Goal: Information Seeking & Learning: Compare options

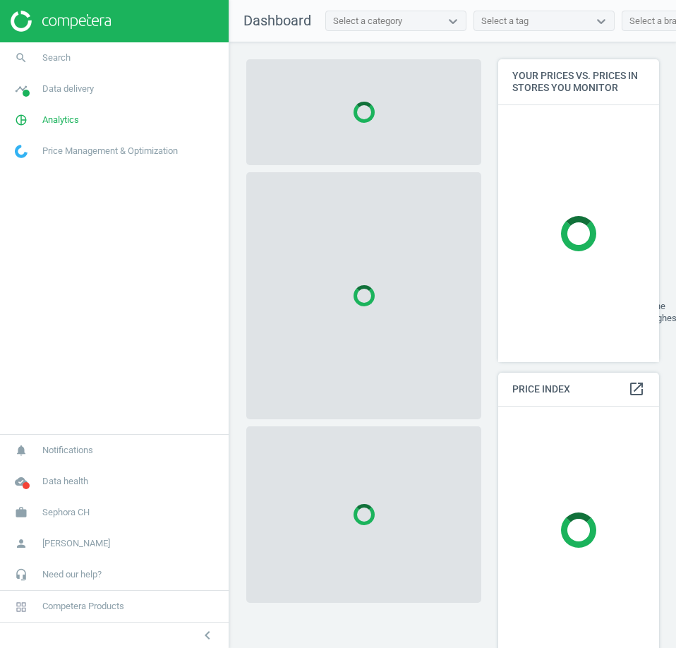
scroll to position [325, 172]
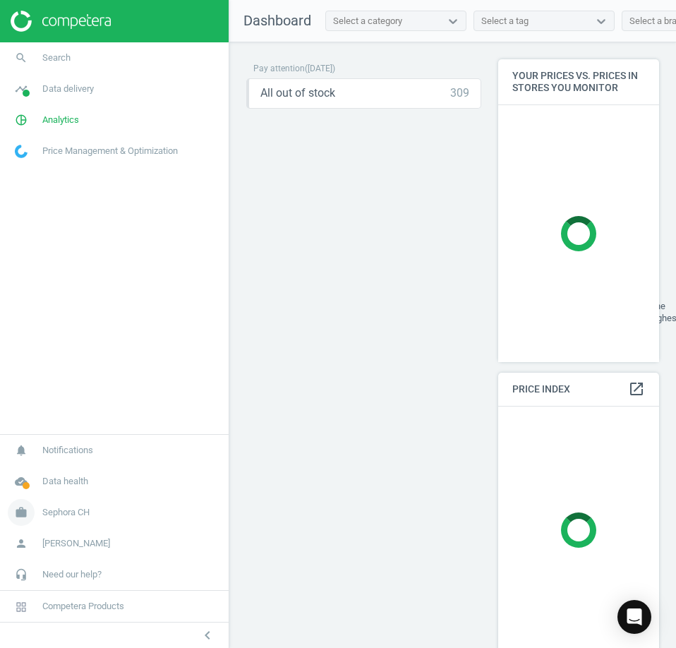
click at [56, 513] on span "Sephora CH" at bounding box center [65, 512] width 47 height 13
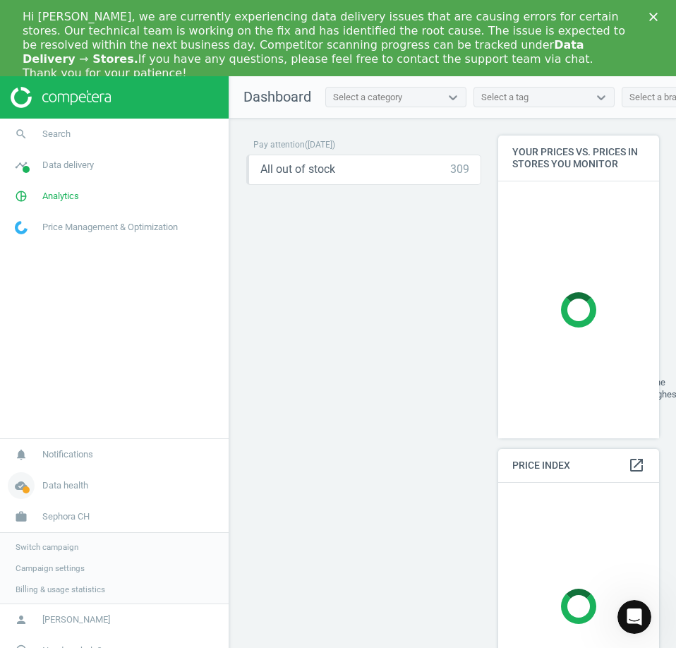
scroll to position [0, 0]
click at [71, 550] on span "Switch campaign" at bounding box center [47, 546] width 63 height 11
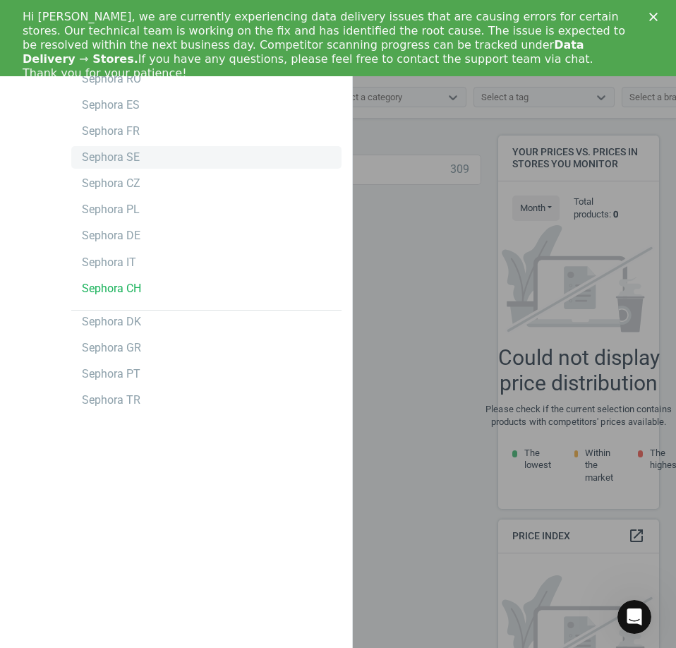
click at [131, 153] on div "Sephora SE" at bounding box center [111, 158] width 58 height 16
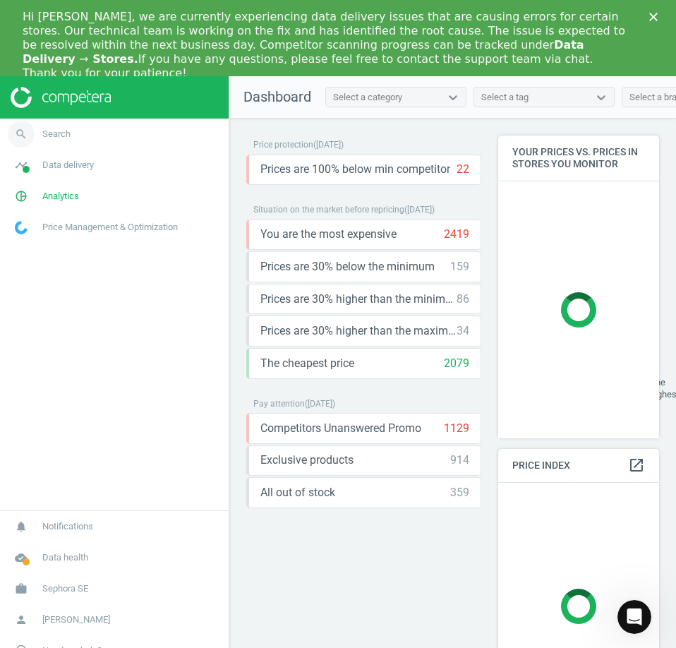
click at [55, 129] on span "Search" at bounding box center [56, 134] width 28 height 13
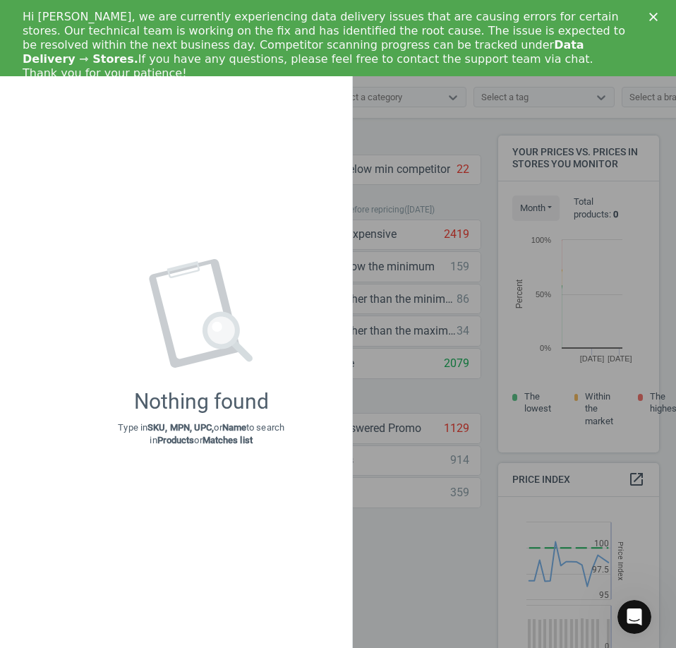
scroll to position [340, 172]
click at [409, 279] on div at bounding box center [338, 324] width 676 height 648
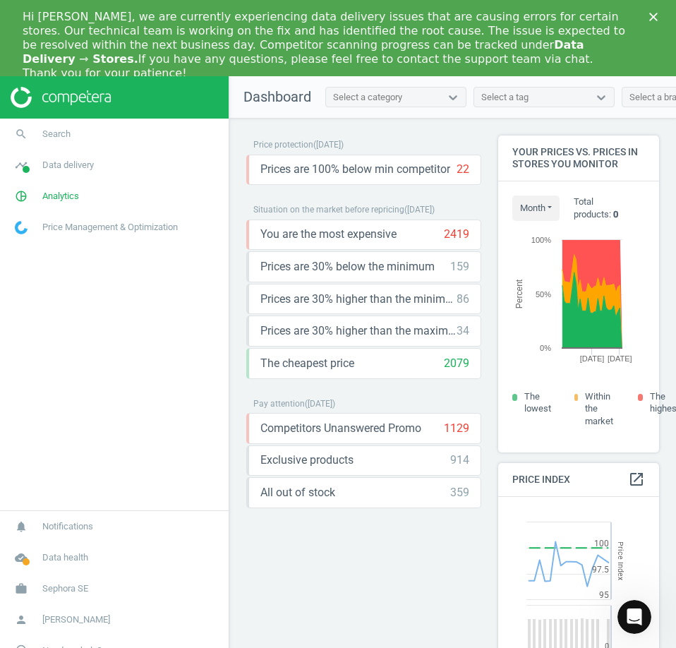
click at [659, 15] on div "Close" at bounding box center [656, 17] width 14 height 8
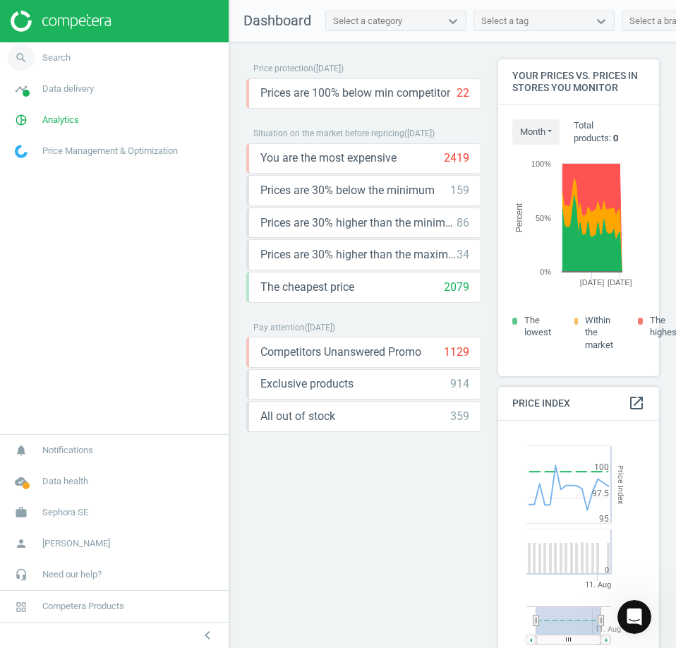
click at [54, 52] on span "Search" at bounding box center [56, 58] width 28 height 13
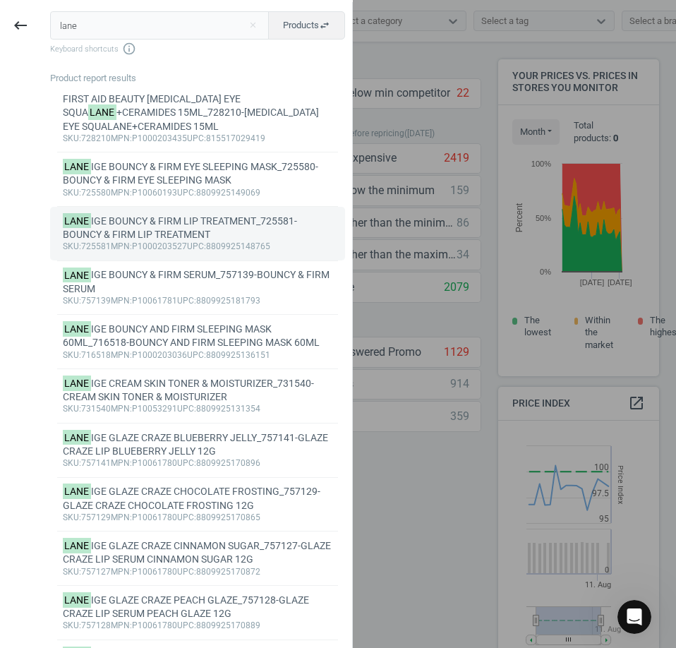
type input "lane"
click at [170, 215] on div "LANE IGE BOUNCY & FIRM LIP TREATMENT_725581-BOUNCY & FIRM LIP TREATMENT" at bounding box center [198, 229] width 270 height 28
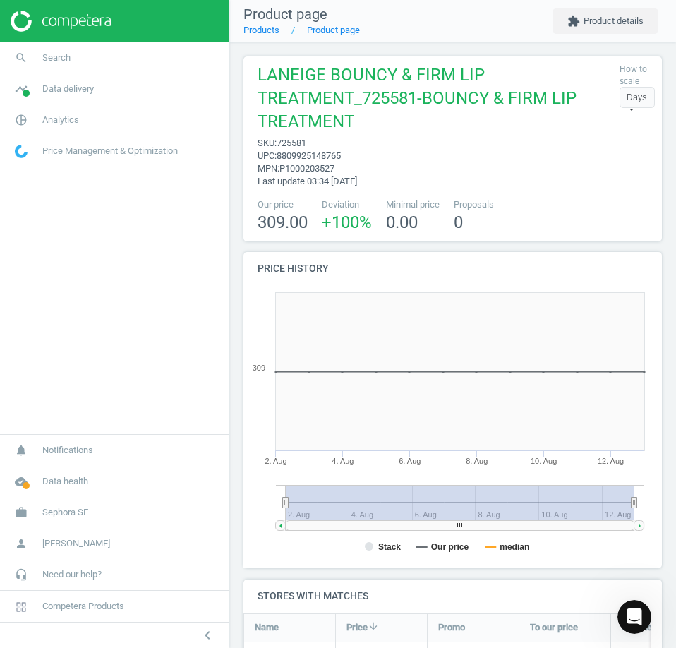
scroll to position [215, 0]
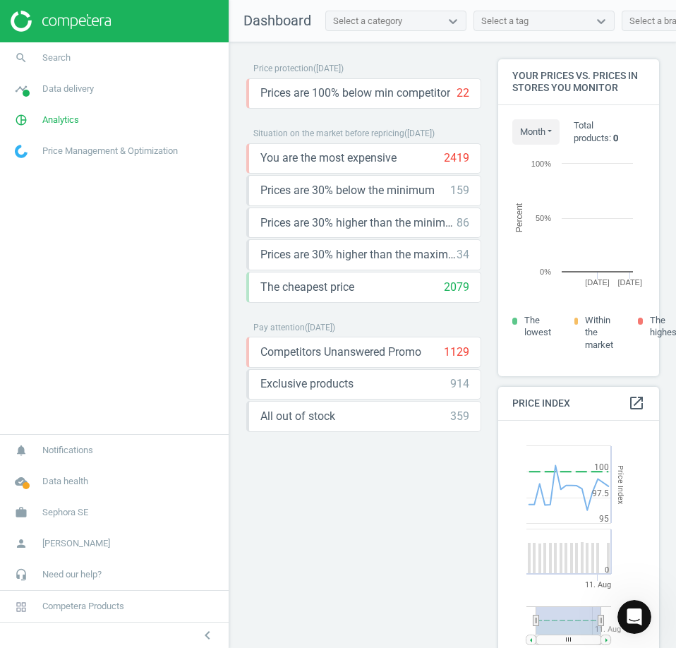
scroll to position [347, 172]
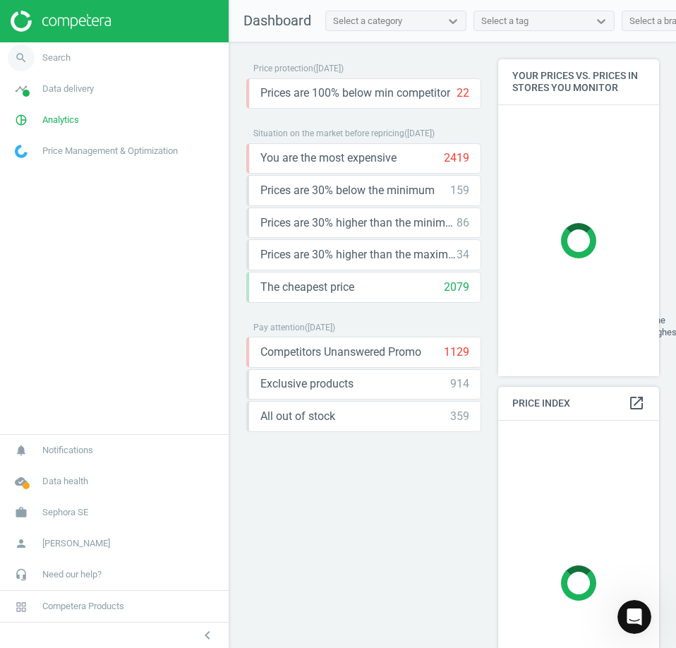
click at [40, 58] on span "search" at bounding box center [21, 57] width 42 height 31
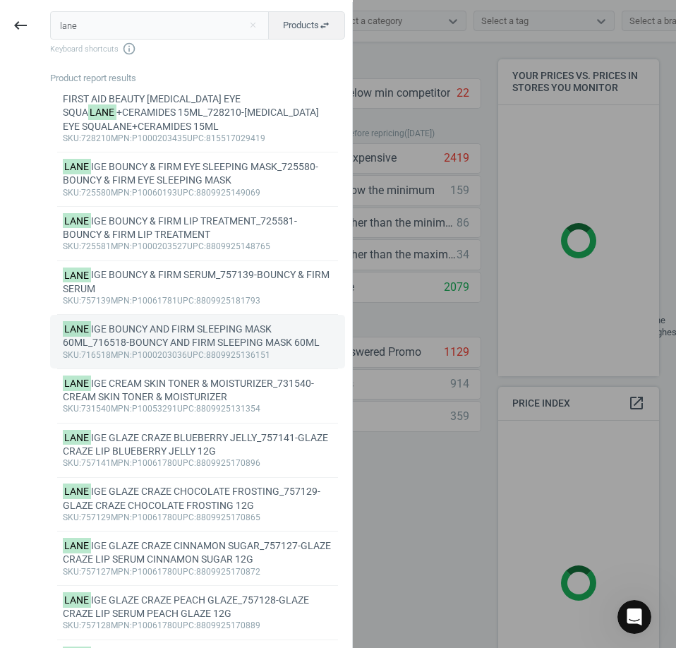
click at [161, 328] on div "LANE IGE BOUNCY AND FIRM SLEEPING MASK 60ML_716518-BOUNCY AND FIRM SLEEPING MAS…" at bounding box center [198, 337] width 270 height 28
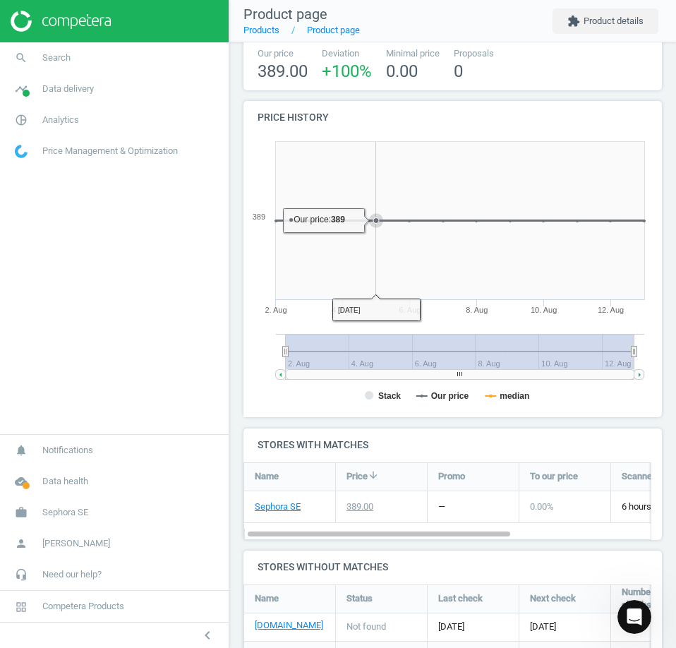
scroll to position [155, 0]
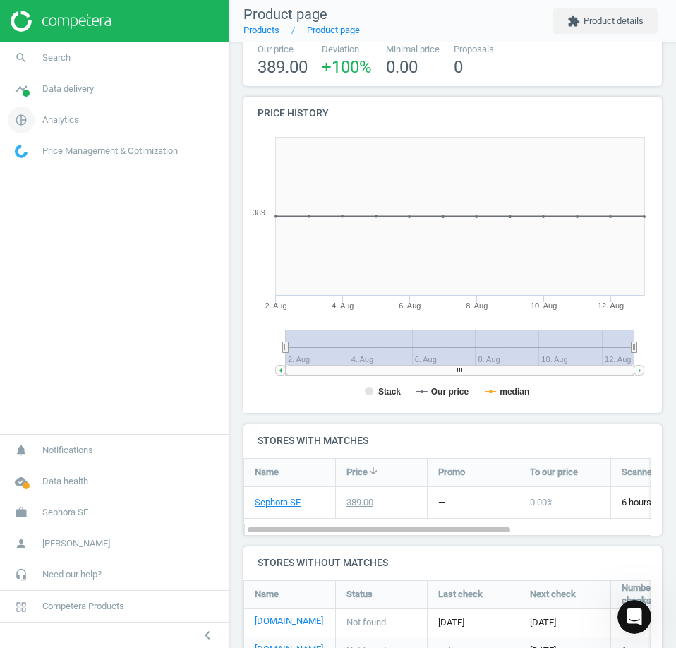
click at [62, 112] on link "pie_chart_outlined Analytics" at bounding box center [114, 119] width 229 height 31
click at [46, 170] on span "Products" at bounding box center [32, 171] width 33 height 11
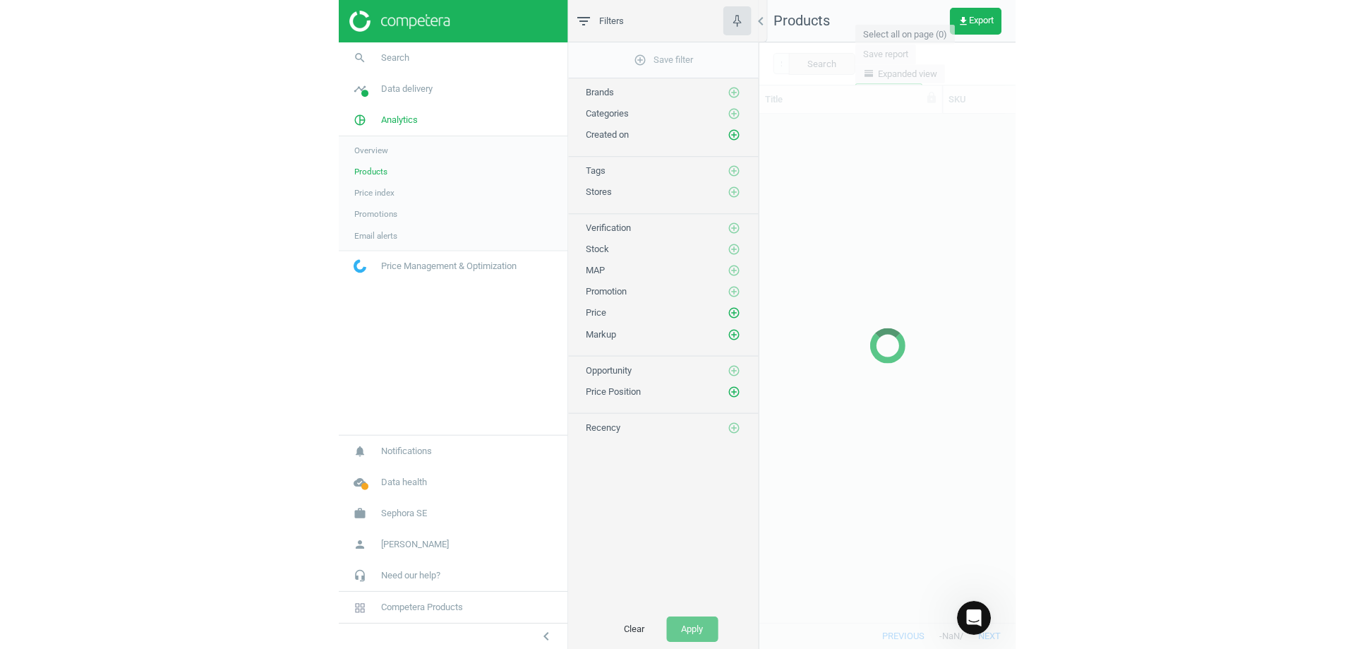
scroll to position [486, 246]
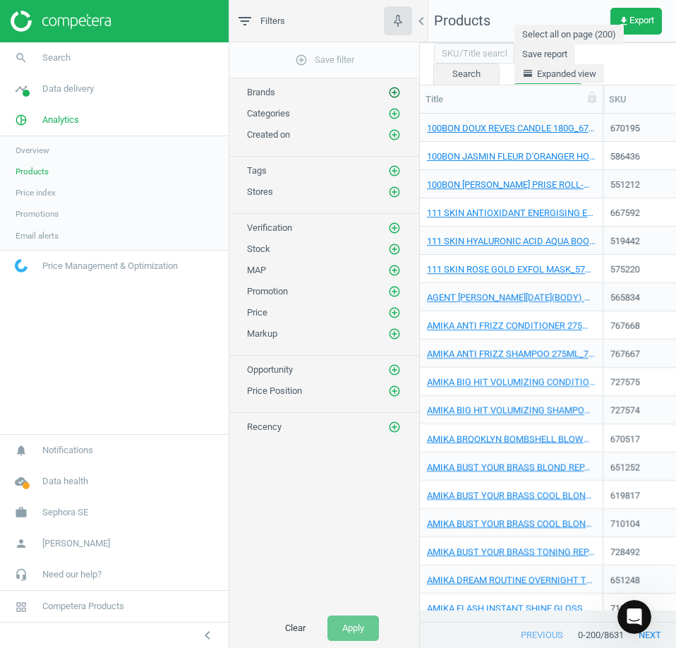
click at [388, 92] on icon "add_circle_outline" at bounding box center [394, 92] width 13 height 13
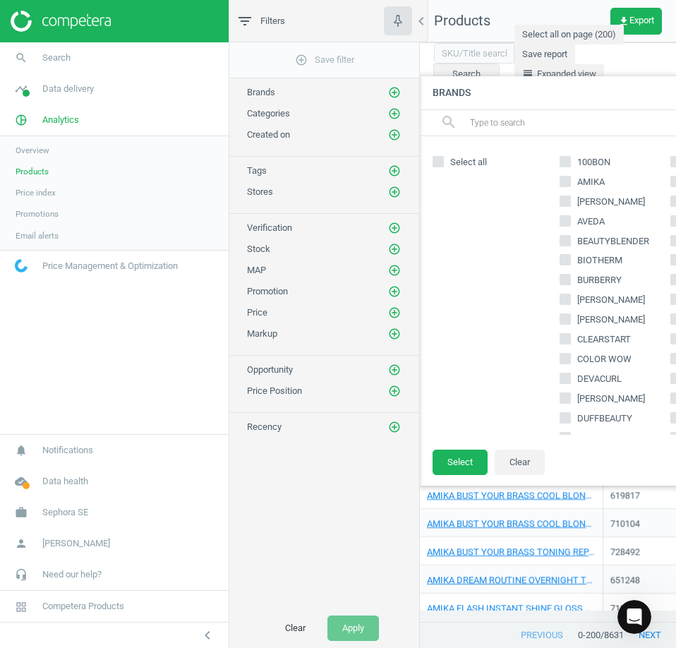
click at [515, 119] on input "text" at bounding box center [685, 123] width 433 height 23
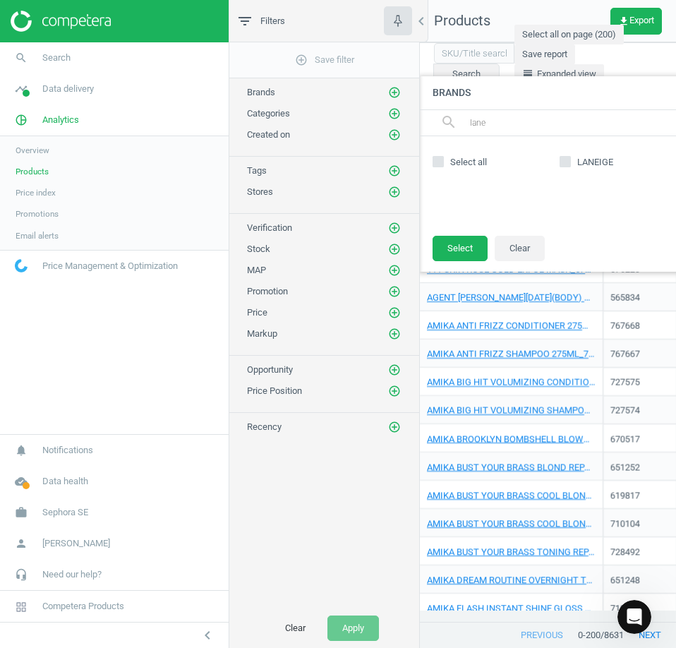
type input "lane"
click at [535, 201] on div at bounding box center [493, 207] width 120 height 71
click at [570, 161] on icon at bounding box center [565, 161] width 11 height 11
click at [570, 161] on input "LANEIGE" at bounding box center [565, 161] width 9 height 9
checkbox input "true"
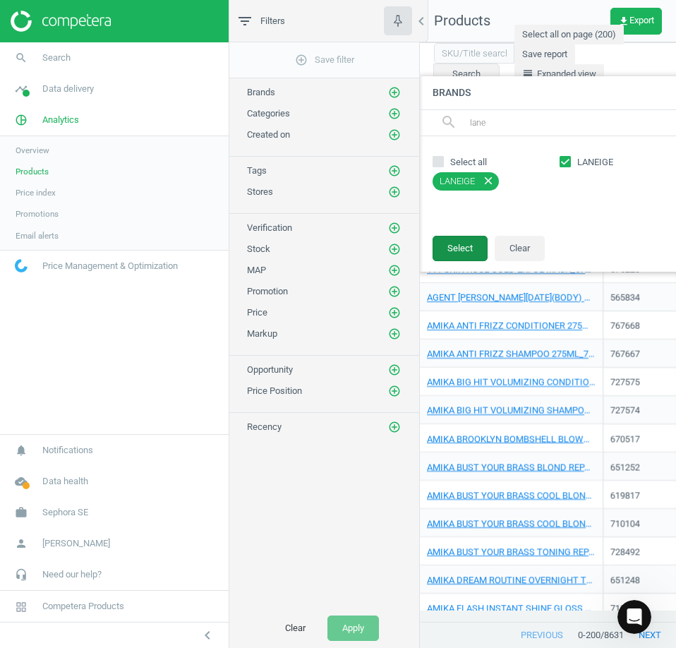
click at [466, 243] on button "Select" at bounding box center [460, 248] width 55 height 25
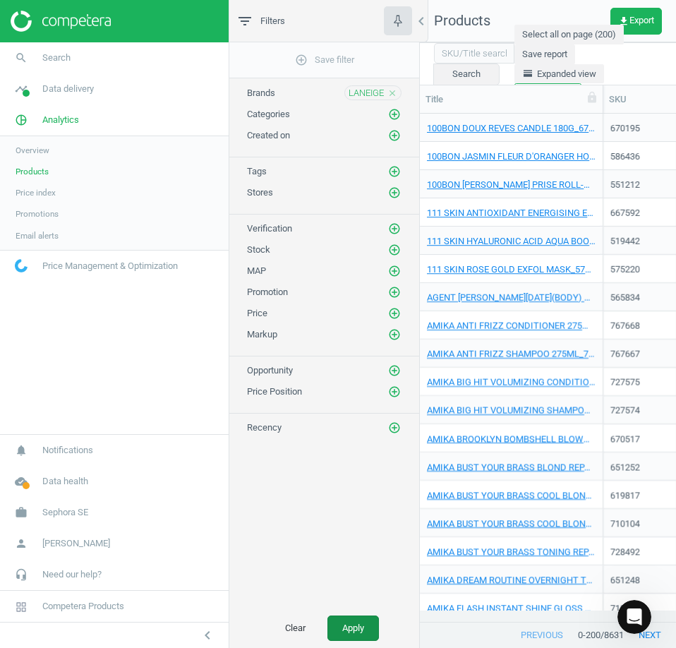
click at [353, 636] on button "Apply" at bounding box center [354, 628] width 52 height 25
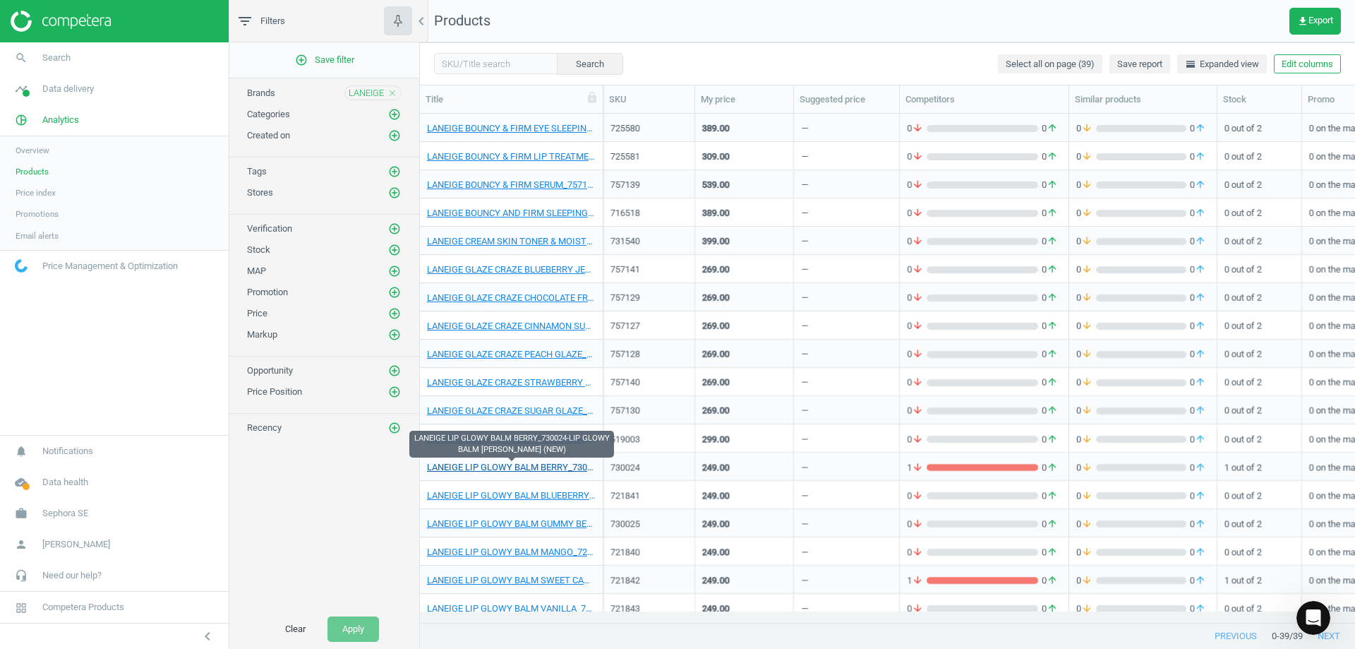
click at [556, 472] on link "LANEIGE LIP GLOWY BALM BERRY_730024-LIP GLOWY BALM [PERSON_NAME] (NEW)" at bounding box center [511, 467] width 169 height 13
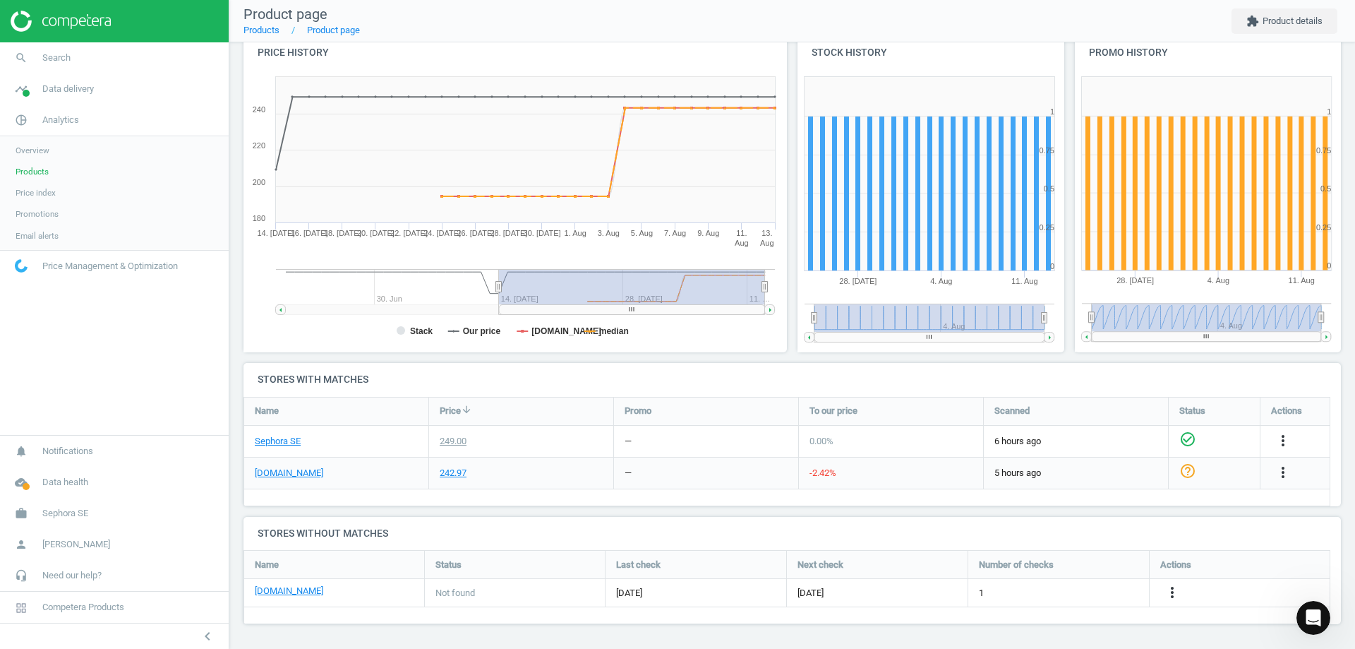
click at [289, 433] on div "Sephora SE" at bounding box center [336, 441] width 184 height 31
click at [292, 438] on link "Sephora SE" at bounding box center [278, 441] width 46 height 13
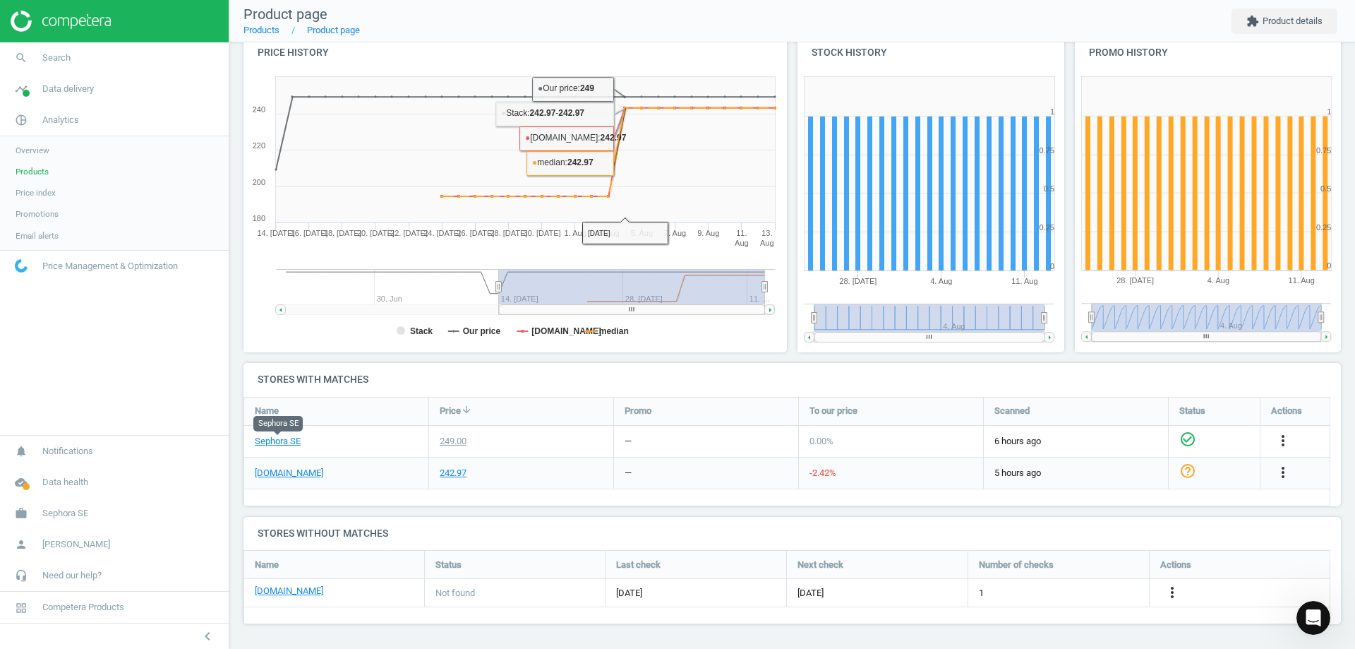
click at [274, 481] on div "[DOMAIN_NAME]" at bounding box center [336, 472] width 184 height 31
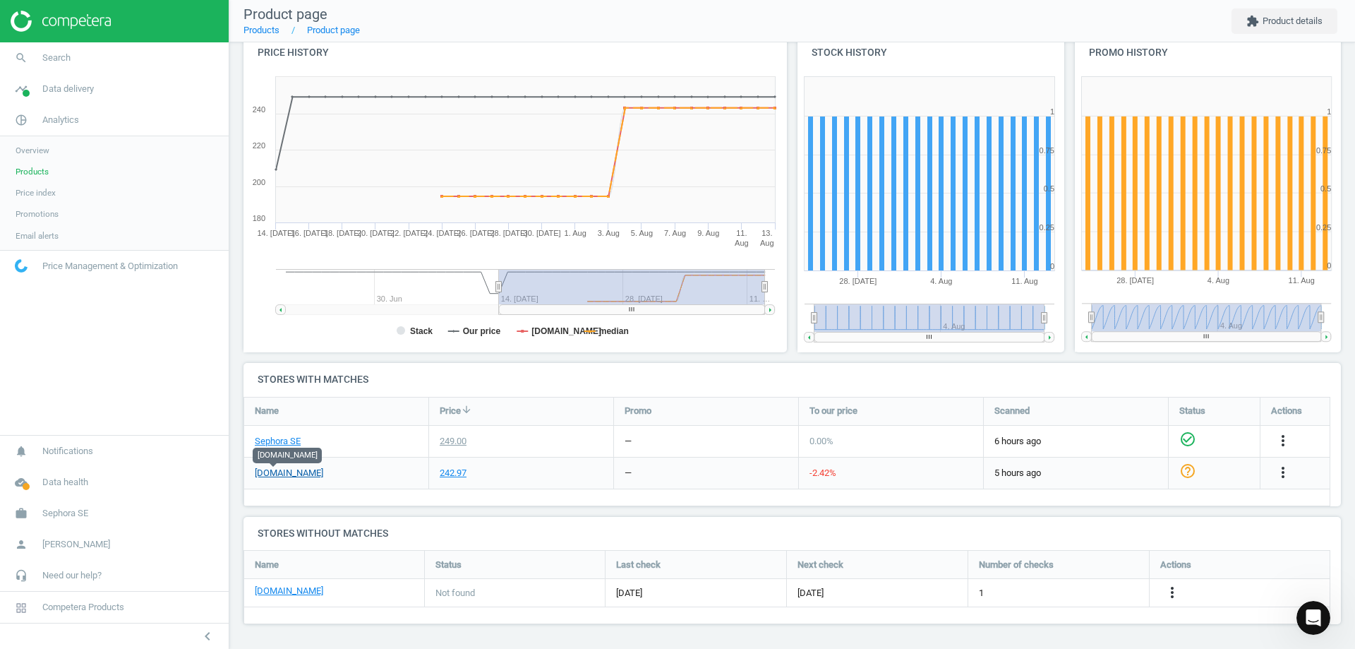
click at [284, 474] on link "[DOMAIN_NAME]" at bounding box center [289, 473] width 68 height 13
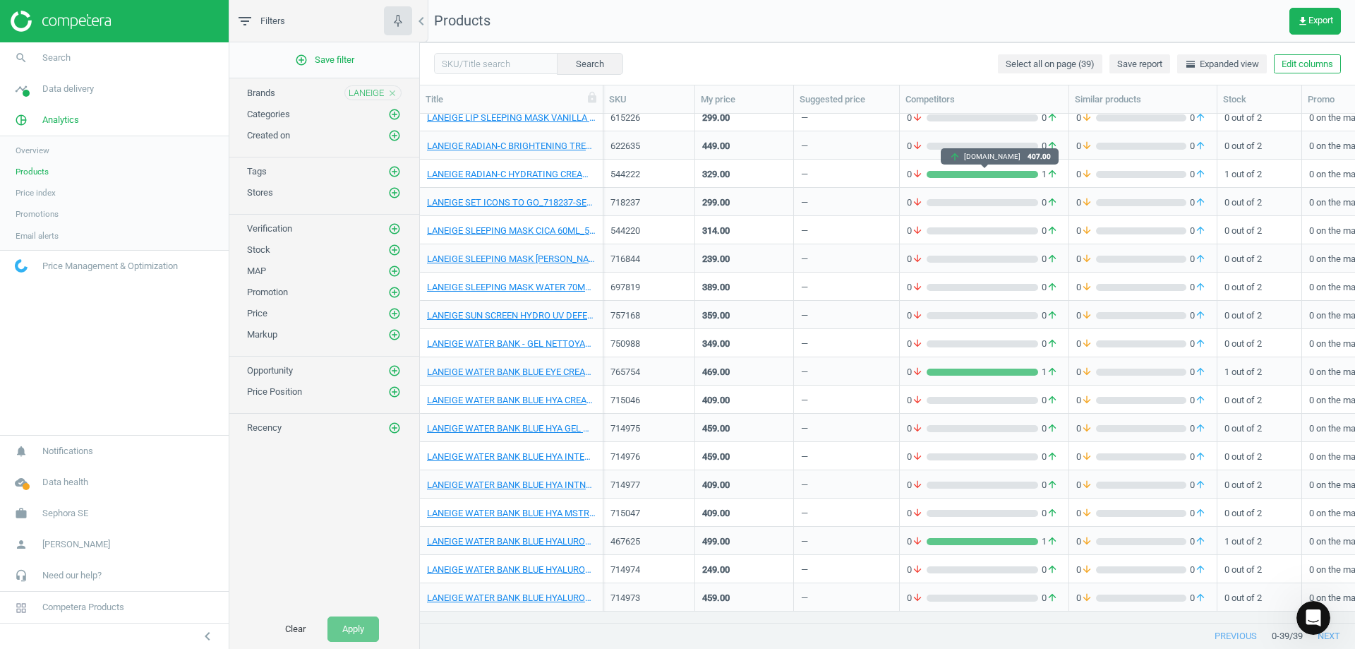
scroll to position [604, 0]
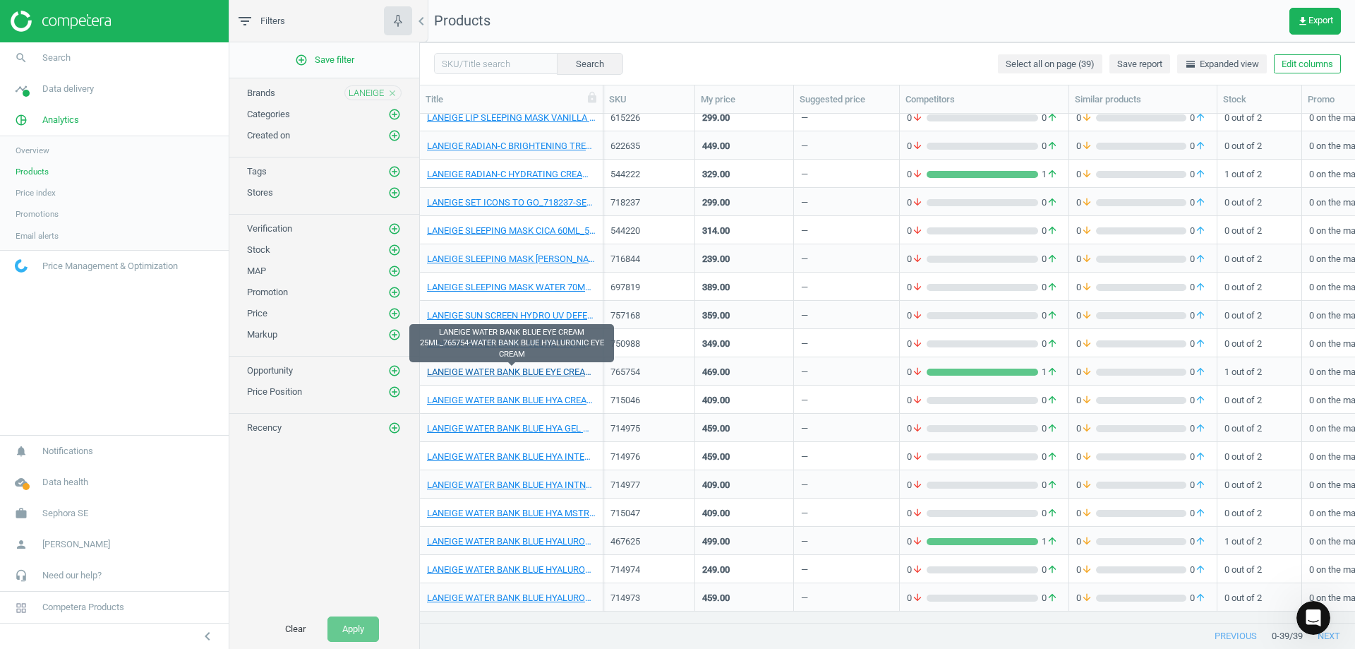
click at [549, 371] on link "LANEIGE WATER BANK BLUE EYE CREAM 25ML_765754-WATER BANK BLUE HYALURONIC EYE CR…" at bounding box center [511, 372] width 169 height 13
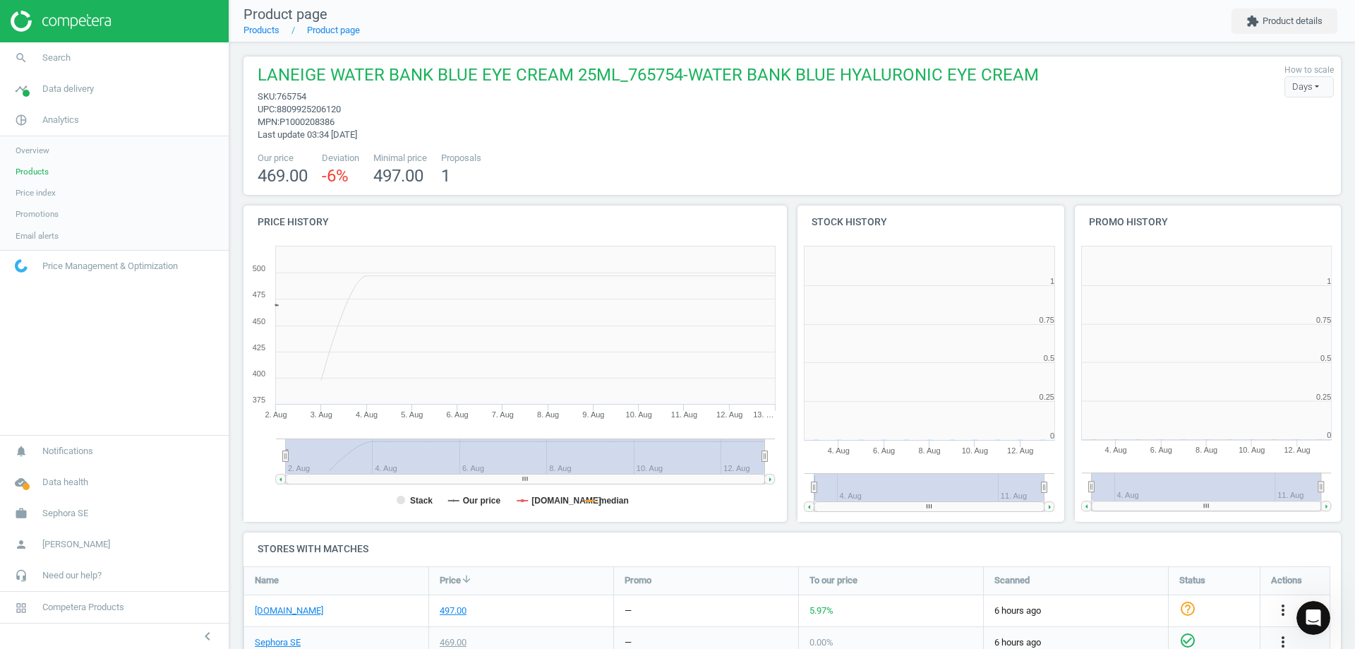
scroll to position [304, 286]
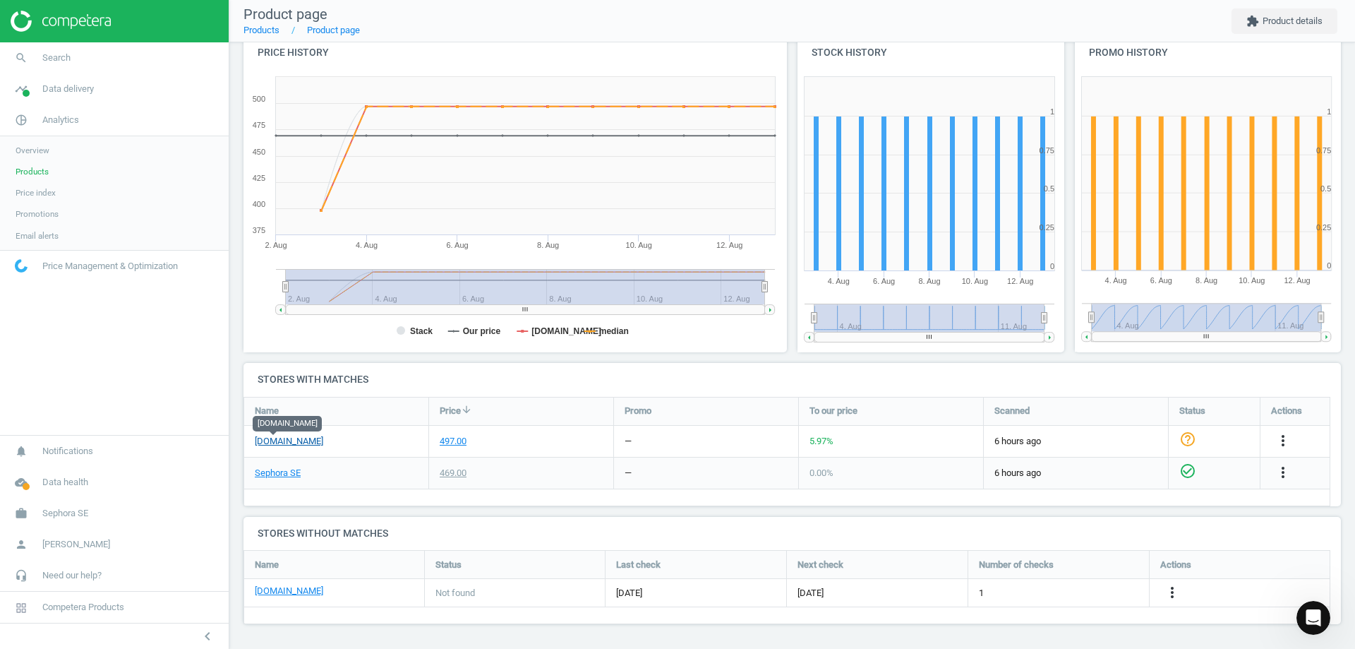
click at [282, 443] on link "[DOMAIN_NAME]" at bounding box center [289, 441] width 68 height 13
click at [296, 470] on link "Sephora SE" at bounding box center [278, 473] width 46 height 13
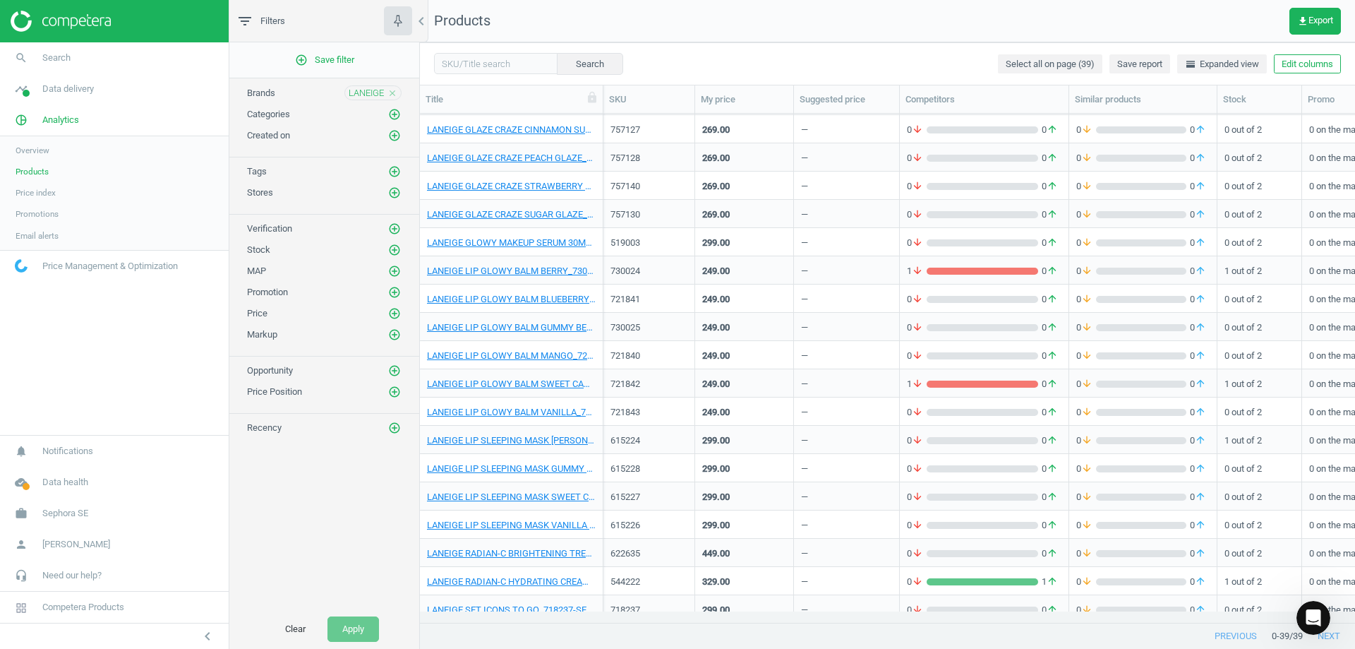
click at [676, 265] on div "—" at bounding box center [846, 270] width 91 height 25
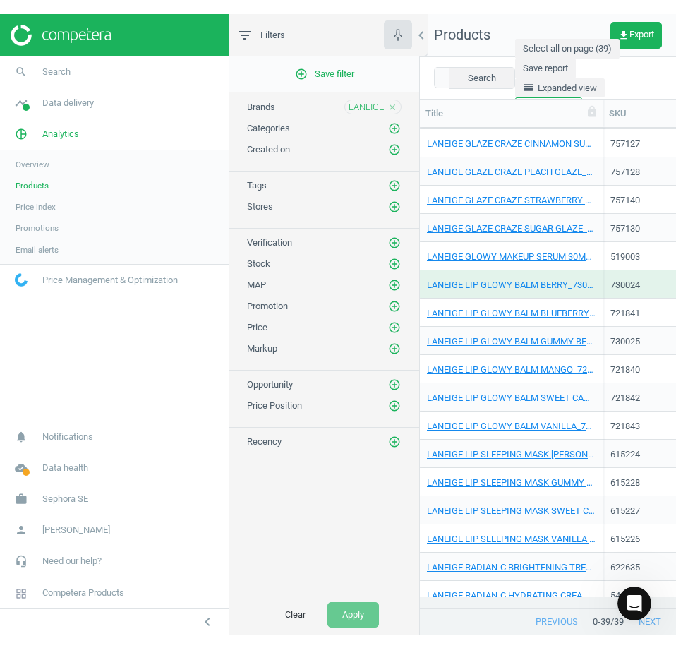
scroll to position [486, 246]
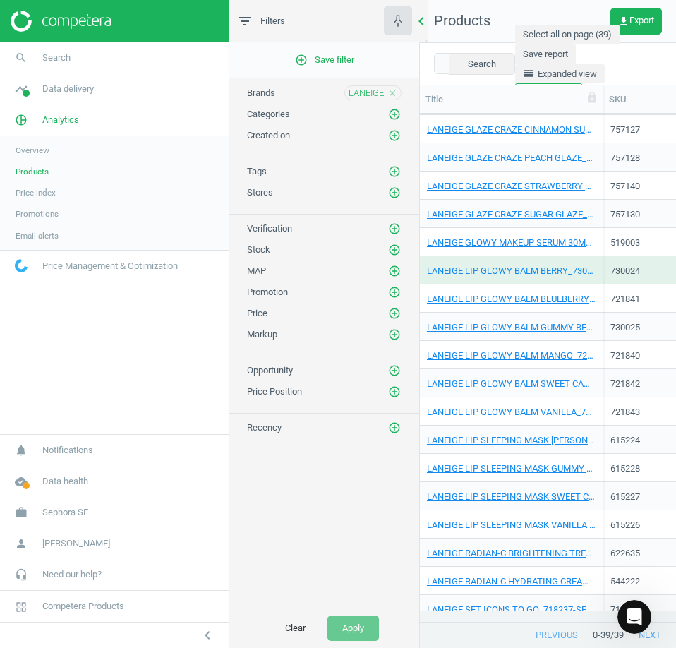
click at [419, 19] on icon "chevron_left" at bounding box center [421, 21] width 17 height 17
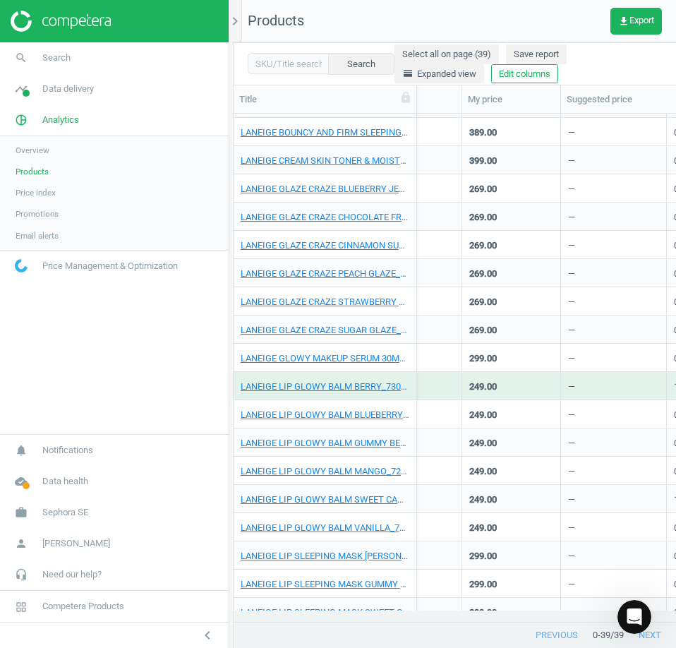
scroll to position [0, 0]
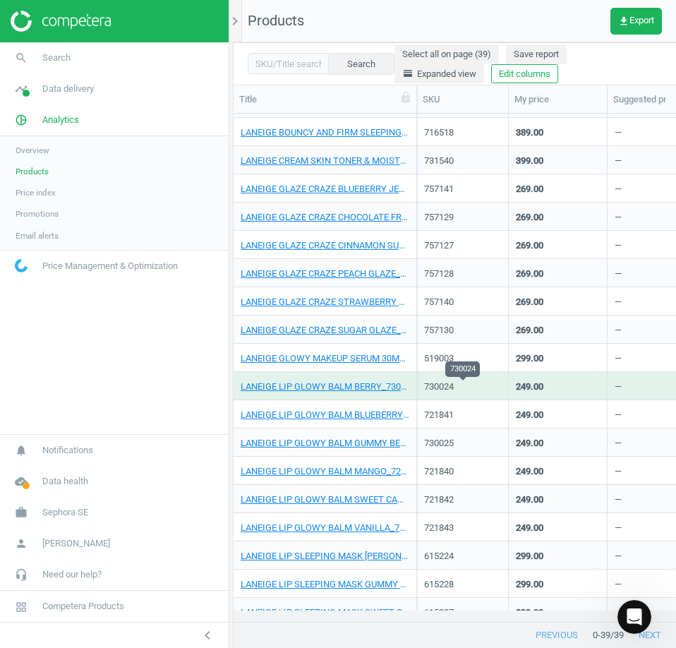
click at [434, 392] on div "730024" at bounding box center [462, 386] width 77 height 13
click at [434, 392] on body "Group 2 Created with Sketch. ic/cloud_download/grey600 Created with Sketch. gra…" at bounding box center [338, 324] width 676 height 648
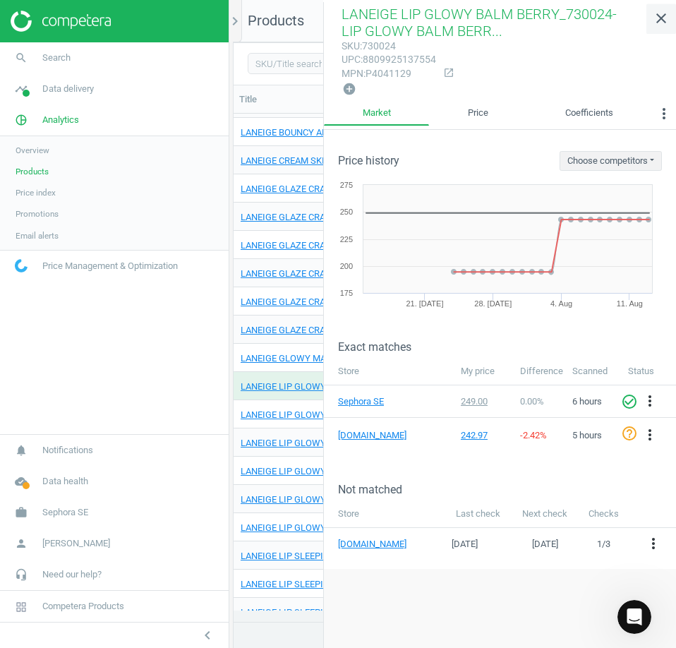
click at [673, 25] on link "close" at bounding box center [662, 19] width 30 height 30
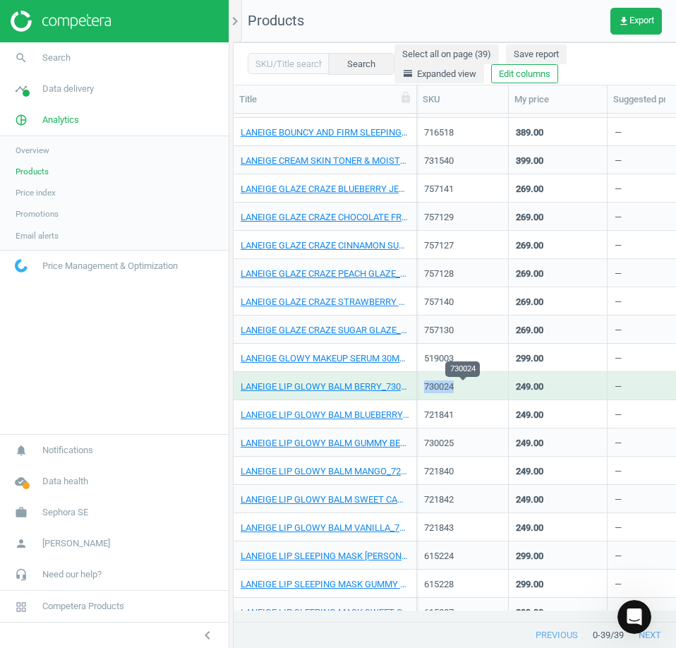
copy div "730024"
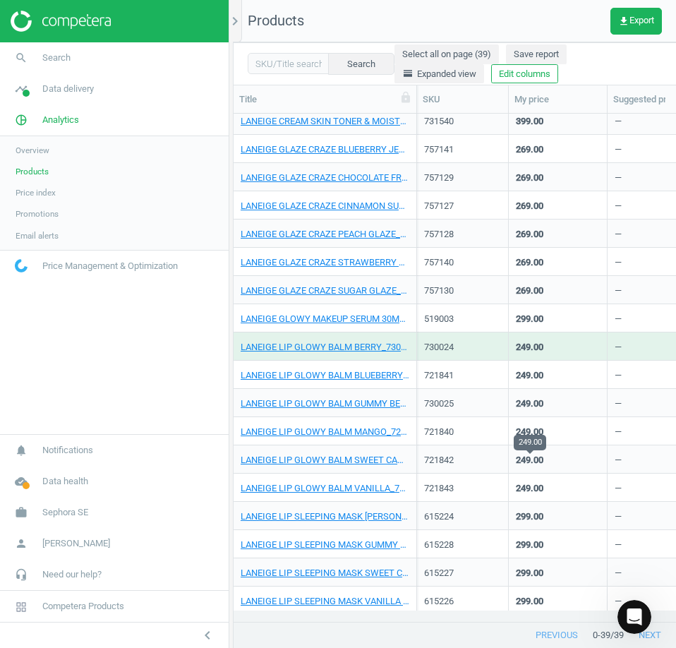
click at [531, 457] on div "249.00" at bounding box center [530, 460] width 28 height 13
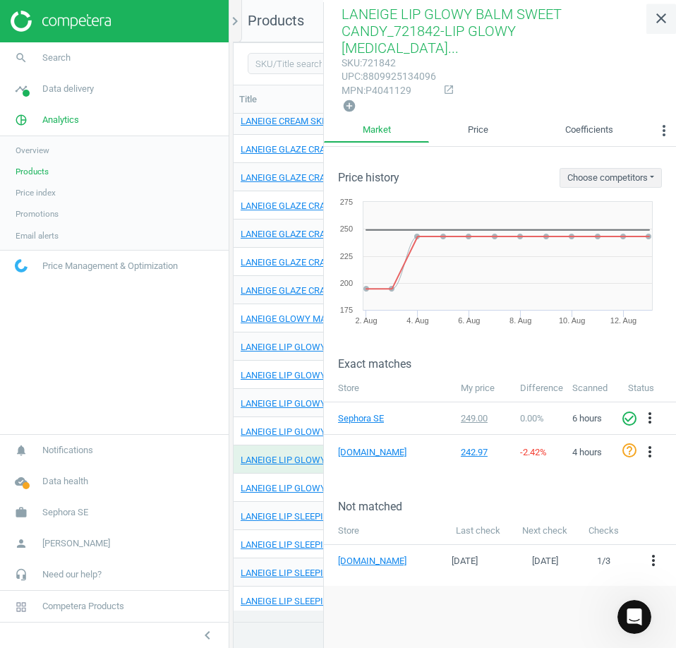
click at [658, 17] on icon "close" at bounding box center [661, 18] width 17 height 17
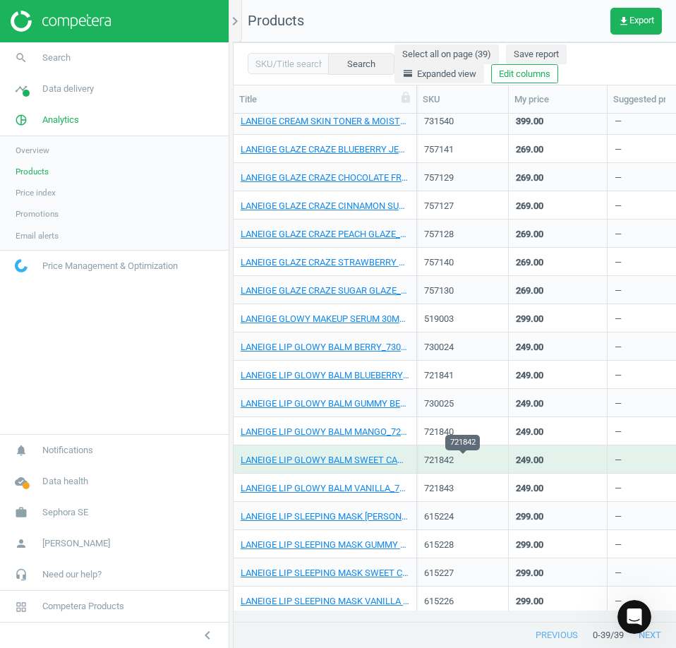
click at [433, 461] on div "721842" at bounding box center [462, 460] width 77 height 13
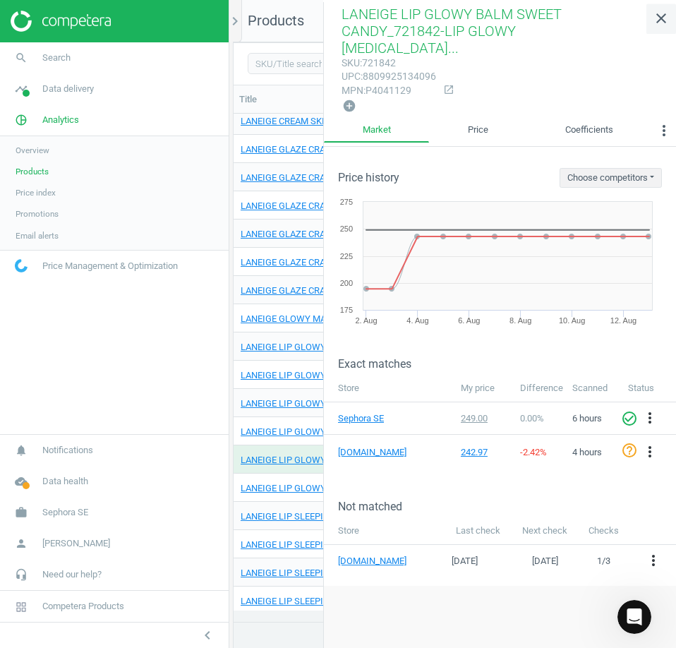
click at [669, 22] on icon "close" at bounding box center [661, 18] width 17 height 17
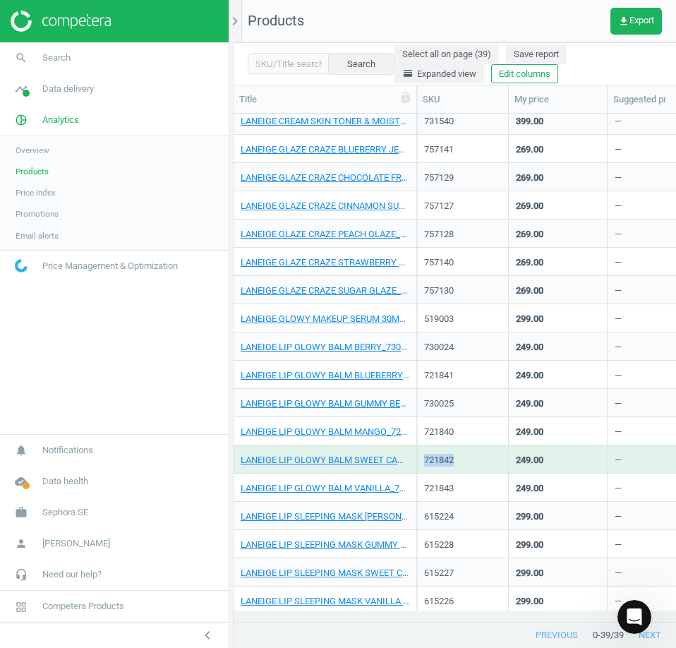
copy div "721842"
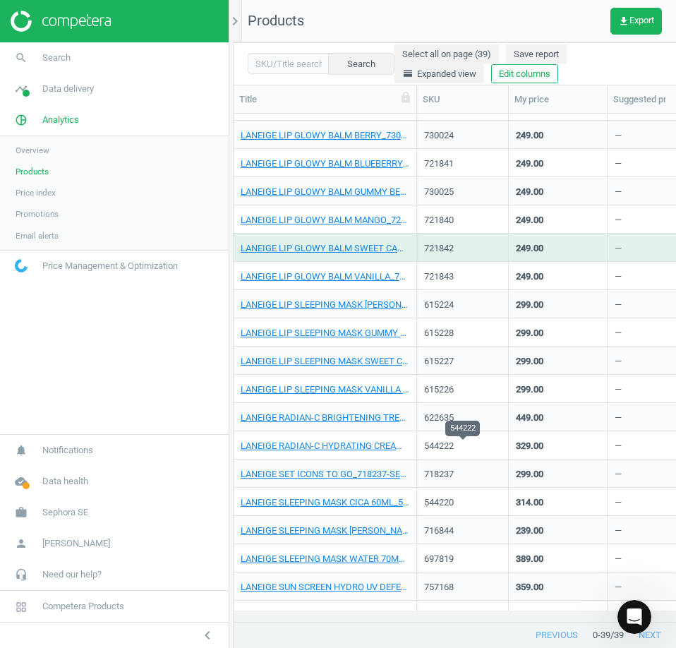
click at [436, 448] on div "544222" at bounding box center [462, 446] width 77 height 13
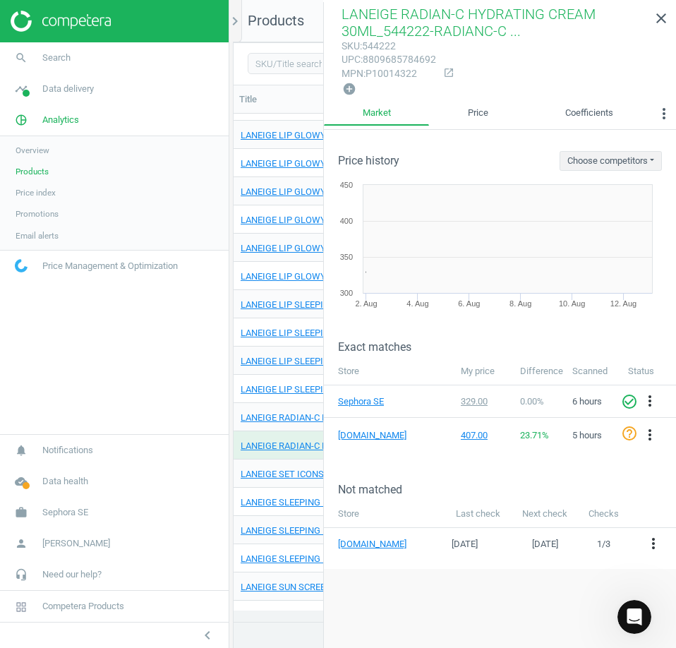
copy div "544222"
click at [655, 17] on icon "close" at bounding box center [661, 18] width 17 height 17
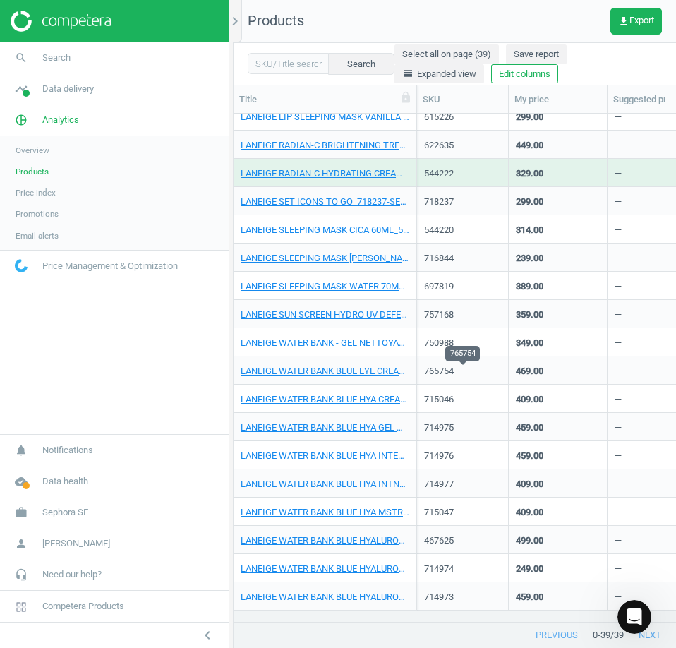
click at [433, 369] on div "765754" at bounding box center [462, 371] width 77 height 13
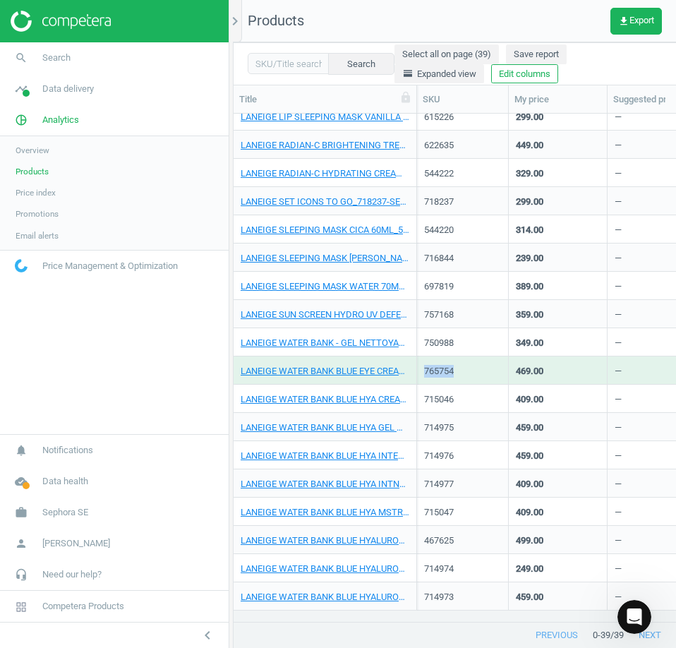
click at [433, 369] on div "765754" at bounding box center [462, 371] width 77 height 13
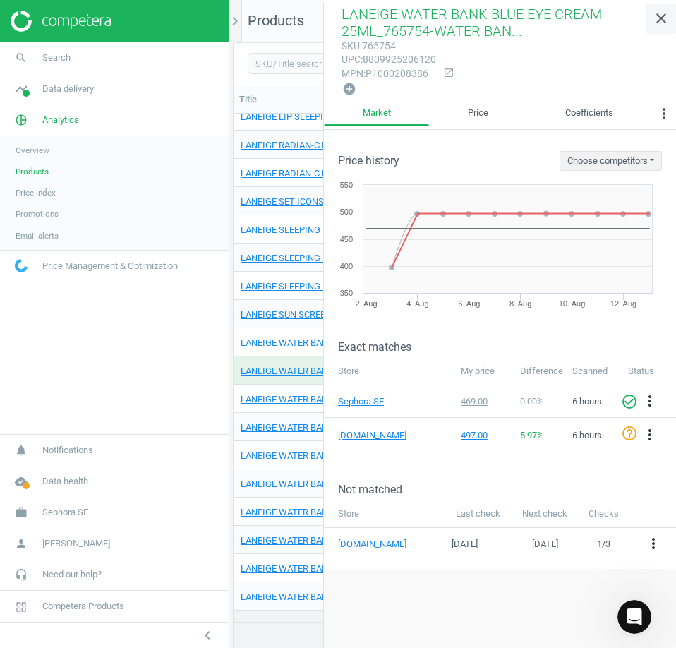
click at [661, 17] on icon "close" at bounding box center [661, 18] width 17 height 17
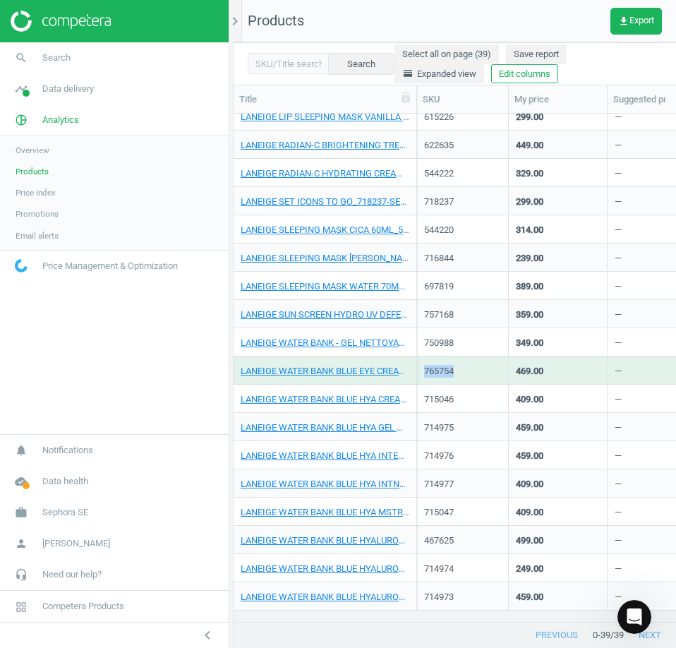
copy div "765754"
click at [455, 540] on div "467625" at bounding box center [462, 540] width 77 height 13
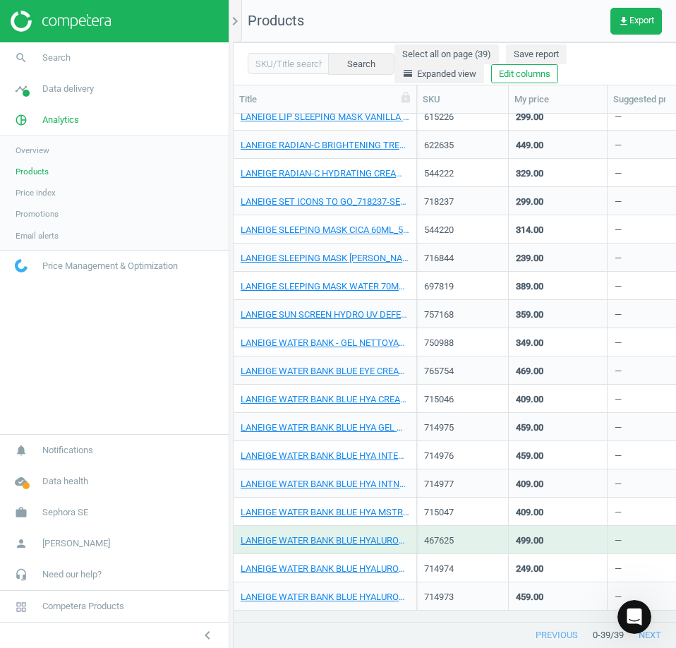
click at [455, 540] on div "467625" at bounding box center [462, 540] width 77 height 13
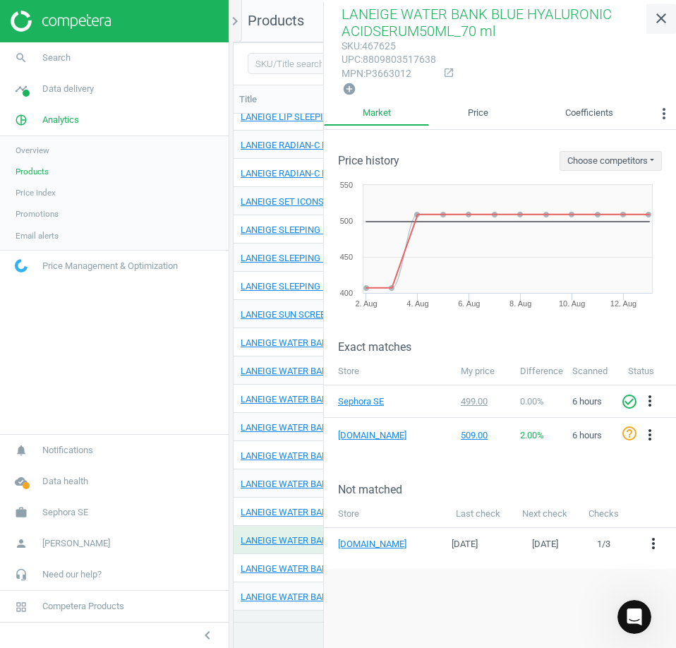
click at [660, 10] on icon "close" at bounding box center [661, 18] width 17 height 17
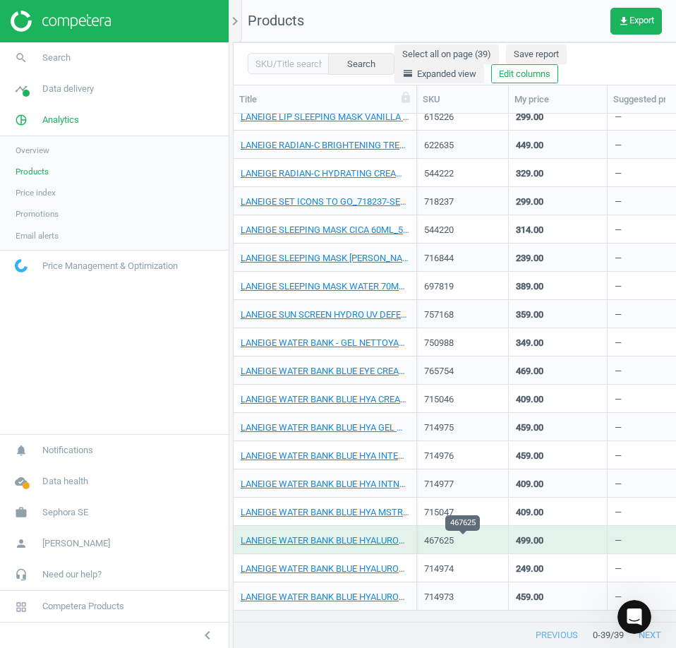
click at [447, 544] on div "467625" at bounding box center [462, 540] width 77 height 13
click at [438, 541] on div "467625" at bounding box center [462, 540] width 77 height 13
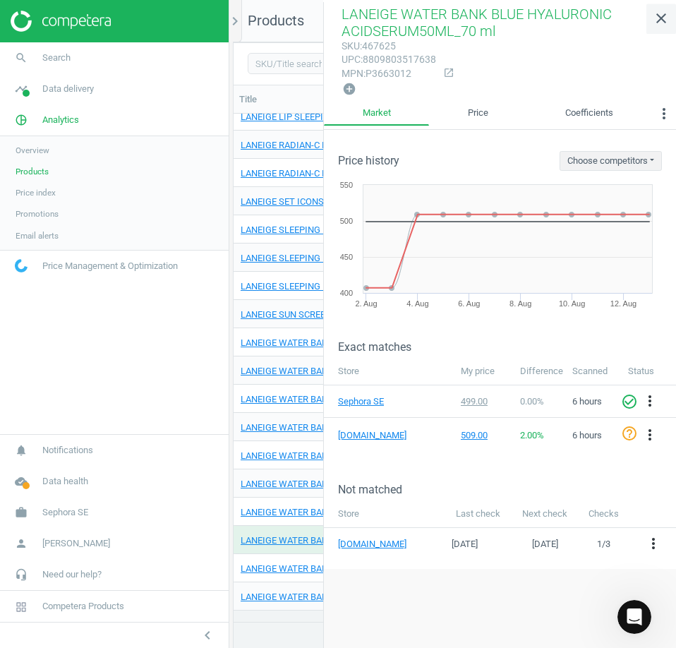
click at [664, 25] on icon "close" at bounding box center [661, 18] width 17 height 17
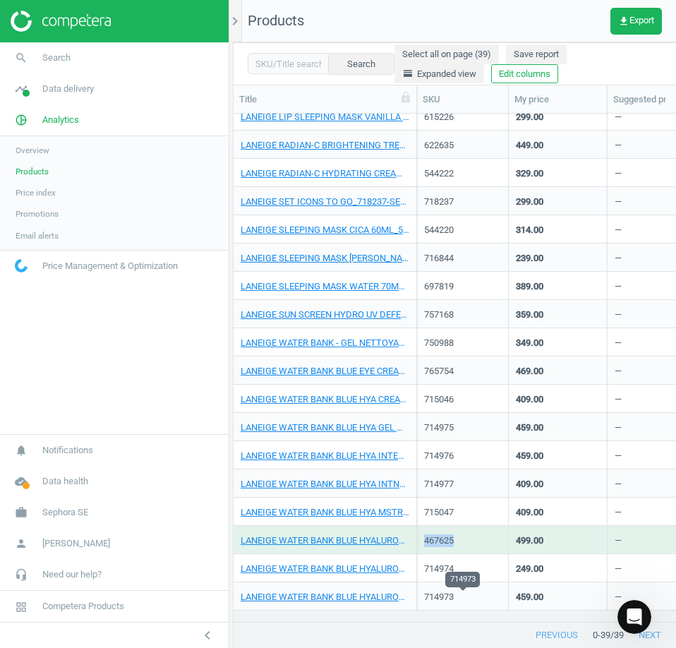
copy div "467625"
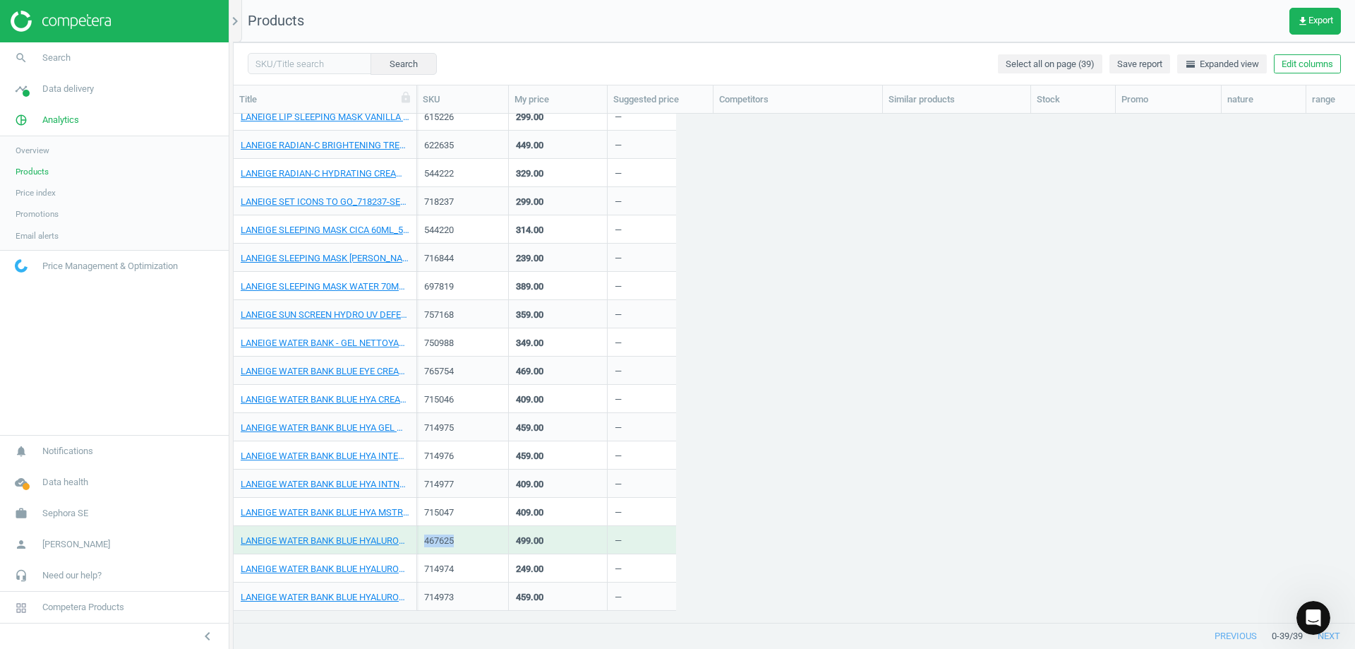
scroll to position [604, 0]
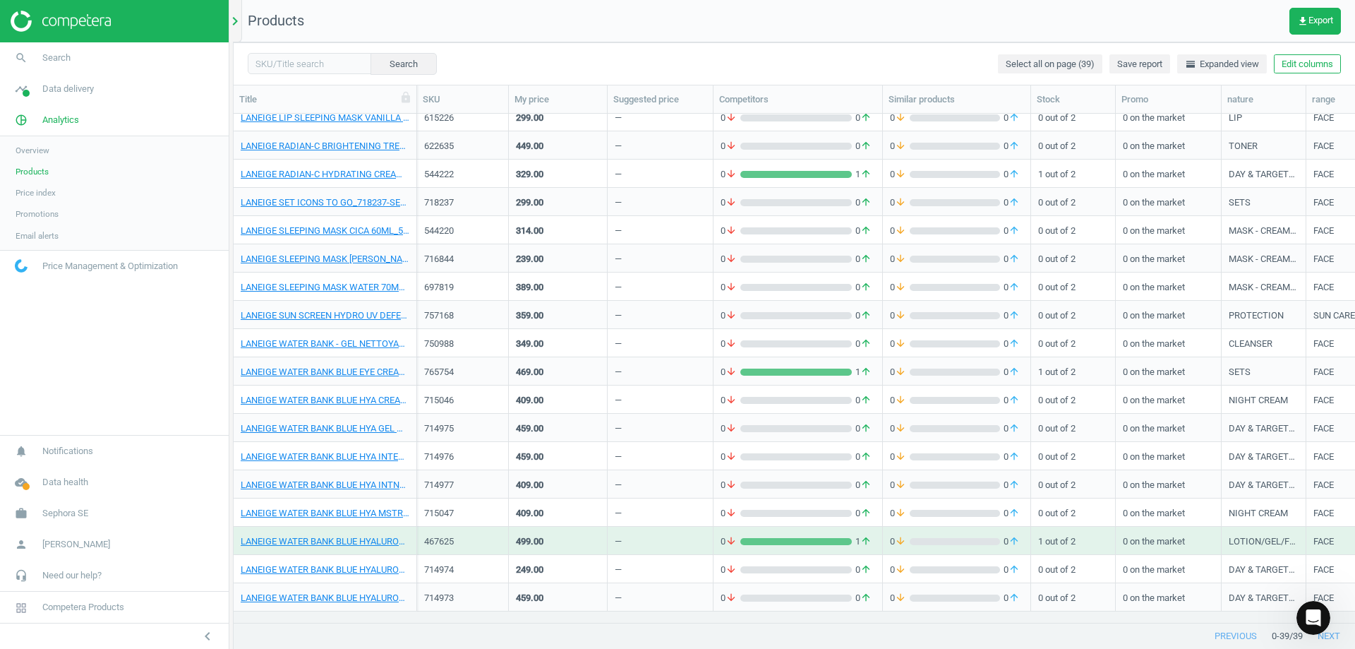
click at [232, 13] on icon "chevron_right" at bounding box center [235, 21] width 17 height 17
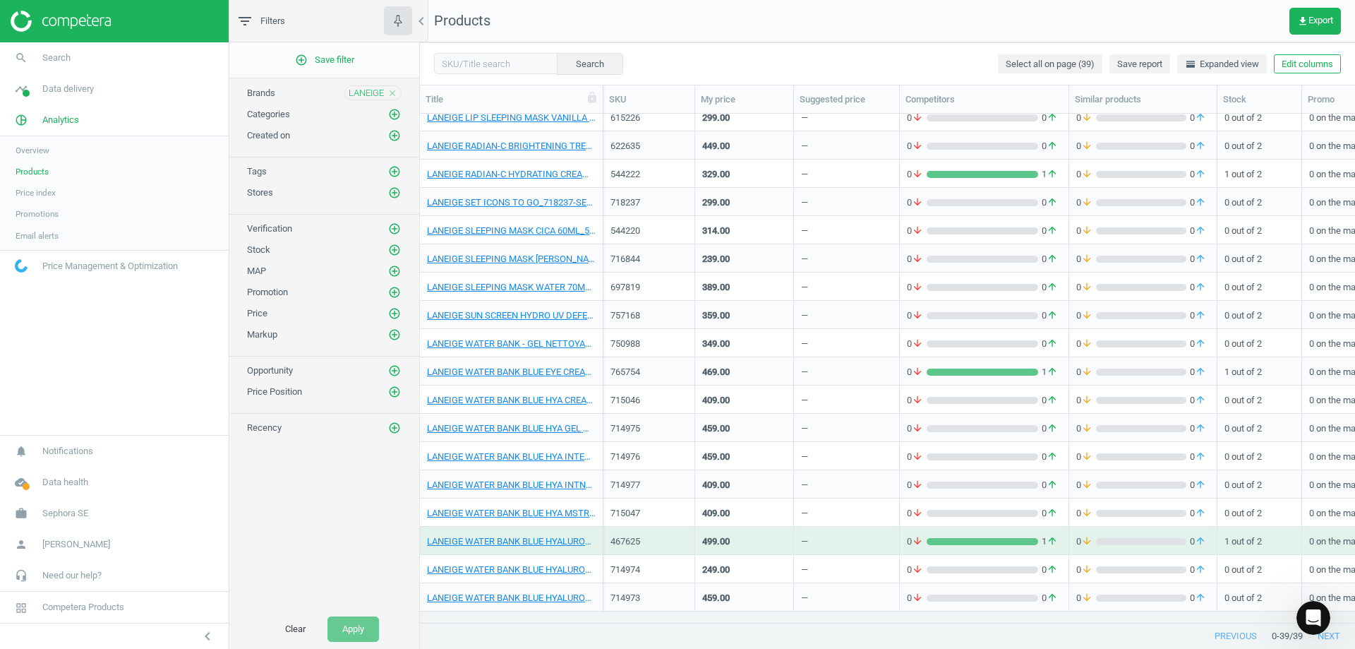
click at [392, 89] on icon "close" at bounding box center [393, 93] width 10 height 10
click at [392, 89] on icon "add_circle_outline" at bounding box center [394, 92] width 13 height 13
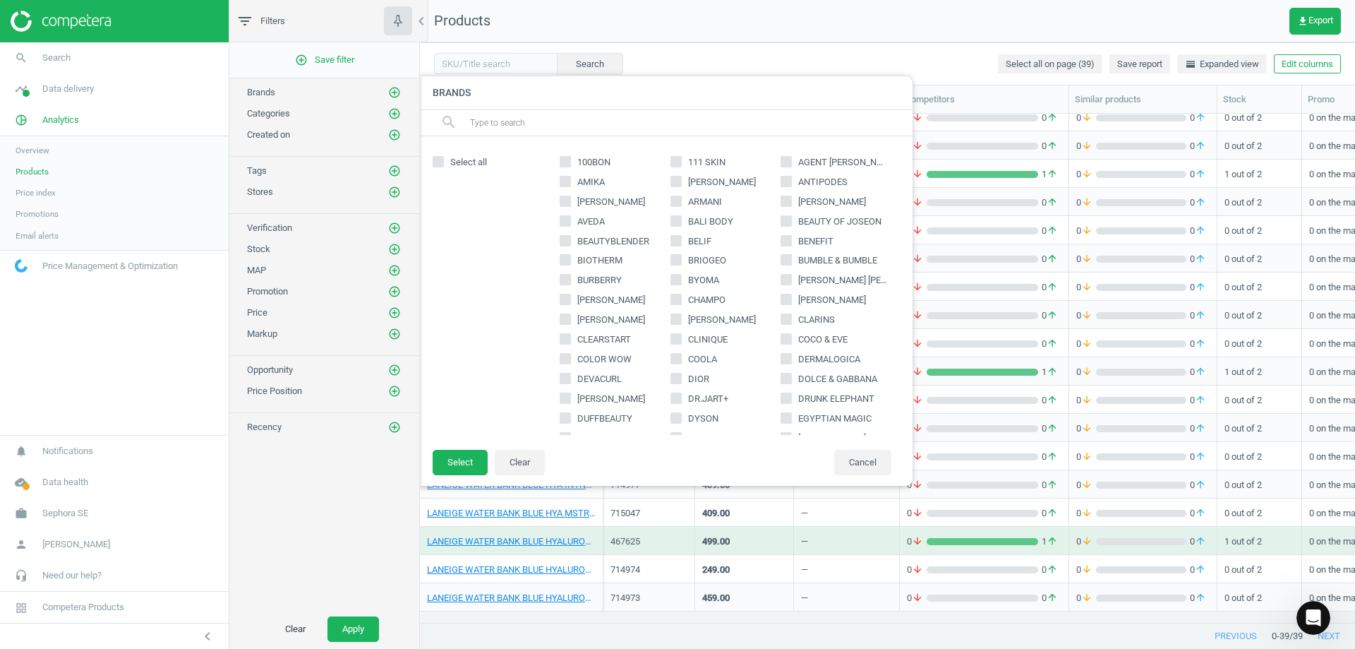
click at [553, 133] on input "text" at bounding box center [685, 123] width 433 height 23
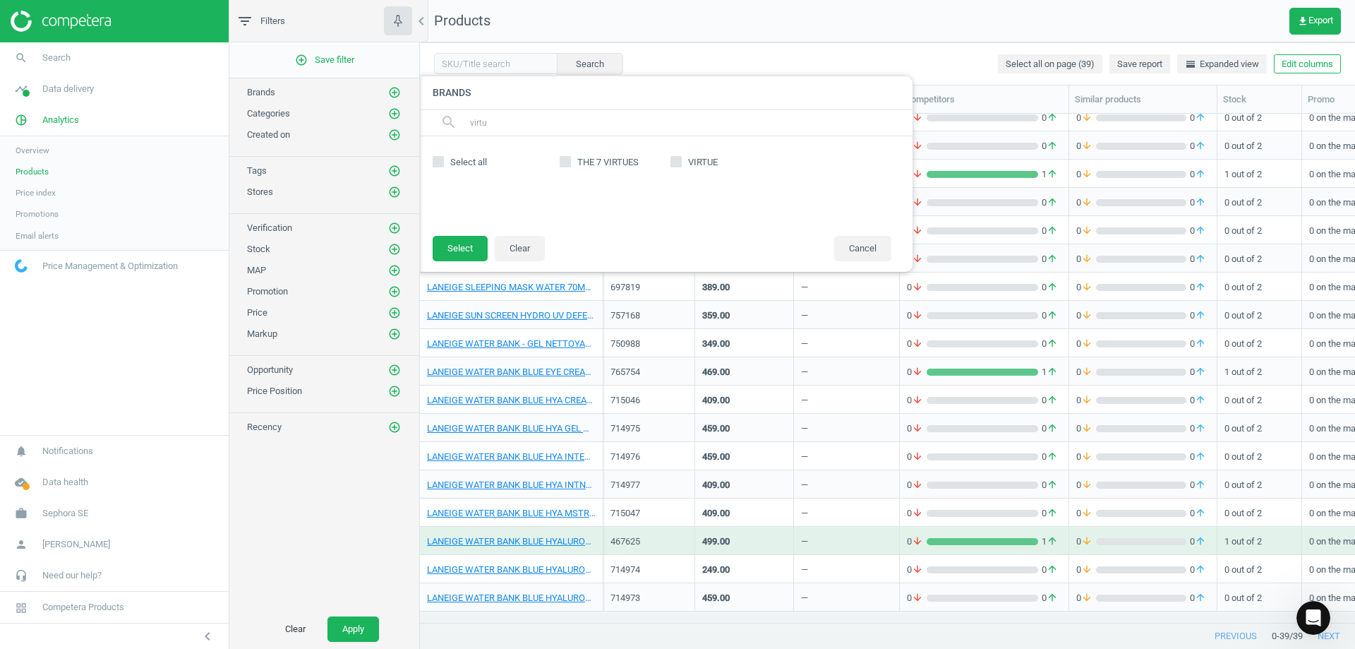
type input "virtu"
click at [676, 162] on label "VIRTUE" at bounding box center [726, 162] width 111 height 13
click at [676, 162] on input "VIRTUE" at bounding box center [675, 161] width 9 height 9
checkbox input "true"
click at [476, 248] on button "Select" at bounding box center [460, 248] width 55 height 25
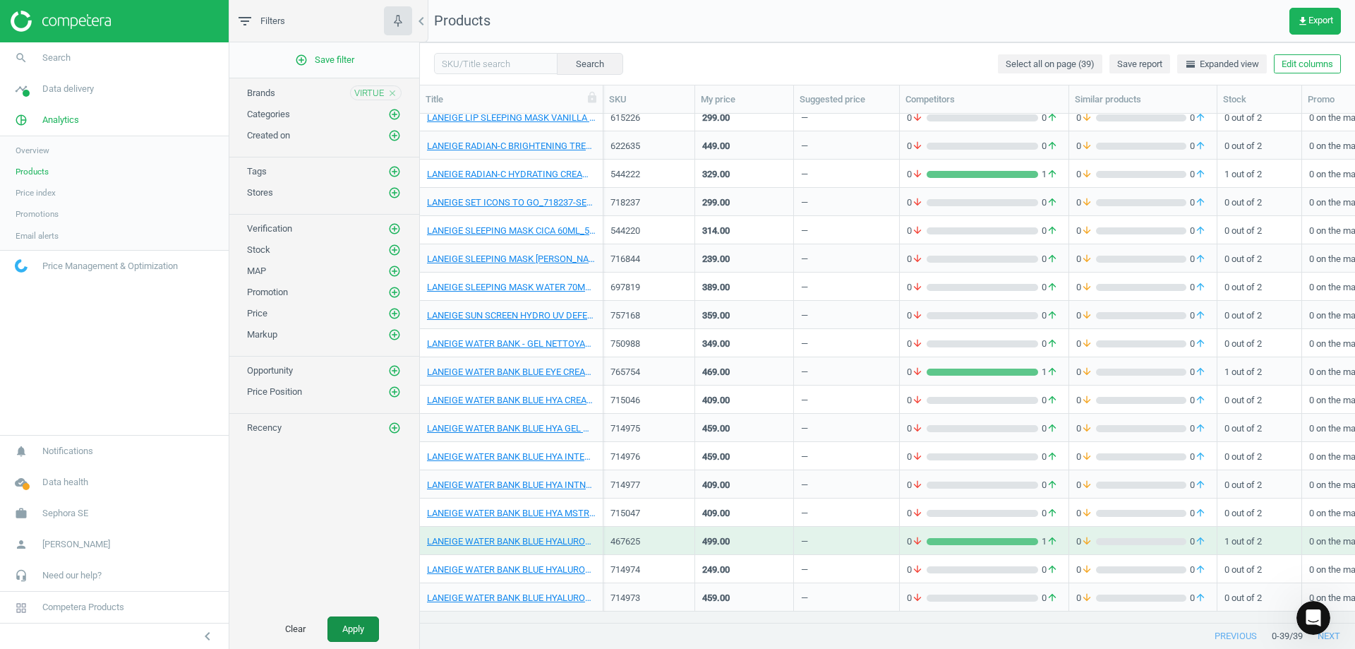
click at [363, 626] on button "Apply" at bounding box center [354, 628] width 52 height 25
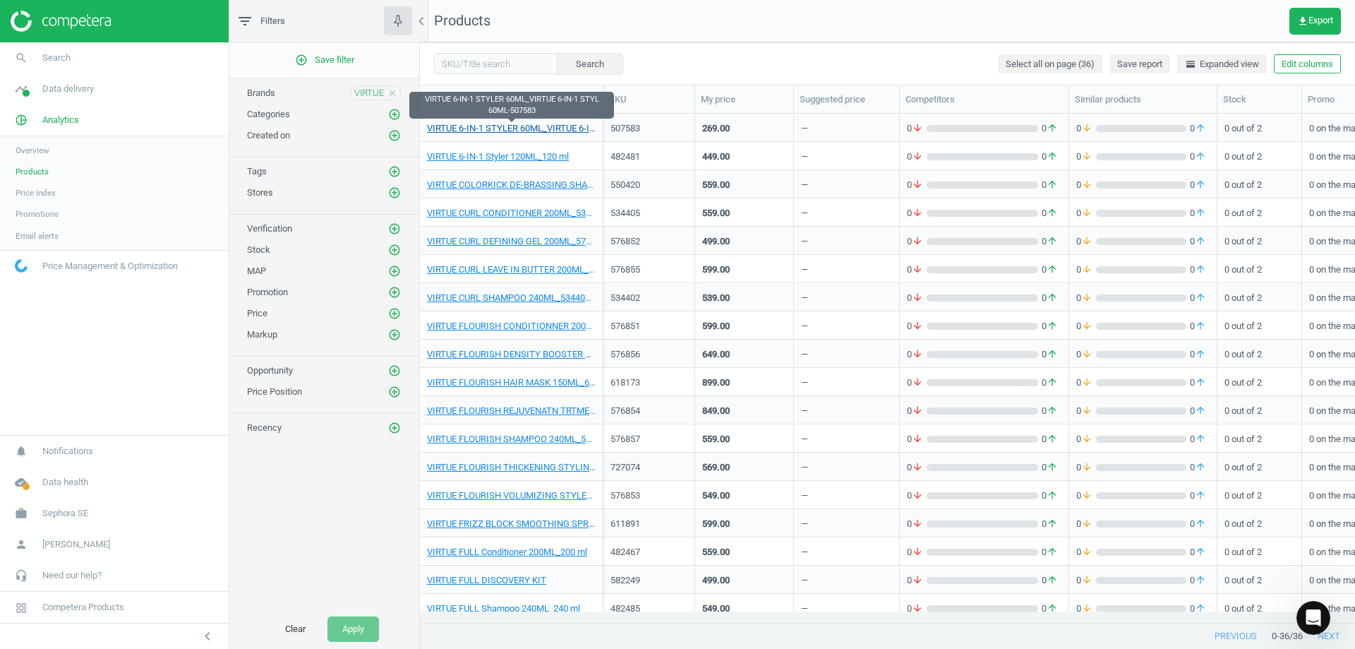
click at [541, 130] on link "VIRTUE 6-IN-1 STYLER 60ML_VIRTUE 6-IN-1 STYL 60ML-507583" at bounding box center [511, 128] width 169 height 13
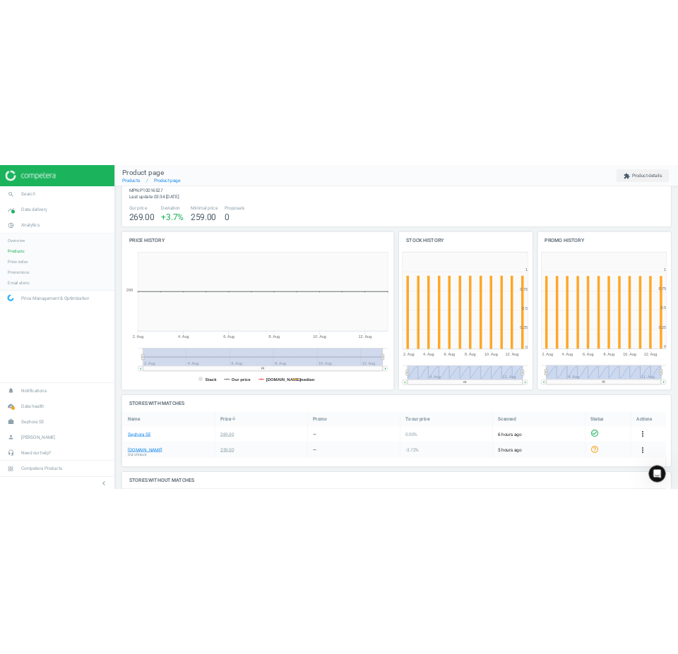
scroll to position [75, 0]
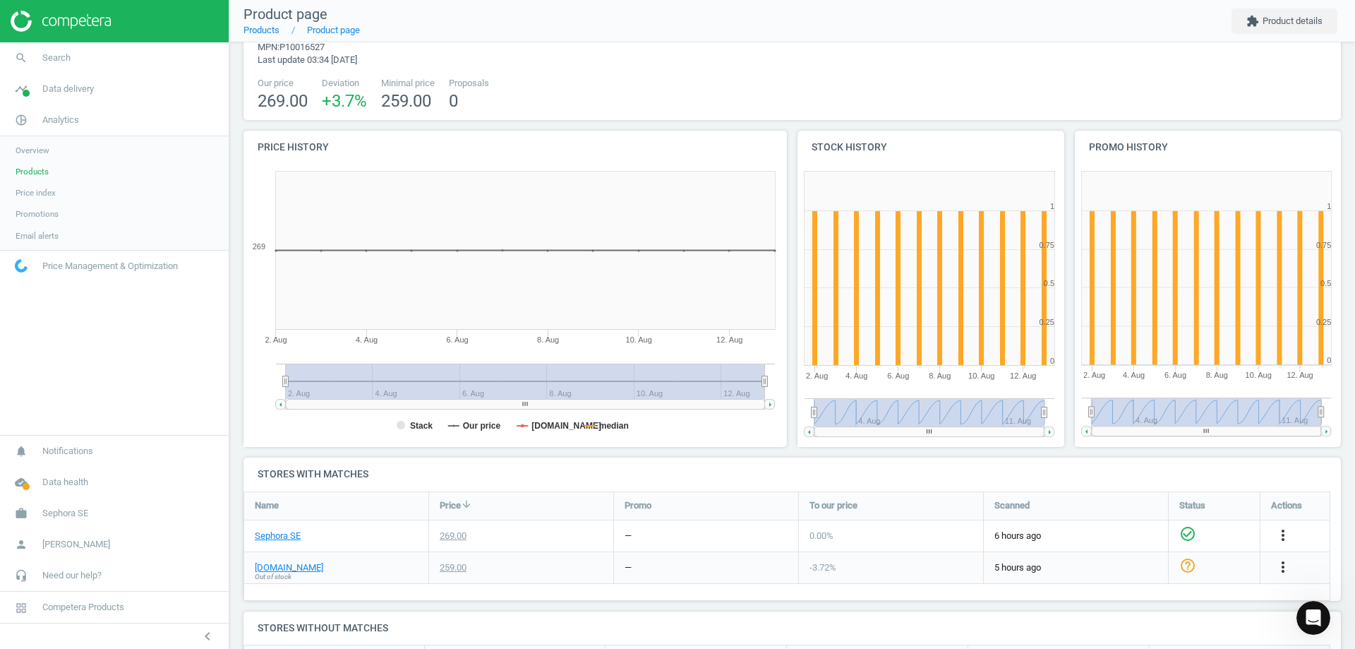
click at [271, 572] on span "Out of stock" at bounding box center [273, 577] width 37 height 10
click at [273, 565] on link "[DOMAIN_NAME]" at bounding box center [289, 567] width 68 height 13
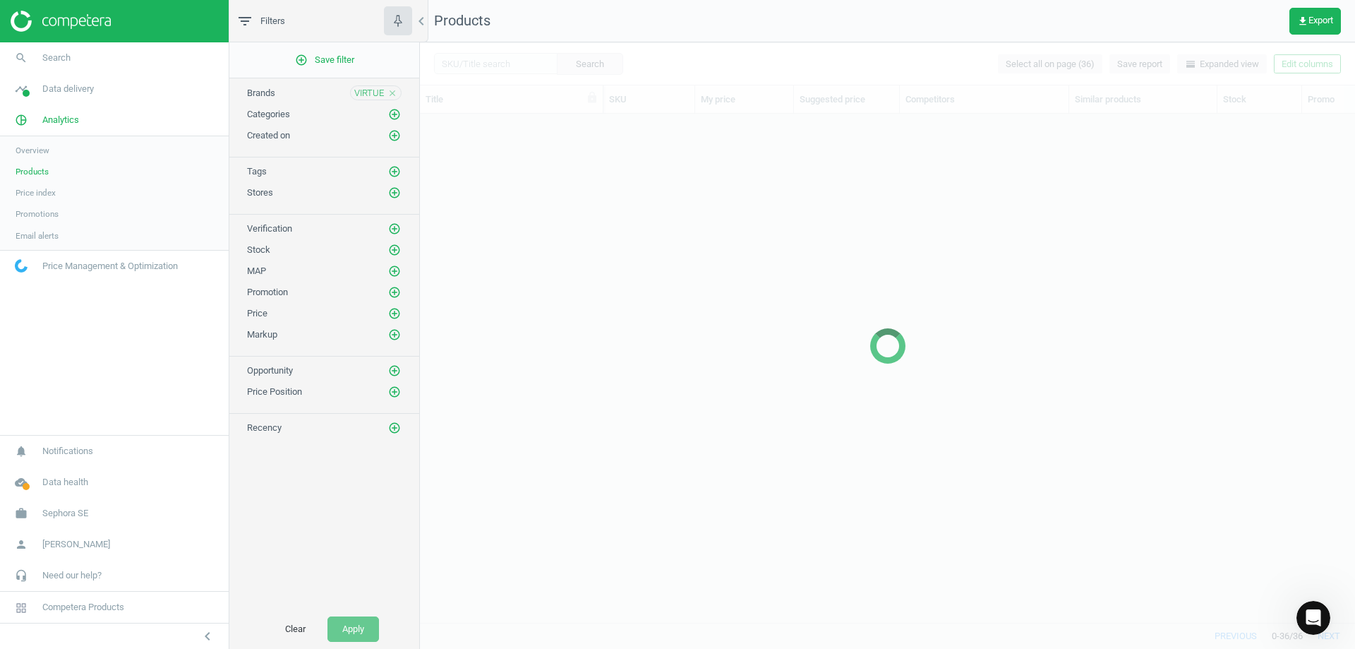
scroll to position [487, 925]
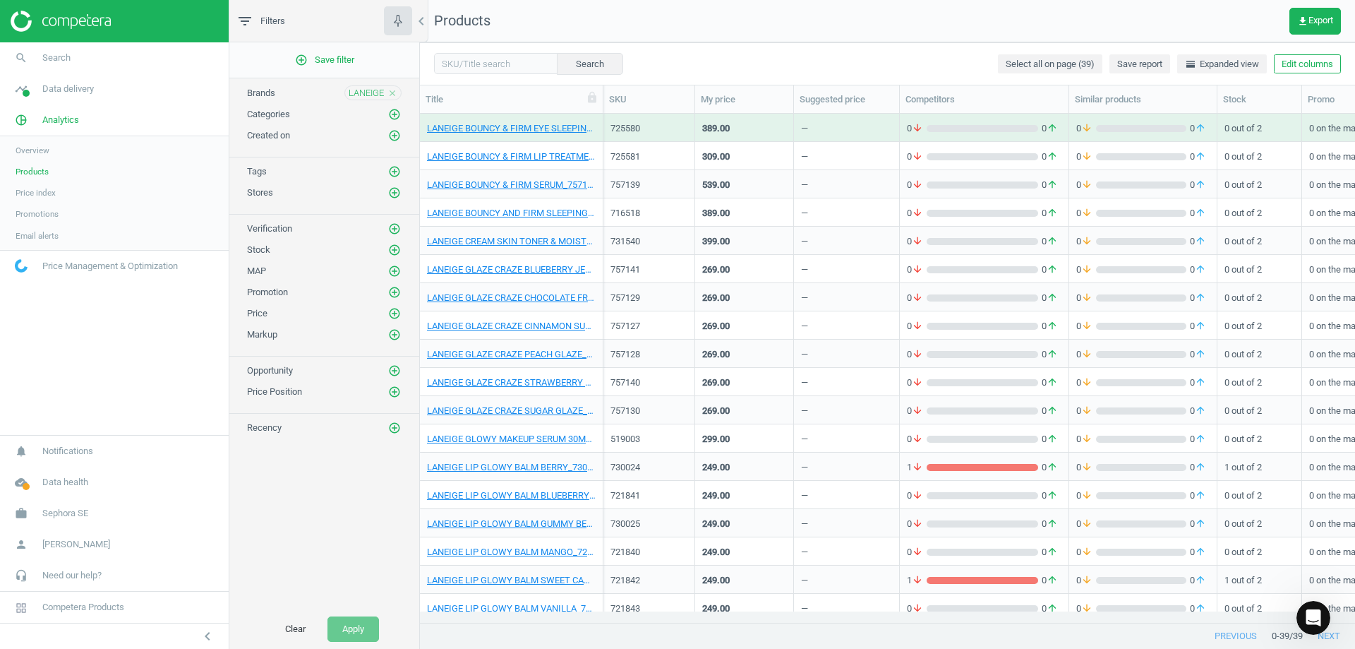
click at [520, 457] on div "LANEIGE LIP GLOWY BALM BERRY_730024-LIP GLOWY BALM [PERSON_NAME] (NEW)" at bounding box center [511, 466] width 169 height 25
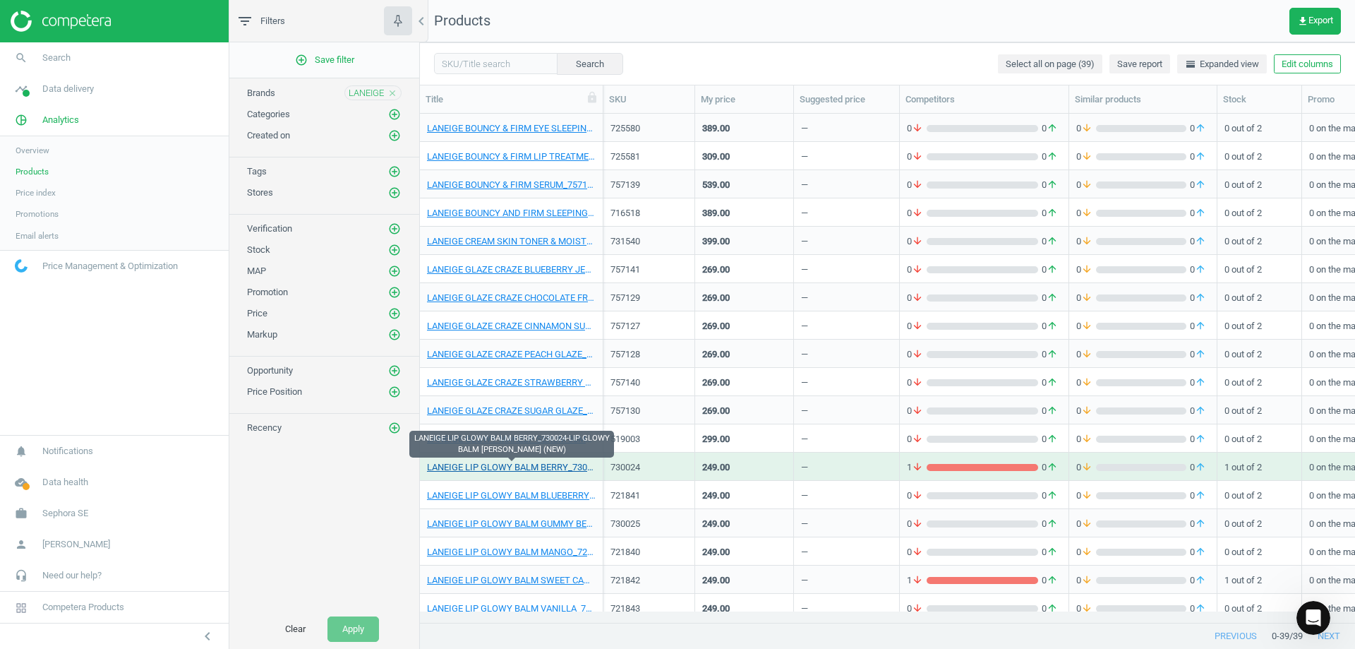
click at [519, 469] on link "LANEIGE LIP GLOWY BALM BERRY_730024-LIP GLOWY BALM [PERSON_NAME] (NEW)" at bounding box center [511, 467] width 169 height 13
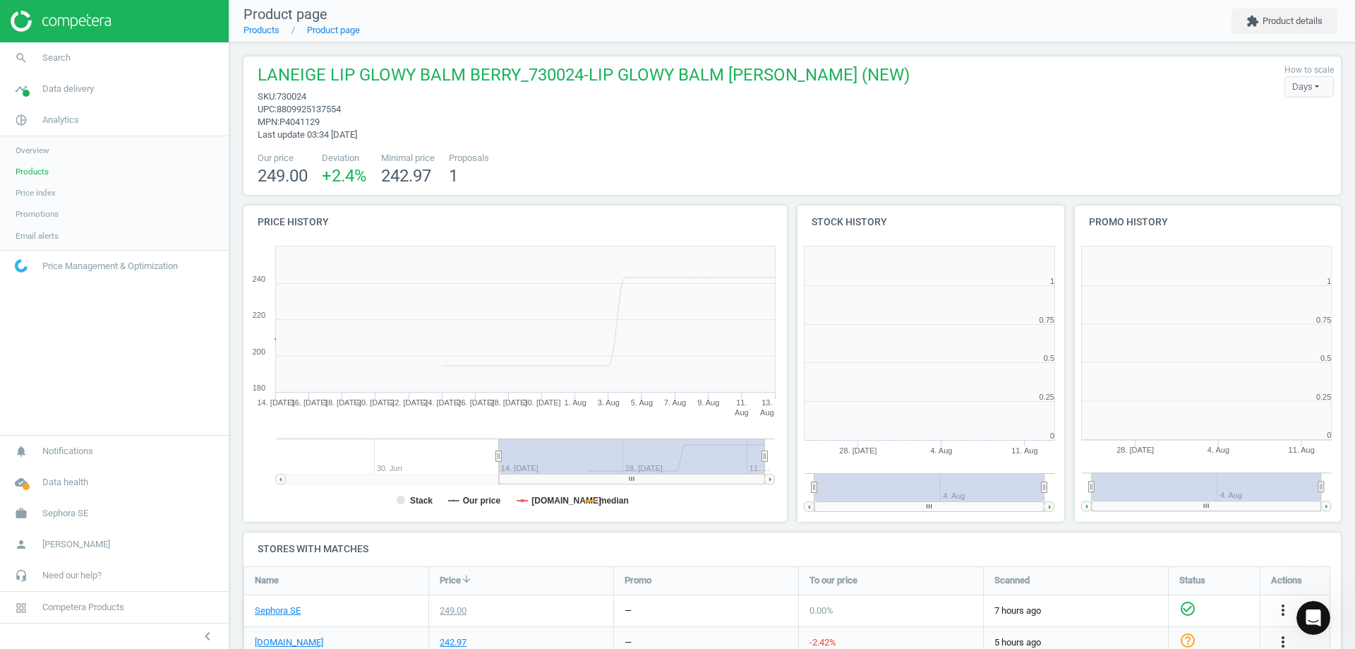
scroll to position [96, 1109]
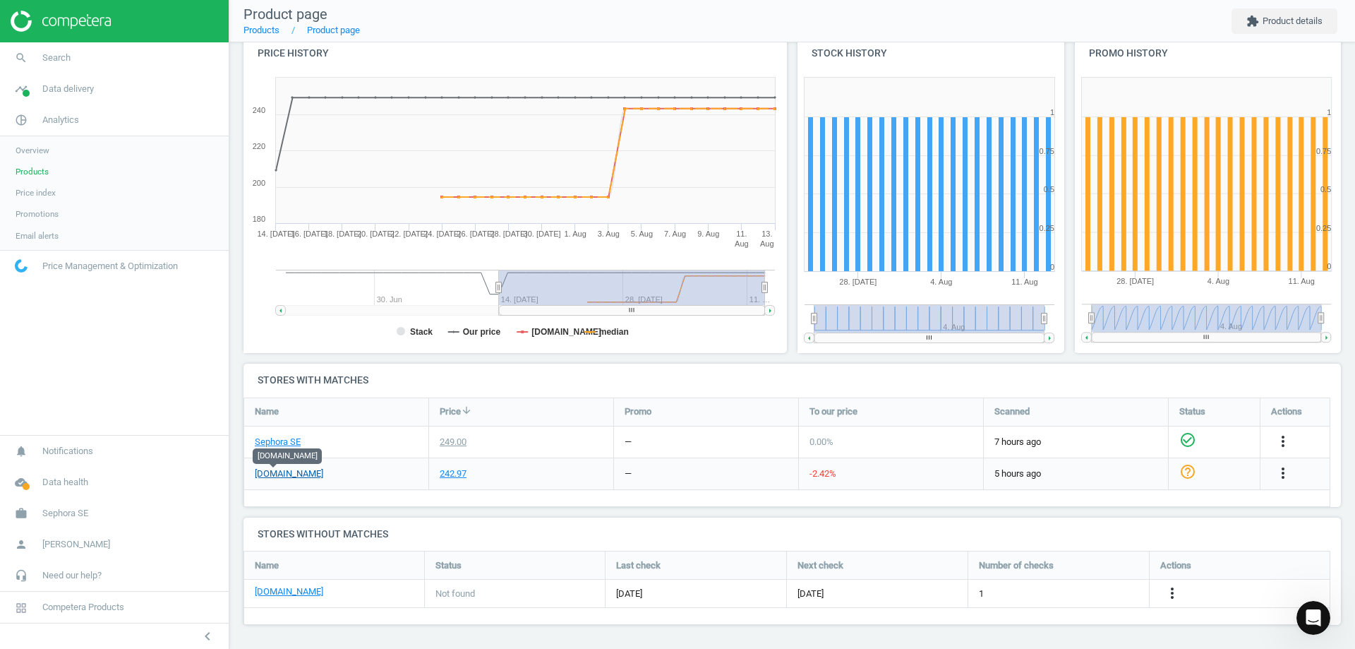
click at [282, 479] on link "[DOMAIN_NAME]" at bounding box center [289, 473] width 68 height 13
click at [46, 169] on span "Products" at bounding box center [32, 171] width 33 height 11
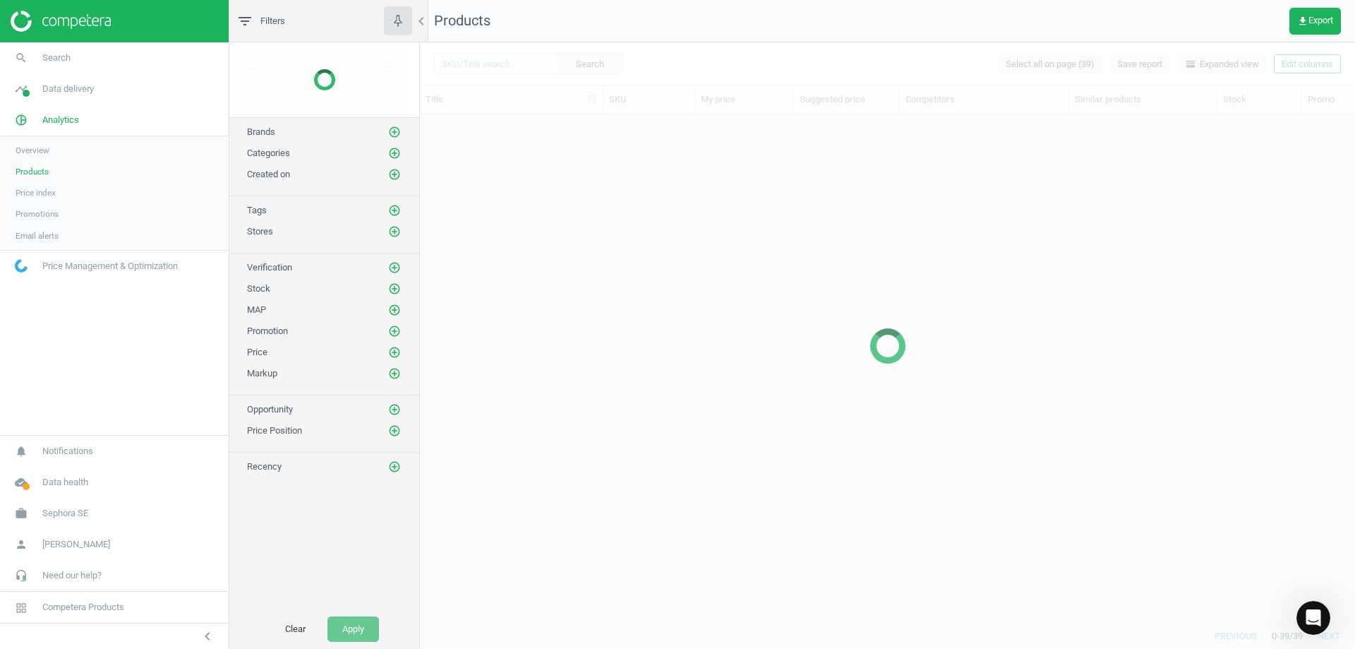
scroll to position [487, 925]
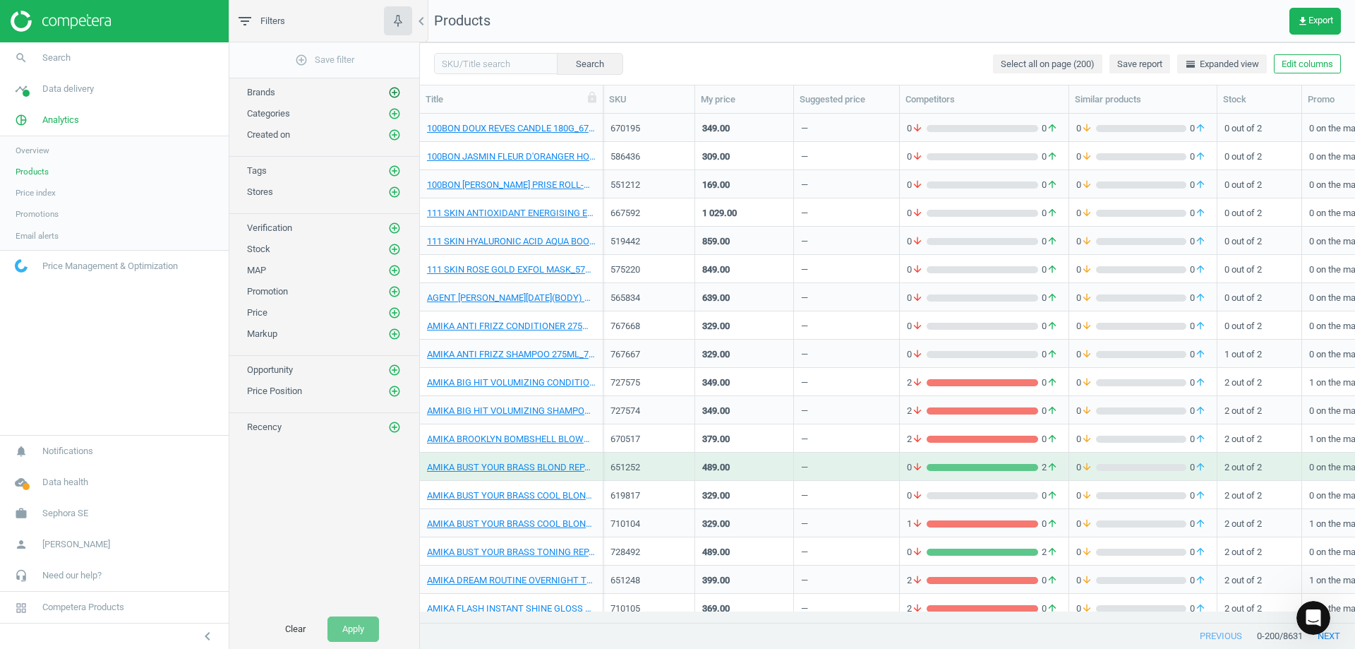
click at [397, 90] on icon "add_circle_outline" at bounding box center [394, 92] width 13 height 13
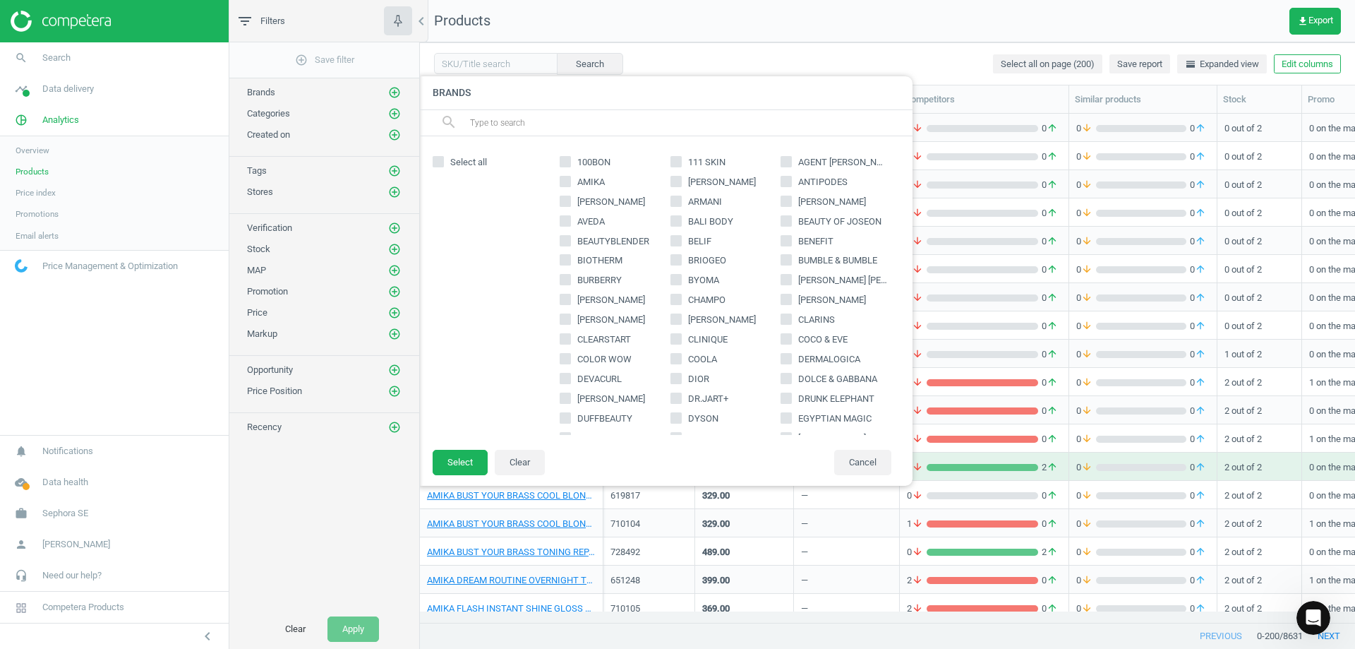
click at [499, 130] on input "text" at bounding box center [685, 123] width 433 height 23
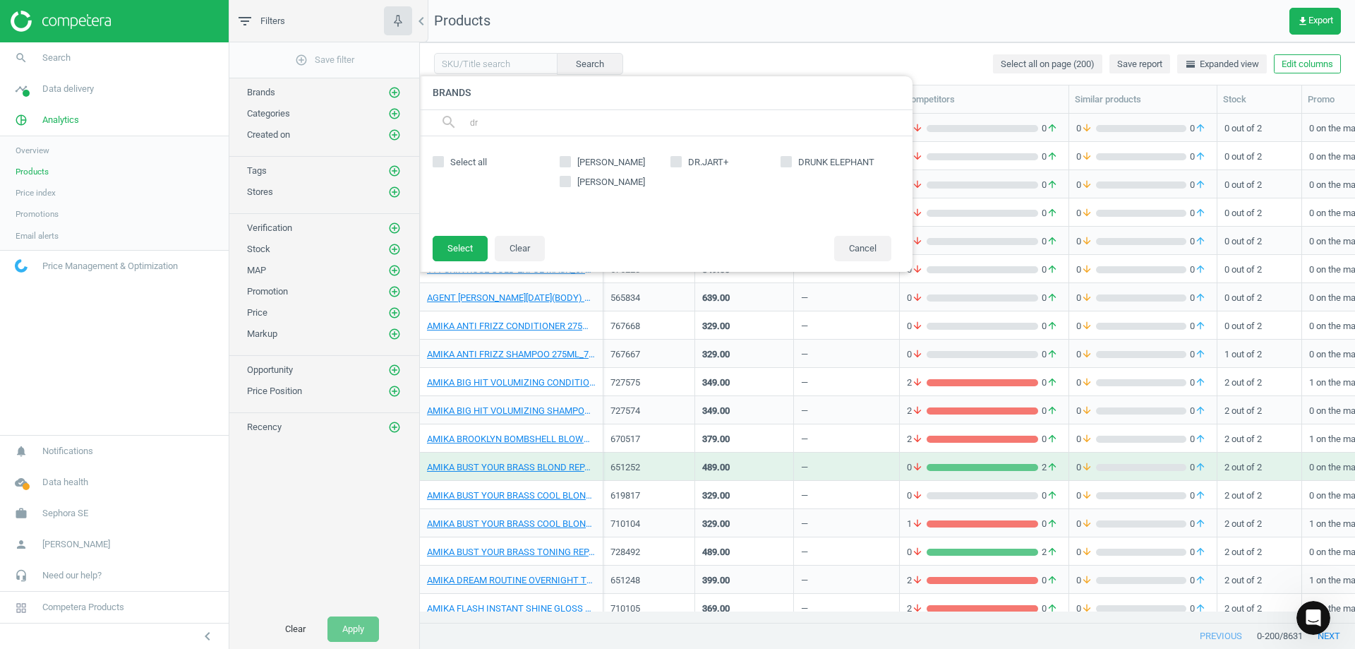
type input "dr"
click at [676, 159] on input "DRUNK ELEPHANT" at bounding box center [786, 161] width 9 height 9
checkbox input "true"
click at [473, 250] on button "Select" at bounding box center [460, 248] width 55 height 25
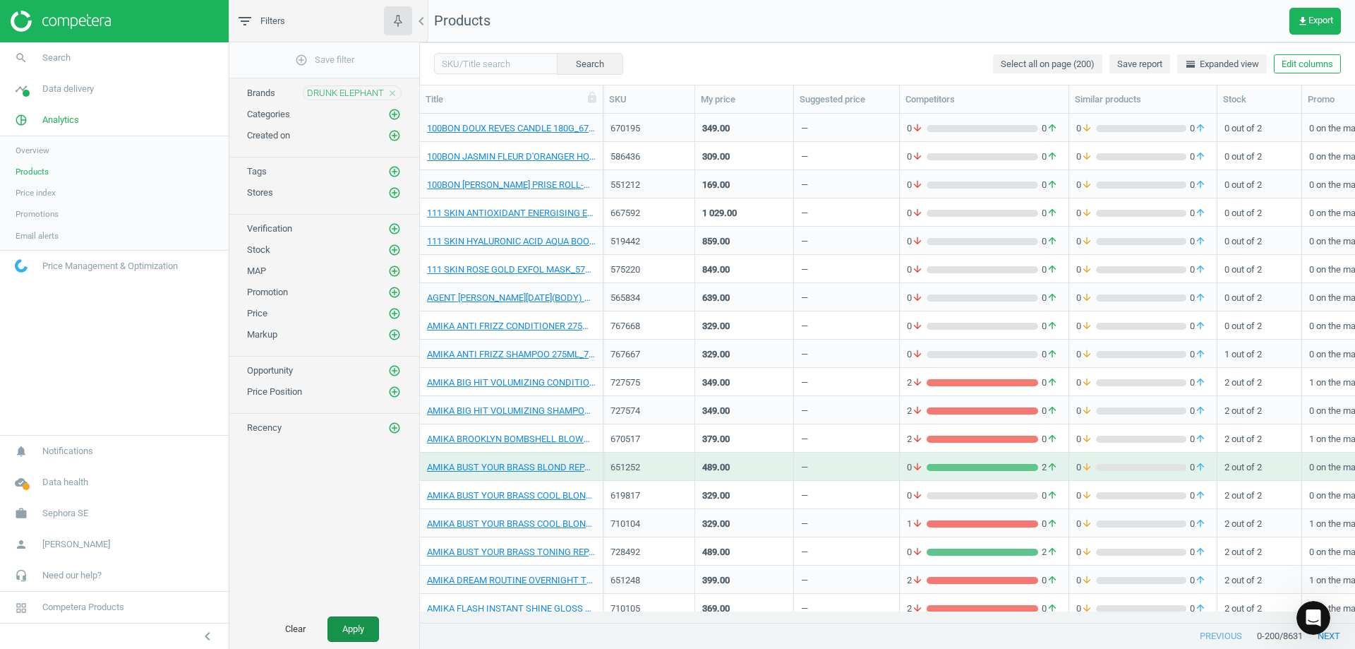
click at [354, 640] on button "Apply" at bounding box center [354, 628] width 52 height 25
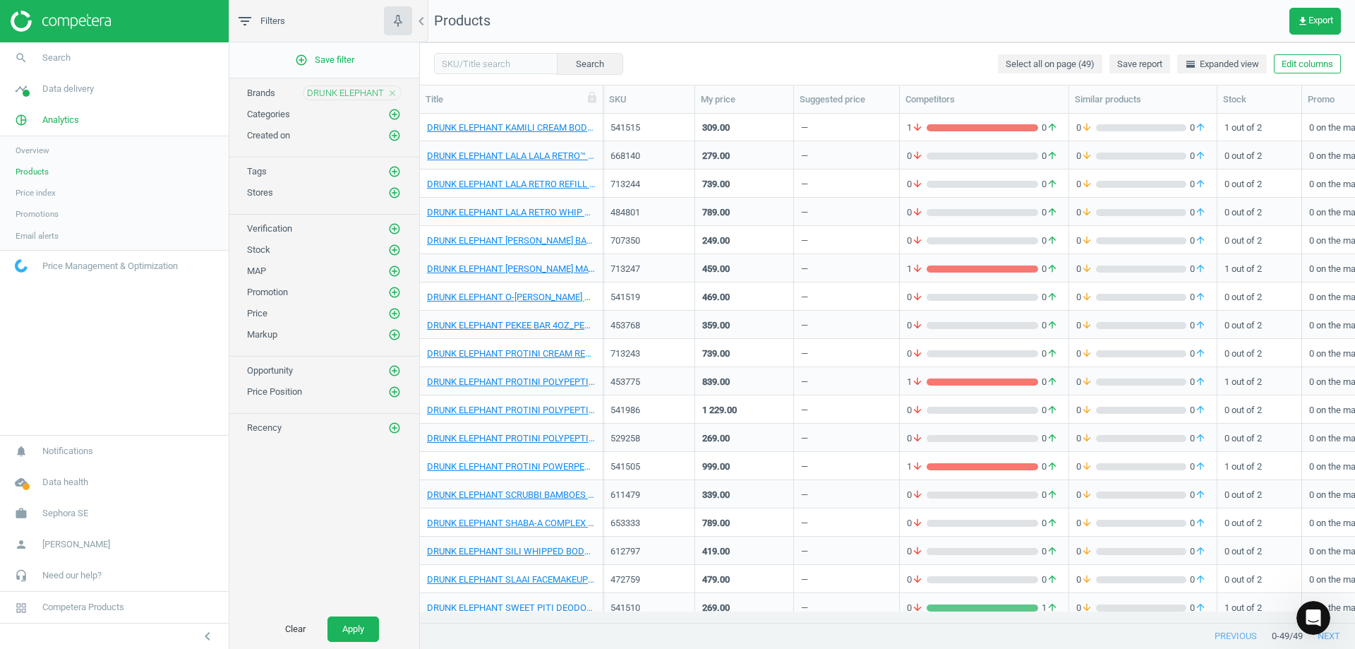
scroll to position [536, 0]
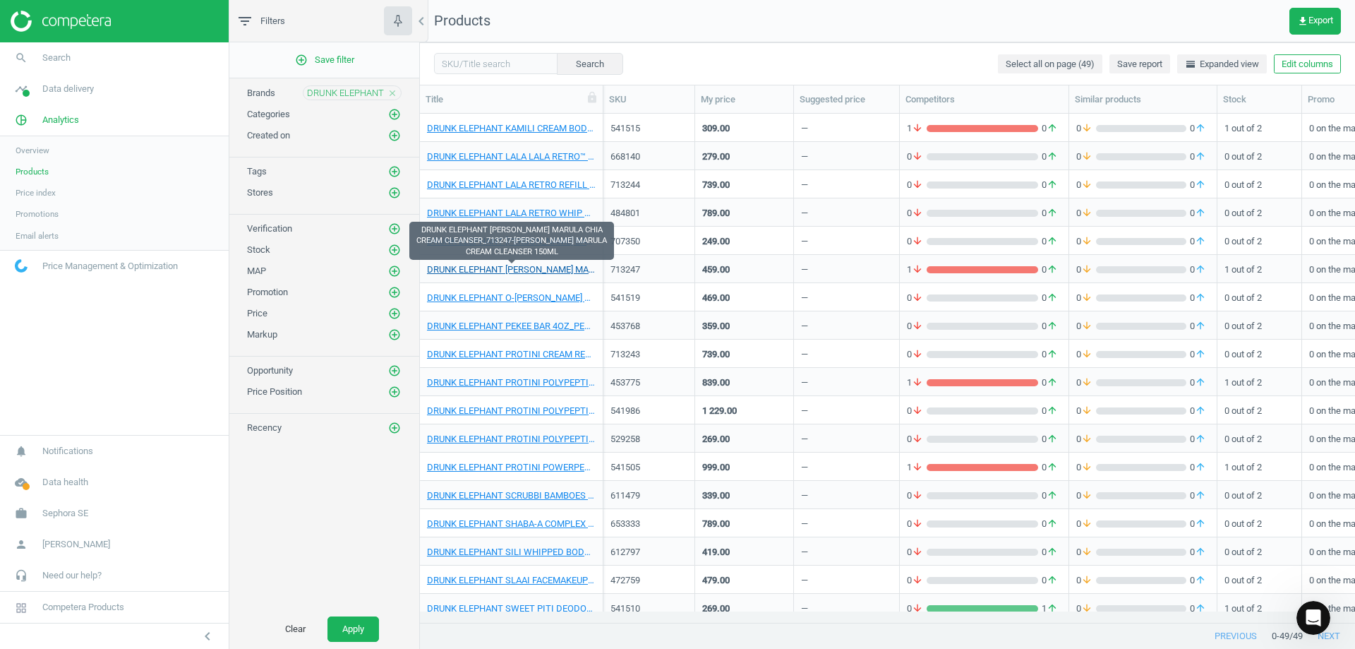
click at [503, 270] on link "DRUNK ELEPHANT MELLO MARULA CHIA CREAM CLEANSER_713247-MELLO MARULA CREAM CLEAN…" at bounding box center [511, 269] width 169 height 13
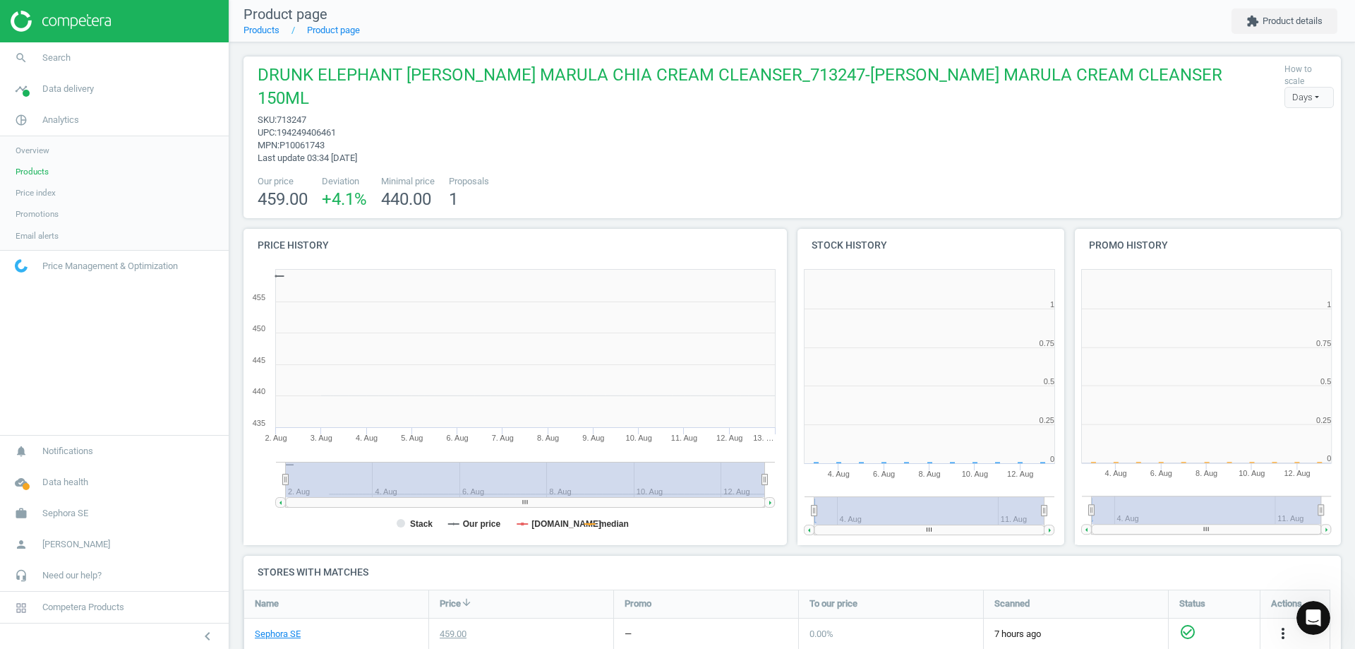
scroll to position [304, 286]
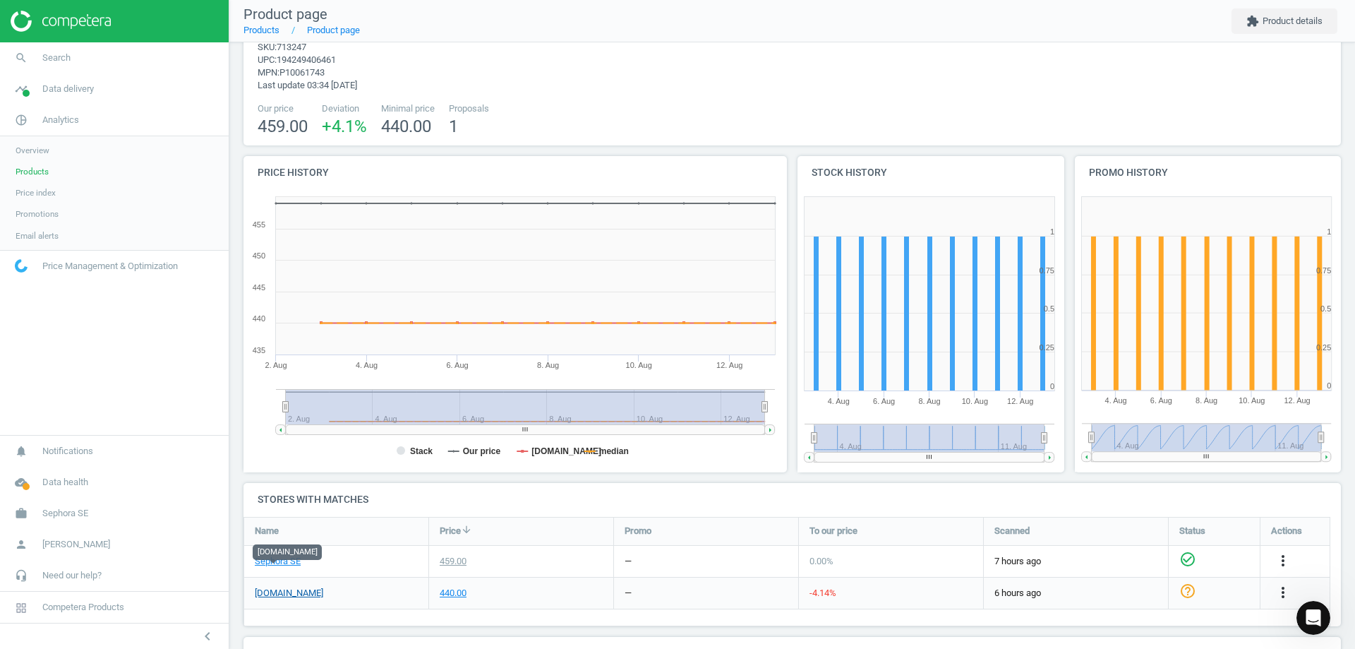
click at [274, 587] on link "[DOMAIN_NAME]" at bounding box center [289, 593] width 68 height 13
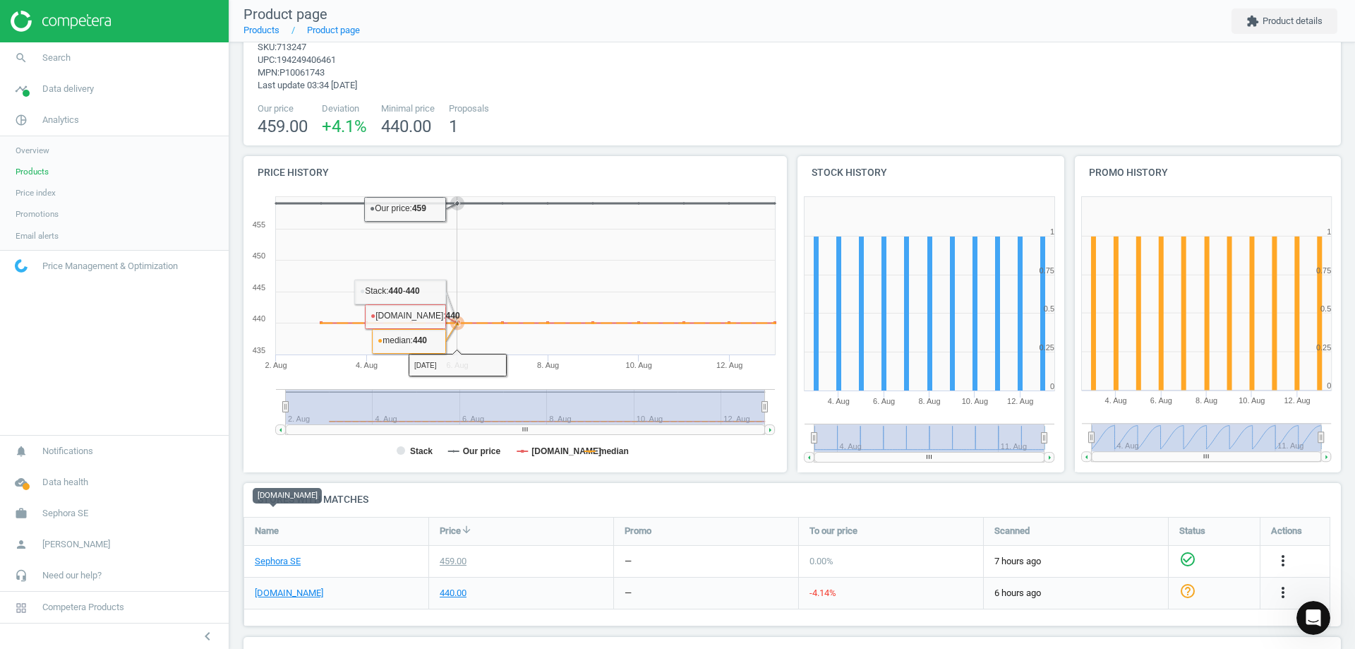
scroll to position [128, 0]
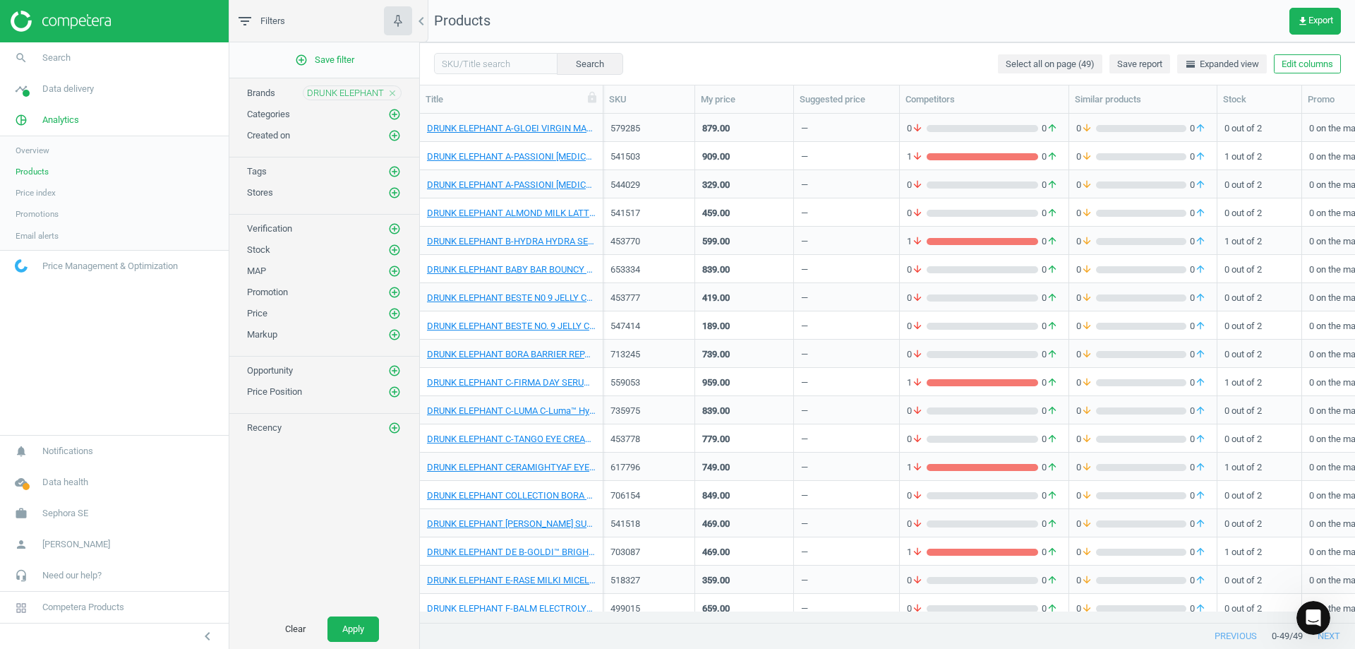
scroll to position [208, 0]
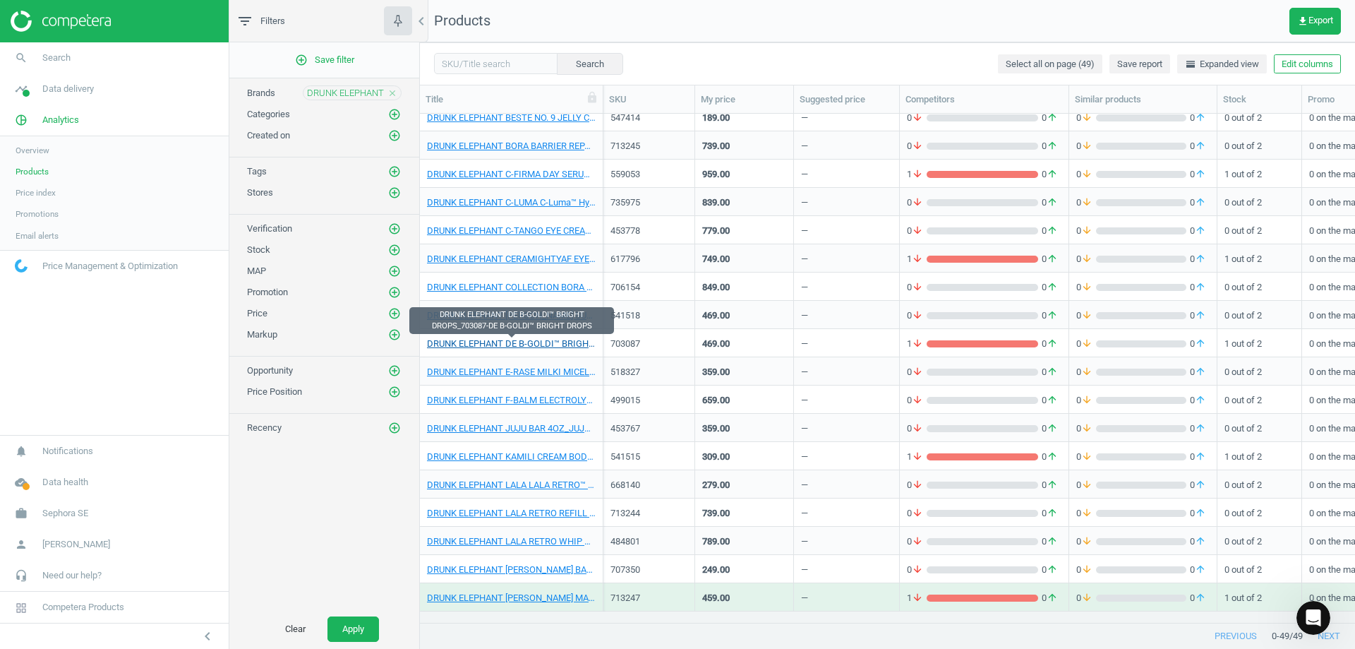
click at [586, 343] on link "DRUNK ELEPHANT DE B-GOLDI™ BRIGHT DROPS_703087-DE B-GOLDI™ BRIGHT DROPS" at bounding box center [511, 343] width 169 height 13
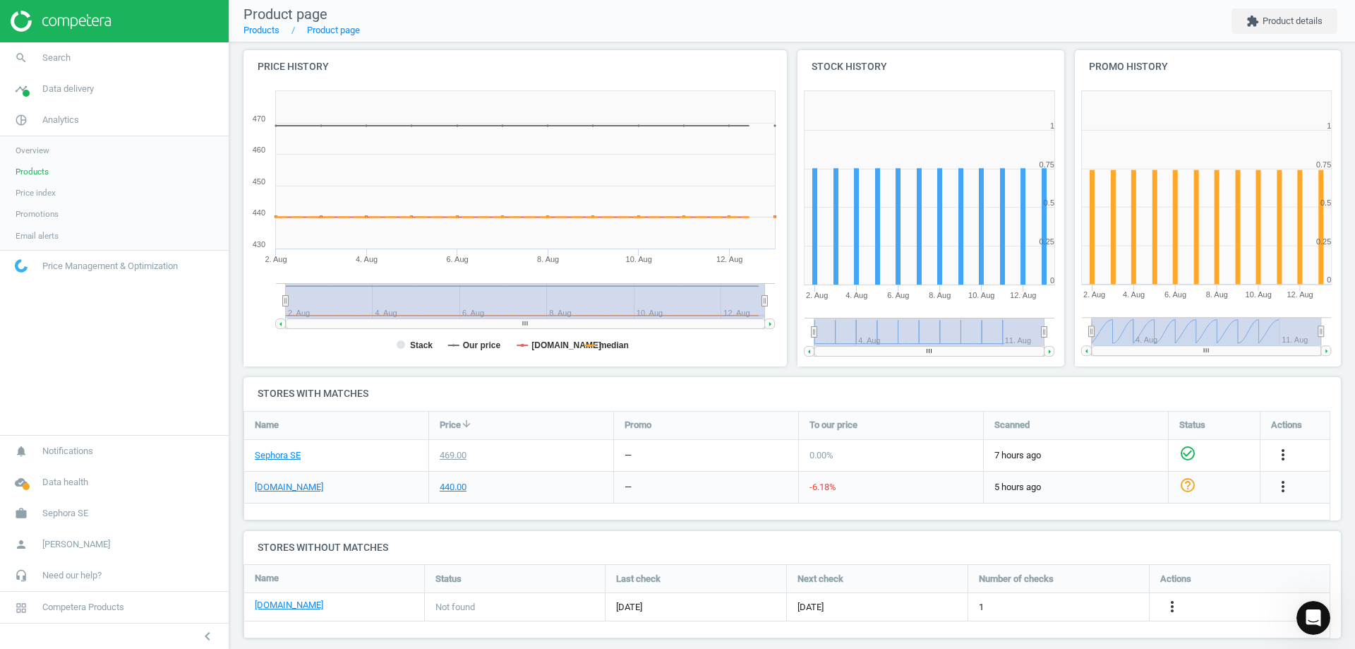
scroll to position [162, 0]
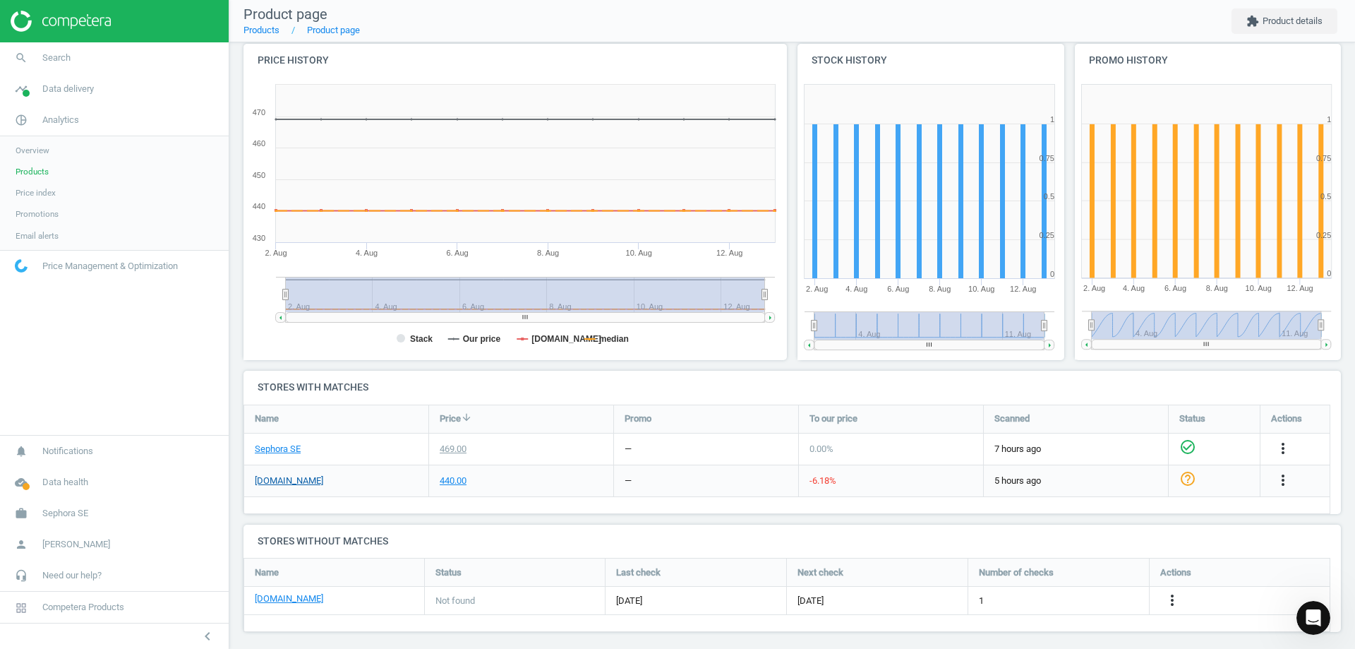
click at [287, 477] on link "[DOMAIN_NAME]" at bounding box center [289, 480] width 68 height 13
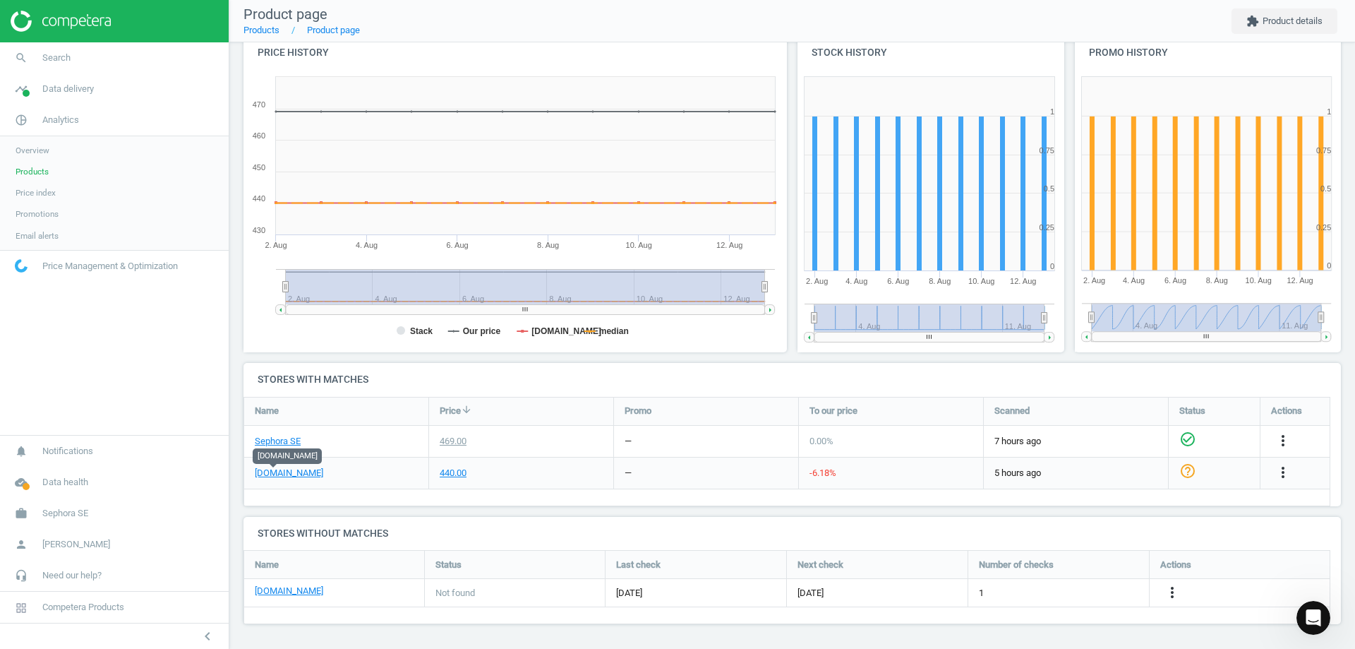
scroll to position [169, 0]
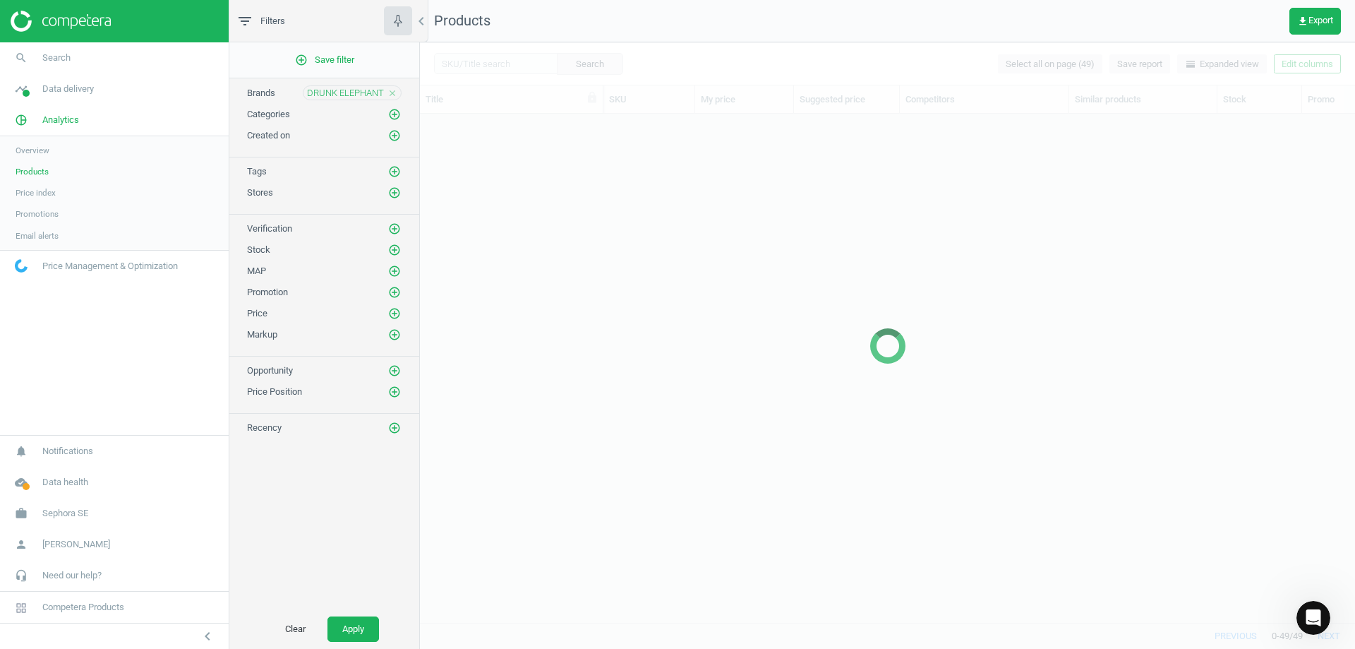
scroll to position [487, 925]
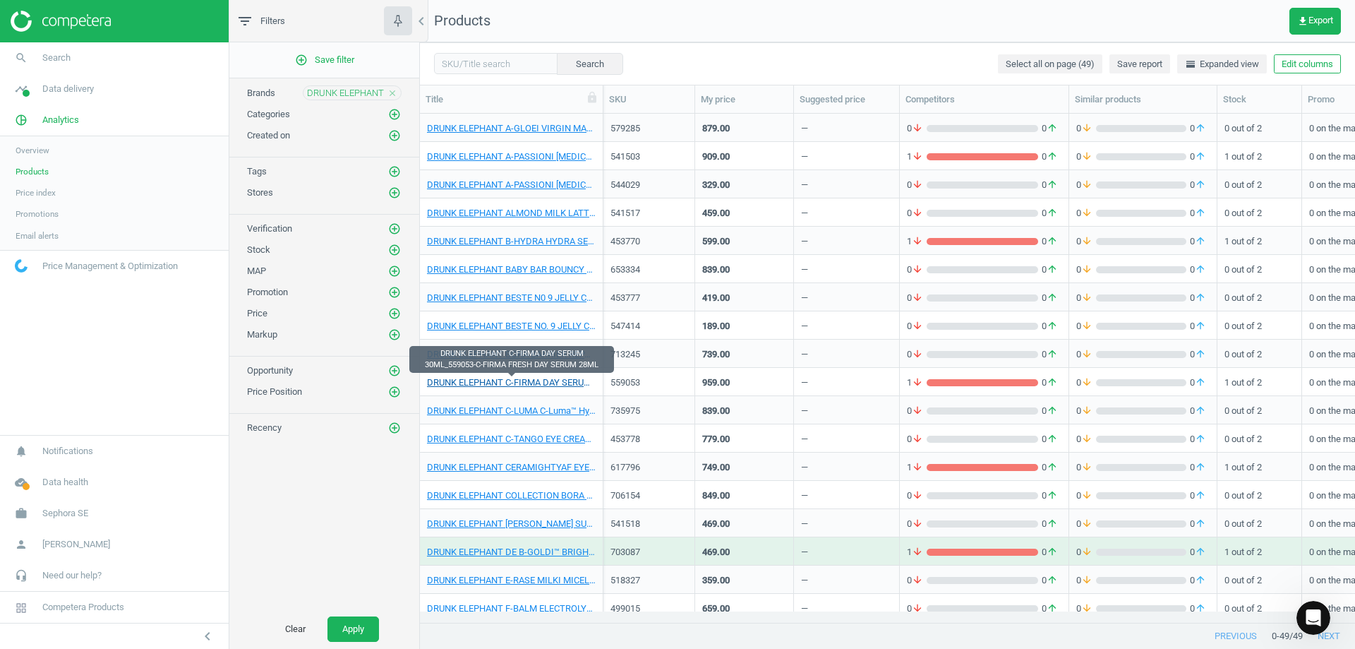
click at [571, 380] on link "DRUNK ELEPHANT C-FIRMA DAY SERUM 30ML_559053-C-FIRMA FRESH DAY SERUM 28ML" at bounding box center [511, 382] width 169 height 13
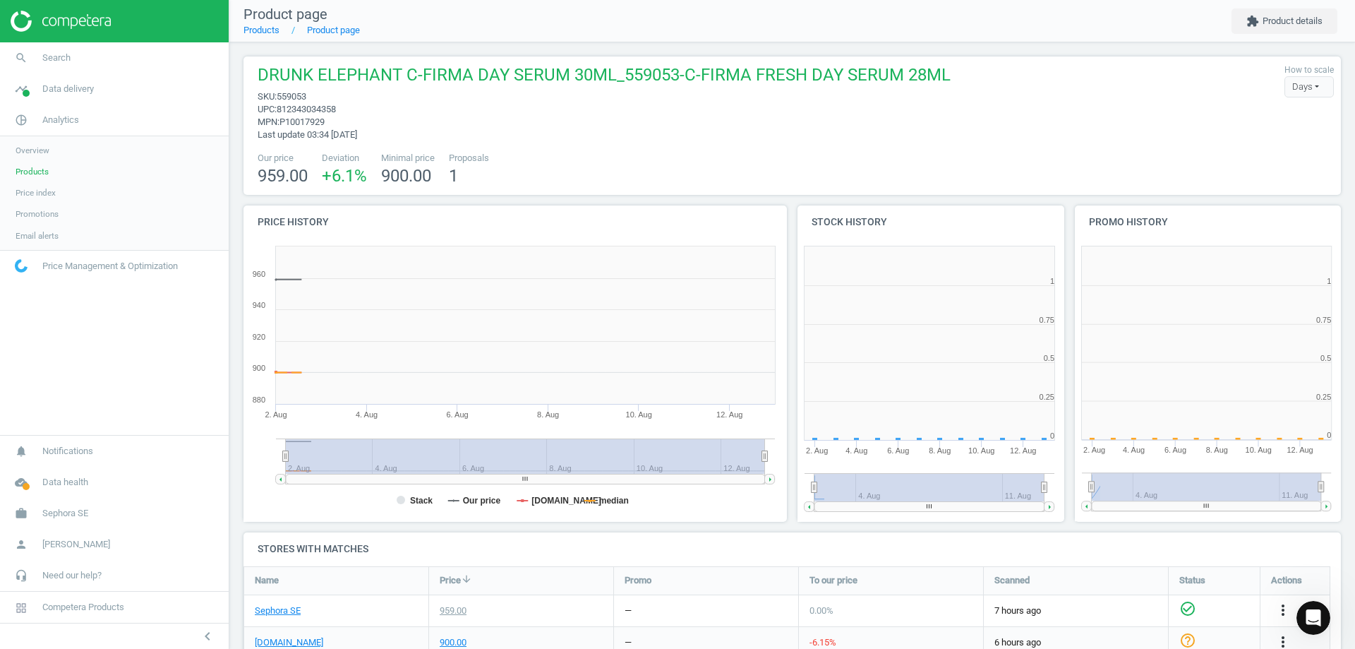
scroll to position [304, 286]
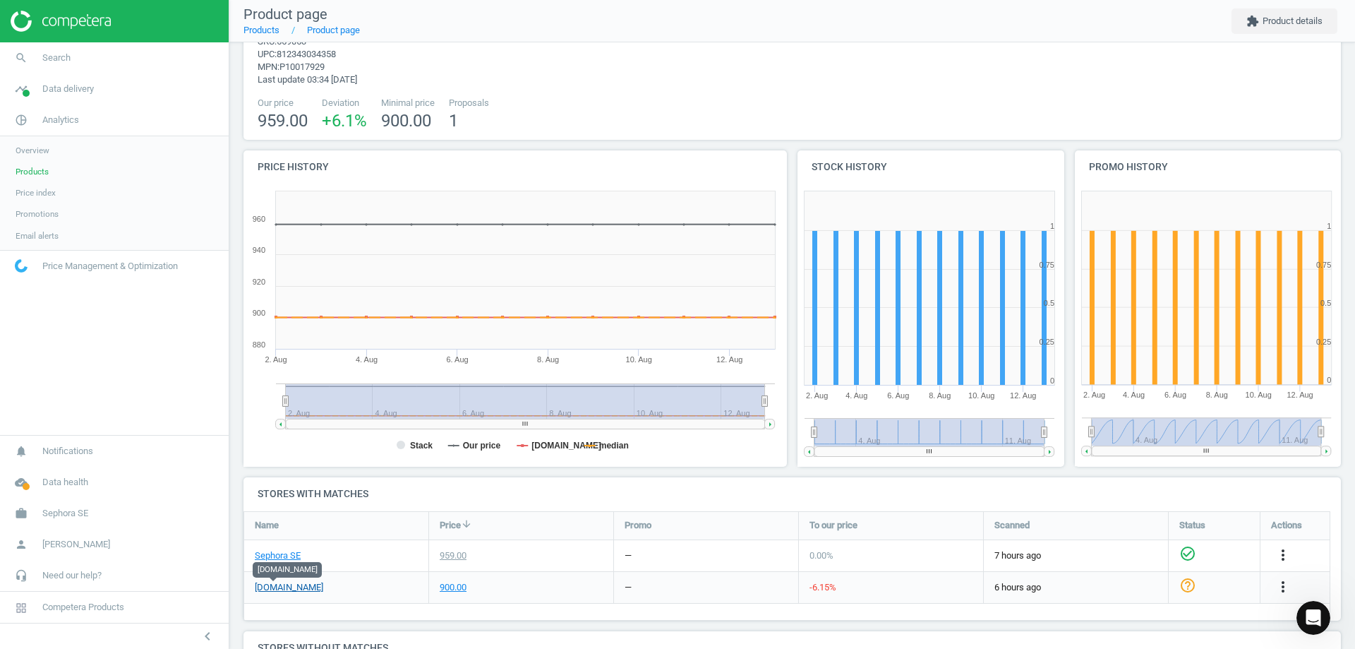
click at [289, 589] on link "[DOMAIN_NAME]" at bounding box center [289, 587] width 68 height 13
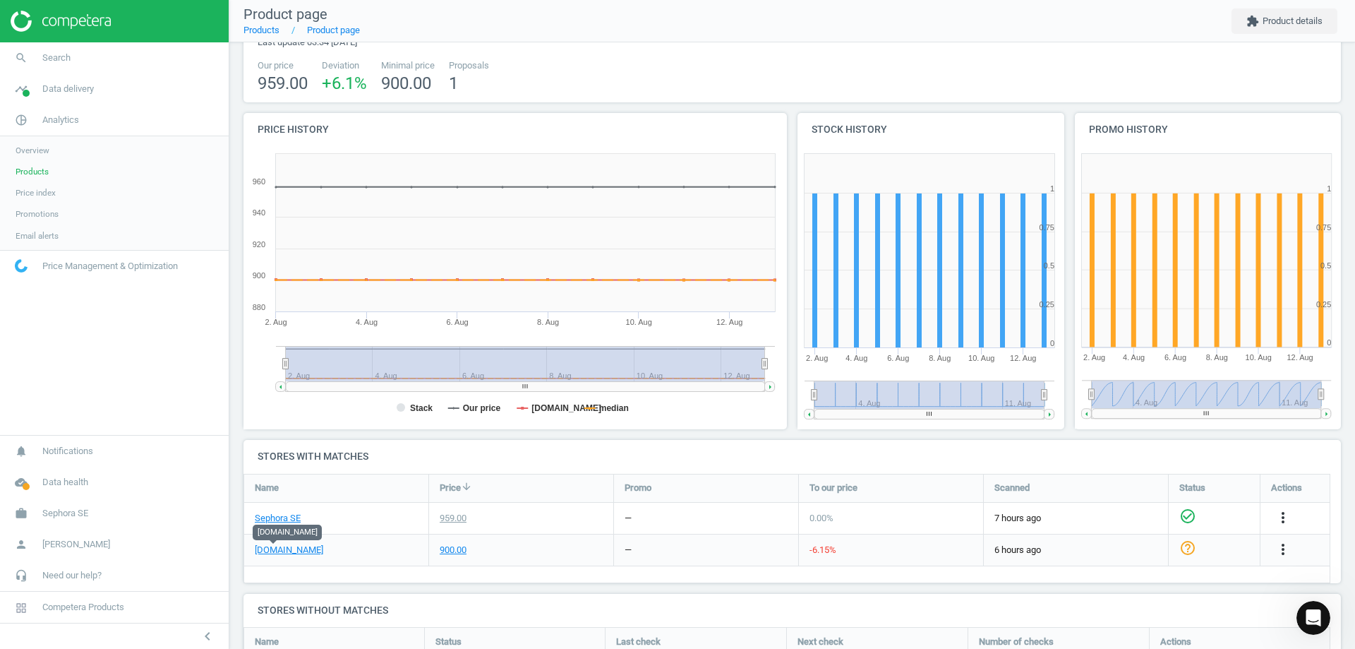
scroll to position [0, 0]
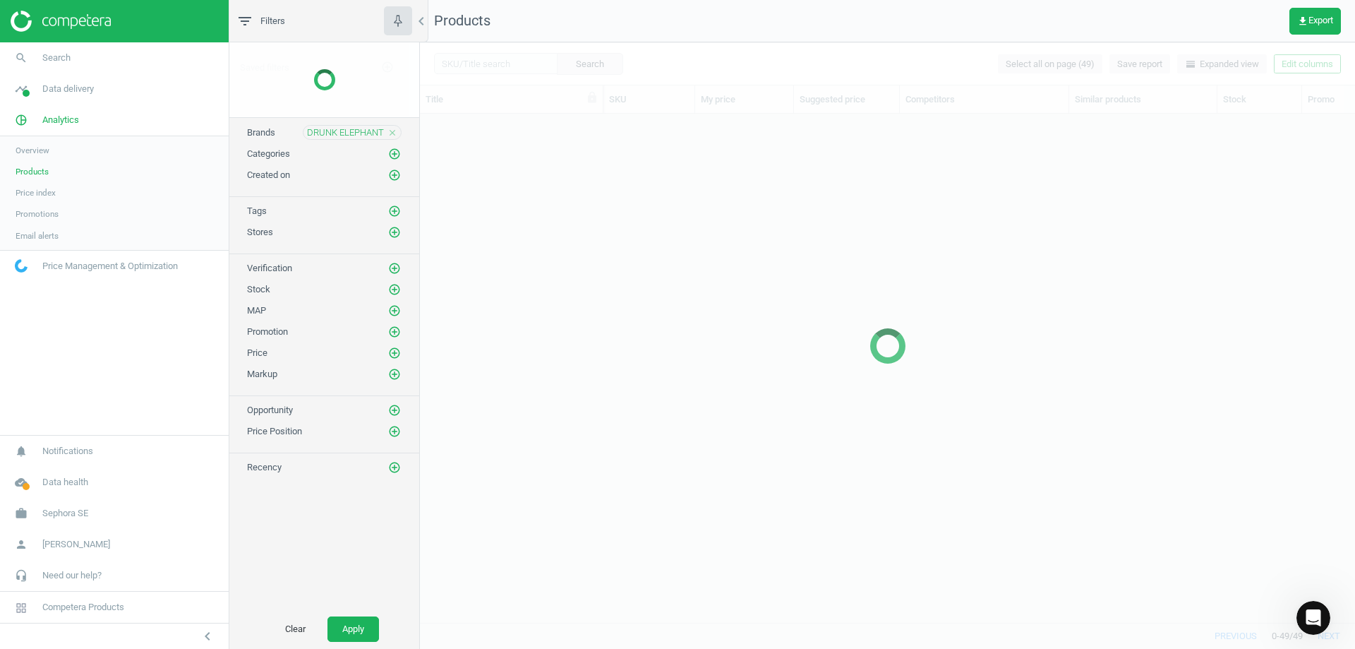
scroll to position [487, 925]
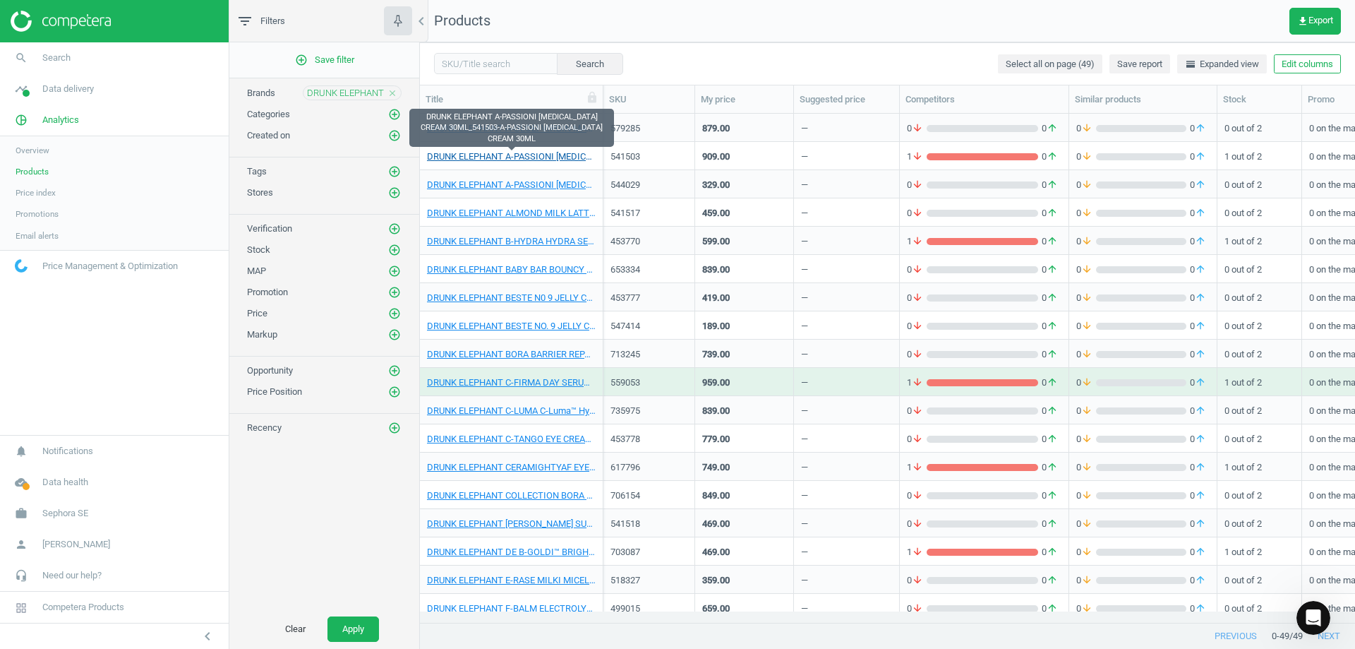
click at [537, 153] on link "DRUNK ELEPHANT A-PASSIONI RETINOL CREAM 30ML_541503-A-PASSIONI RETINOL CREAM 30…" at bounding box center [511, 156] width 169 height 13
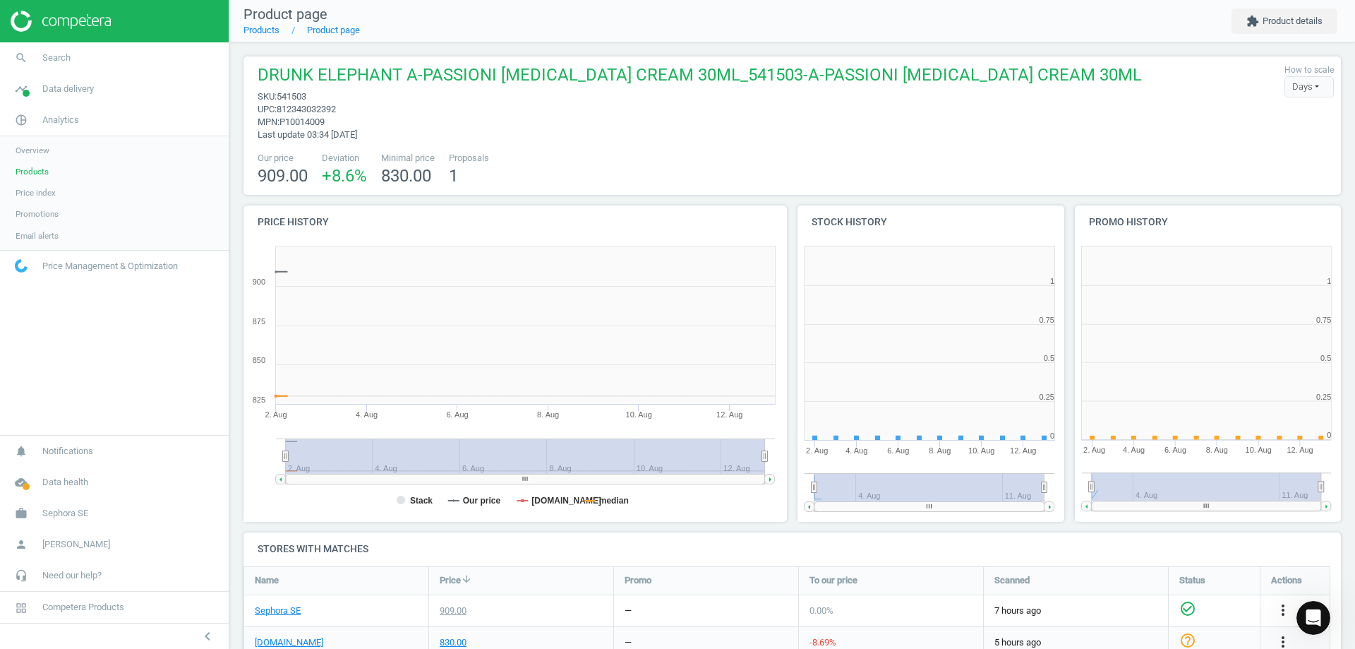
scroll to position [304, 286]
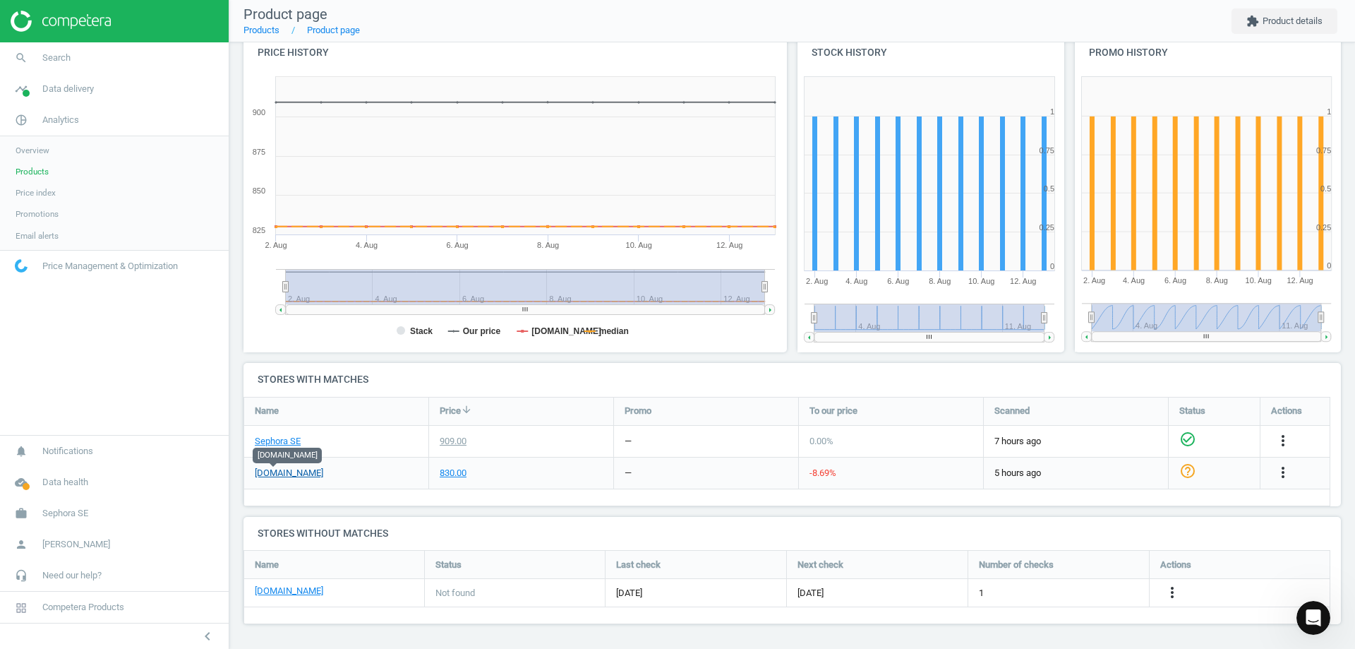
click at [279, 473] on link "[DOMAIN_NAME]" at bounding box center [289, 473] width 68 height 13
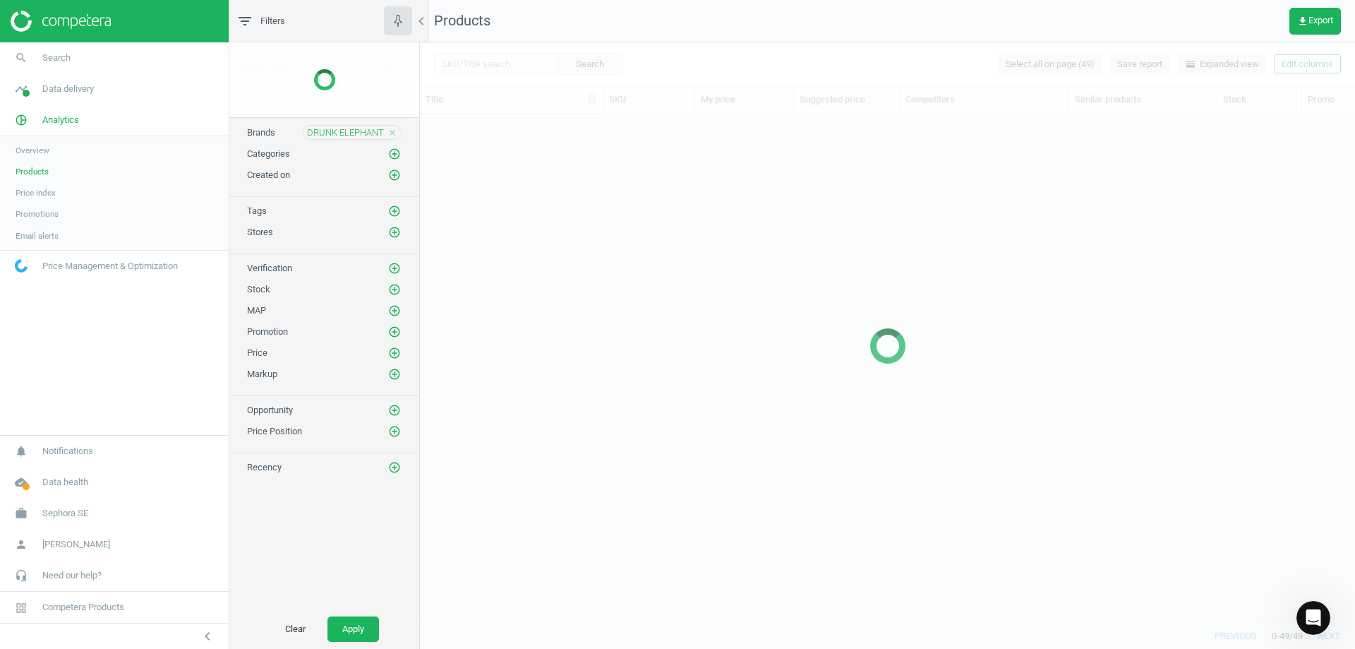
scroll to position [487, 925]
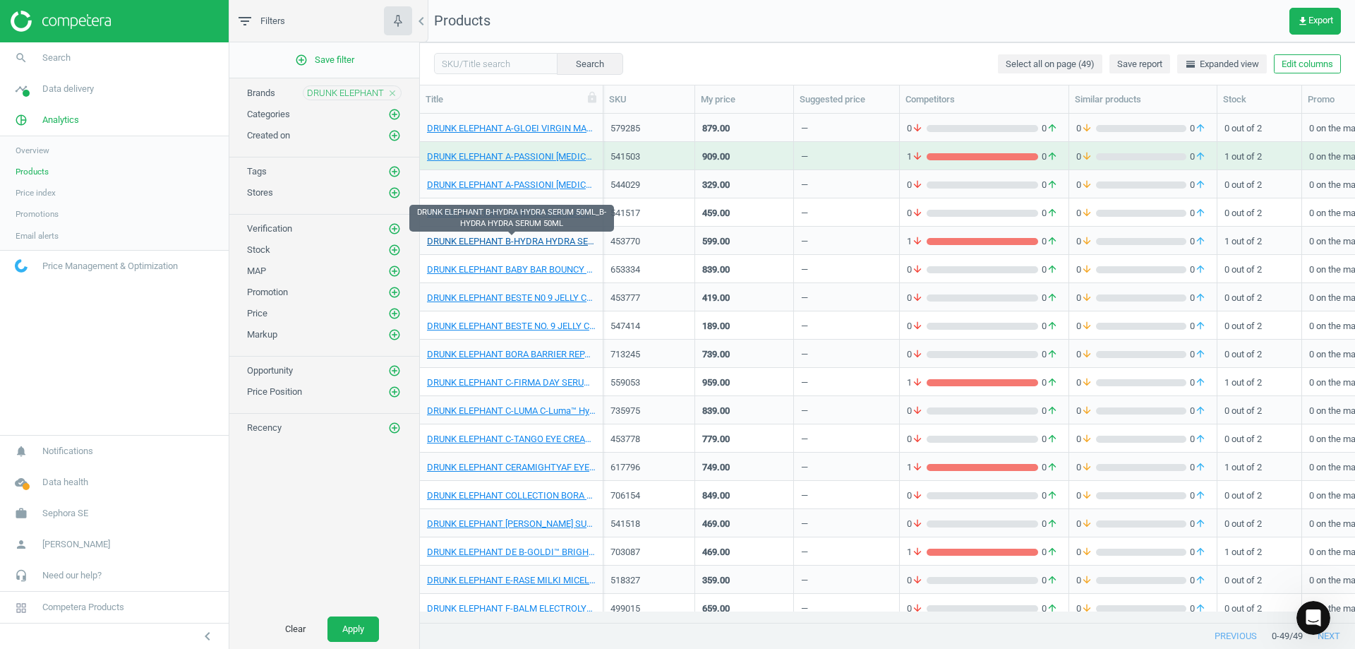
click at [549, 241] on link "DRUNK ELEPHANT B-HYDRA HYDRA SERUM 50ML_B-HYDRA HYDRA SERUM 50ML" at bounding box center [511, 241] width 169 height 13
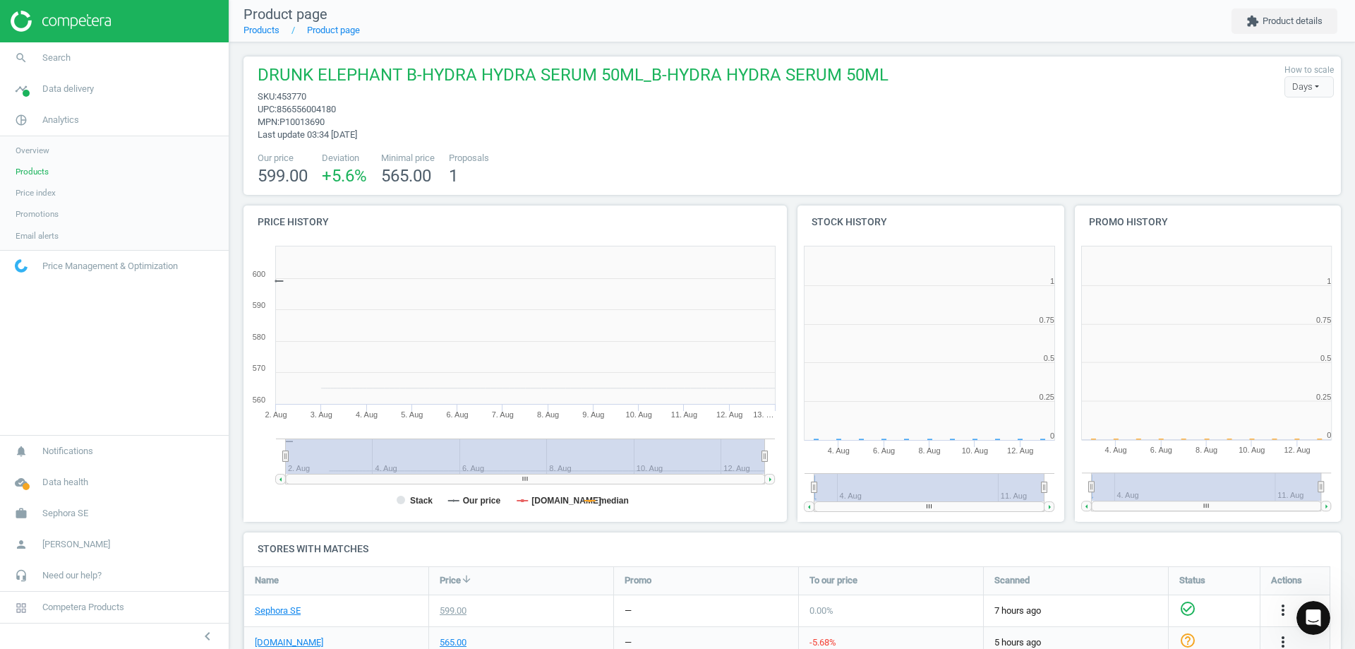
scroll to position [304, 286]
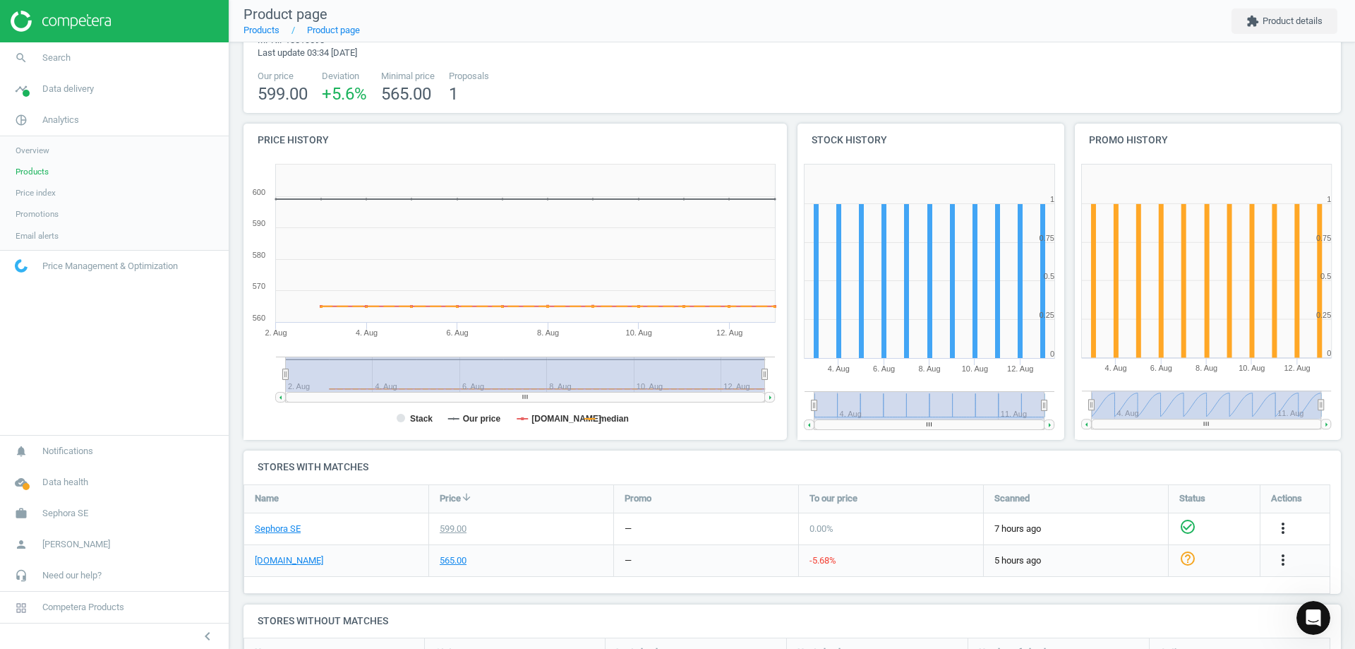
click at [269, 571] on div "[DOMAIN_NAME]" at bounding box center [336, 560] width 184 height 31
click at [274, 559] on link "[DOMAIN_NAME]" at bounding box center [289, 560] width 68 height 13
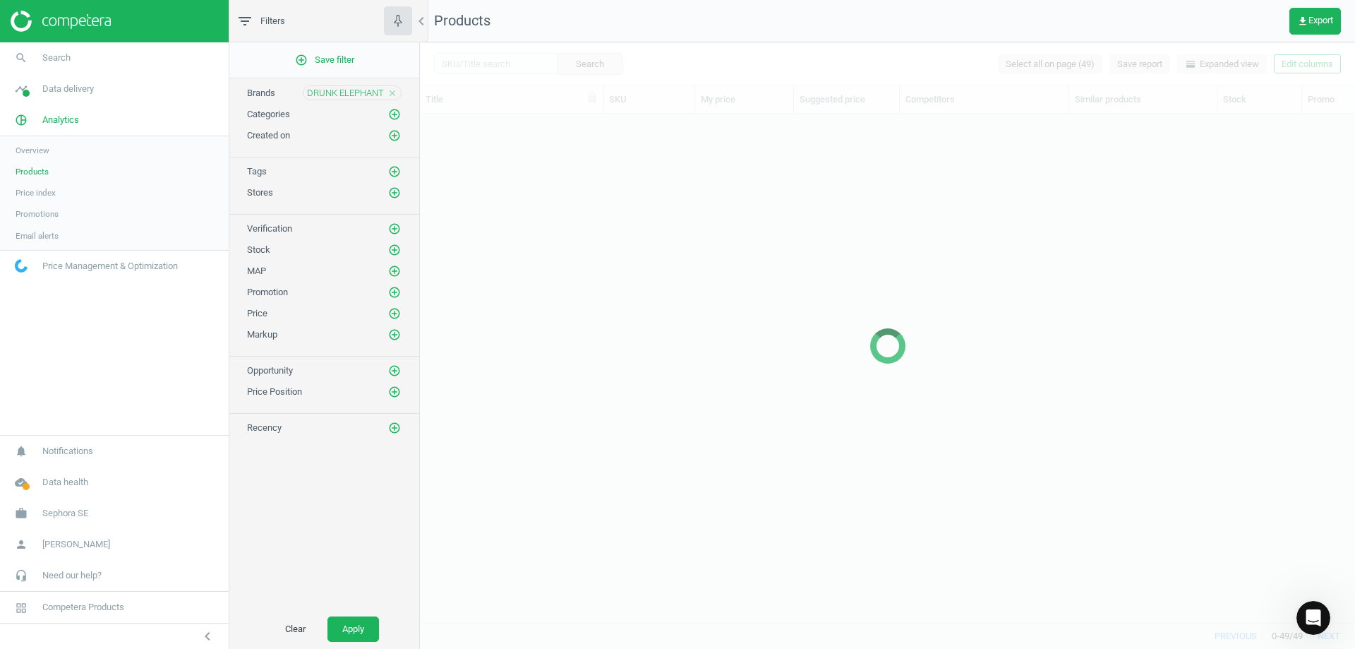
scroll to position [487, 925]
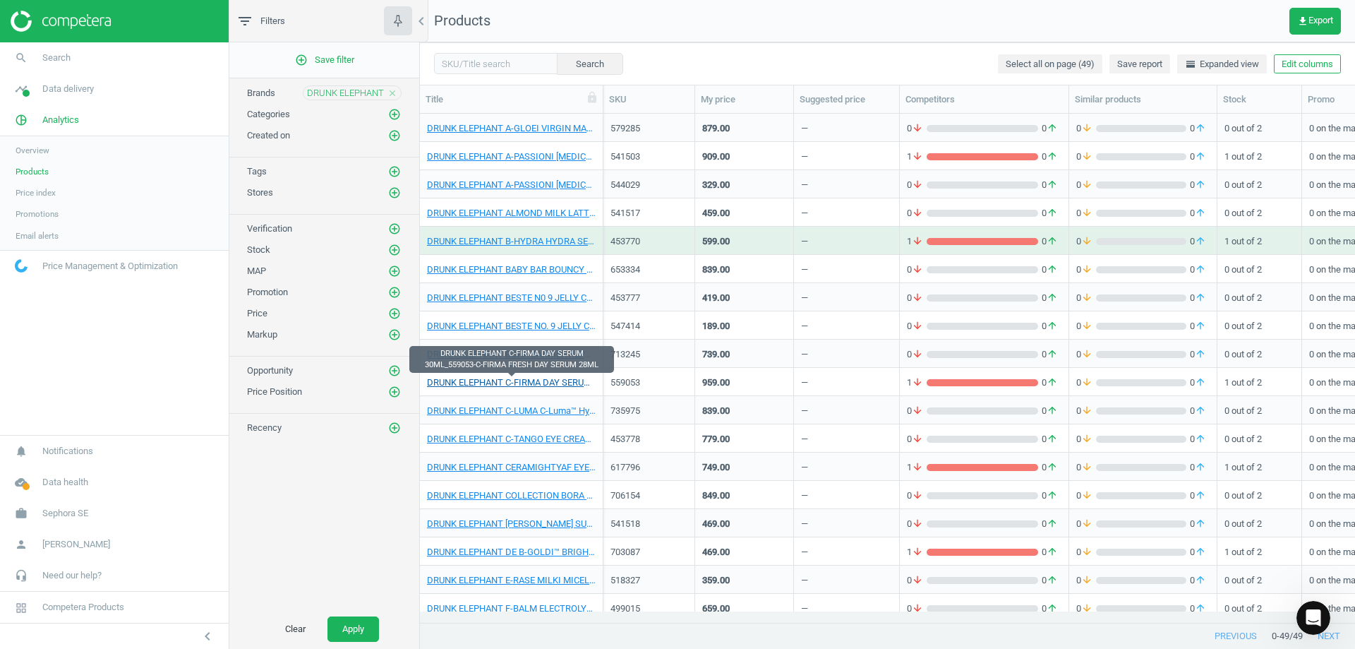
click at [558, 381] on link "DRUNK ELEPHANT C-FIRMA DAY SERUM 30ML_559053-C-FIRMA FRESH DAY SERUM 28ML" at bounding box center [511, 382] width 169 height 13
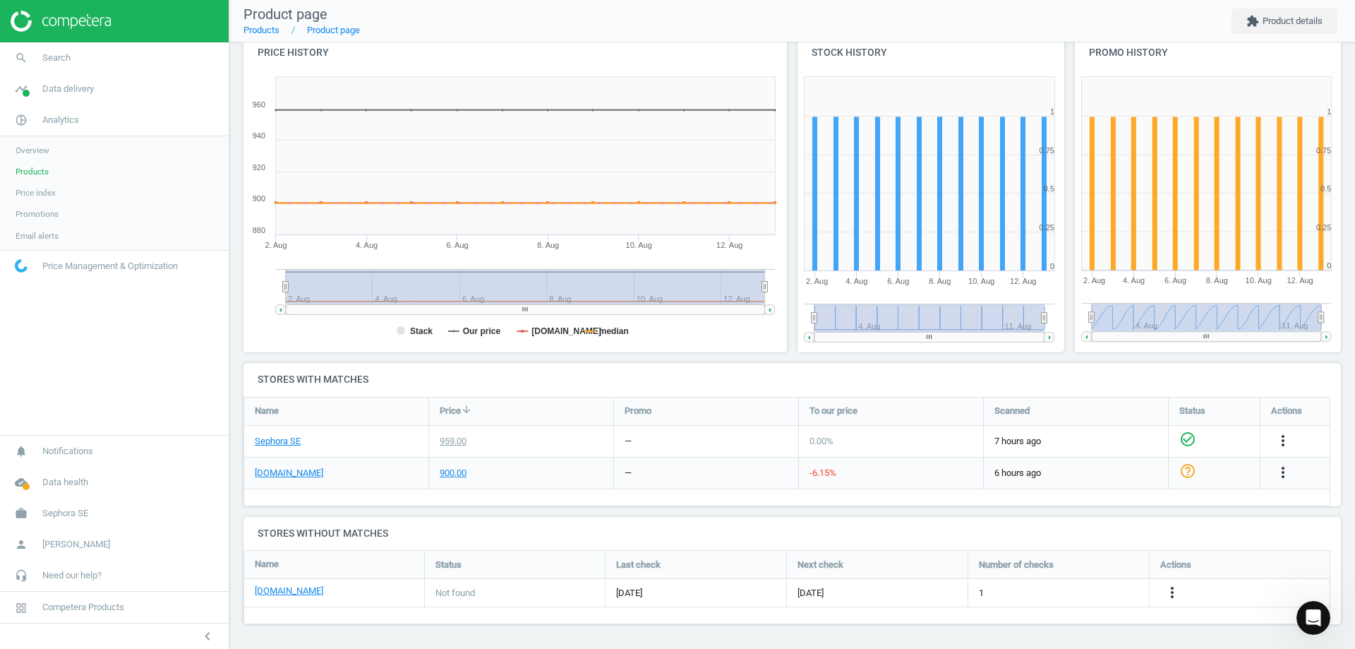
scroll to position [169, 0]
click at [272, 474] on link "[DOMAIN_NAME]" at bounding box center [289, 473] width 68 height 13
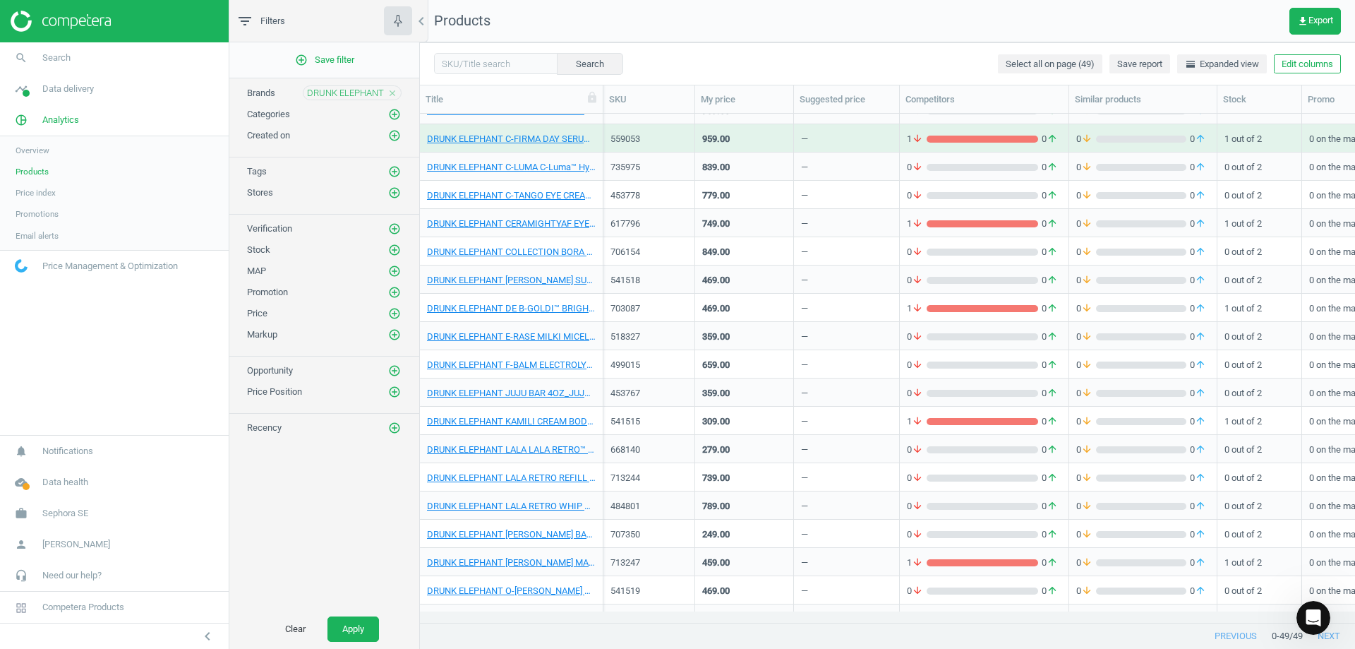
scroll to position [272, 0]
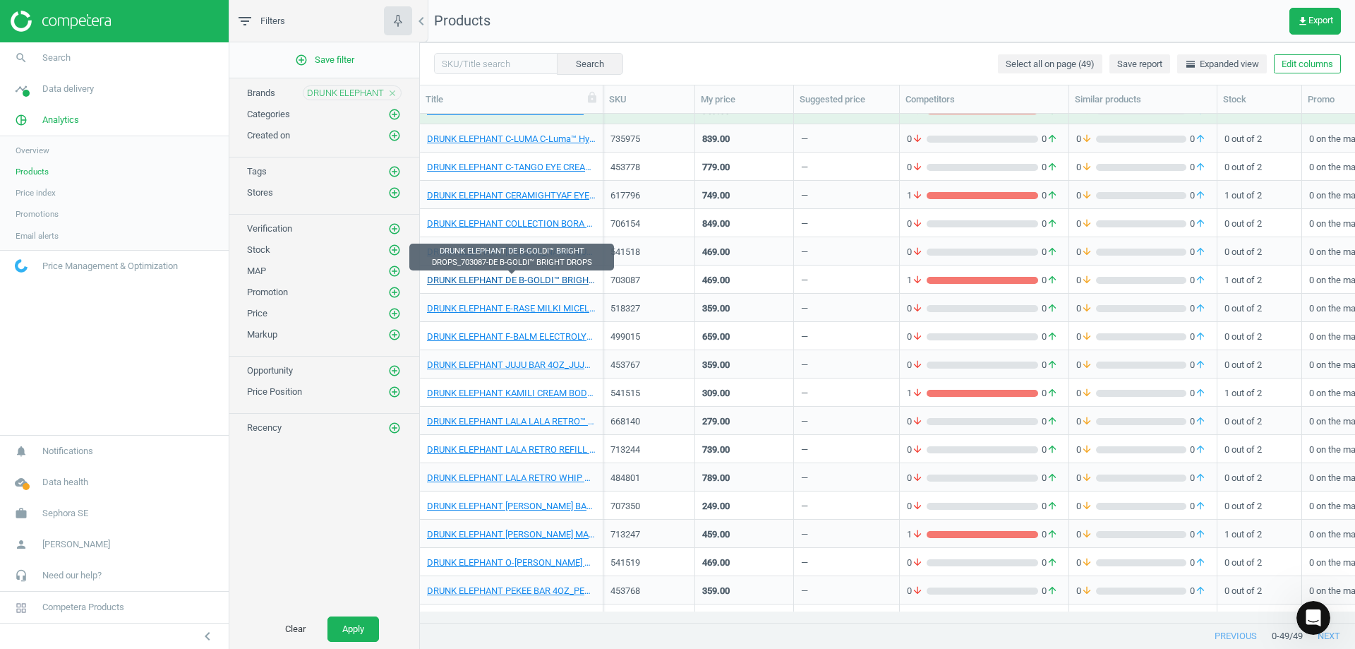
click at [537, 283] on link "DRUNK ELEPHANT DE B-GOLDI™ BRIGHT DROPS_703087-DE B-GOLDI™ BRIGHT DROPS" at bounding box center [511, 280] width 169 height 13
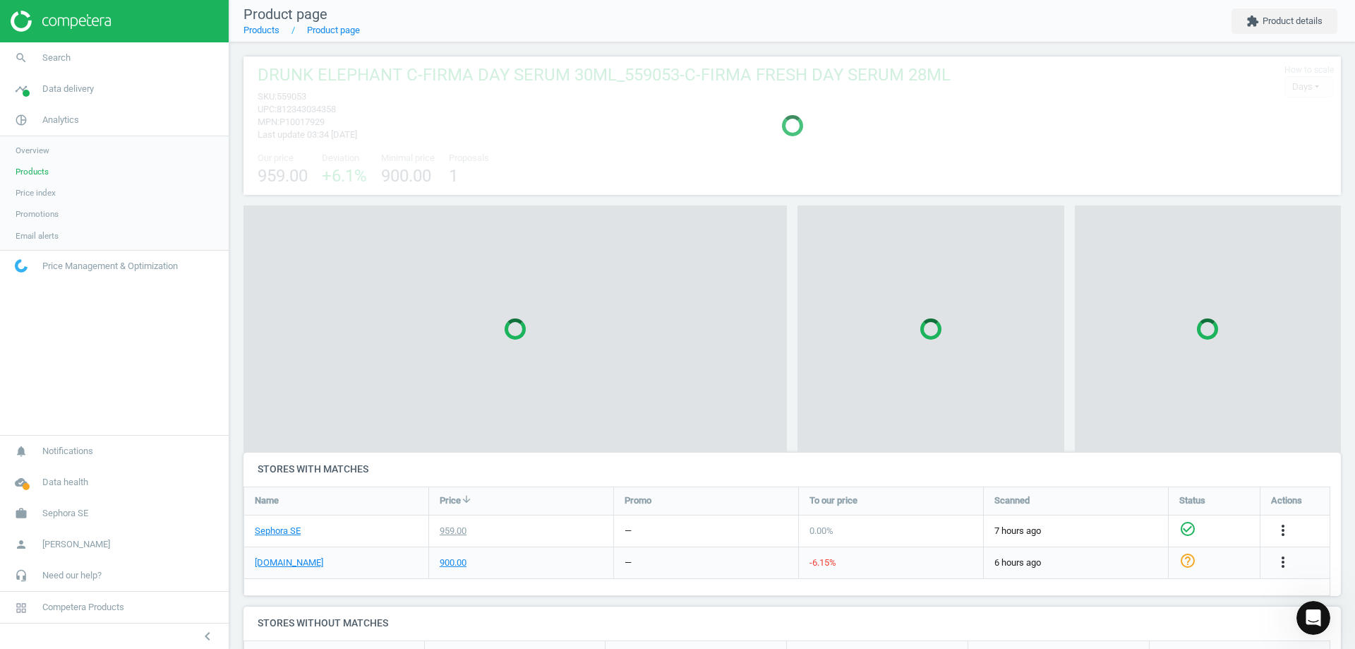
scroll to position [7, 7]
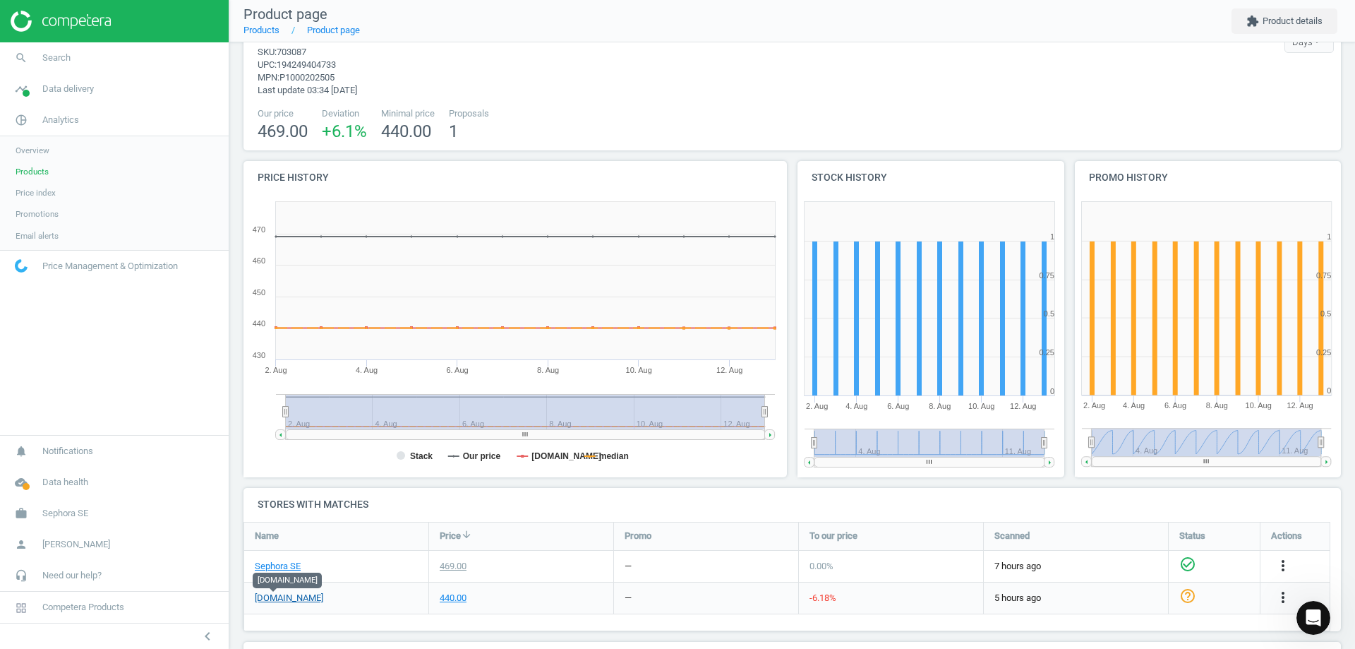
click at [282, 595] on link "[DOMAIN_NAME]" at bounding box center [289, 598] width 68 height 13
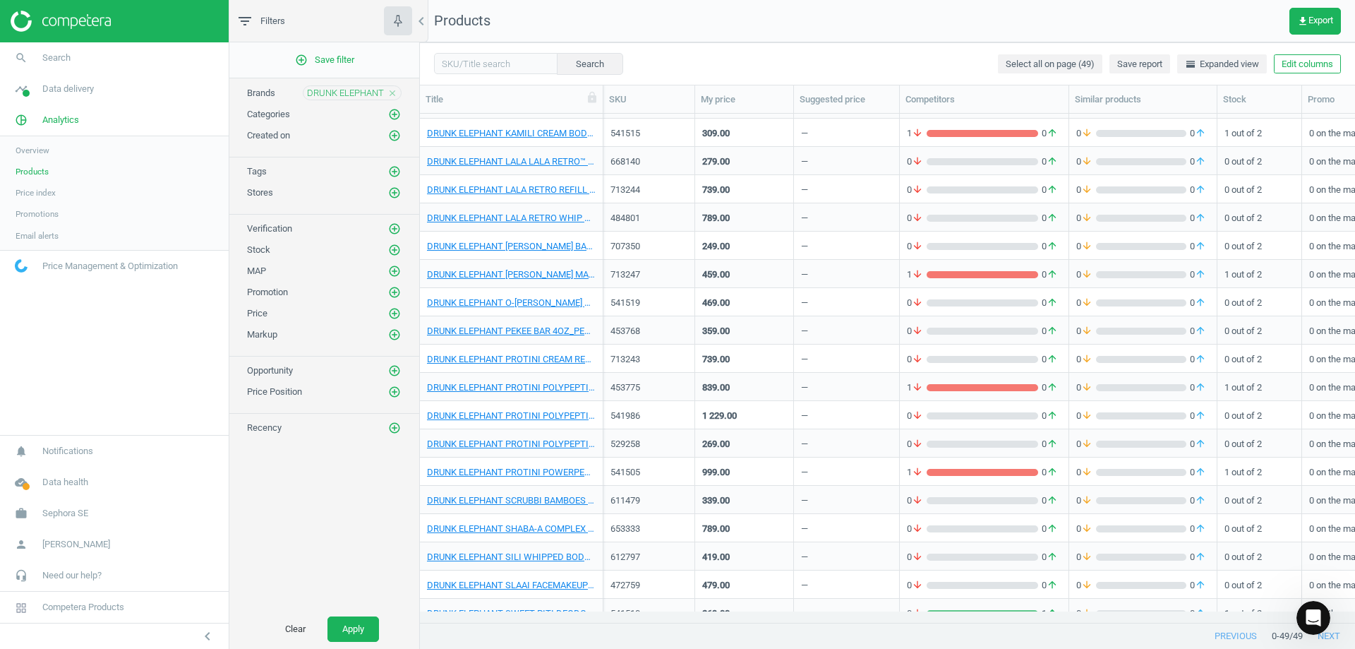
scroll to position [531, 0]
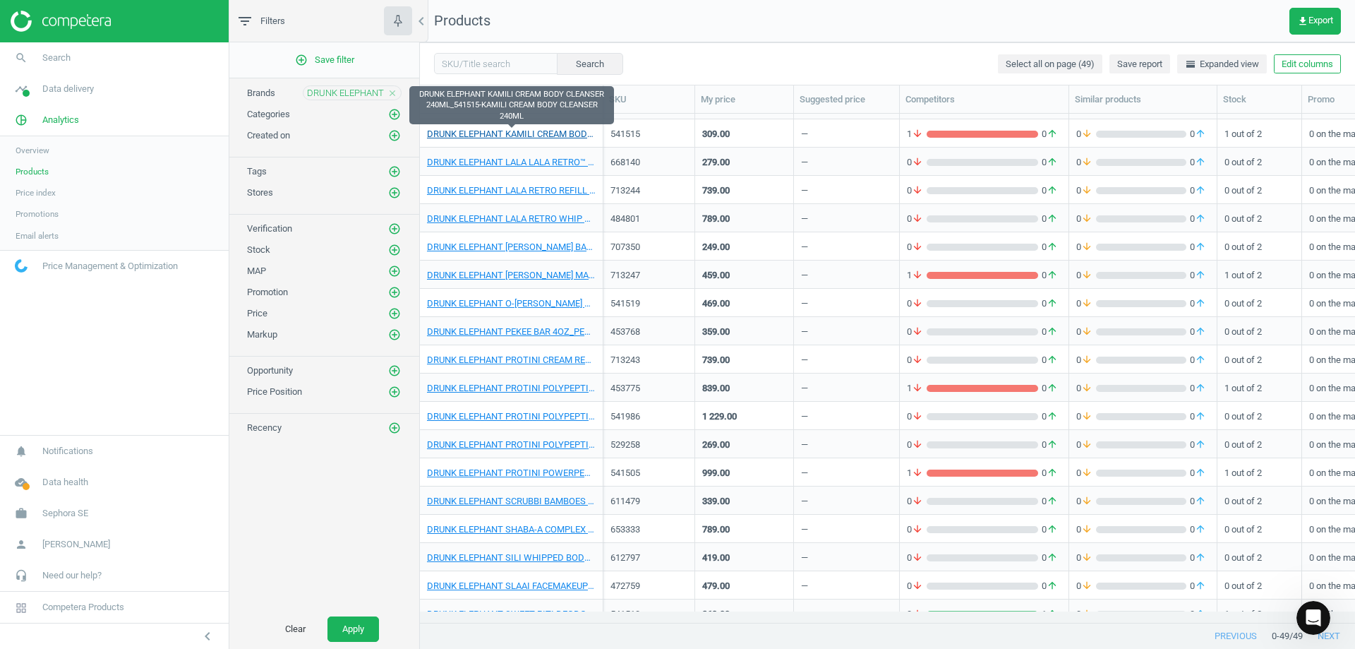
click at [563, 136] on link "DRUNK ELEPHANT KAMILI CREAM BODY CLEANSER 240ML_541515-KAMILI CREAM BODY CLEANS…" at bounding box center [511, 134] width 169 height 13
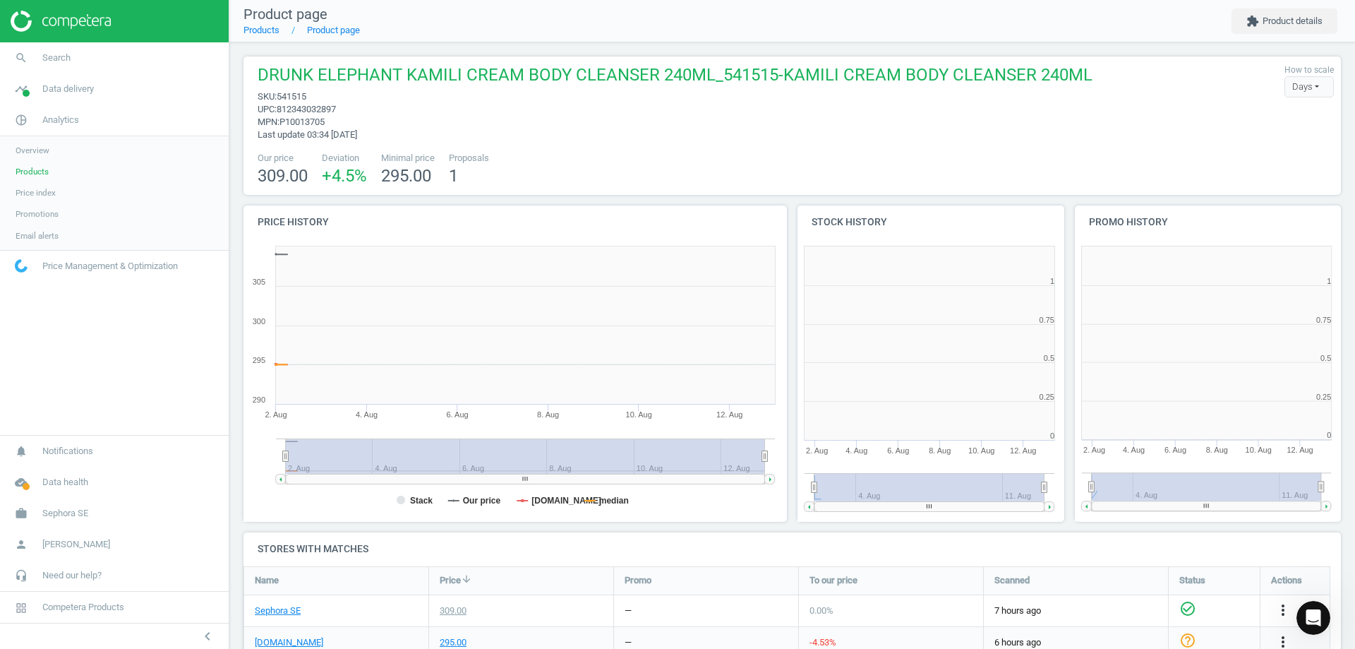
scroll to position [304, 286]
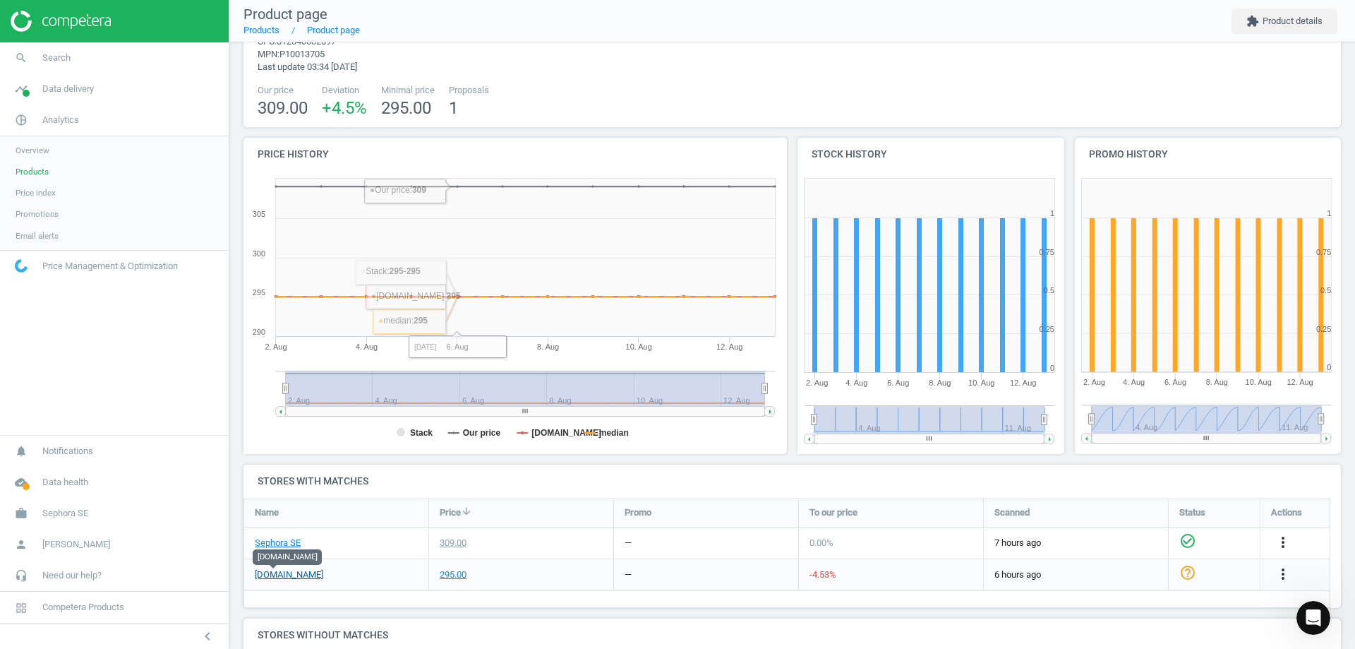
click at [280, 572] on link "[DOMAIN_NAME]" at bounding box center [289, 574] width 68 height 13
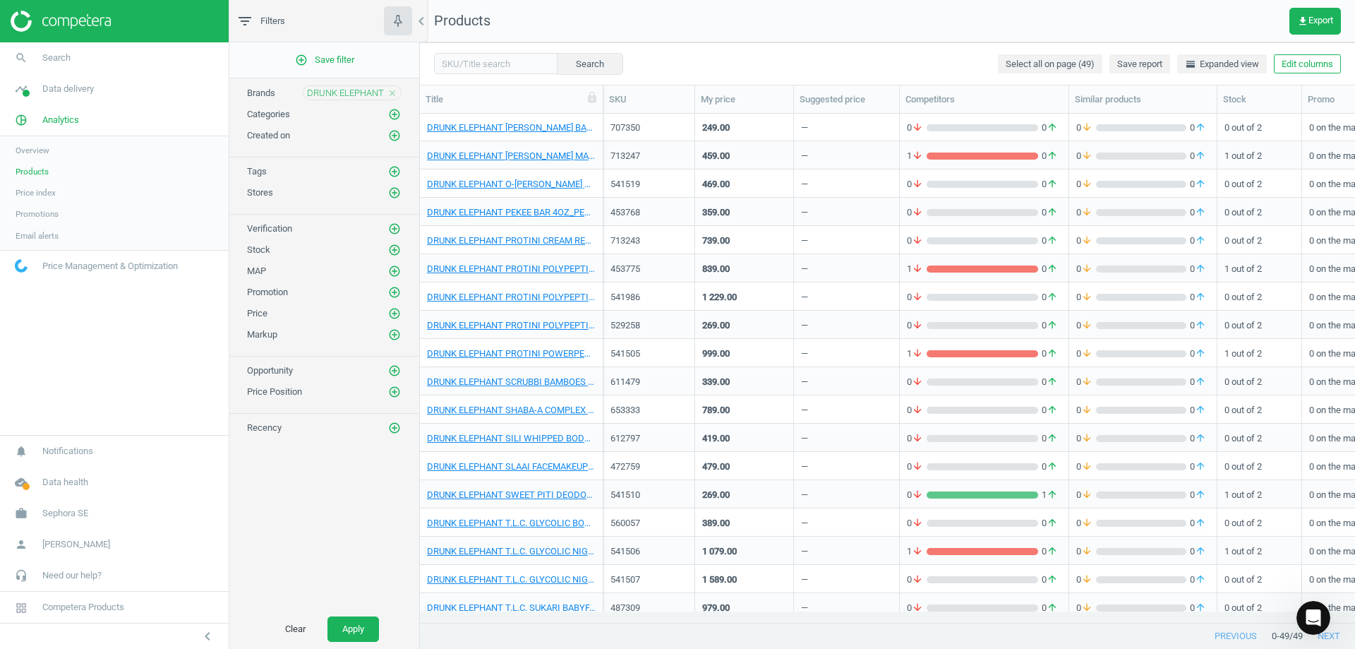
scroll to position [650, 0]
click at [507, 148] on div "DRUNK ELEPHANT MELLO MARULA CHIA CREAM CLEANSER_713247-MELLO MARULA CREAM CLEAN…" at bounding box center [511, 155] width 169 height 25
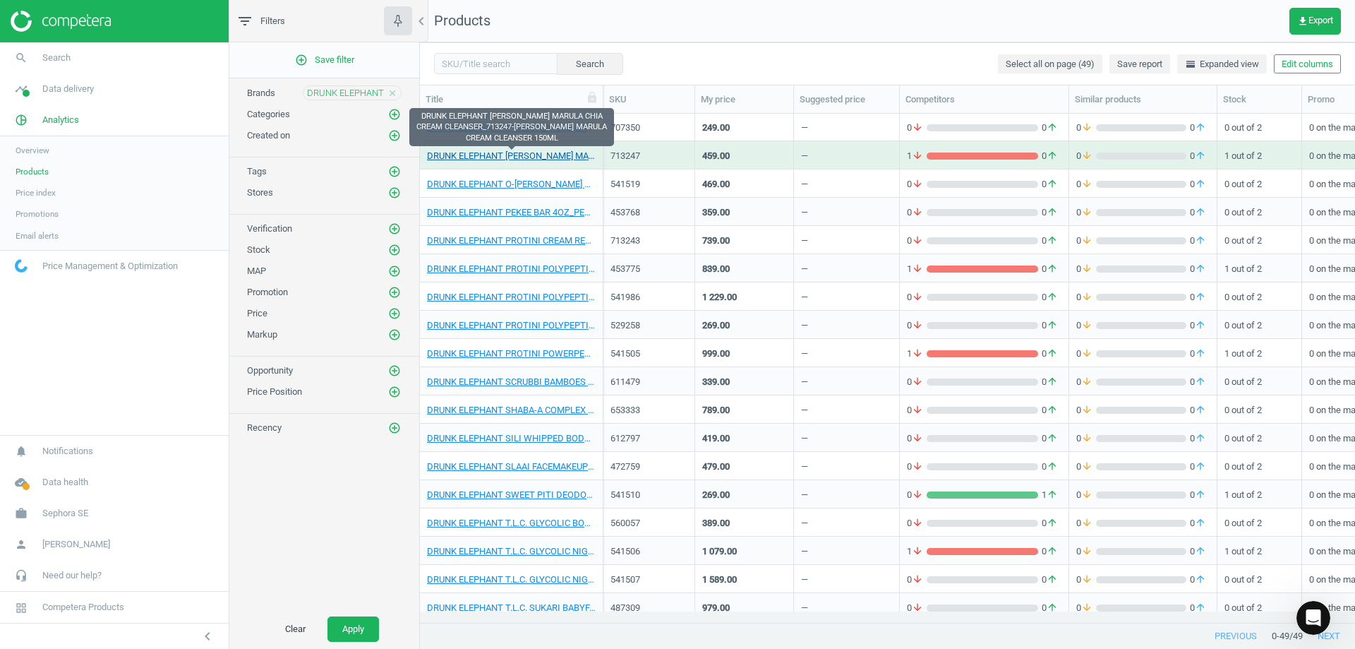
click at [505, 156] on link "DRUNK ELEPHANT MELLO MARULA CHIA CREAM CLEANSER_713247-MELLO MARULA CREAM CLEAN…" at bounding box center [511, 156] width 169 height 13
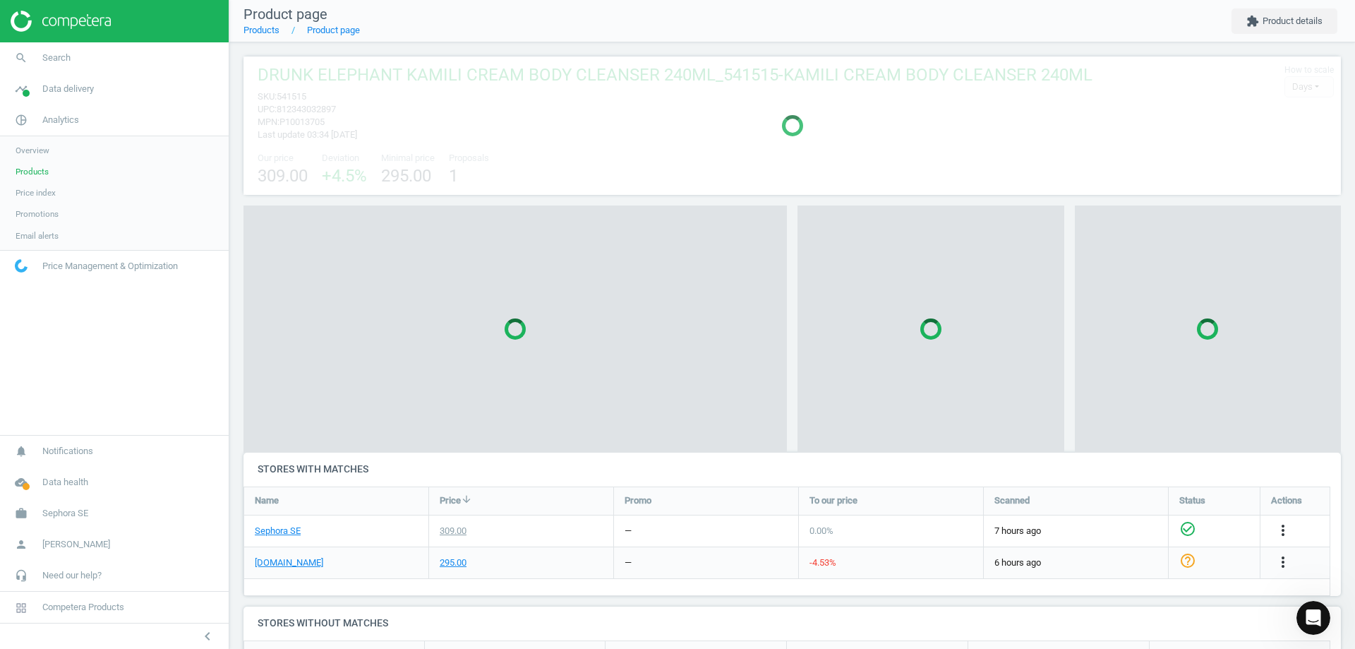
scroll to position [131, 1109]
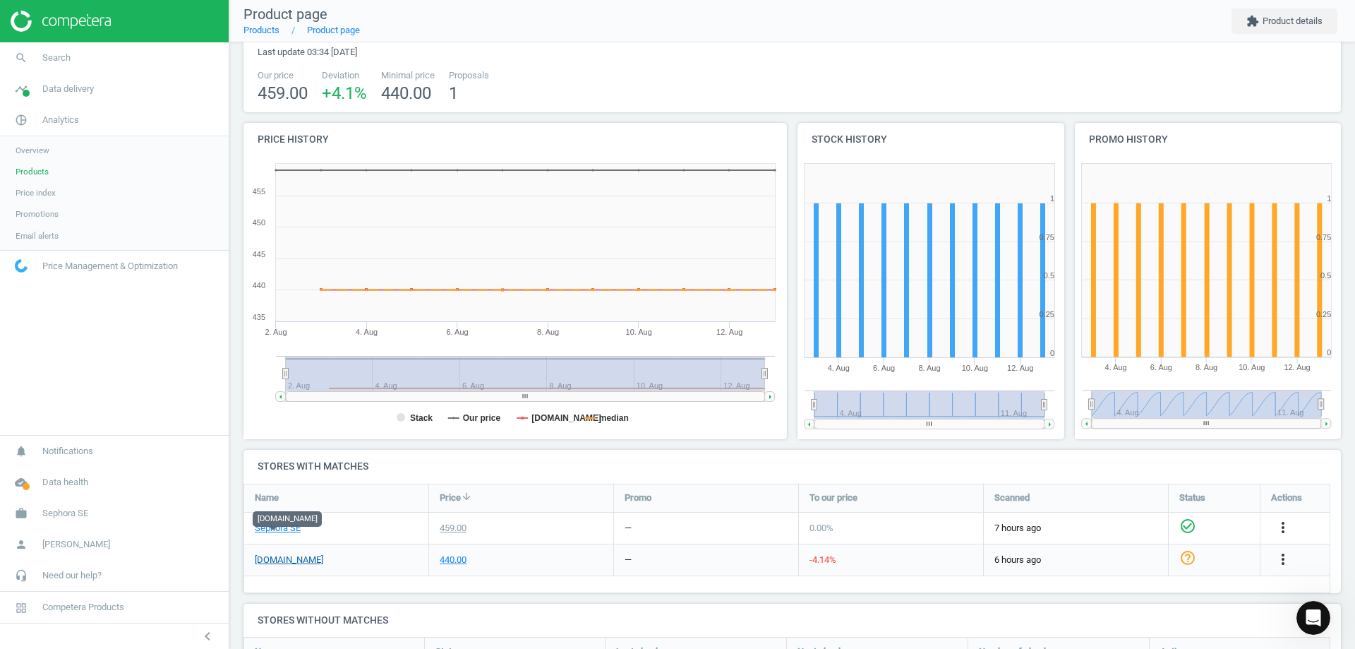
click at [277, 553] on link "[DOMAIN_NAME]" at bounding box center [289, 559] width 68 height 13
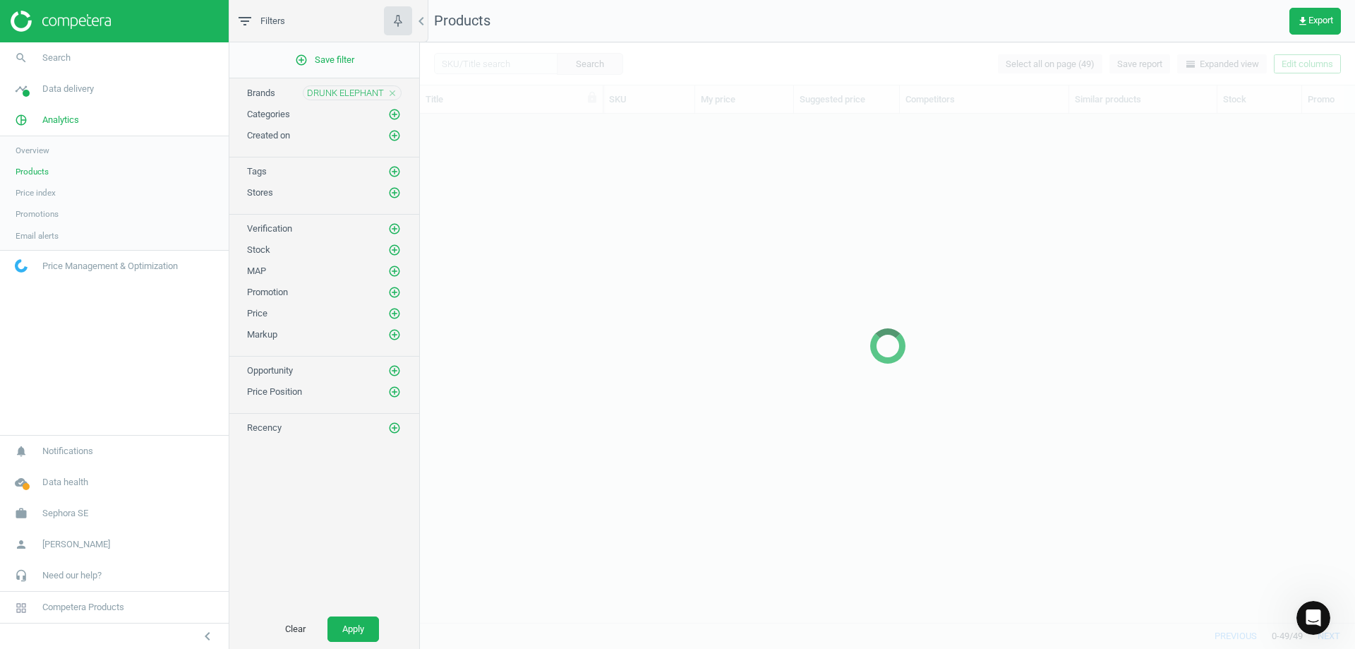
scroll to position [487, 925]
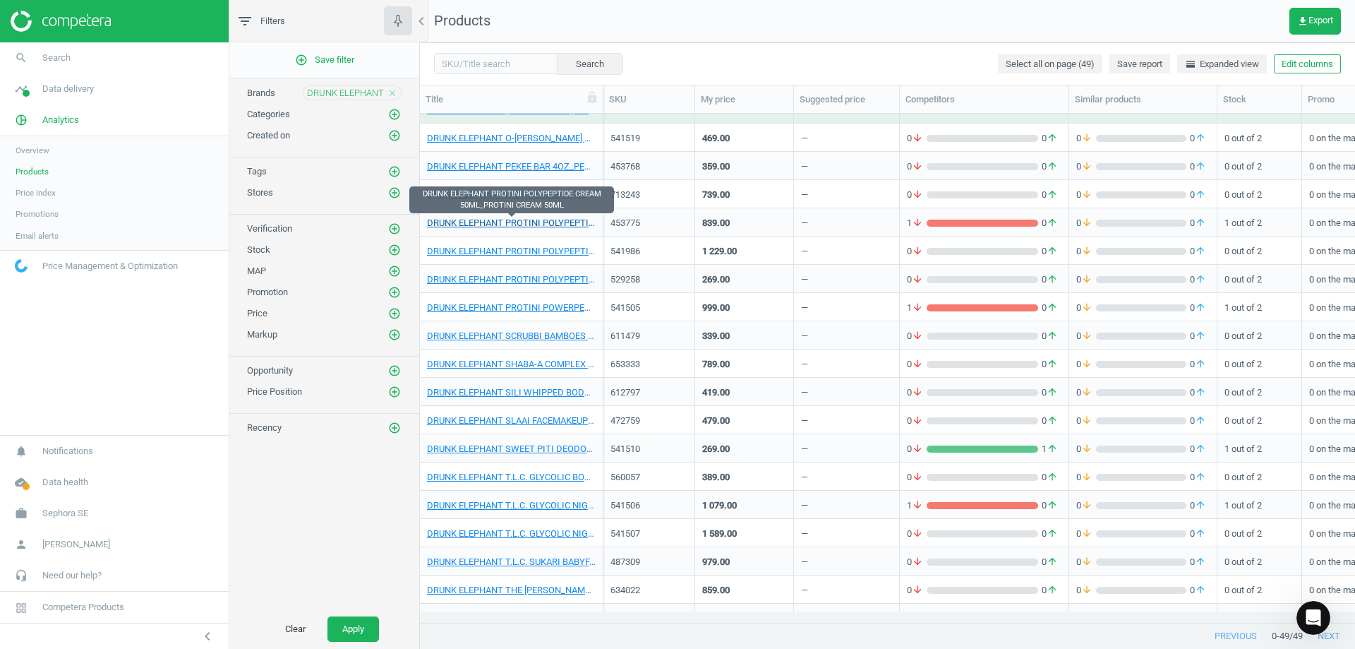
click at [547, 221] on link "DRUNK ELEPHANT PROTINI POLYPEPTIDE CREAM 50ML_PROTINI CREAM 50ML" at bounding box center [511, 223] width 169 height 13
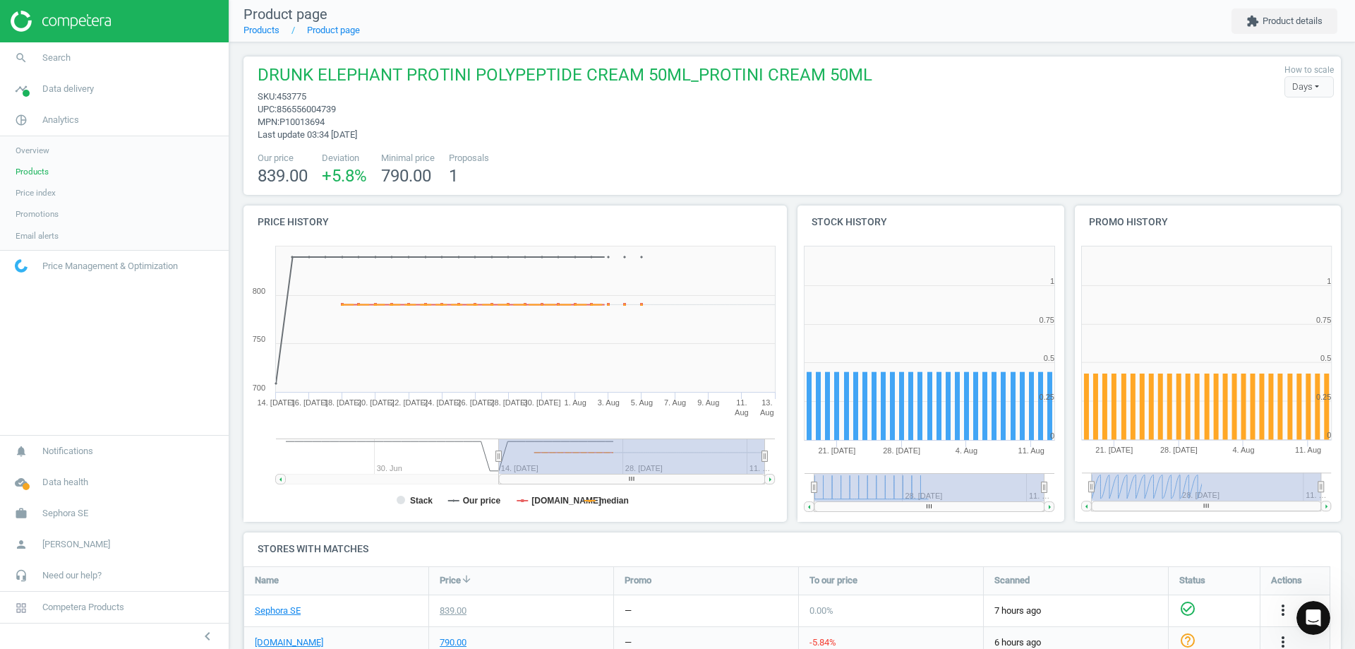
click at [547, 221] on h4 "Price history" at bounding box center [516, 221] width 544 height 33
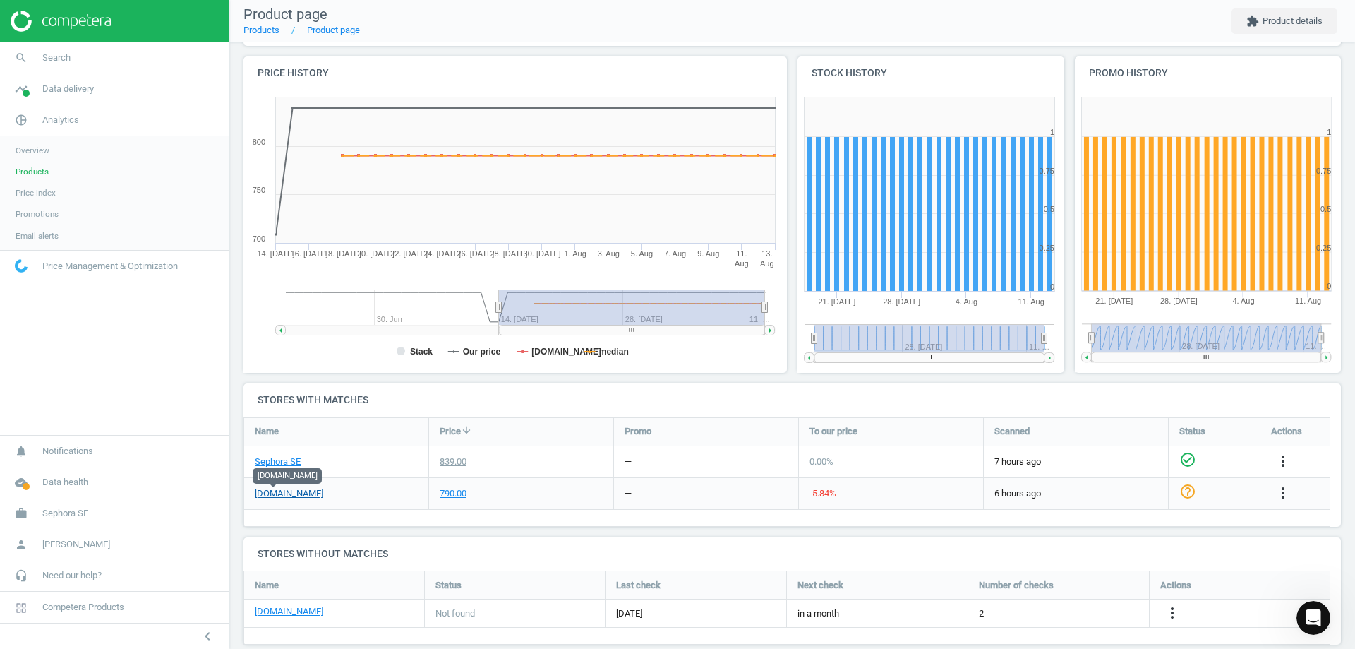
click at [265, 492] on link "[DOMAIN_NAME]" at bounding box center [289, 493] width 68 height 13
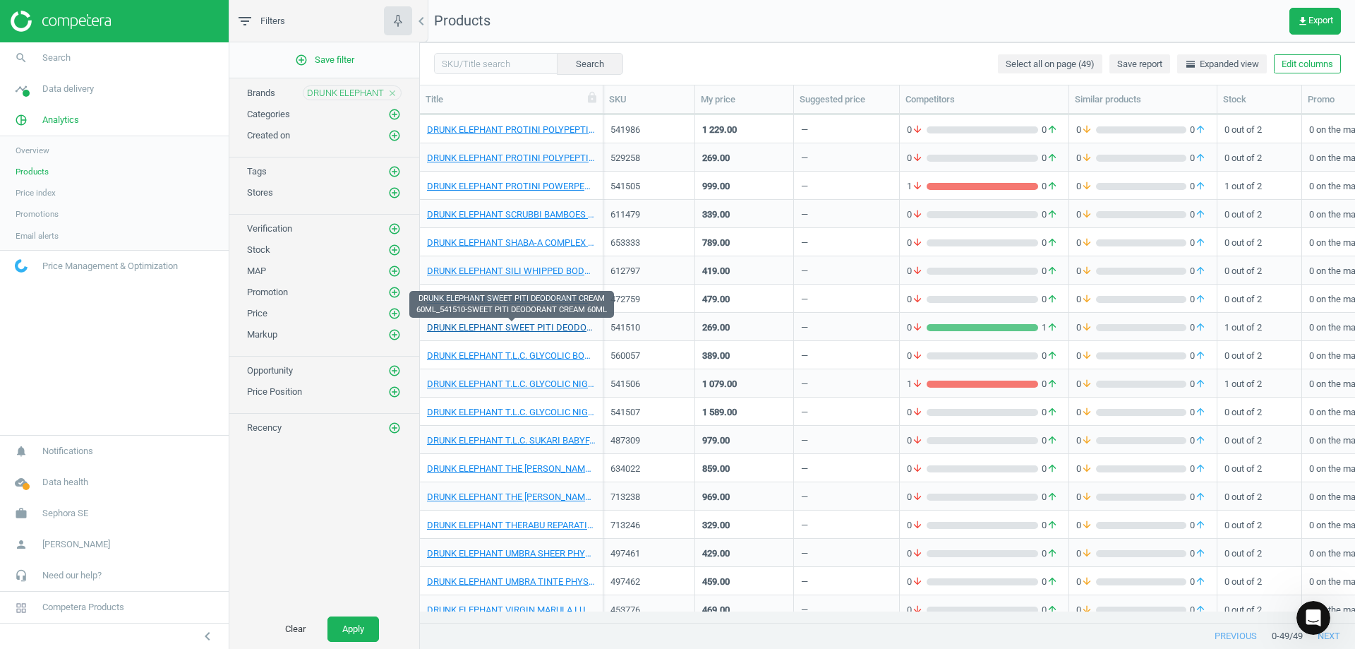
click at [553, 326] on link "DRUNK ELEPHANT SWEET PITI DEODORANT CREAM 60ML_541510-SWEET PITI DEODORANT CREA…" at bounding box center [511, 327] width 169 height 13
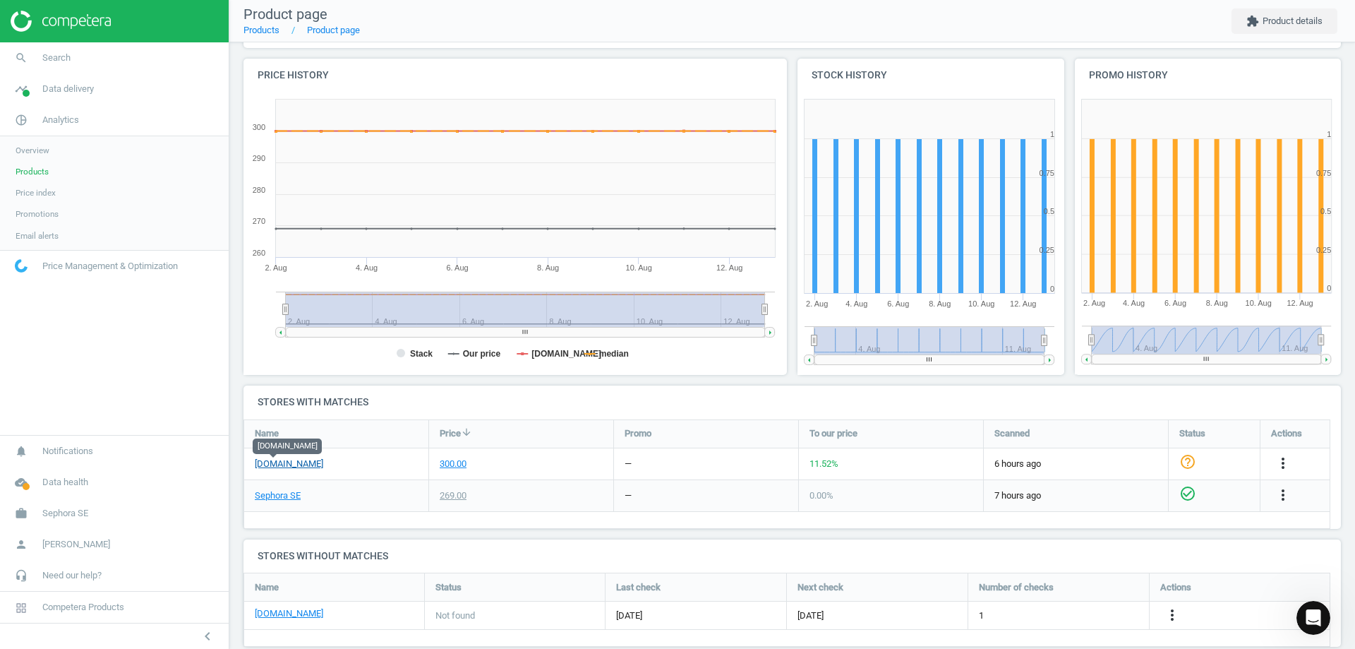
click at [282, 465] on link "[DOMAIN_NAME]" at bounding box center [289, 463] width 68 height 13
click at [64, 59] on span "Search" at bounding box center [56, 58] width 28 height 13
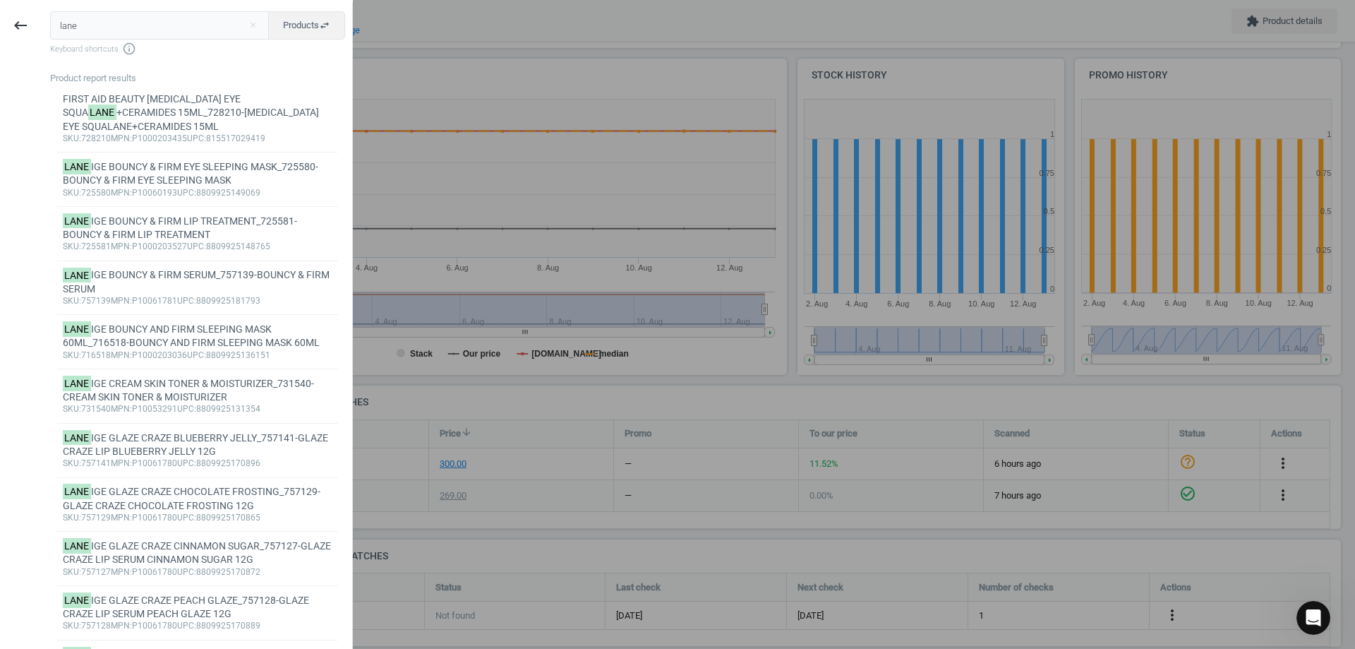
click at [391, 80] on div at bounding box center [677, 324] width 1355 height 649
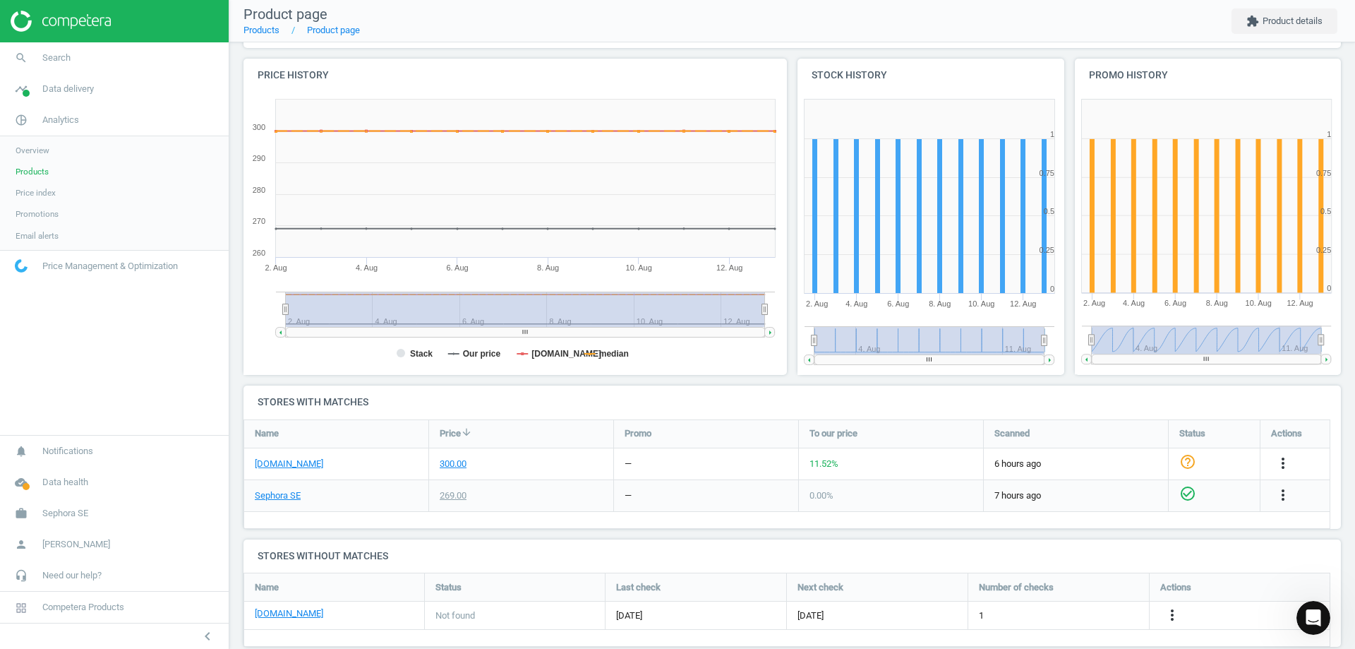
click at [28, 175] on span "Products" at bounding box center [32, 171] width 33 height 11
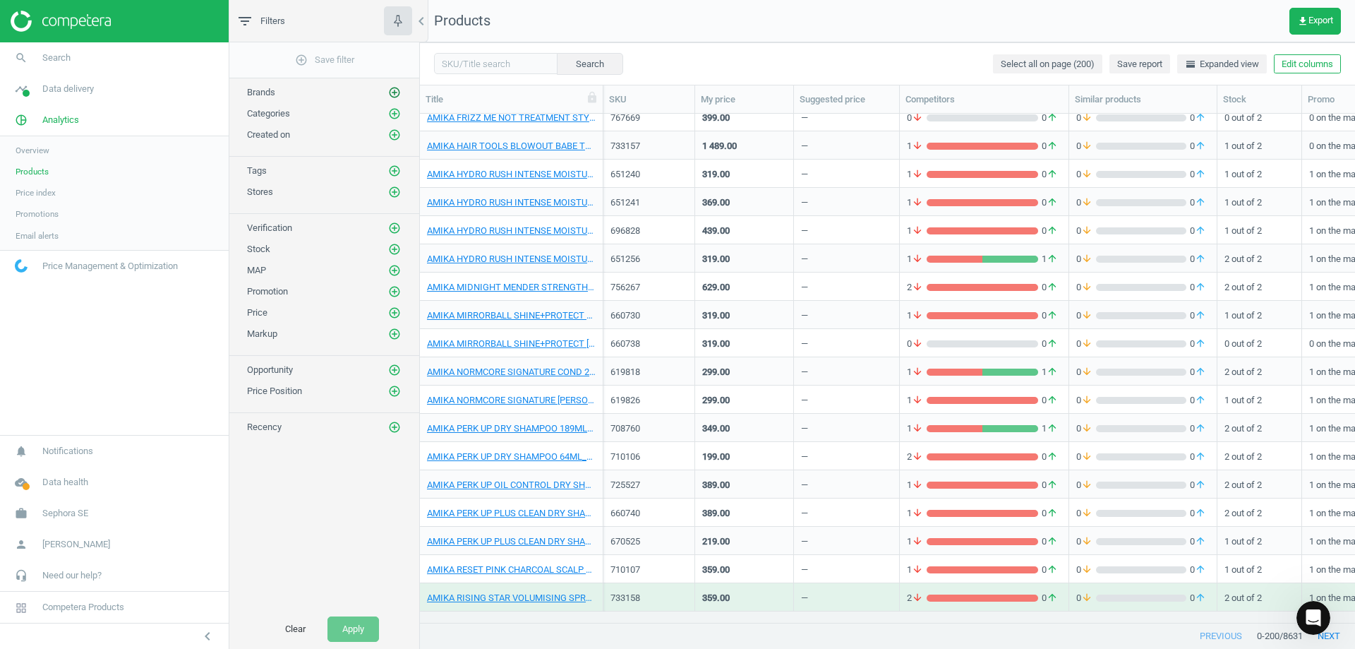
click at [392, 90] on icon "add_circle_outline" at bounding box center [394, 92] width 13 height 13
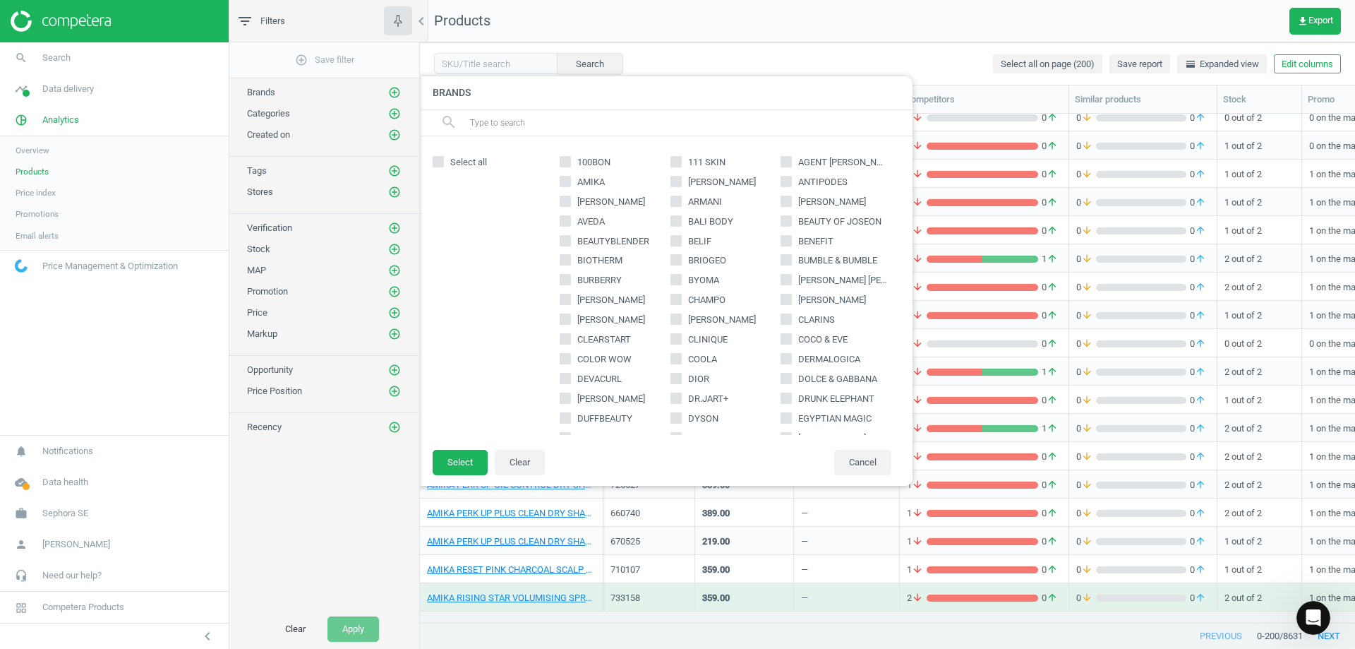
click at [522, 125] on input "text" at bounding box center [685, 123] width 433 height 23
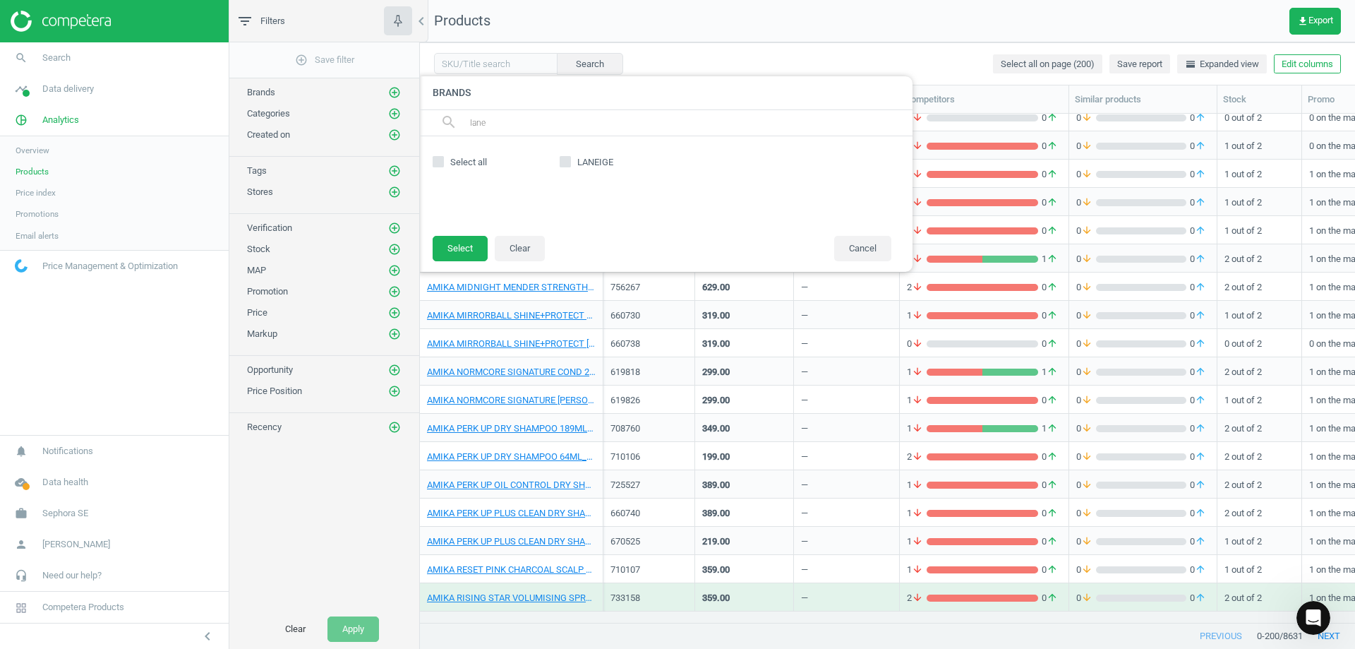
type input "LANEIGE"
click at [583, 162] on span "LANEIGE" at bounding box center [596, 162] width 42 height 13
click at [570, 162] on input "LANEIGE" at bounding box center [565, 161] width 9 height 9
checkbox input "true"
click at [481, 250] on button "Select" at bounding box center [460, 248] width 55 height 25
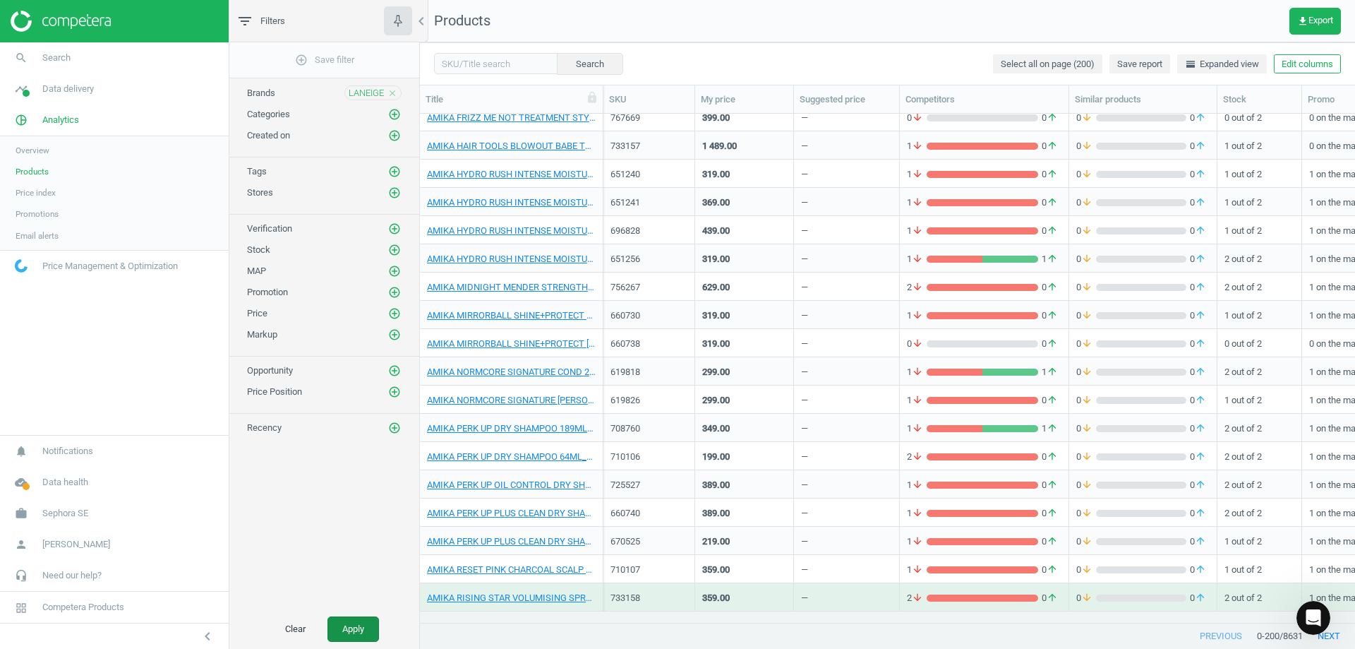
click at [366, 627] on button "Apply" at bounding box center [354, 628] width 52 height 25
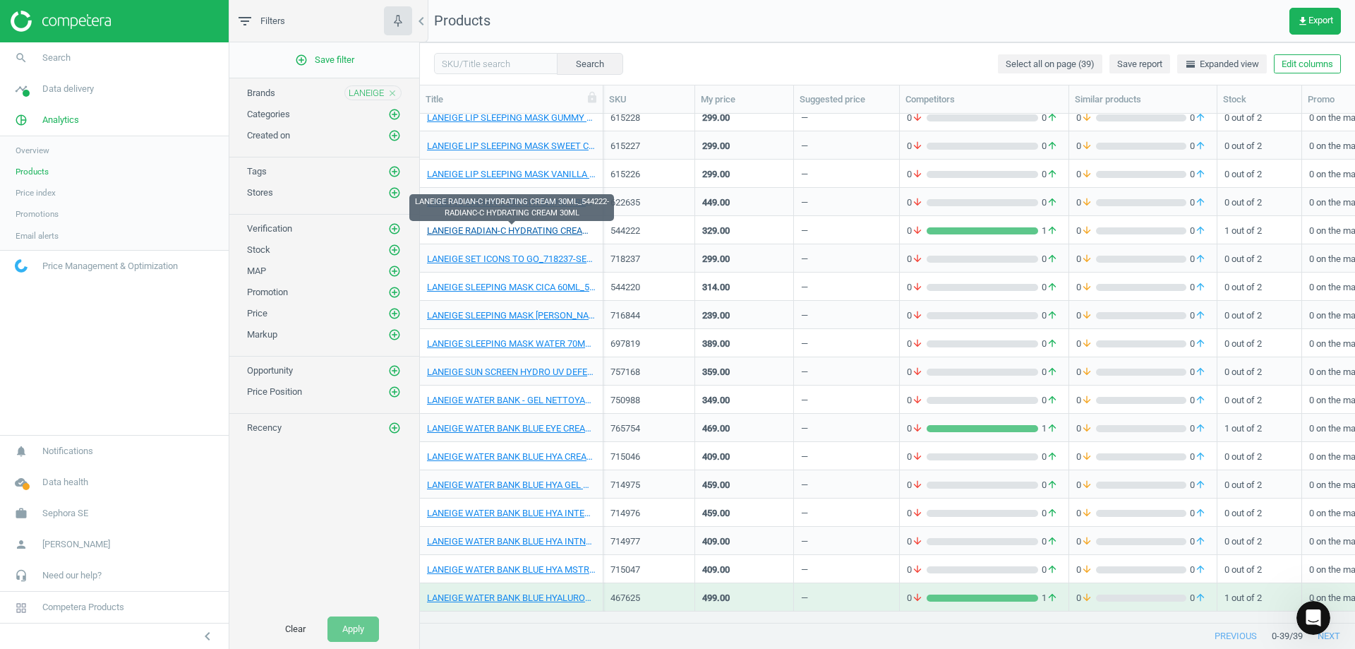
click at [488, 232] on link "LANEIGE RADIAN-C HYDRATING CREAM 30ML_544222-RADIANC-C HYDRATING CREAM 30ML" at bounding box center [511, 230] width 169 height 13
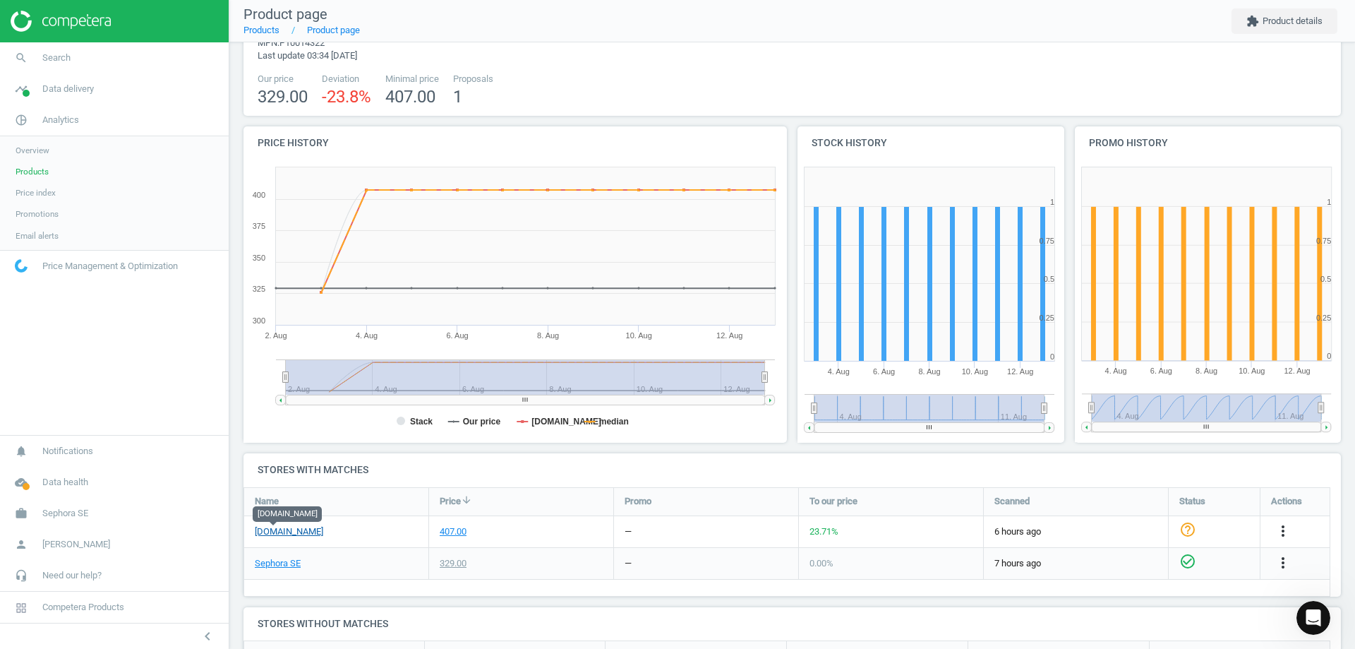
click at [275, 528] on link "[DOMAIN_NAME]" at bounding box center [289, 531] width 68 height 13
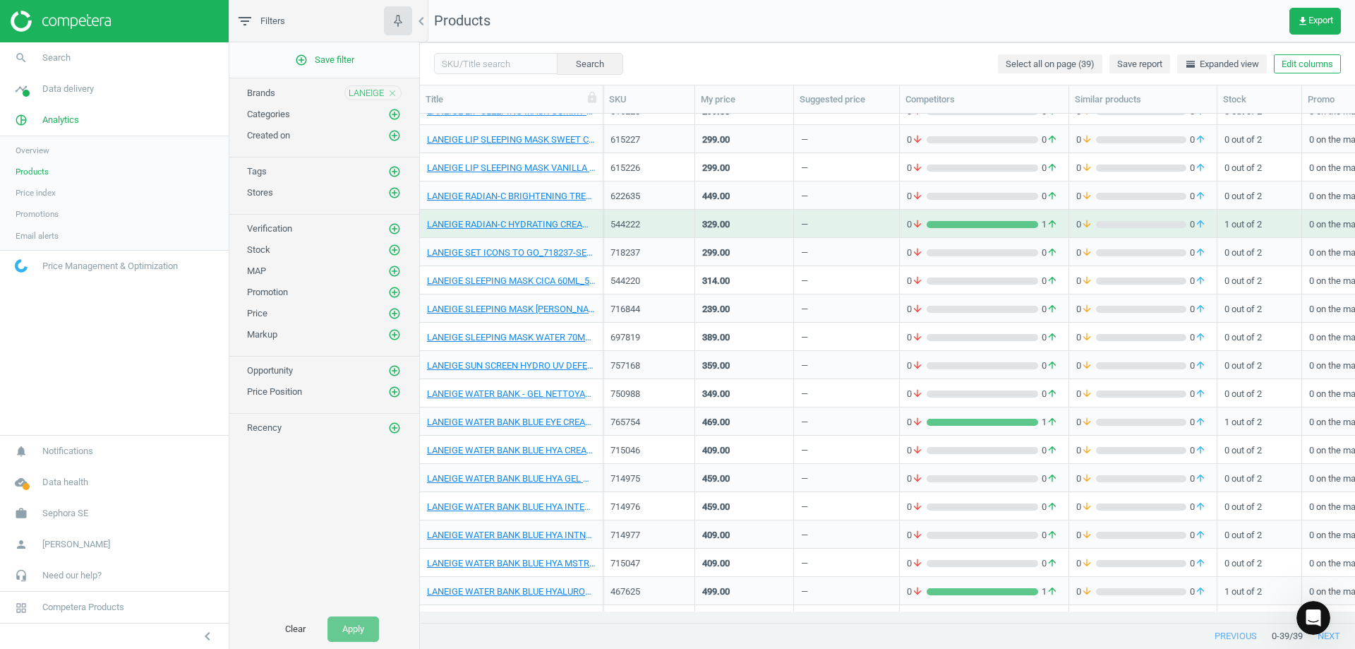
scroll to position [604, 0]
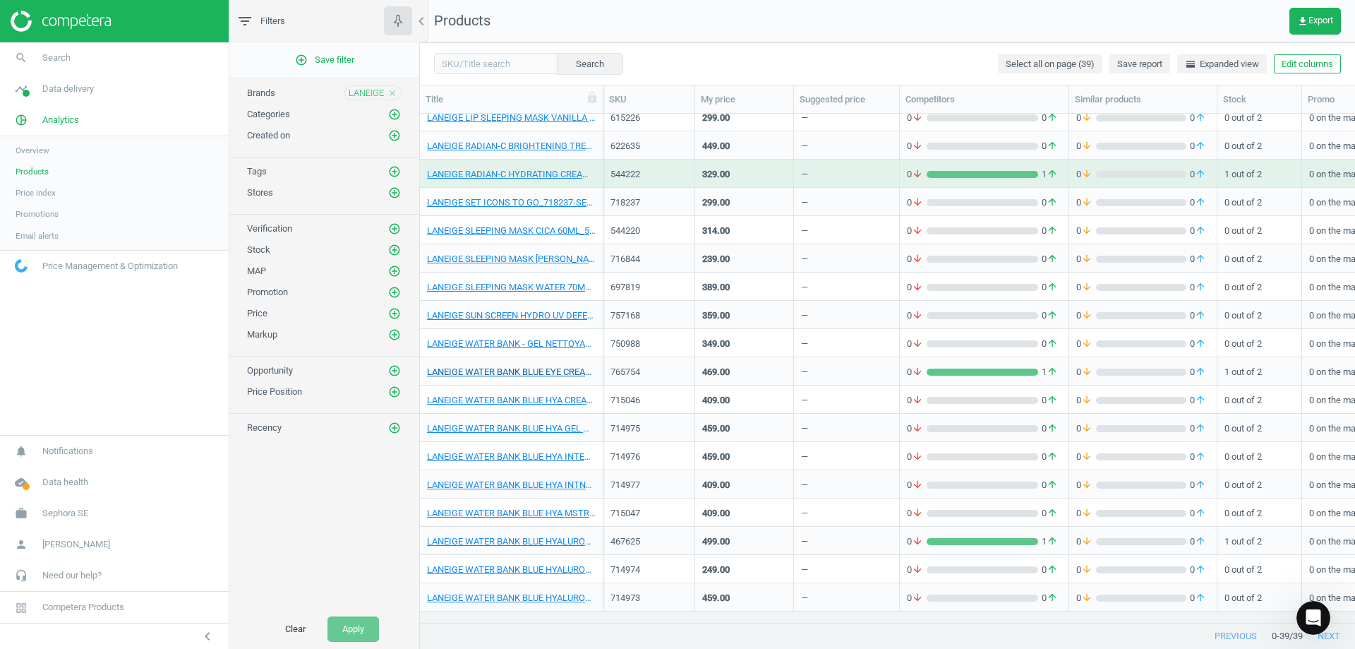
click at [551, 373] on link "LANEIGE WATER BANK BLUE EYE CREAM 25ML_765754-WATER BANK BLUE HYALURONIC EYE CR…" at bounding box center [511, 372] width 169 height 13
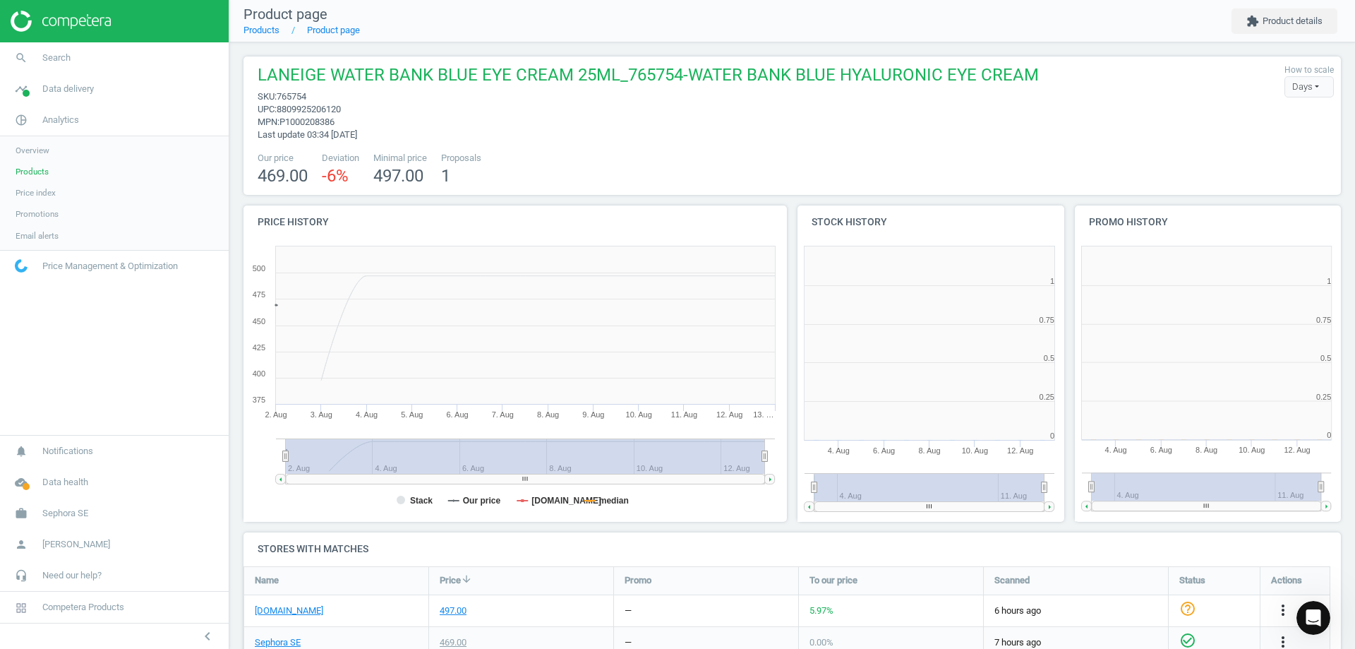
scroll to position [304, 286]
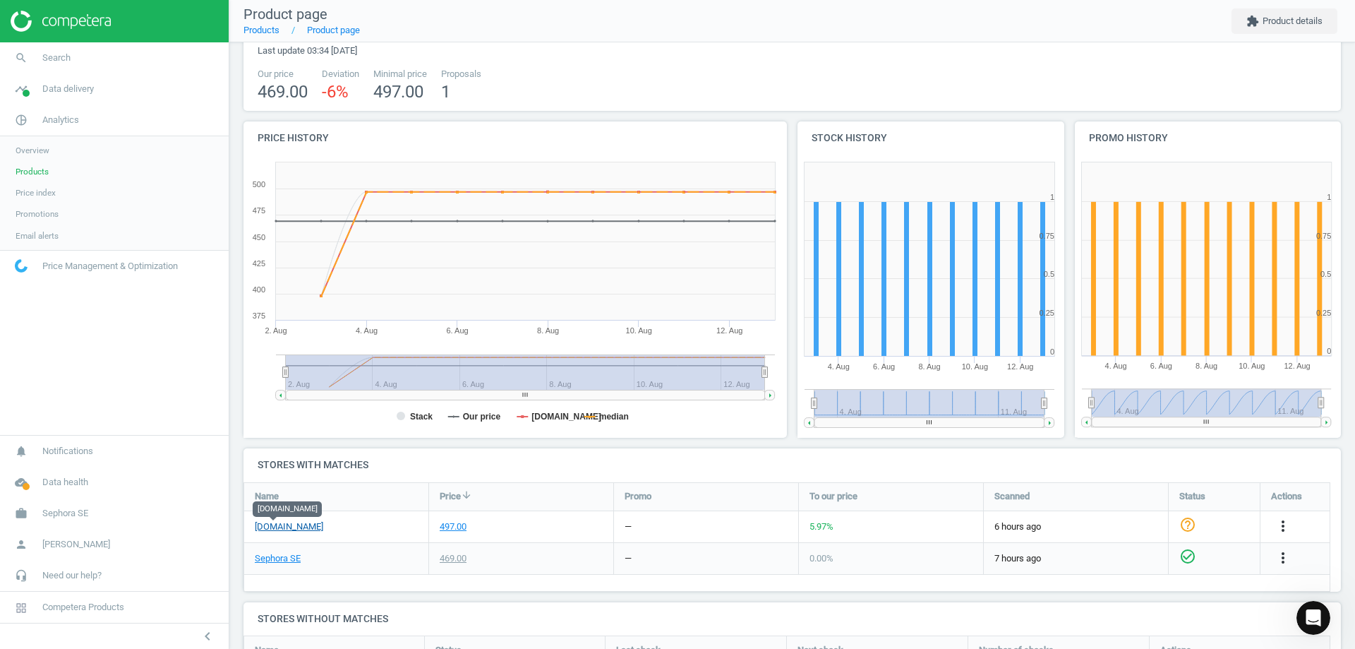
click at [282, 528] on link "[DOMAIN_NAME]" at bounding box center [289, 526] width 68 height 13
click at [38, 170] on span "Products" at bounding box center [32, 171] width 33 height 11
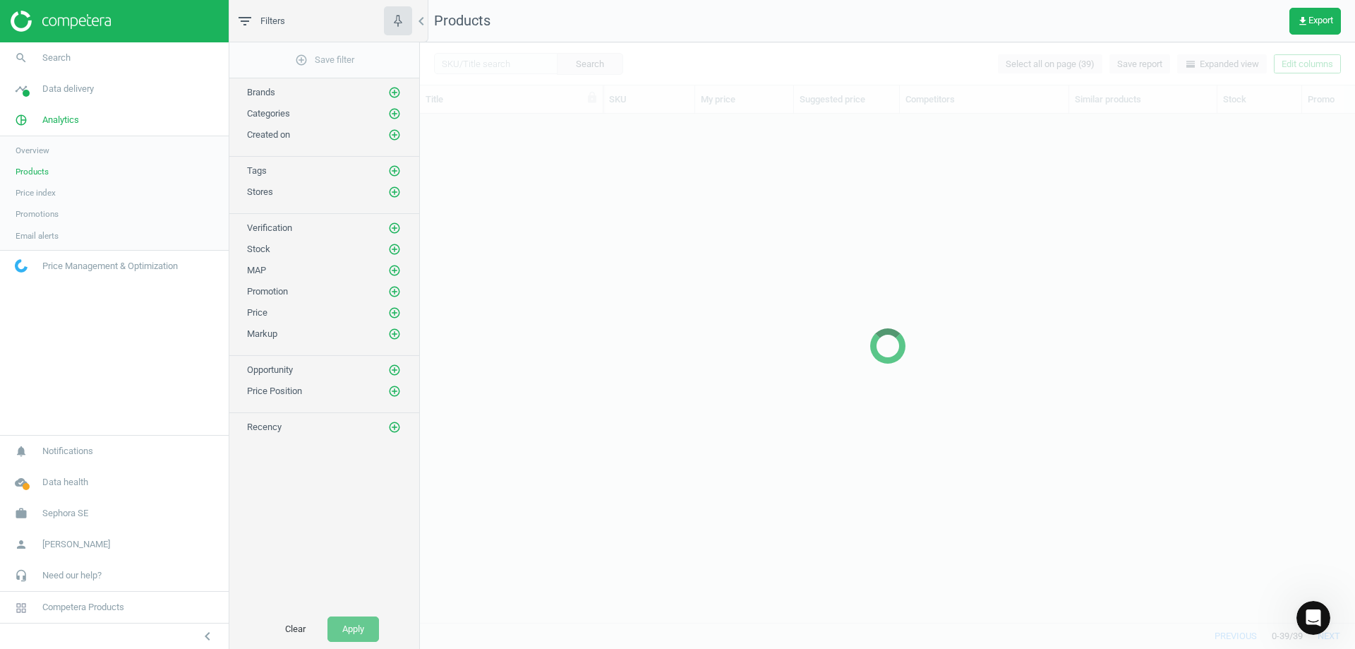
scroll to position [378, 0]
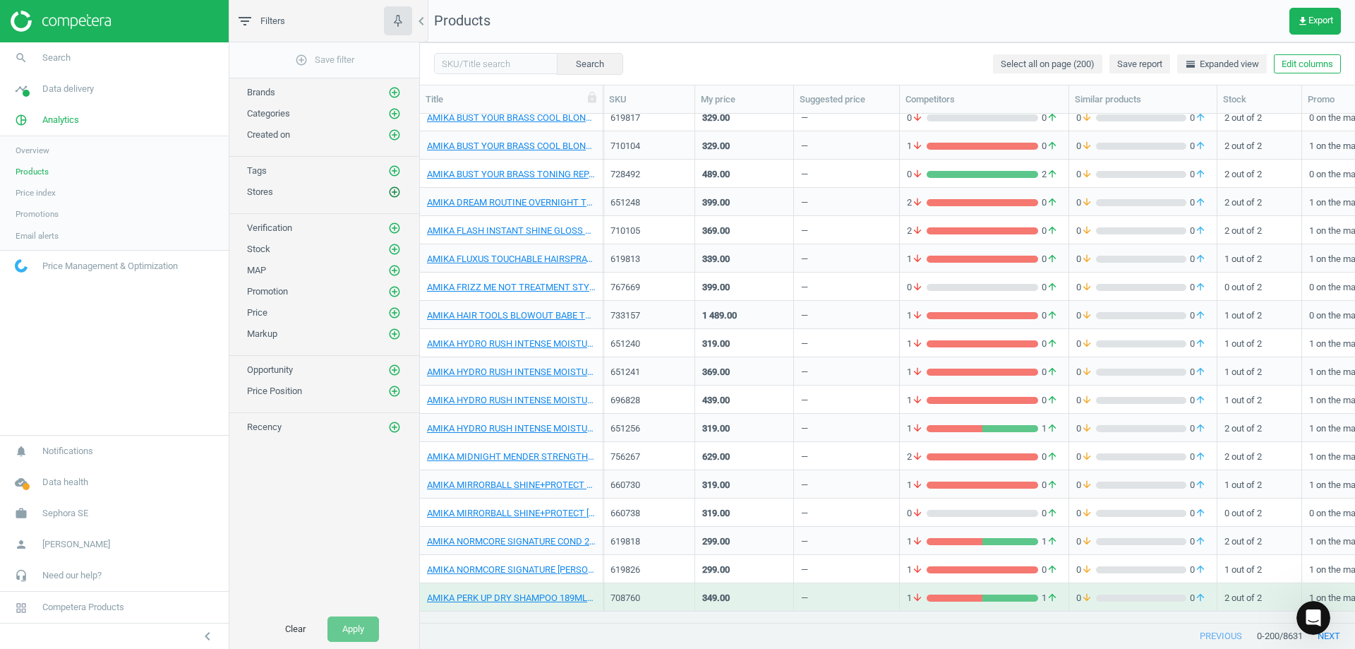
click at [395, 195] on icon "add_circle_outline" at bounding box center [394, 192] width 13 height 13
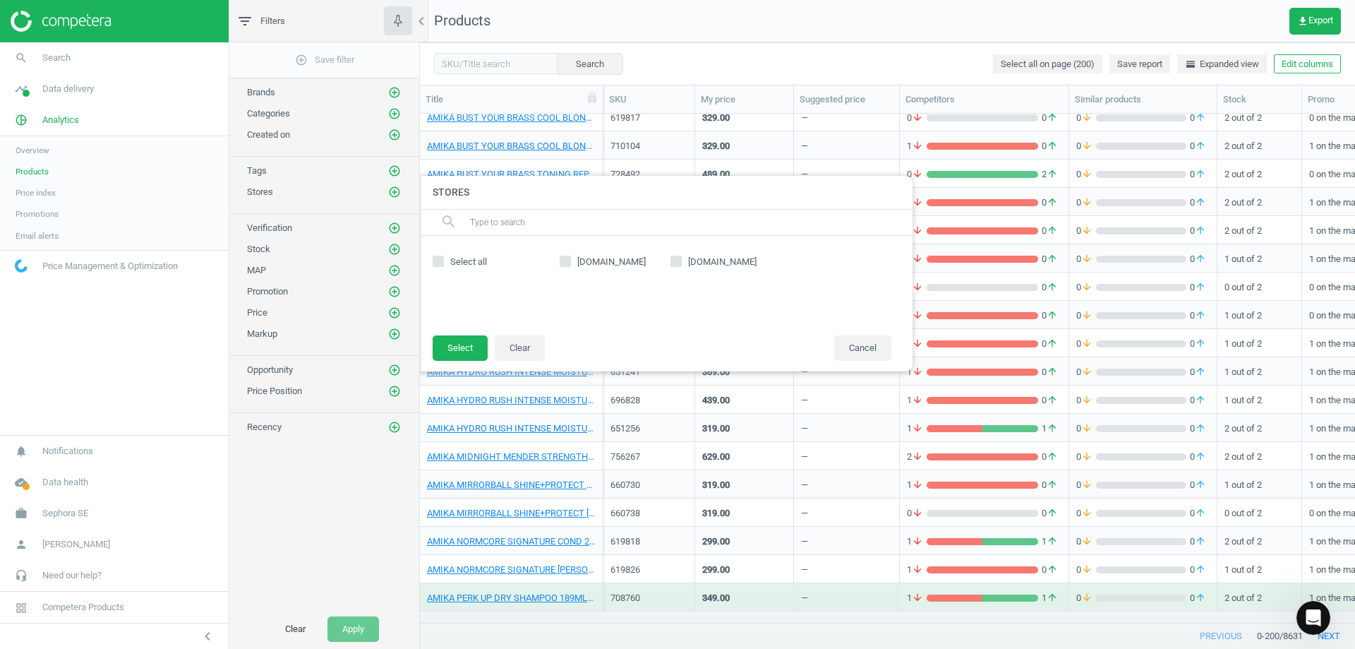
click at [676, 265] on span "[DOMAIN_NAME]" at bounding box center [722, 262] width 74 height 13
click at [676, 265] on input "[DOMAIN_NAME]" at bounding box center [675, 260] width 9 height 9
checkbox input "true"
click at [436, 348] on button "Select" at bounding box center [460, 347] width 55 height 25
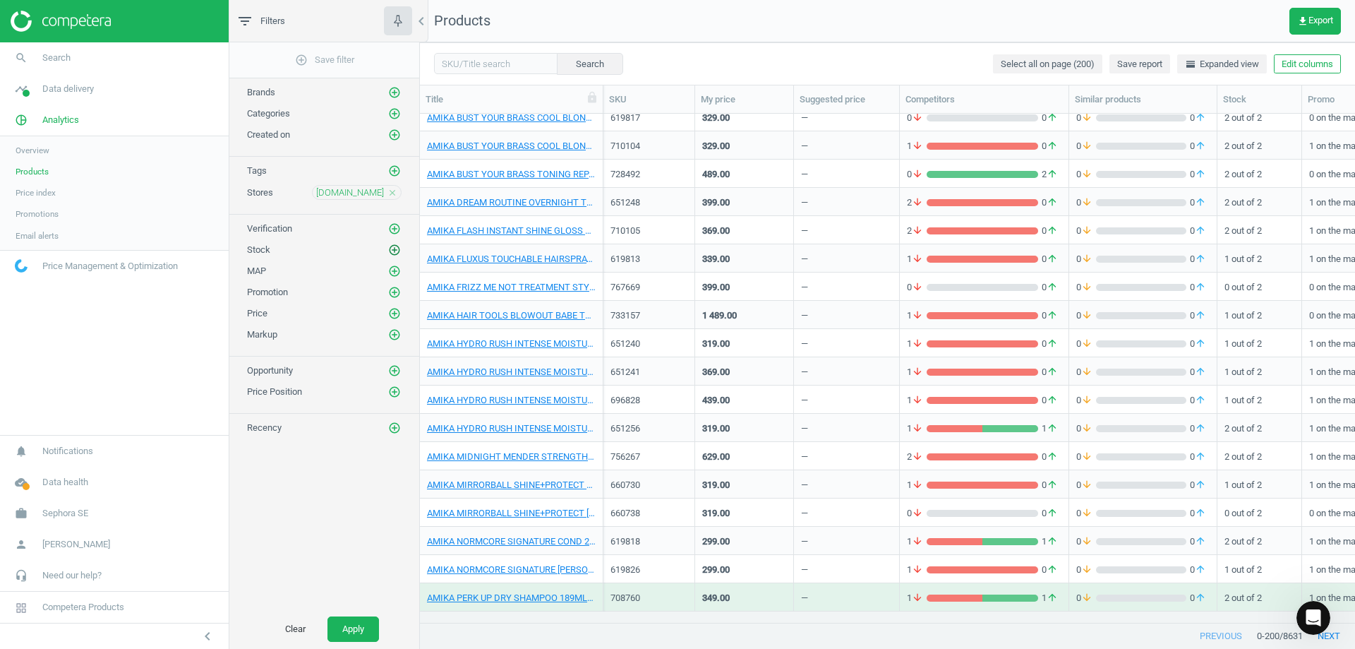
click at [390, 249] on icon "add_circle_outline" at bounding box center [394, 250] width 13 height 13
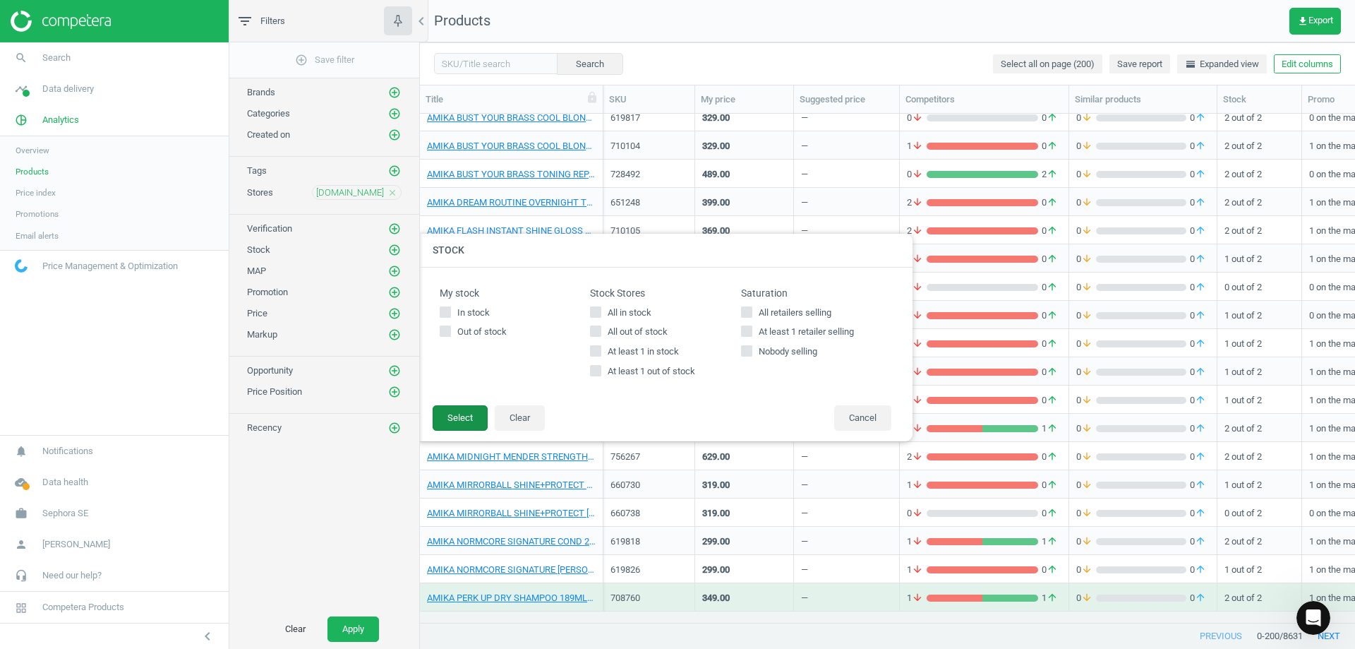
click at [457, 426] on button "Select" at bounding box center [460, 417] width 55 height 25
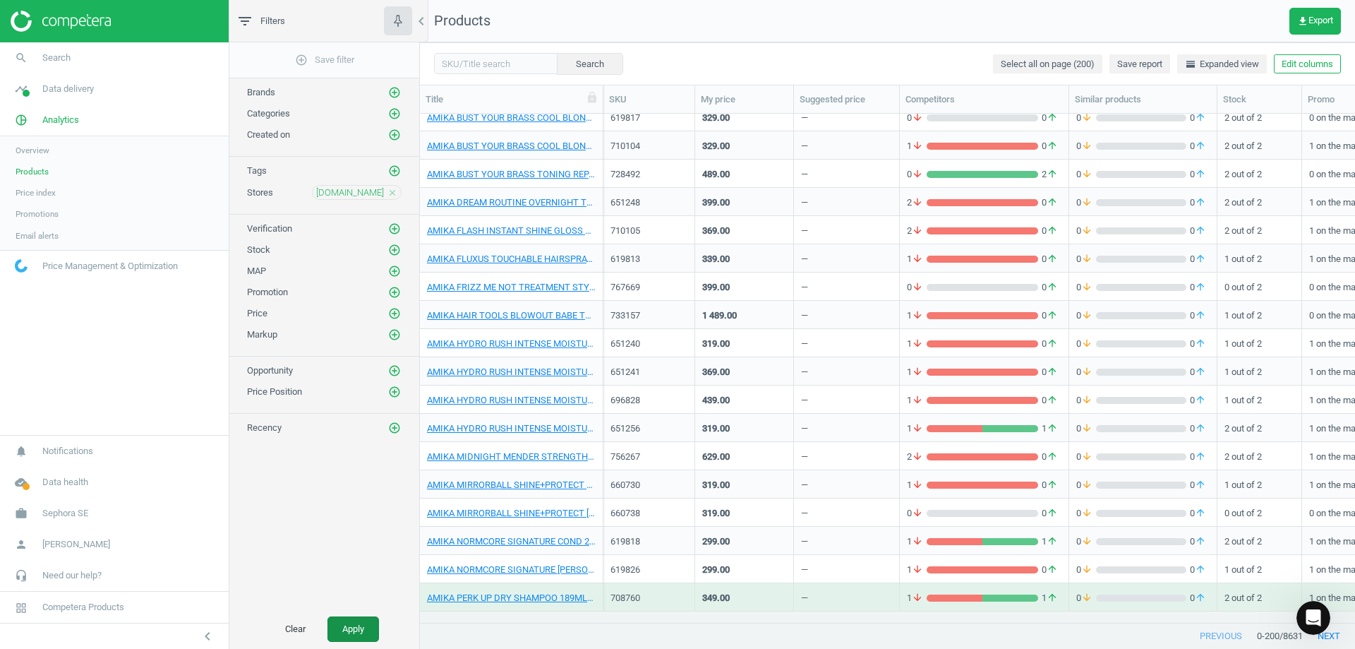
click at [373, 617] on button "Apply" at bounding box center [354, 628] width 52 height 25
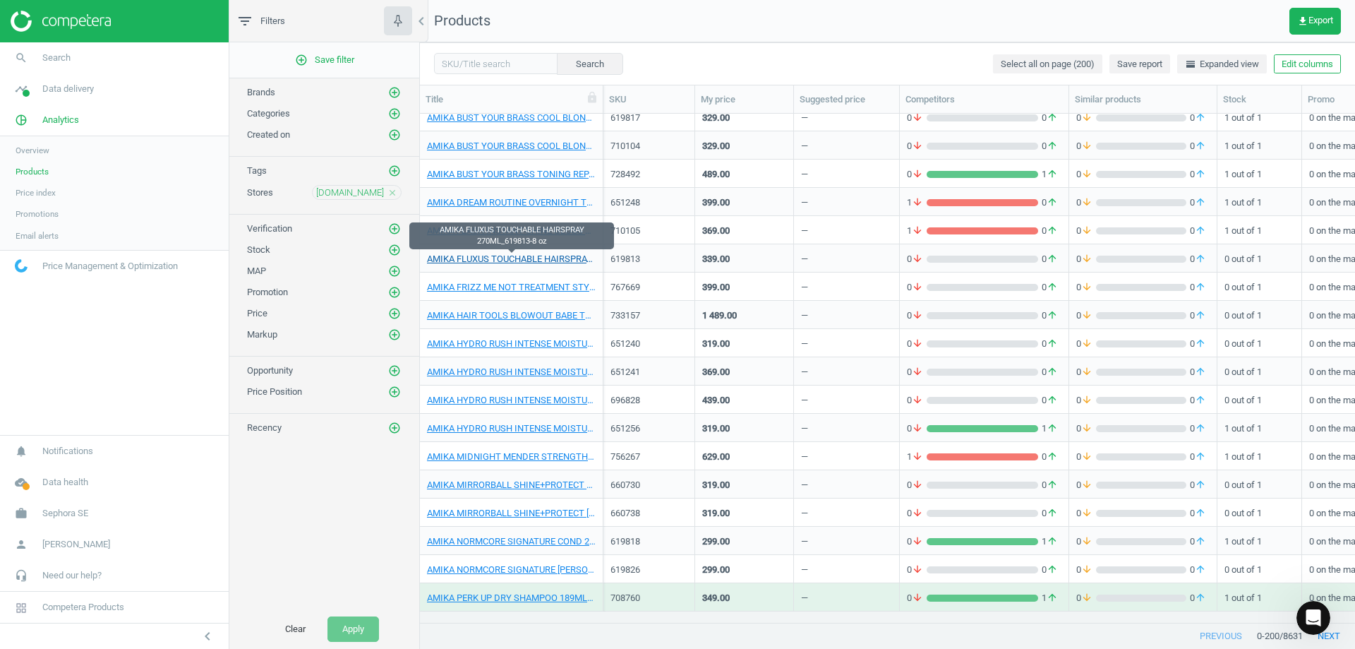
click at [515, 262] on link "AMIKA FLUXUS TOUCHABLE HAIRSPRAY 270ML_619813-8 oz" at bounding box center [511, 259] width 169 height 13
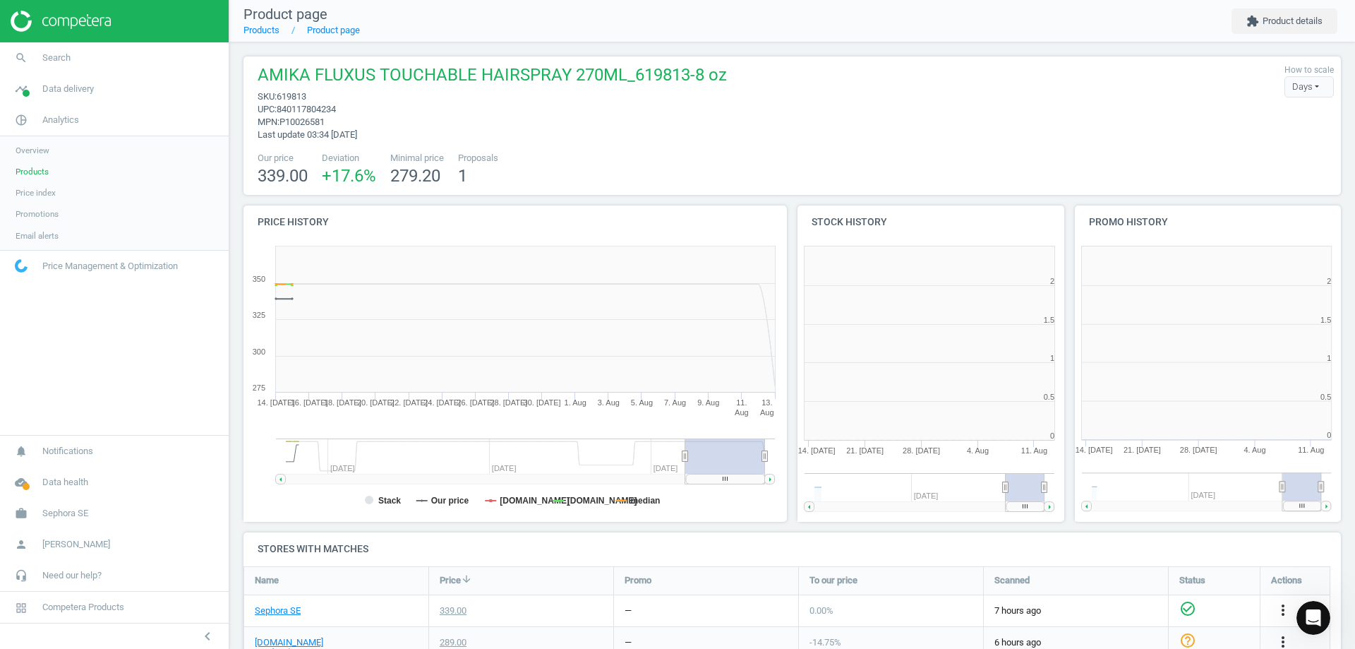
scroll to position [304, 286]
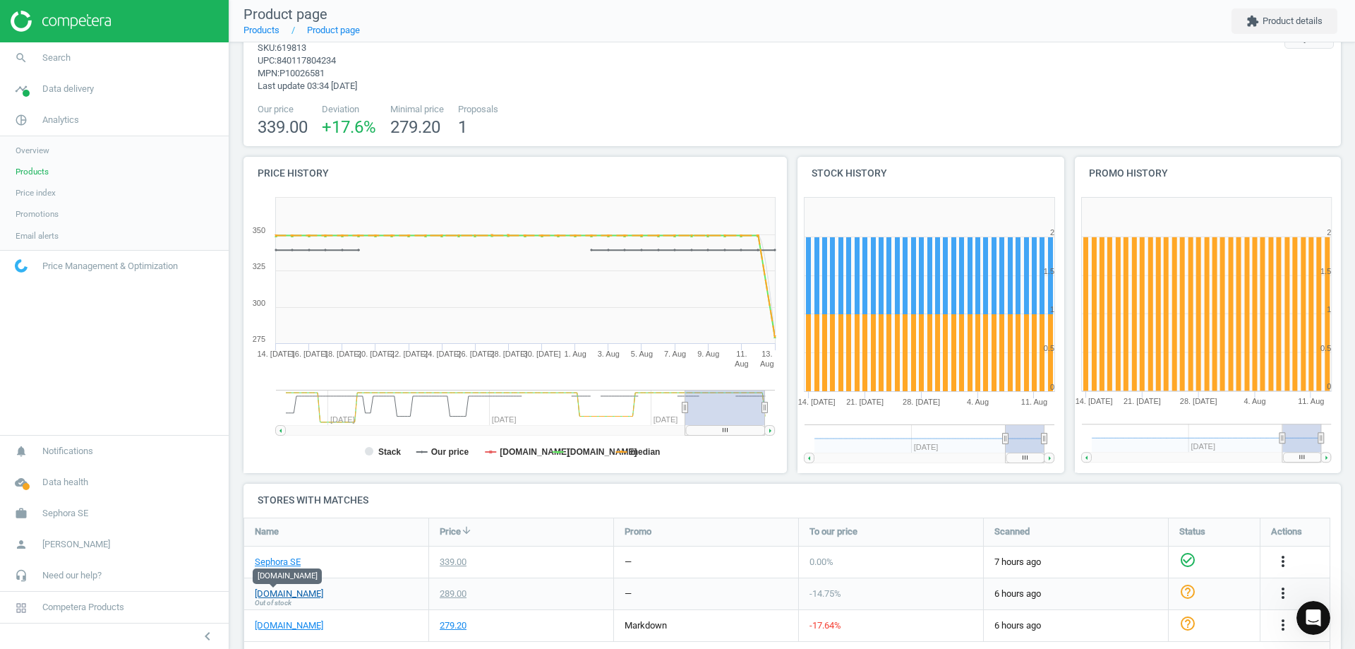
click at [278, 592] on link "[DOMAIN_NAME]" at bounding box center [289, 593] width 68 height 13
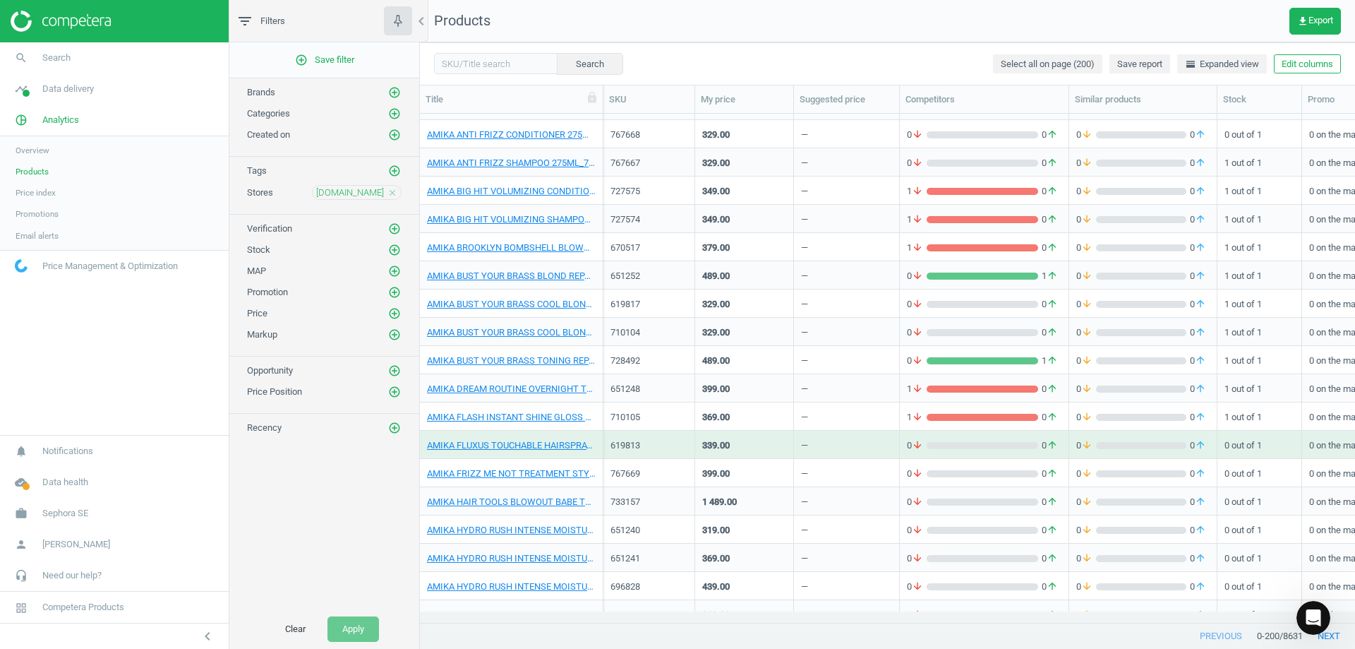
scroll to position [193, 0]
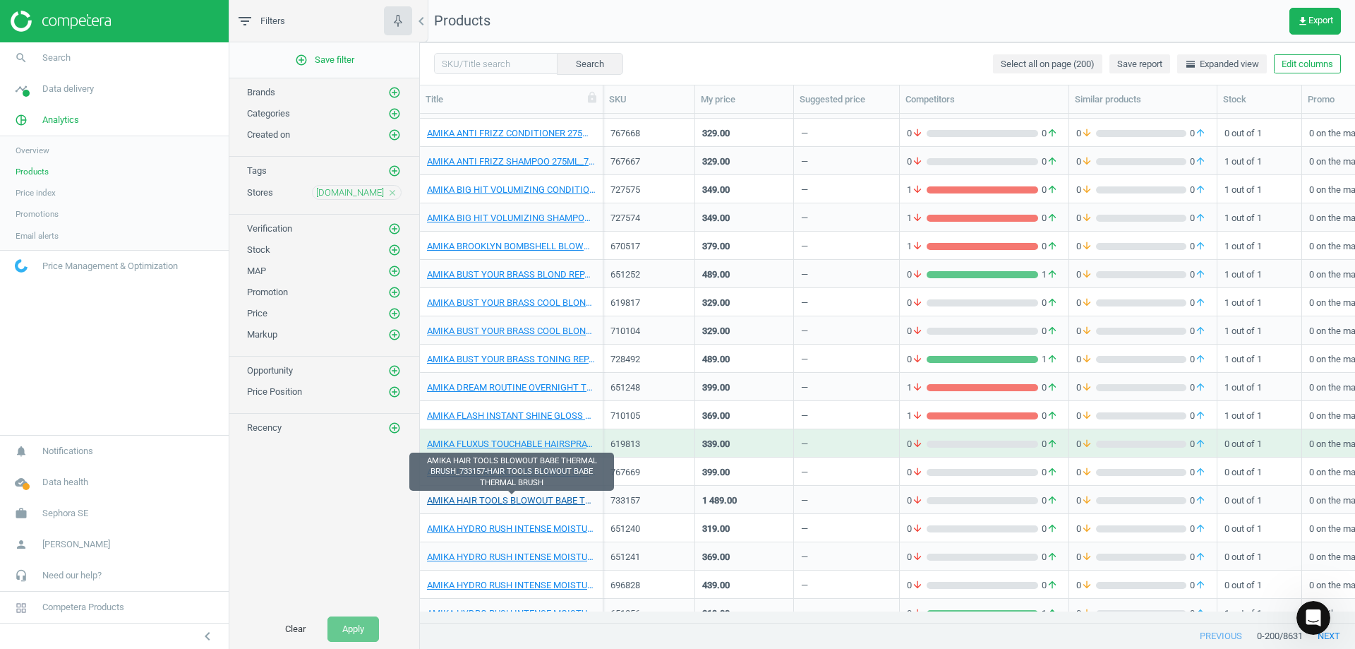
click at [536, 503] on link "AMIKA HAIR TOOLS BLOWOUT BABE THERMAL BRUSH_733157-HAIR TOOLS BLOWOUT BABE THER…" at bounding box center [511, 500] width 169 height 13
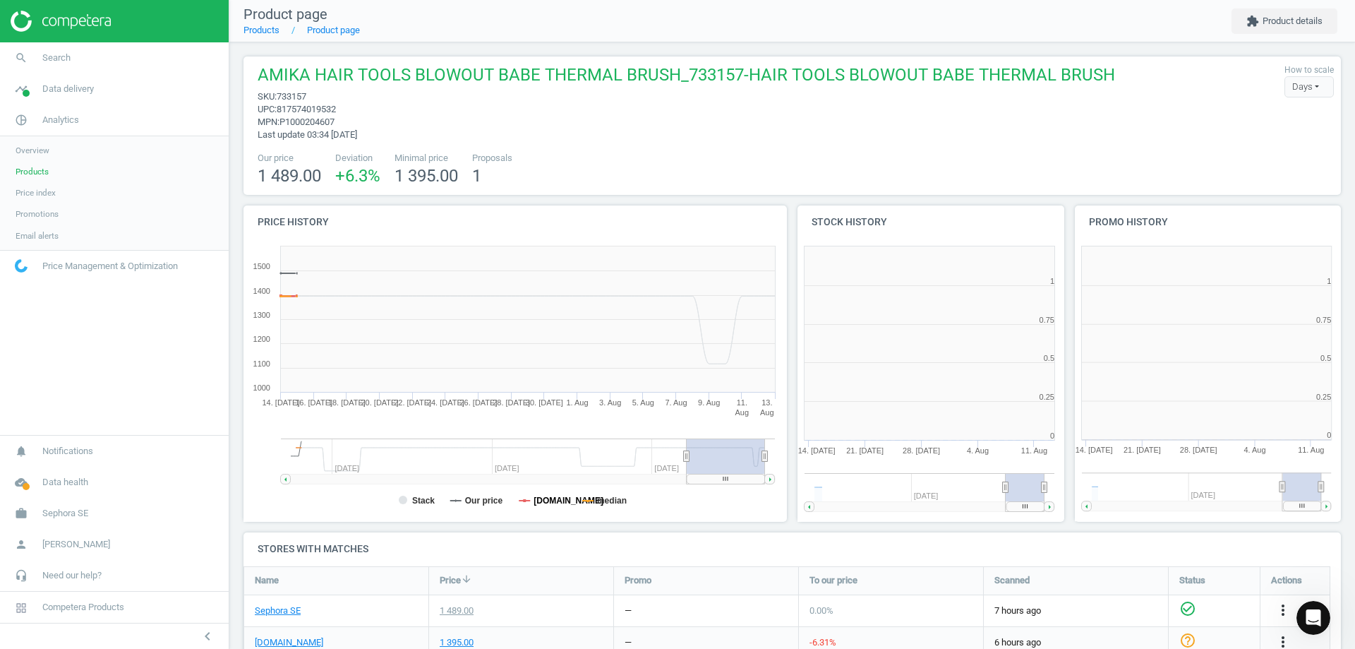
scroll to position [304, 286]
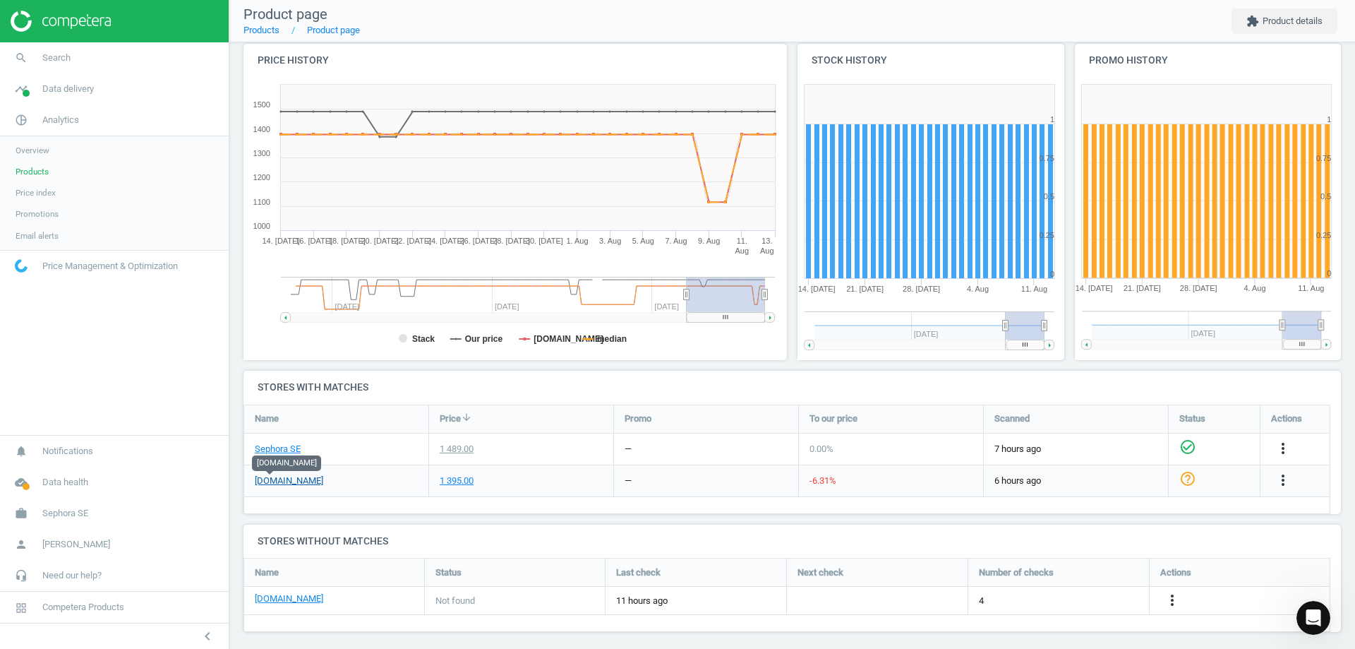
click at [260, 486] on link "[DOMAIN_NAME]" at bounding box center [289, 480] width 68 height 13
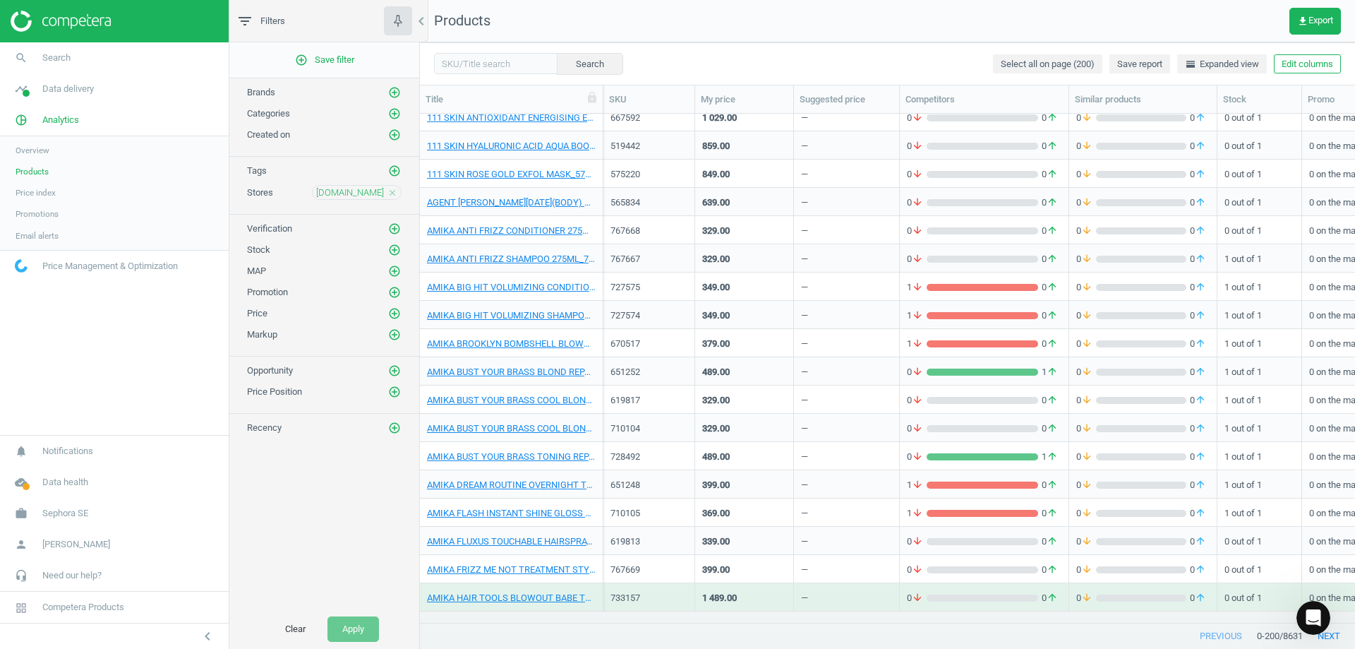
scroll to position [383, 0]
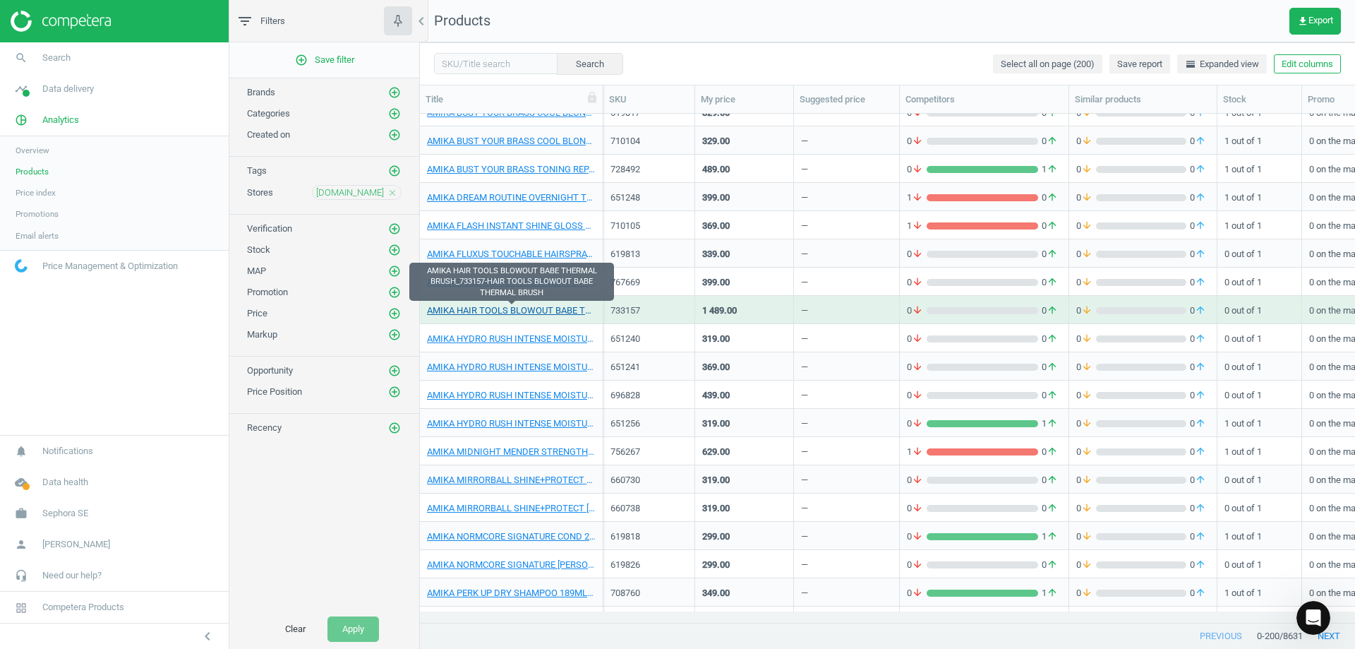
click at [548, 312] on link "AMIKA HAIR TOOLS BLOWOUT BABE THERMAL BRUSH_733157-HAIR TOOLS BLOWOUT BABE THER…" at bounding box center [511, 310] width 169 height 13
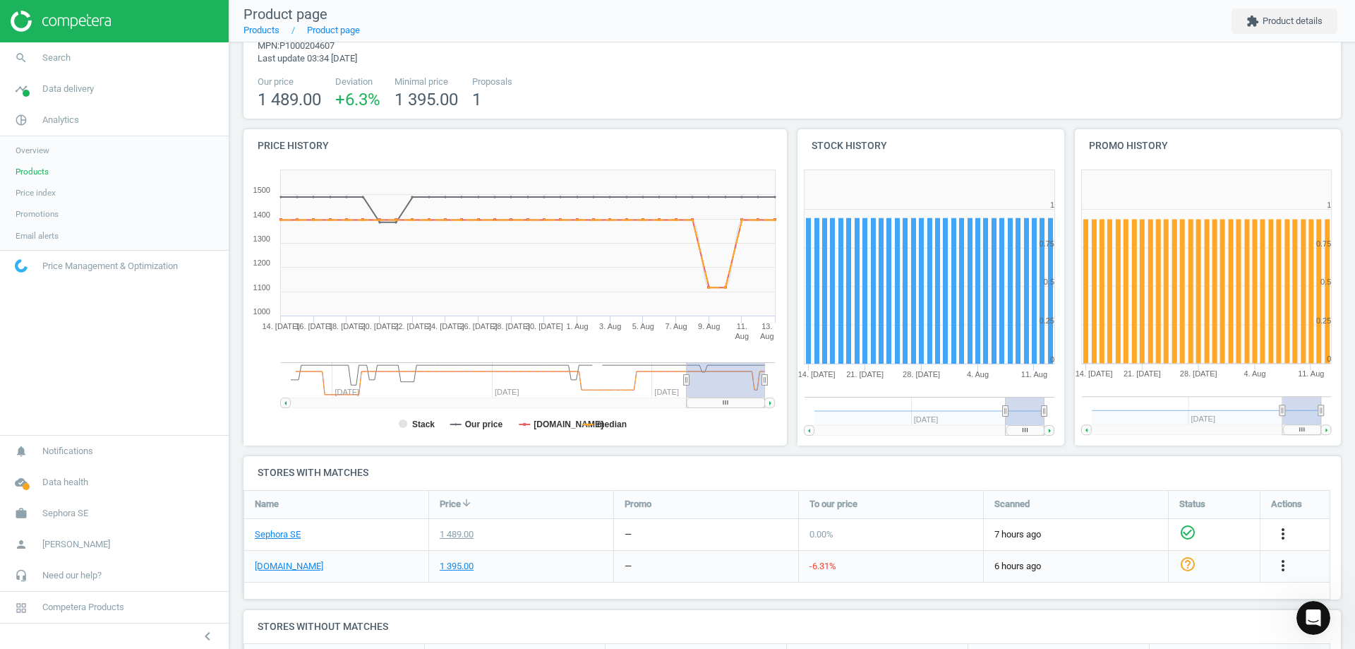
scroll to position [76, 0]
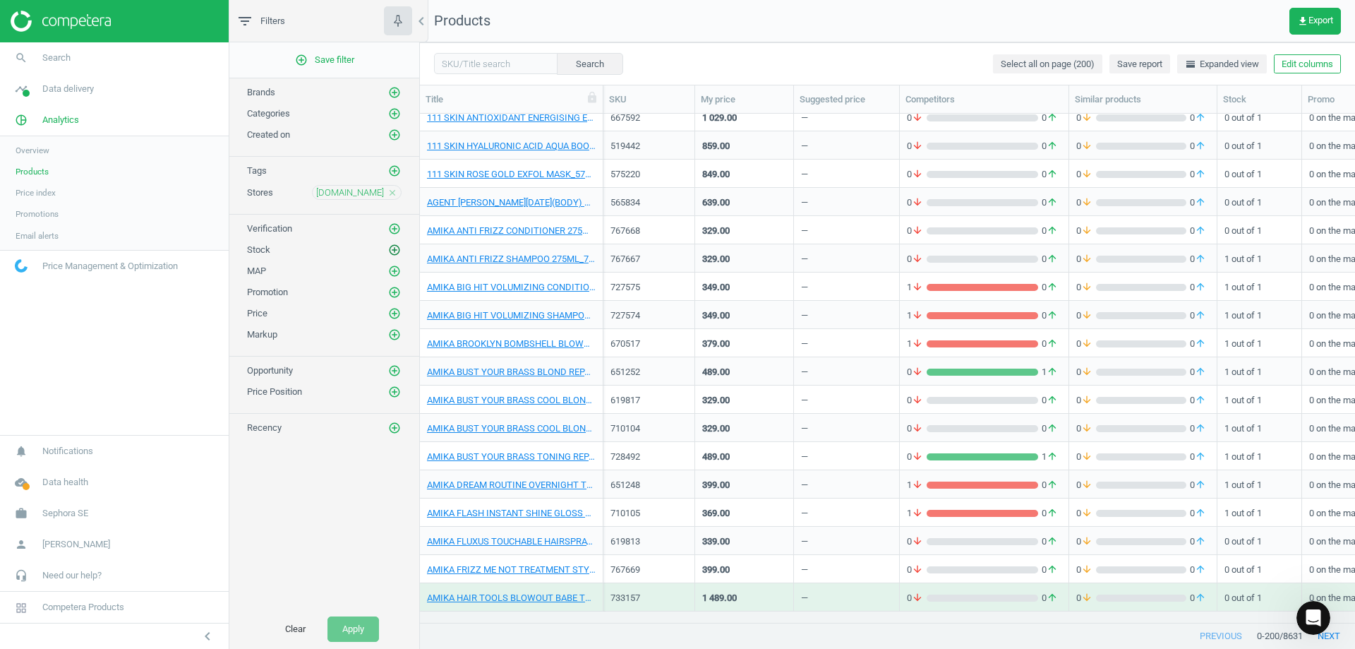
click at [396, 252] on icon "add_circle_outline" at bounding box center [394, 250] width 13 height 13
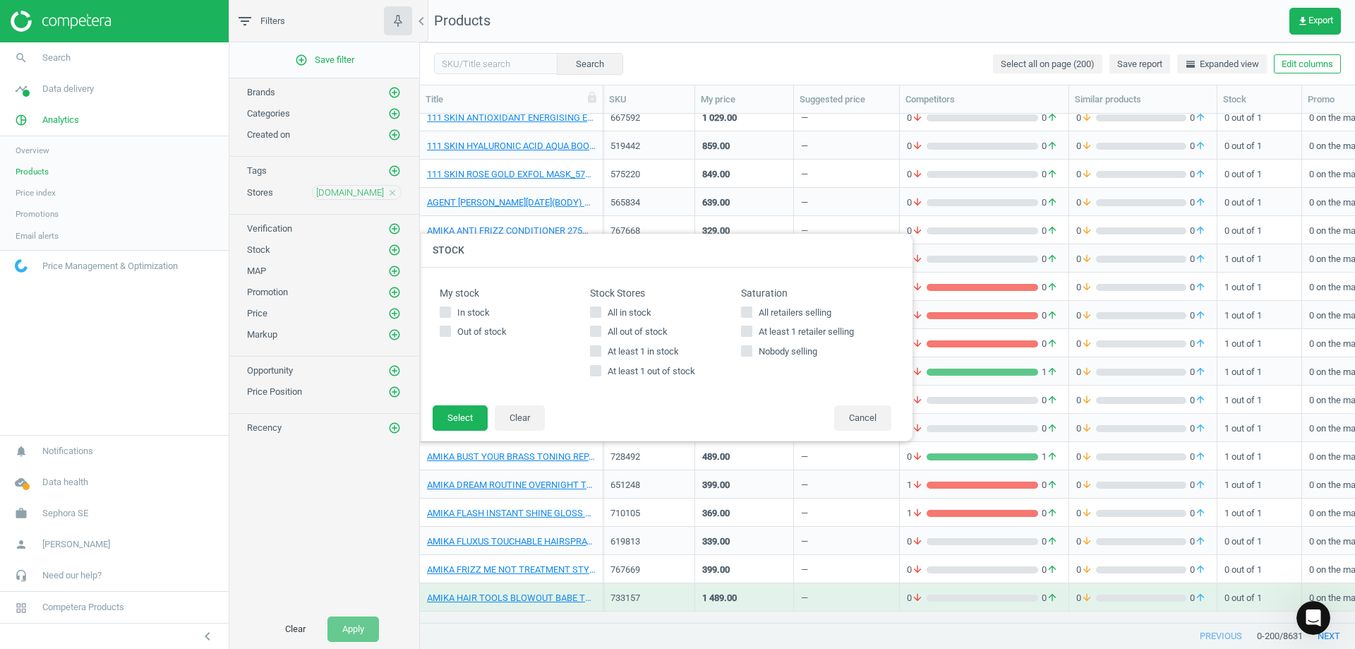
click at [332, 500] on div "add_circle_outline Save filter Brands add_circle_outline Categories add_circle_…" at bounding box center [324, 325] width 190 height 567
click at [676, 420] on button "Cancel" at bounding box center [862, 417] width 57 height 25
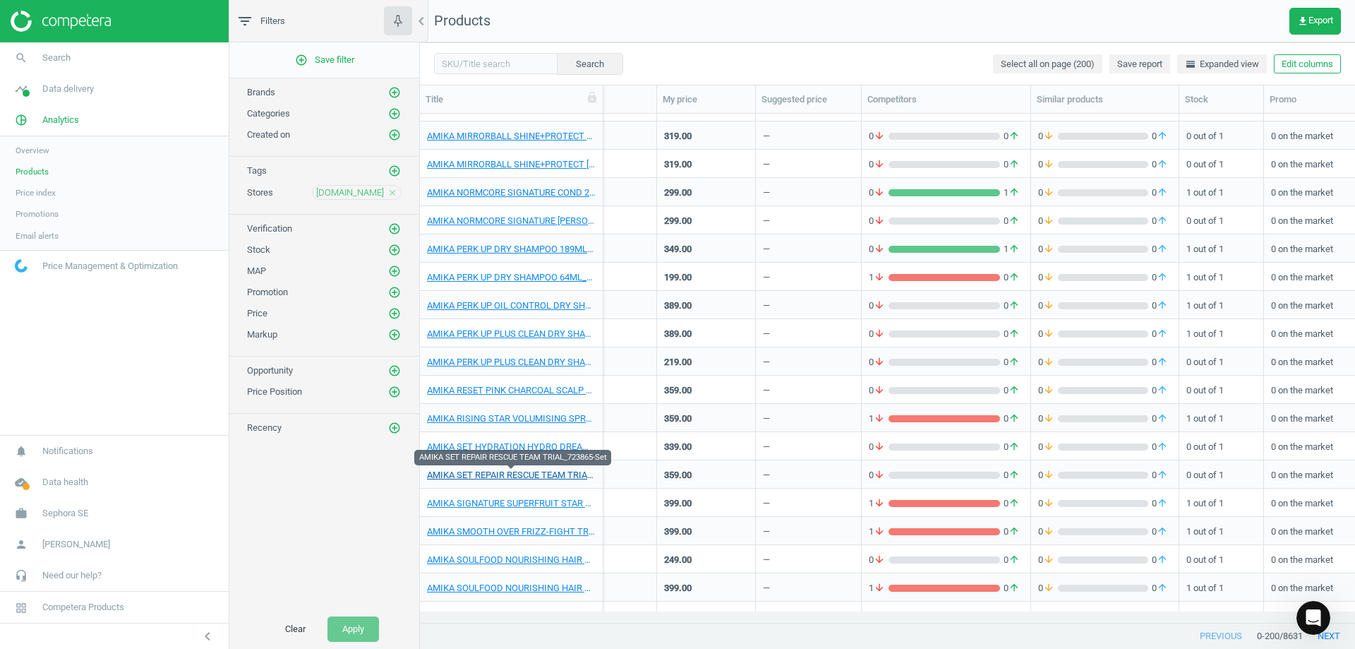
click at [569, 475] on link "AMIKA SET REPAIR RESCUE TEAM TRIAL_723865-Set" at bounding box center [511, 475] width 169 height 13
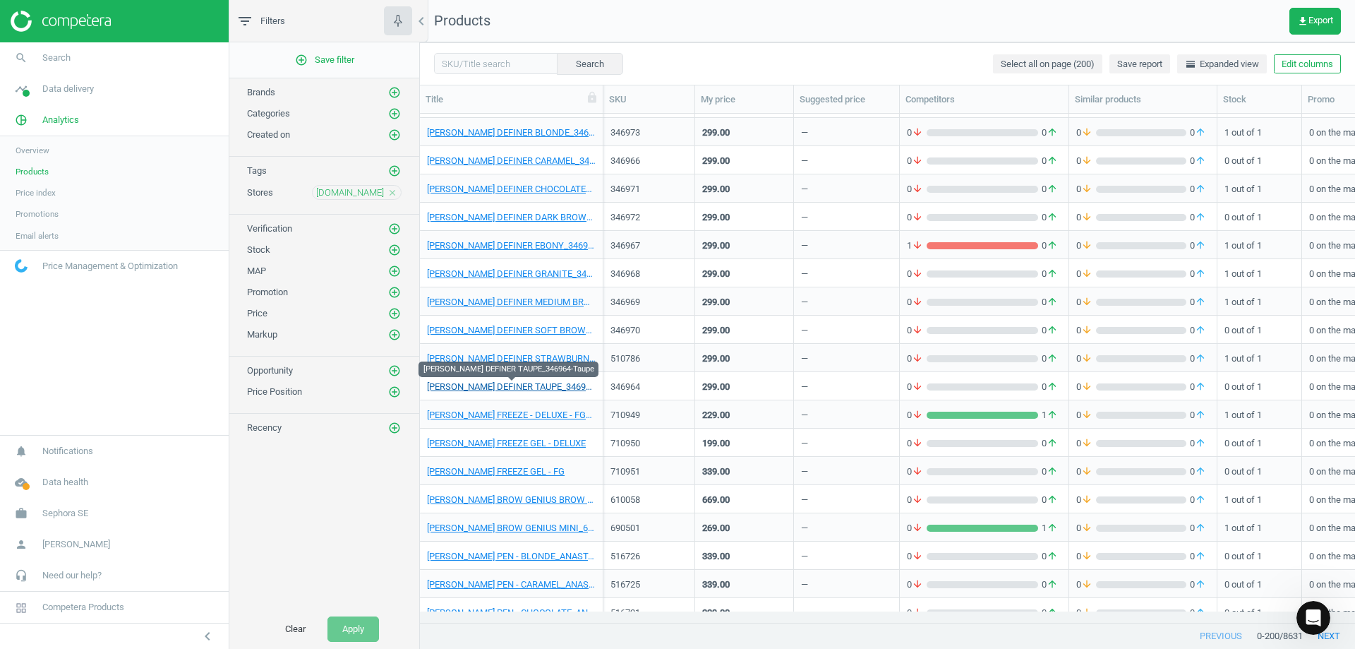
click at [542, 387] on link "ANASTASIA BROW DEFINER TAUPE_346964-Taupe" at bounding box center [511, 386] width 169 height 13
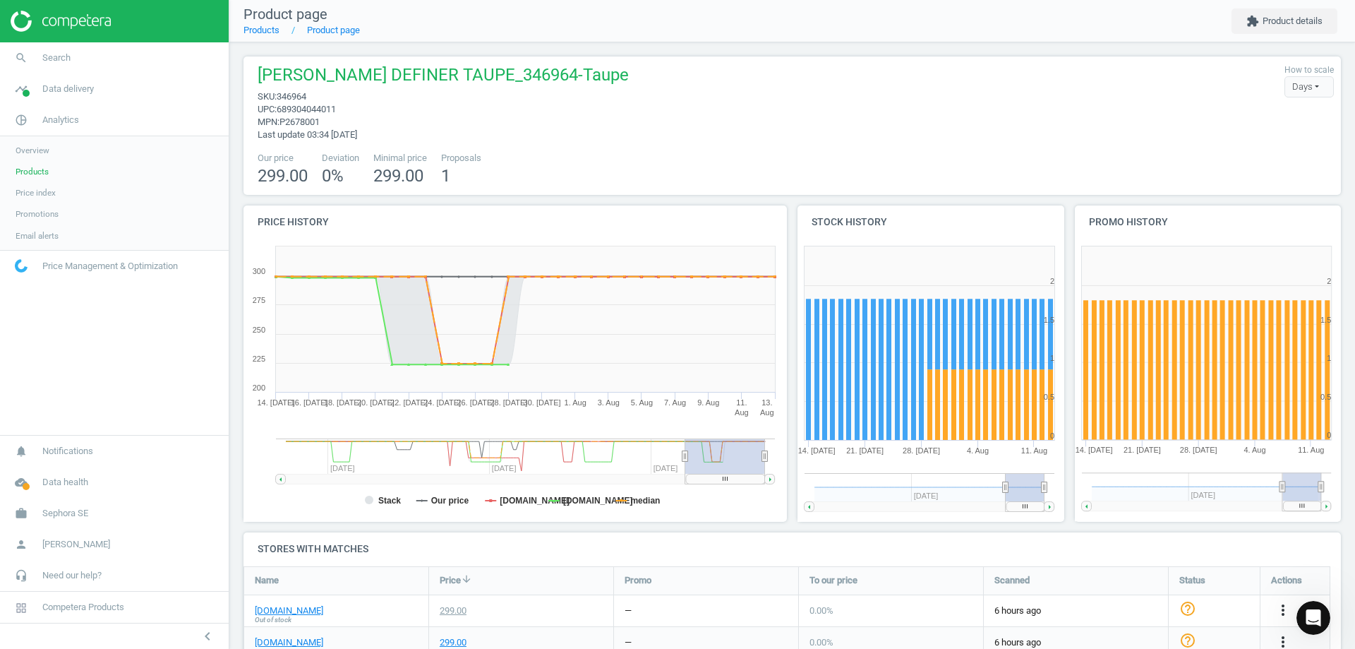
scroll to position [163, 1109]
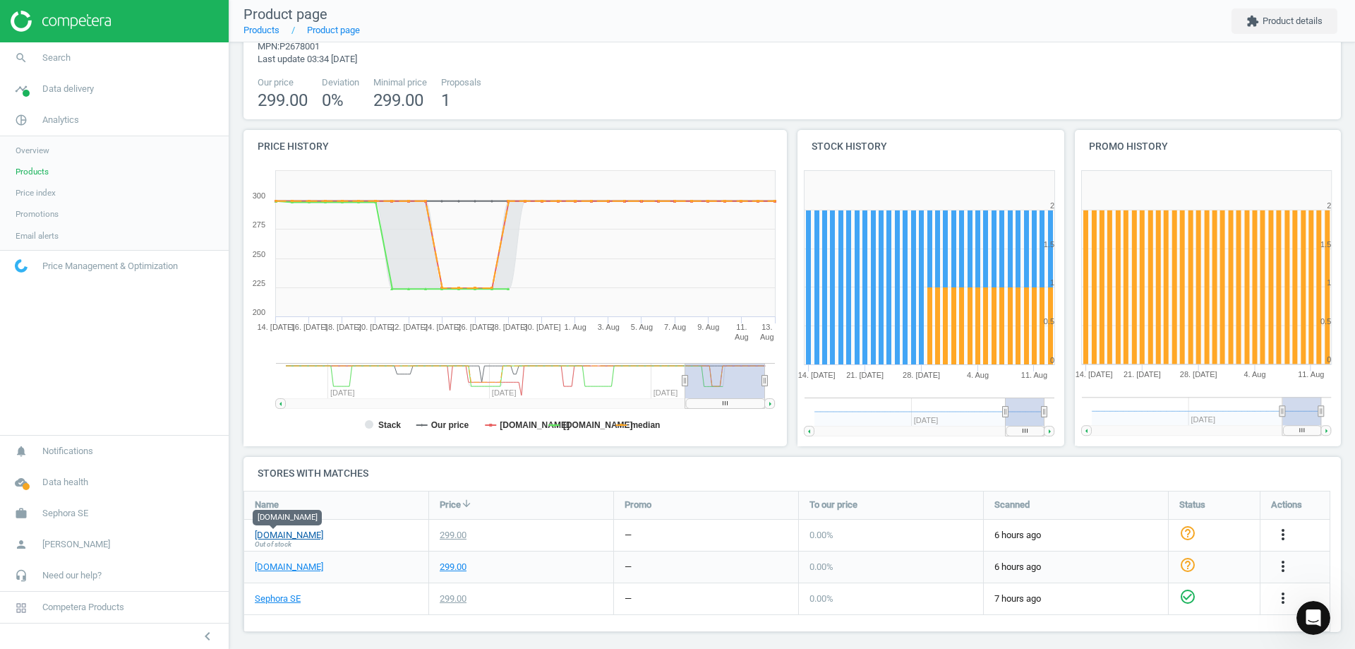
click at [274, 534] on link "[DOMAIN_NAME]" at bounding box center [289, 535] width 68 height 13
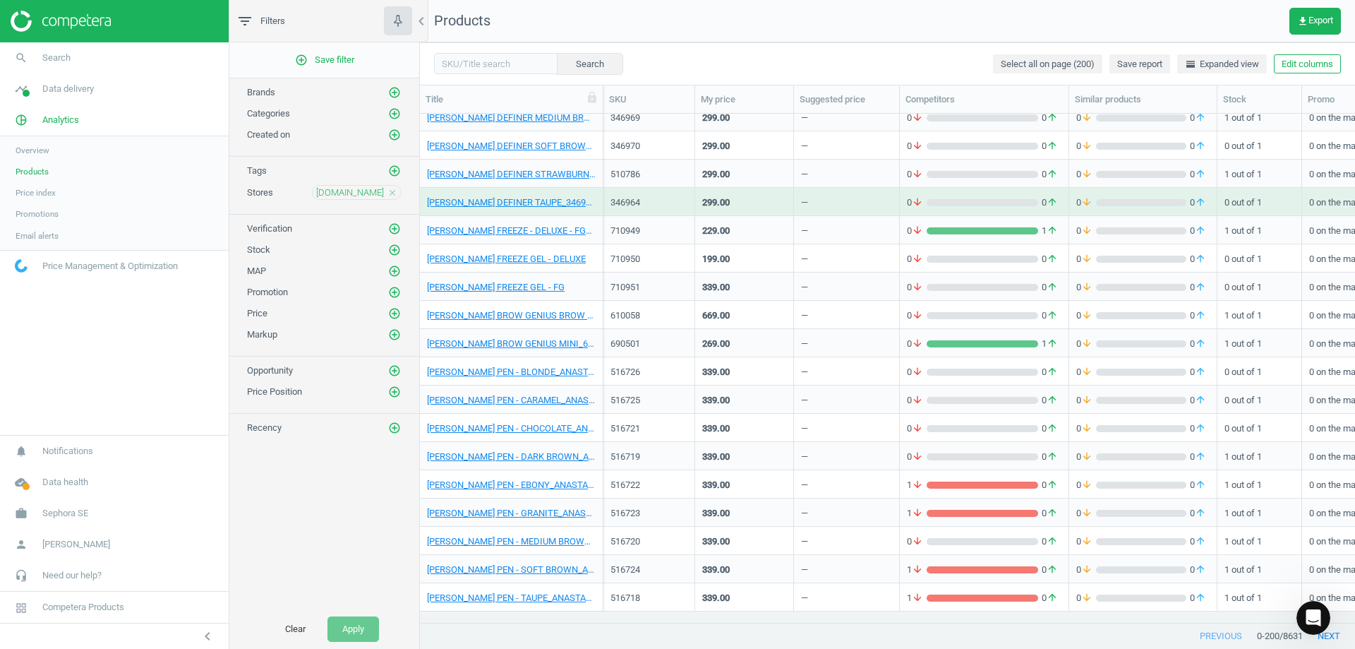
scroll to position [2497, 0]
click at [540, 399] on link "ANASTASIA BROW PEN - CARAMEL_ANASTASIA BROW PEN BROW CARAM-516725" at bounding box center [511, 398] width 169 height 13
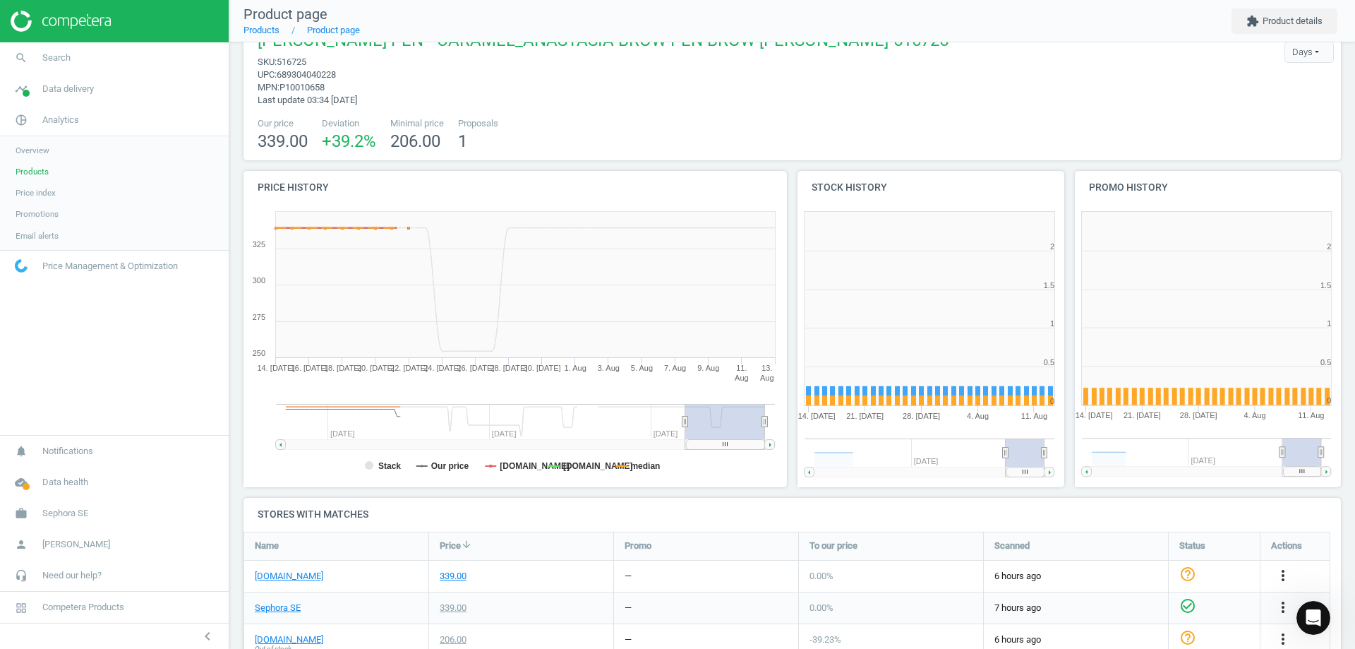
scroll to position [83, 0]
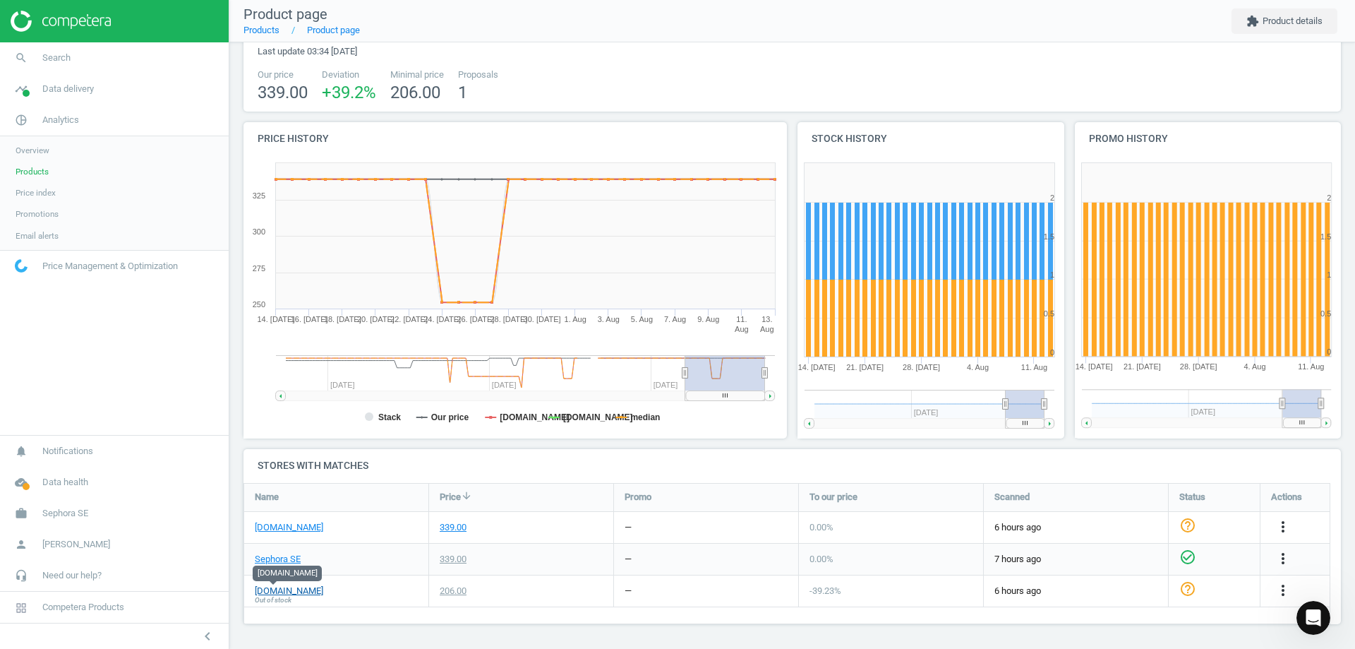
click at [259, 587] on link "[DOMAIN_NAME]" at bounding box center [289, 590] width 68 height 13
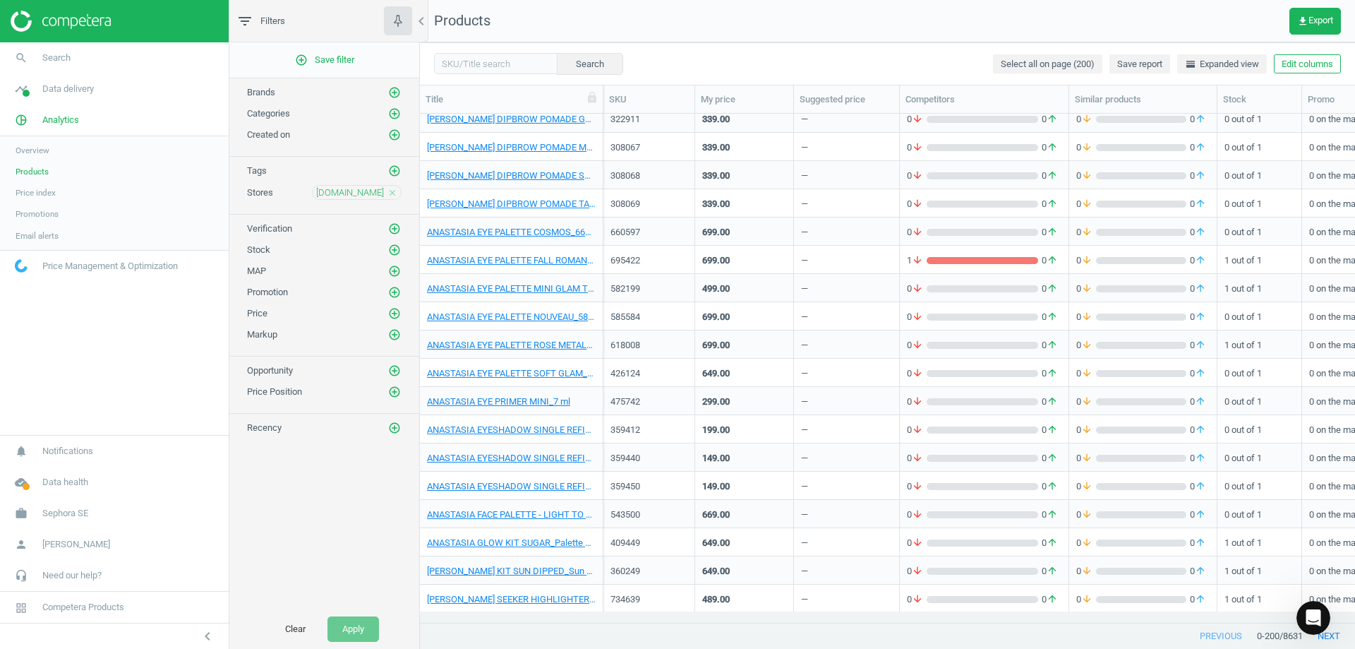
scroll to position [4415, 0]
click at [558, 318] on link "ANASTASIA EYE PALETTE NOUVEAU_585584-PALETTE NOUVEAU" at bounding box center [511, 316] width 169 height 13
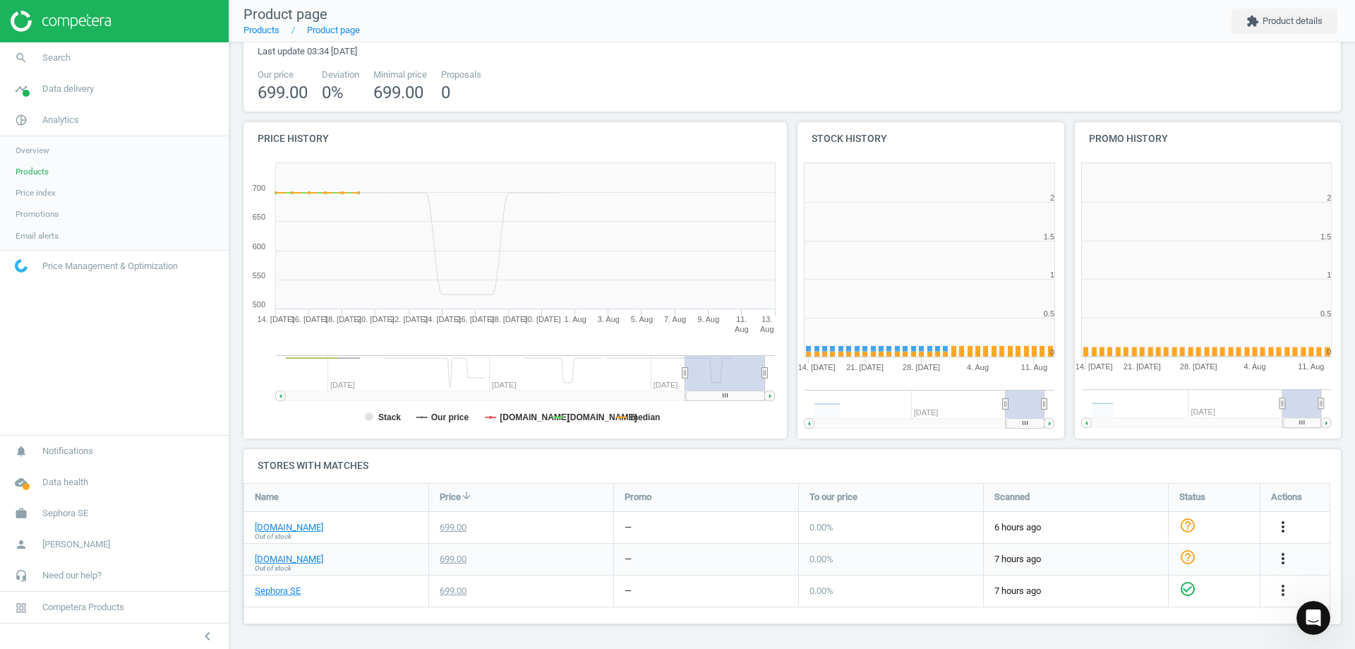
scroll to position [83, 0]
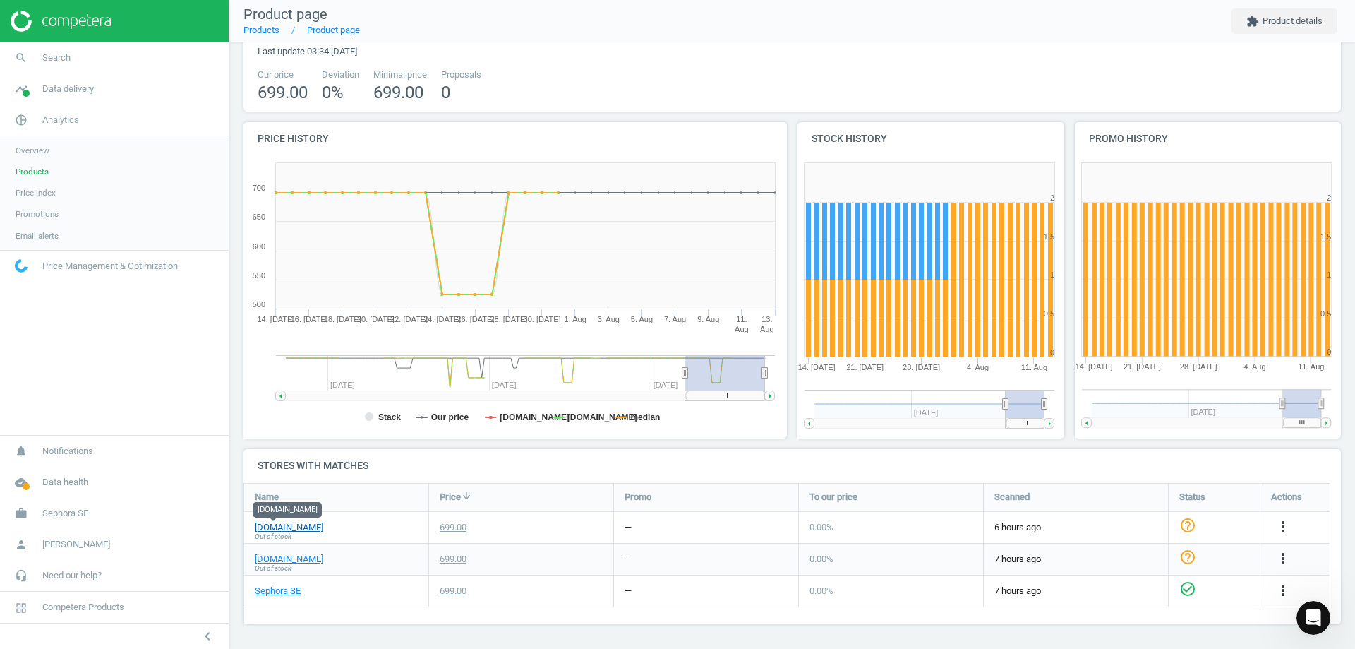
click at [284, 525] on link "[DOMAIN_NAME]" at bounding box center [289, 527] width 68 height 13
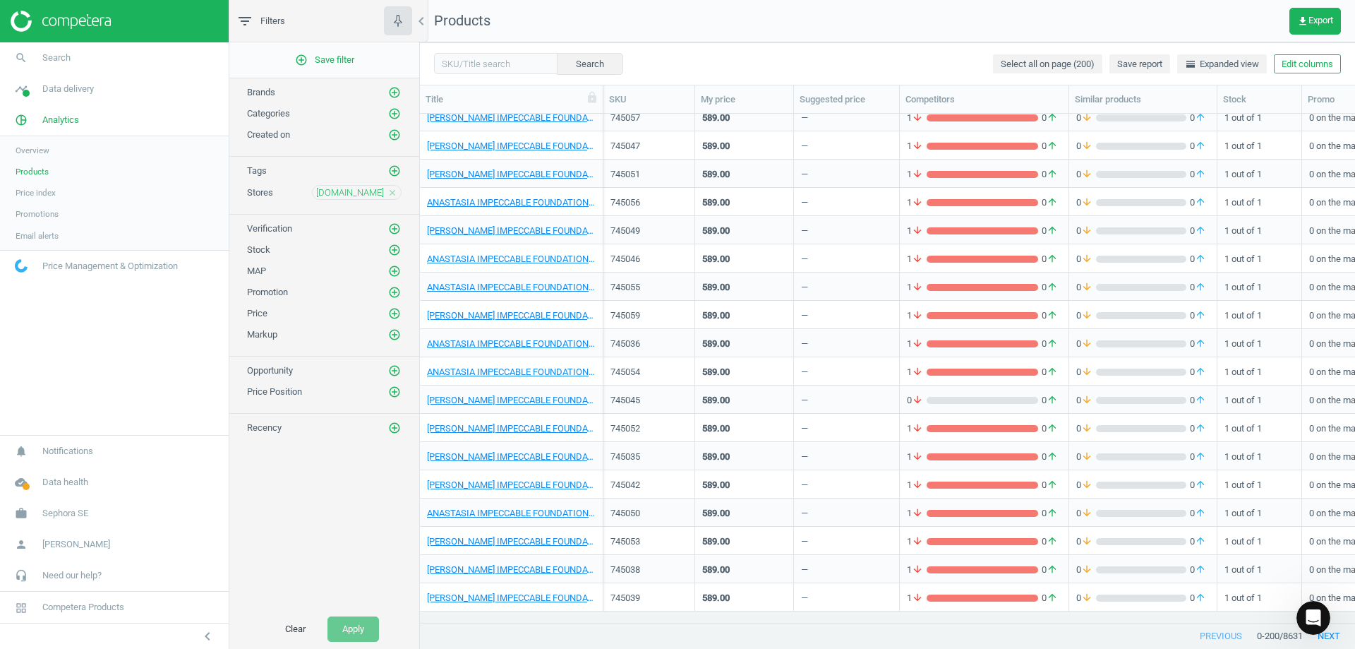
scroll to position [5149, 0]
click at [1337, 635] on button "next" at bounding box center [1329, 635] width 52 height 25
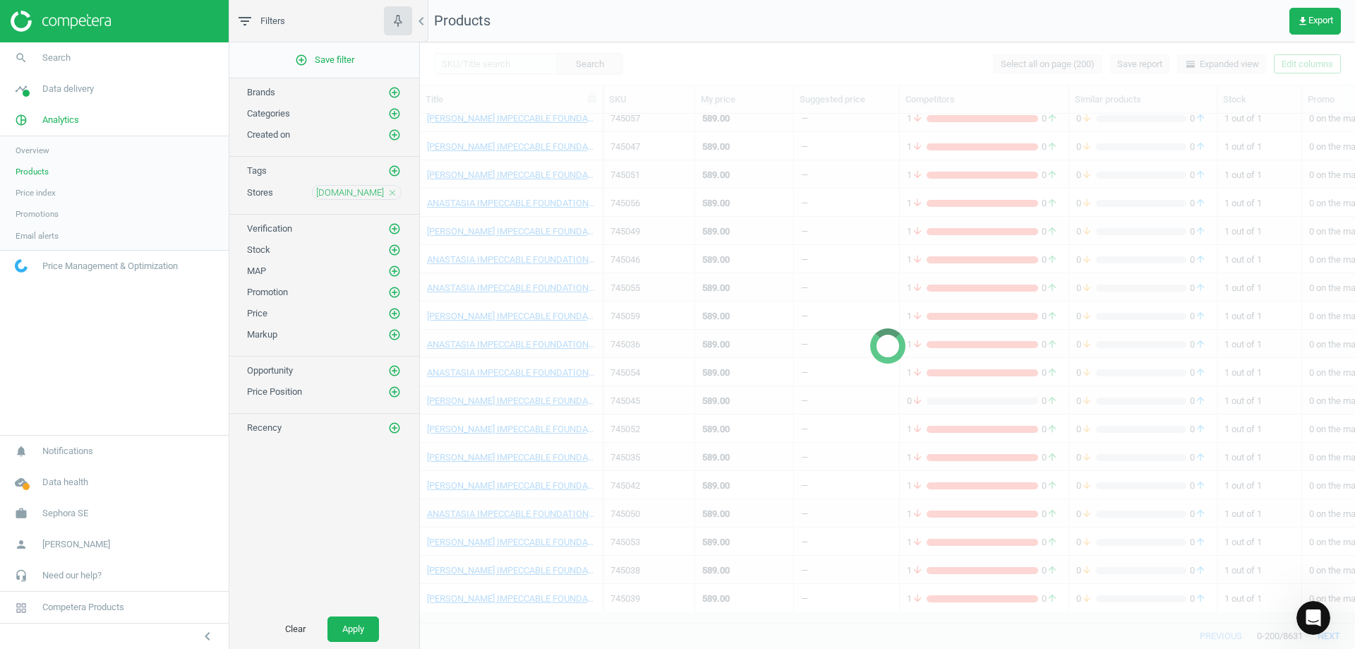
scroll to position [4602, 0]
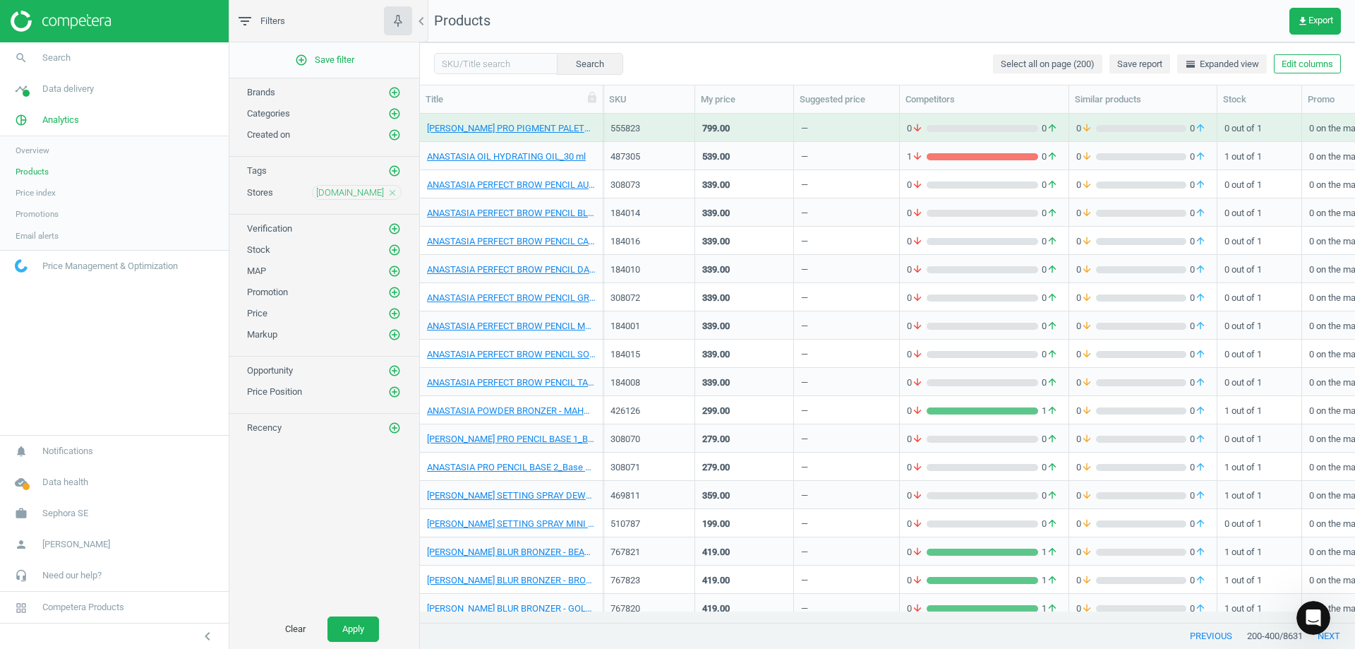
click at [1336, 635] on button "next" at bounding box center [1329, 635] width 52 height 25
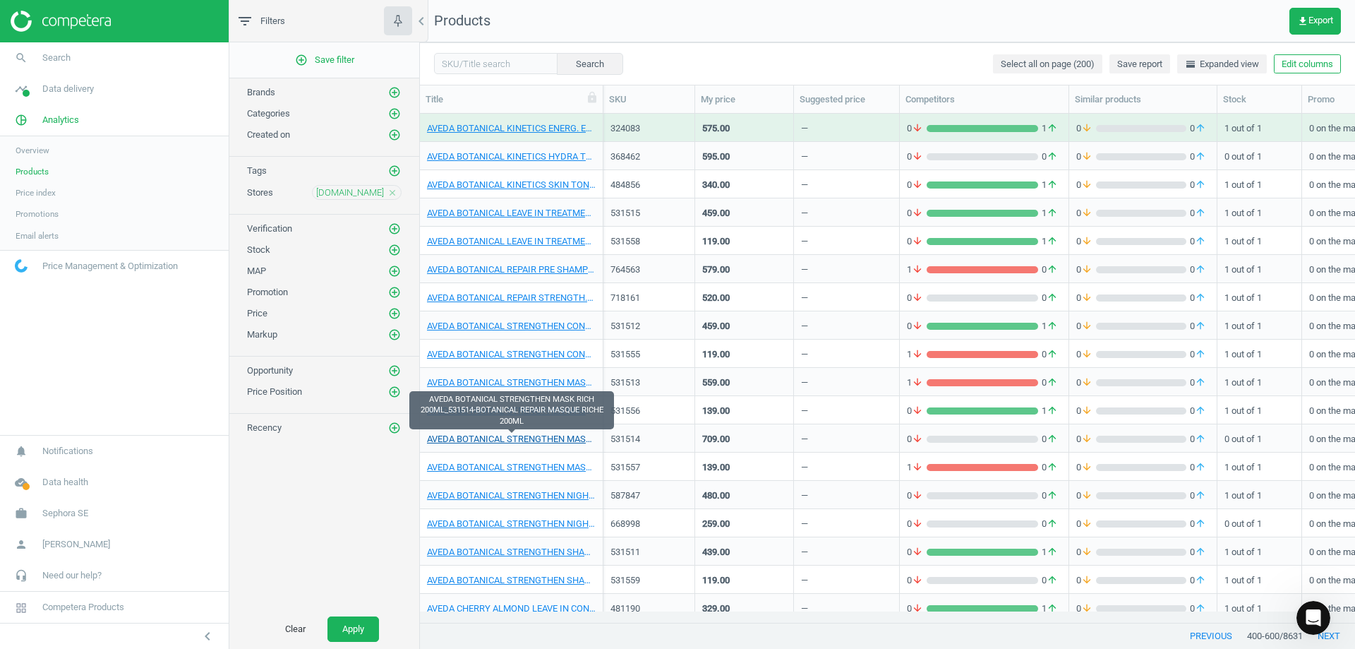
click at [546, 439] on link "AVEDA BOTANICAL STRENGTHEN MASK RICH 200ML_531514-BOTANICAL REPAIR MASQUE RICHE…" at bounding box center [511, 439] width 169 height 13
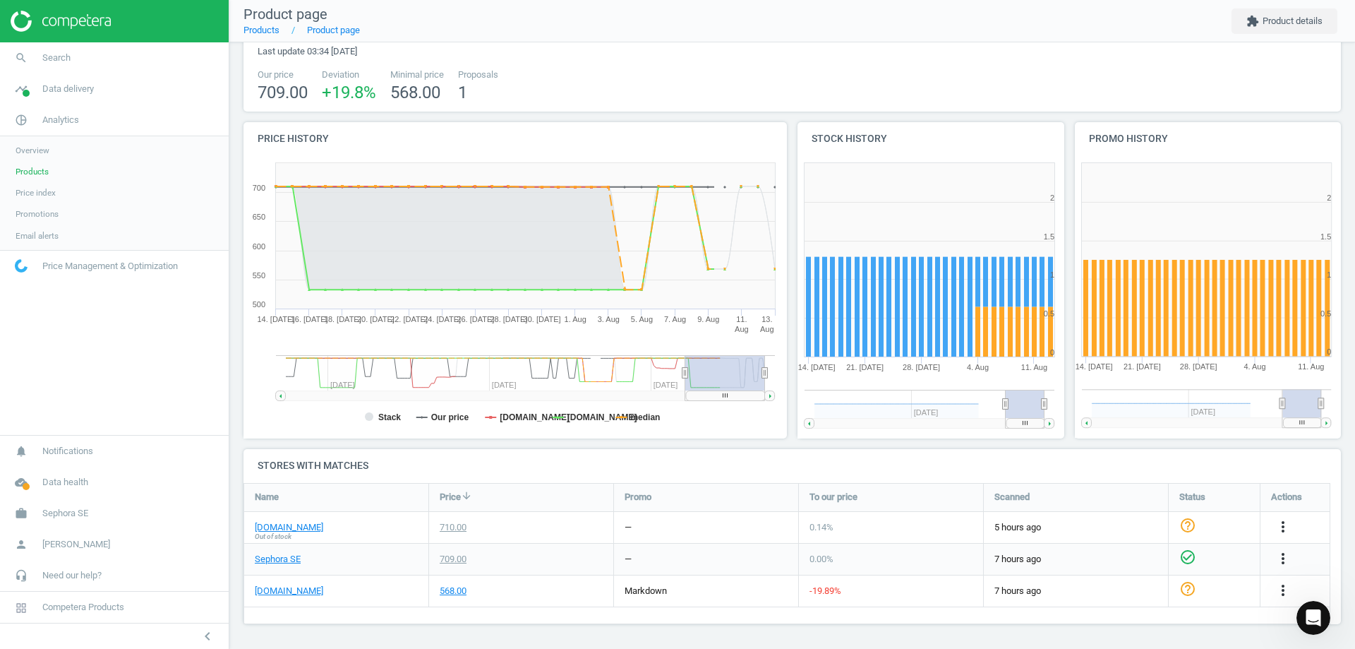
scroll to position [83, 0]
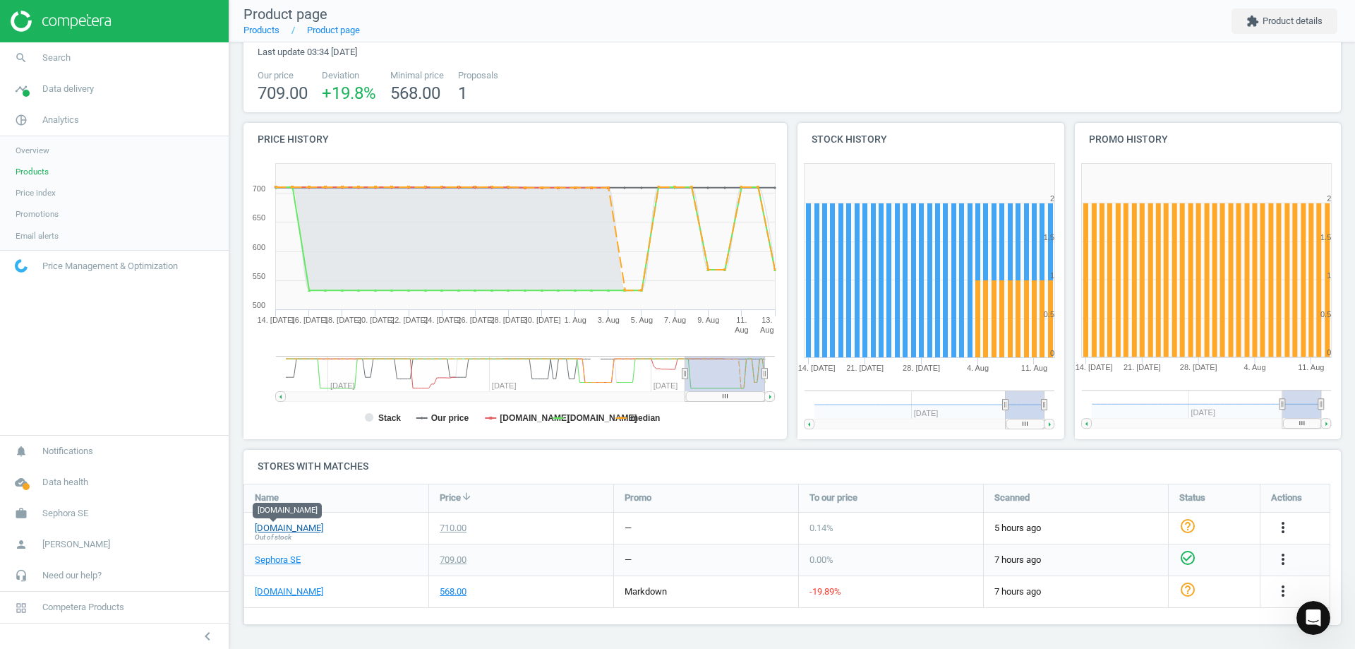
click at [285, 524] on link "[DOMAIN_NAME]" at bounding box center [289, 528] width 68 height 13
click at [613, 91] on div "Our price 709.00 Deviation +19.8 % Minimal price 568.00 Proposals 1" at bounding box center [793, 87] width 1084 height 36
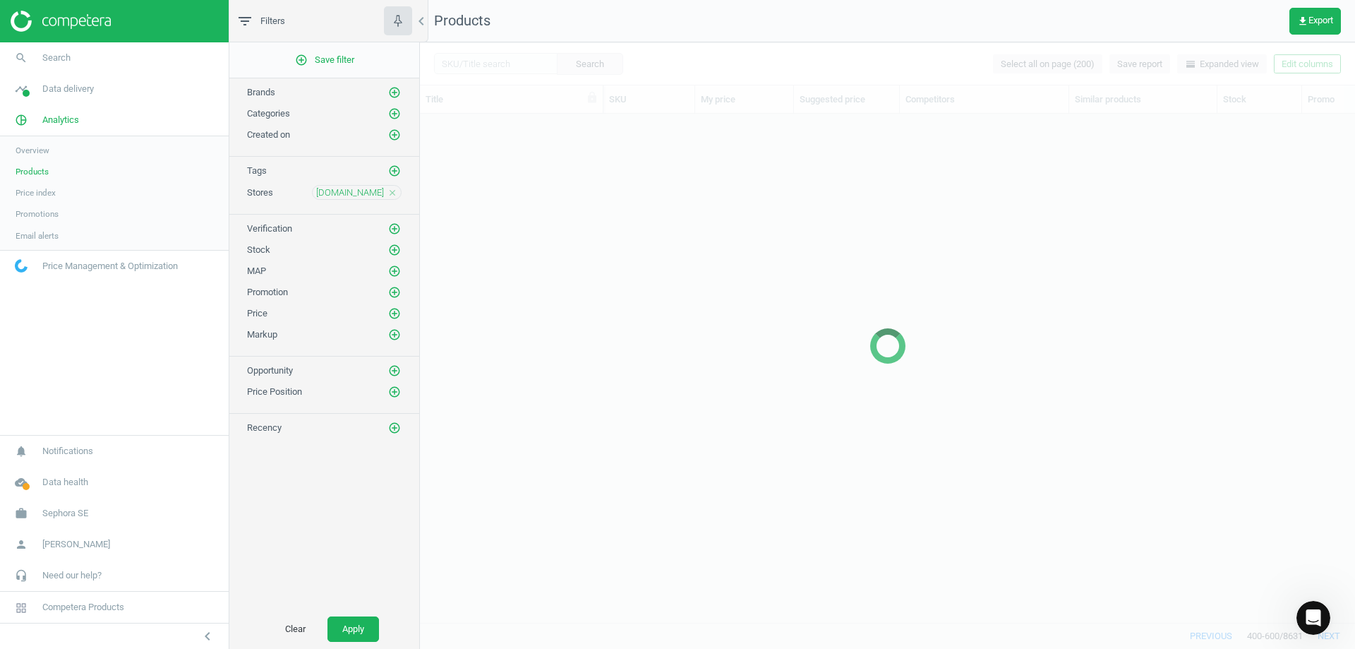
scroll to position [4444, 0]
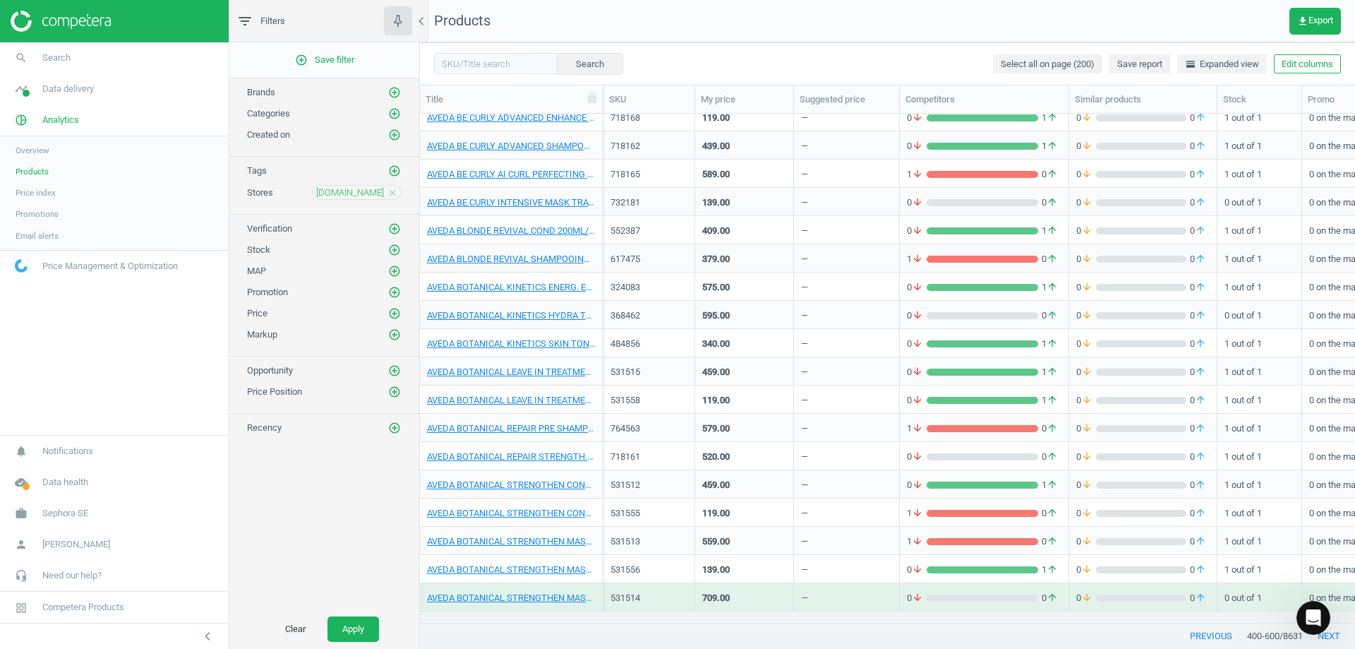
click at [394, 194] on icon "close" at bounding box center [393, 193] width 10 height 10
click at [396, 95] on icon "add_circle_outline" at bounding box center [394, 92] width 13 height 13
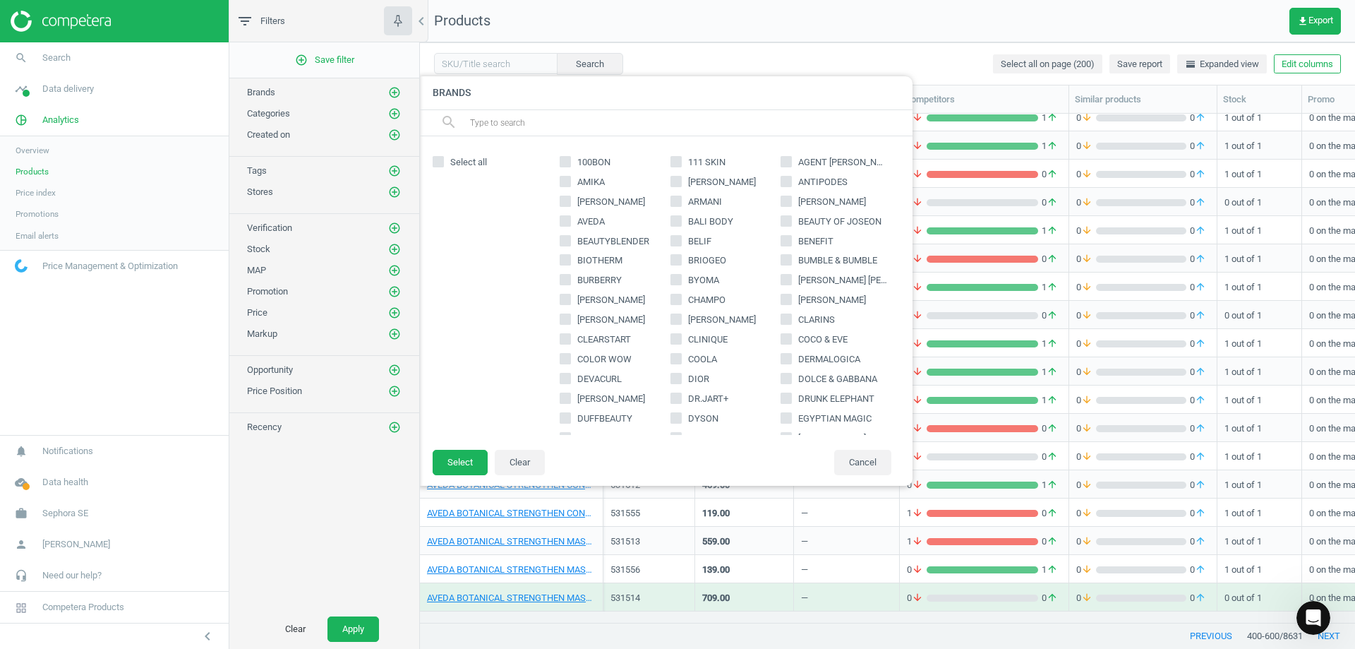
click at [498, 118] on input "text" at bounding box center [685, 123] width 433 height 23
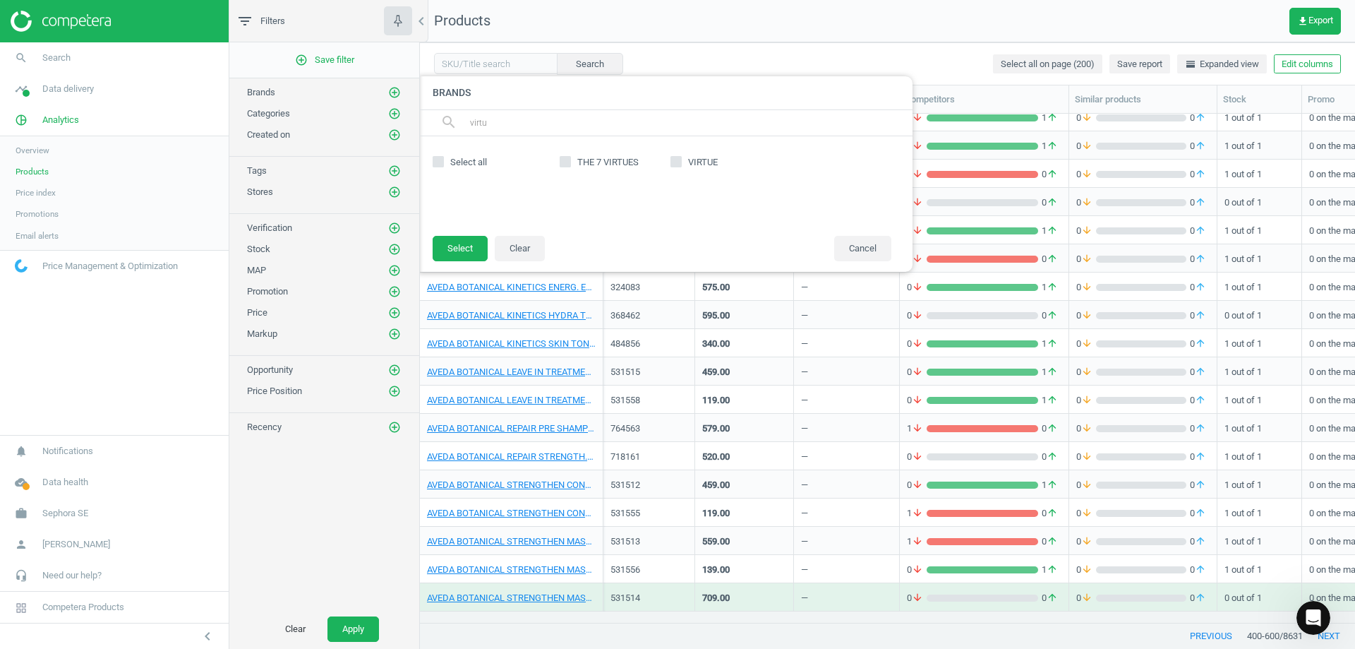
type input "virtu"
click at [689, 158] on span "VIRTUE" at bounding box center [702, 162] width 35 height 13
click at [680, 158] on input "VIRTUE" at bounding box center [675, 161] width 9 height 9
checkbox input "true"
click at [476, 247] on button "Select" at bounding box center [460, 248] width 55 height 25
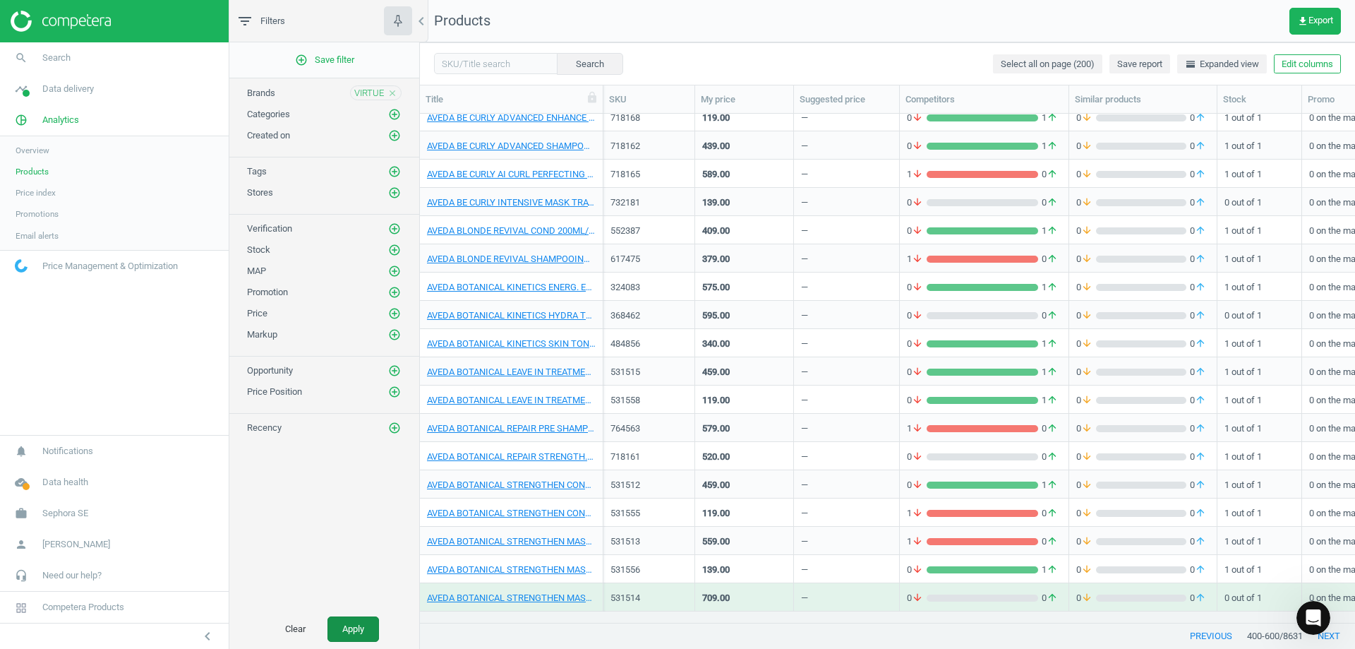
click at [362, 638] on button "Apply" at bounding box center [354, 628] width 52 height 25
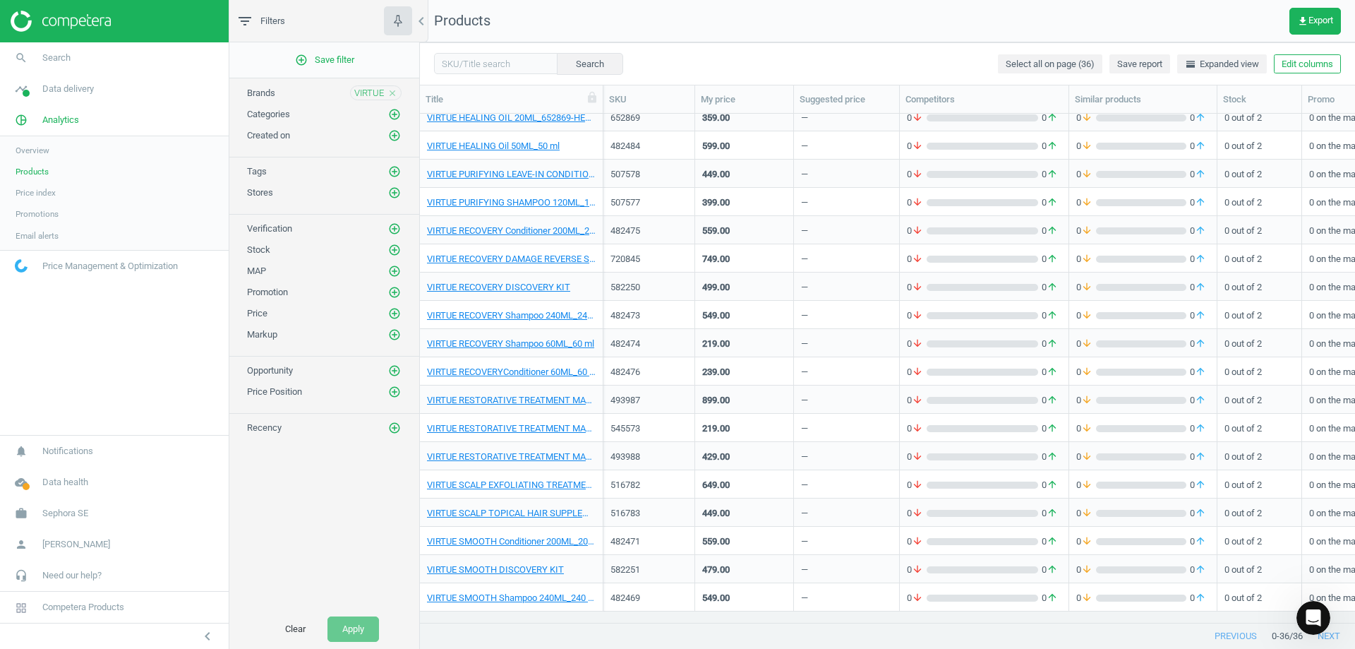
scroll to position [519, 0]
click at [522, 255] on link "VIRTUE RECOVERY DAMAGE REVERSE SERUM 50ML_720845-50ml" at bounding box center [511, 259] width 169 height 13
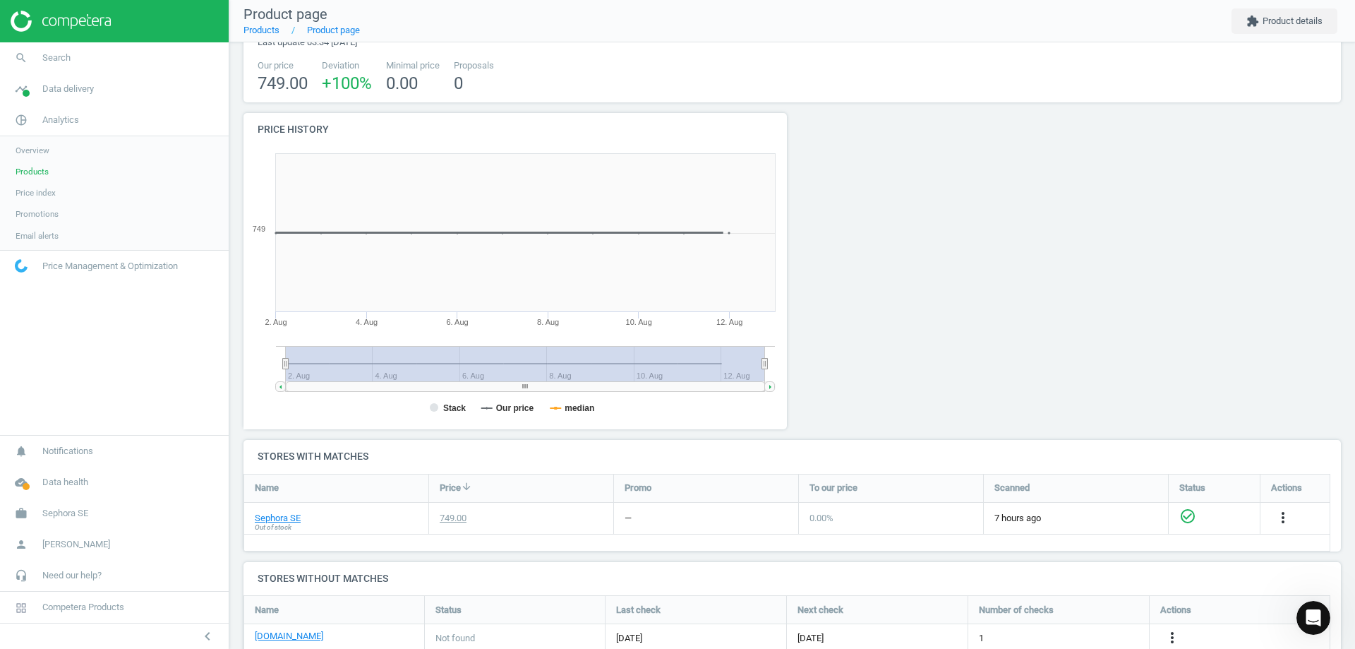
scroll to position [95, 0]
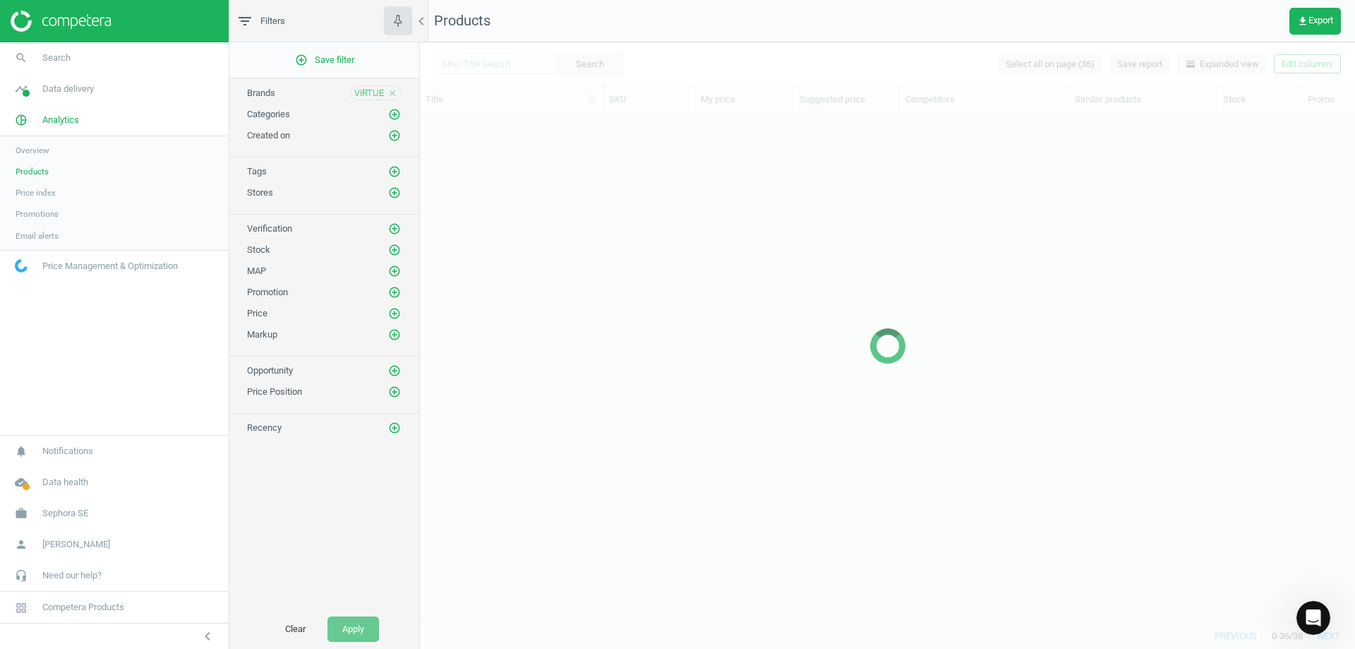
scroll to position [180, 0]
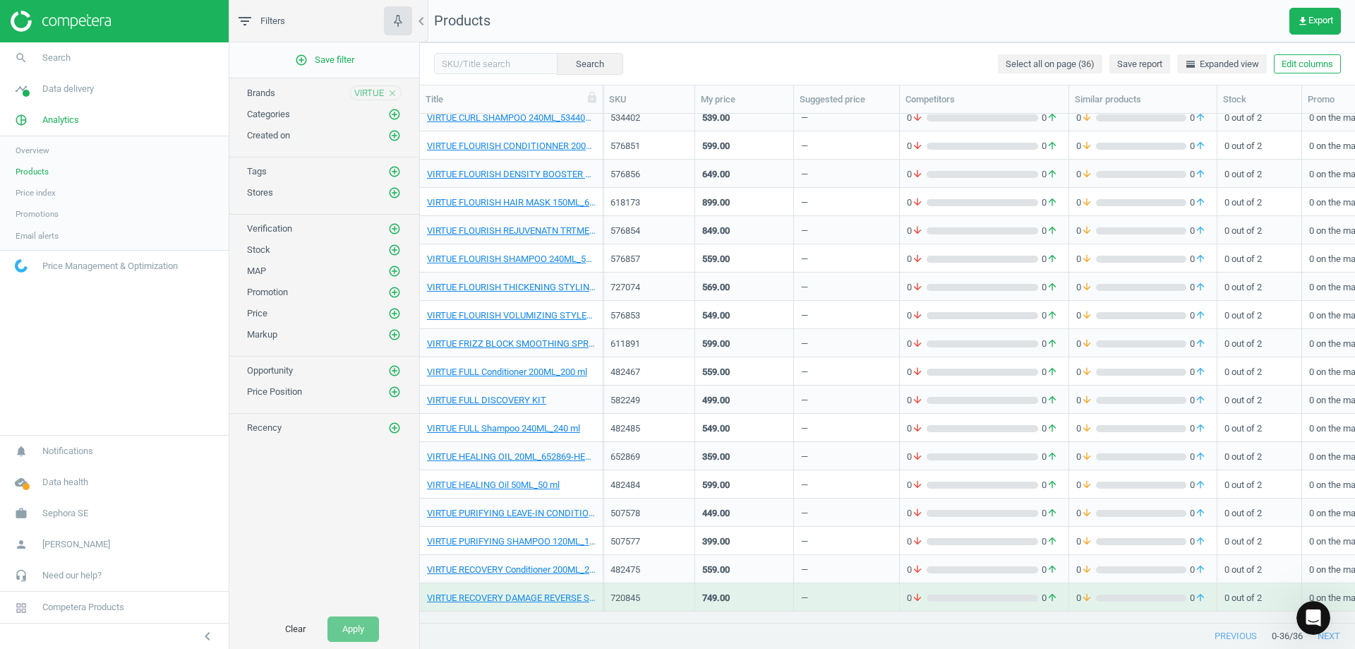
click at [544, 222] on div "VIRTUE FLOURISH REJUVENATN TRTMENT 30 DAYS SET_576854-Kit Travel Size" at bounding box center [511, 229] width 169 height 25
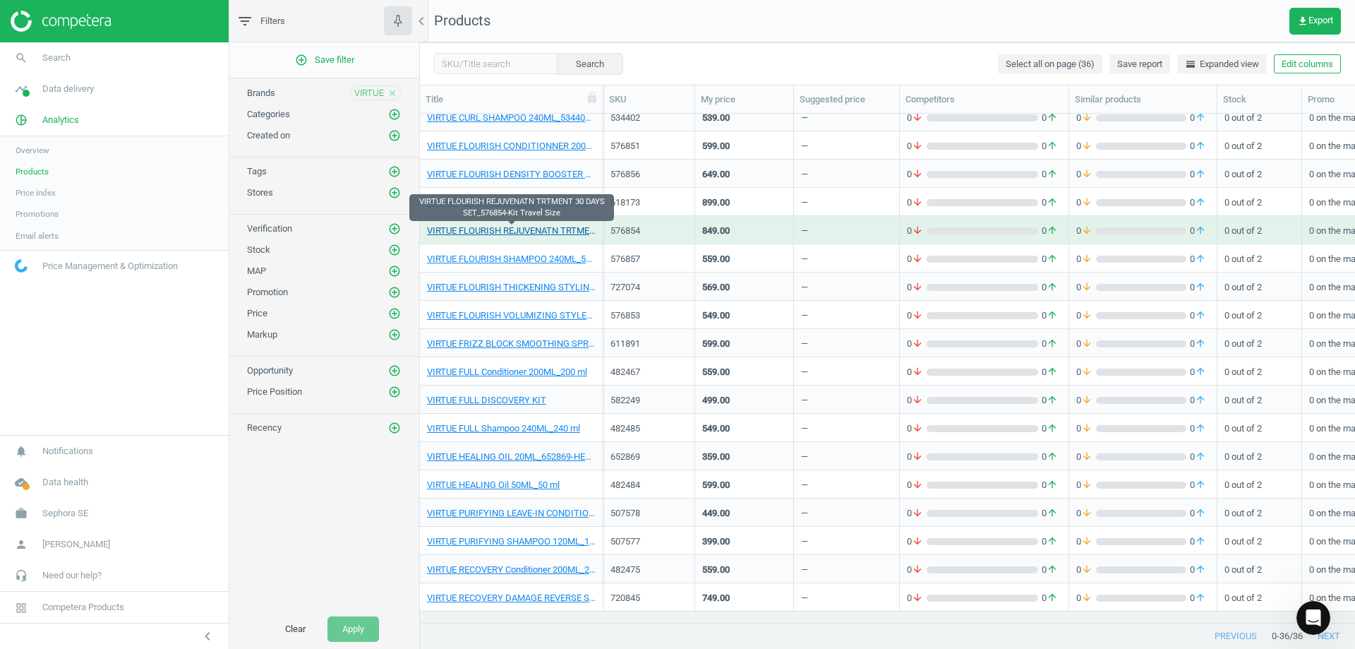
click at [544, 229] on link "VIRTUE FLOURISH REJUVENATN TRTMENT 30 DAYS SET_576854-Kit Travel Size" at bounding box center [511, 230] width 169 height 13
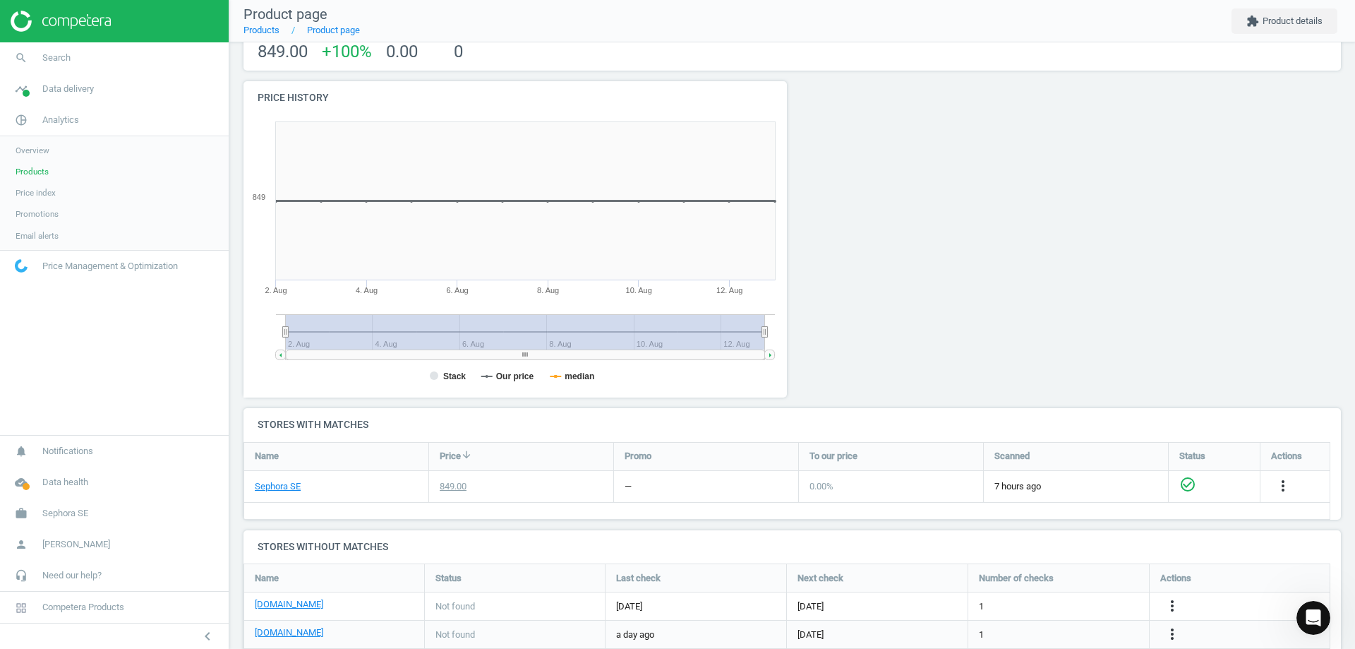
scroll to position [131, 0]
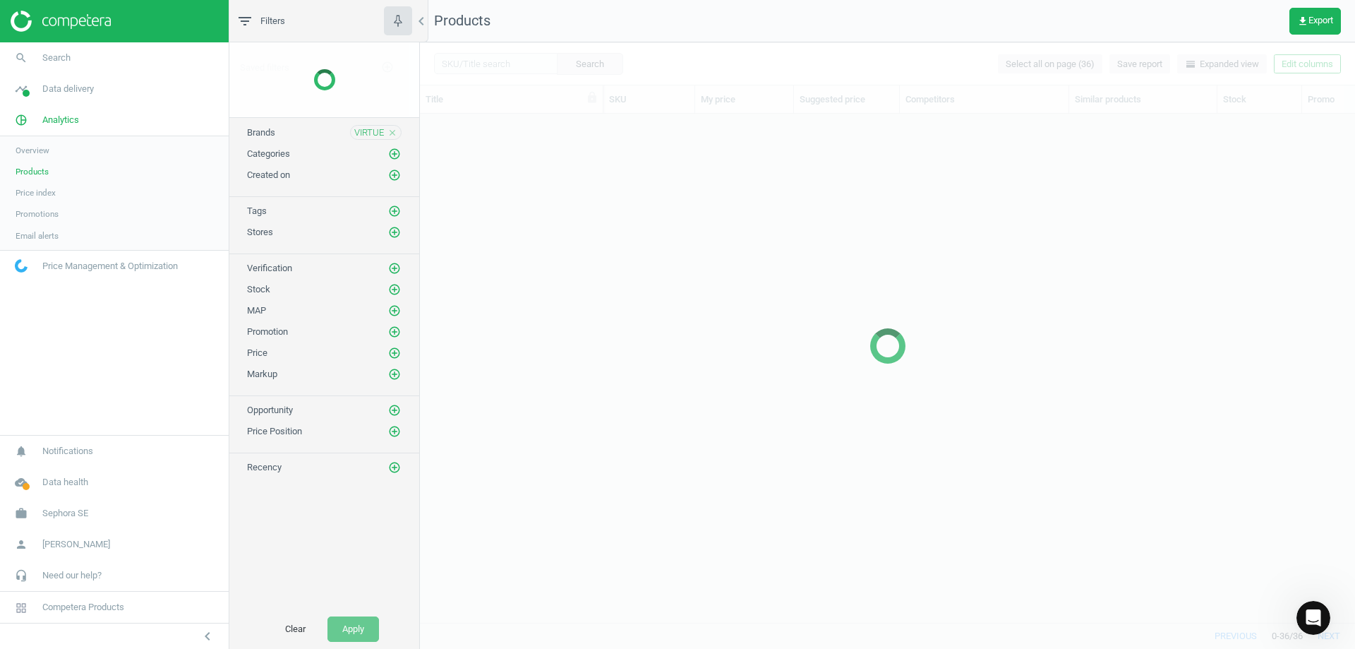
scroll to position [11, 11]
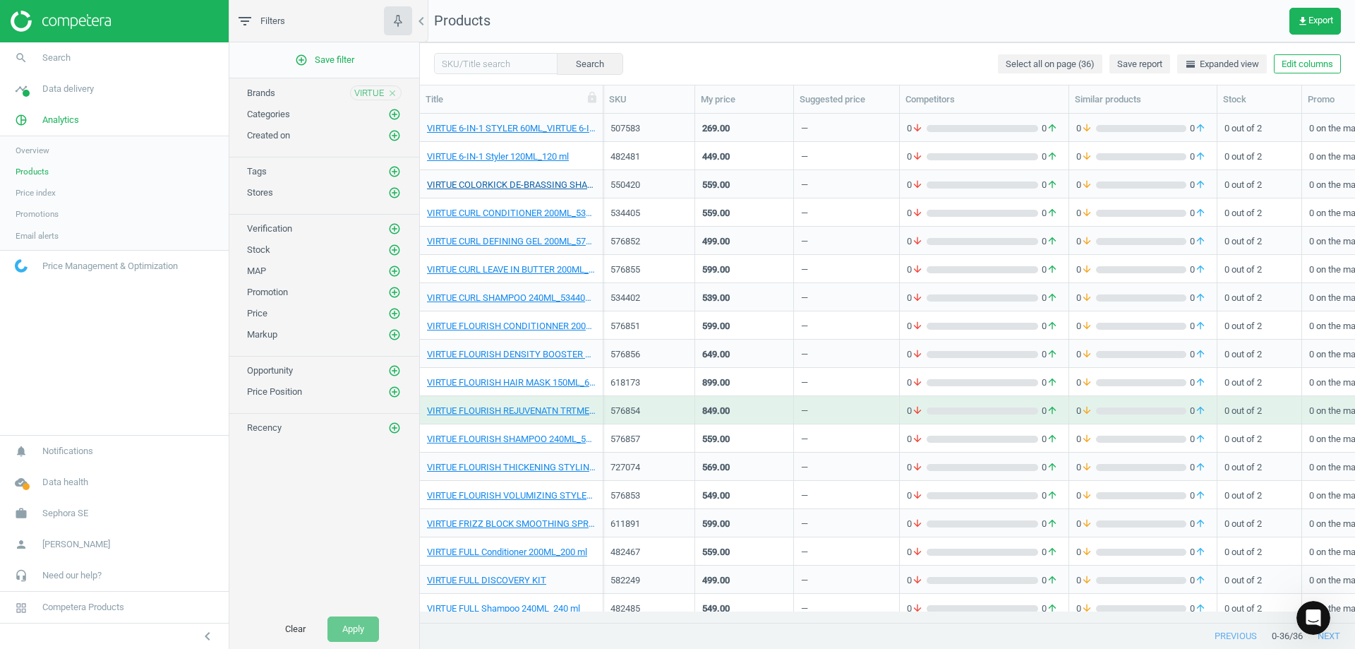
click at [525, 180] on link "VIRTUE COLORKICK DE-BRASSING SHAMPOO_550420-COLORKICK DE-BRASSING SHAMPOO" at bounding box center [511, 185] width 169 height 13
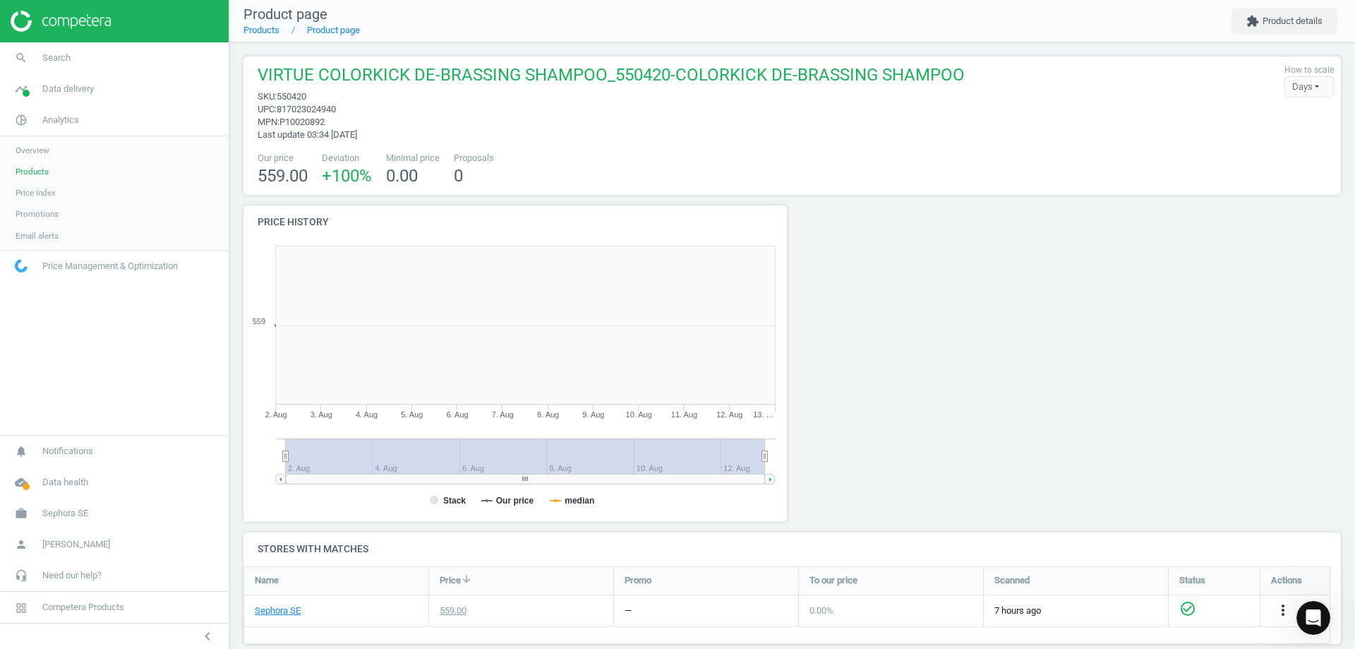
scroll to position [7, 7]
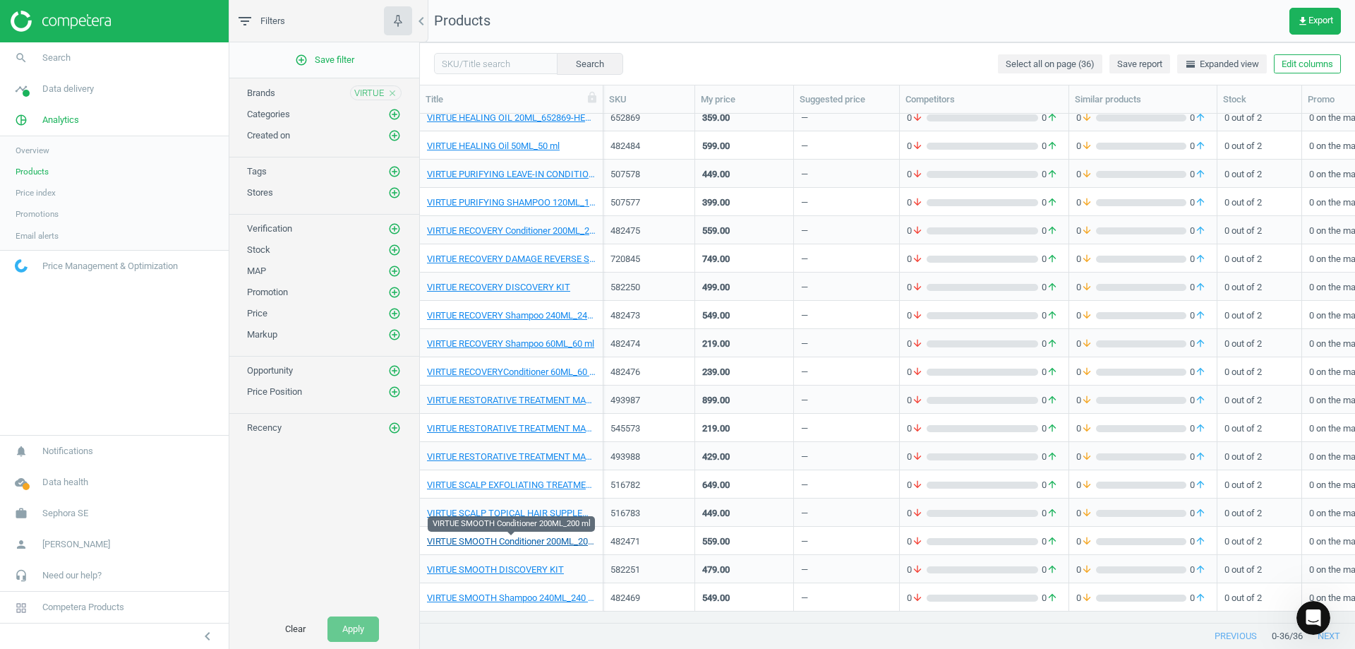
click at [520, 541] on link "VIRTUE SMOOTH Conditioner 200ML_200 ml" at bounding box center [511, 541] width 169 height 13
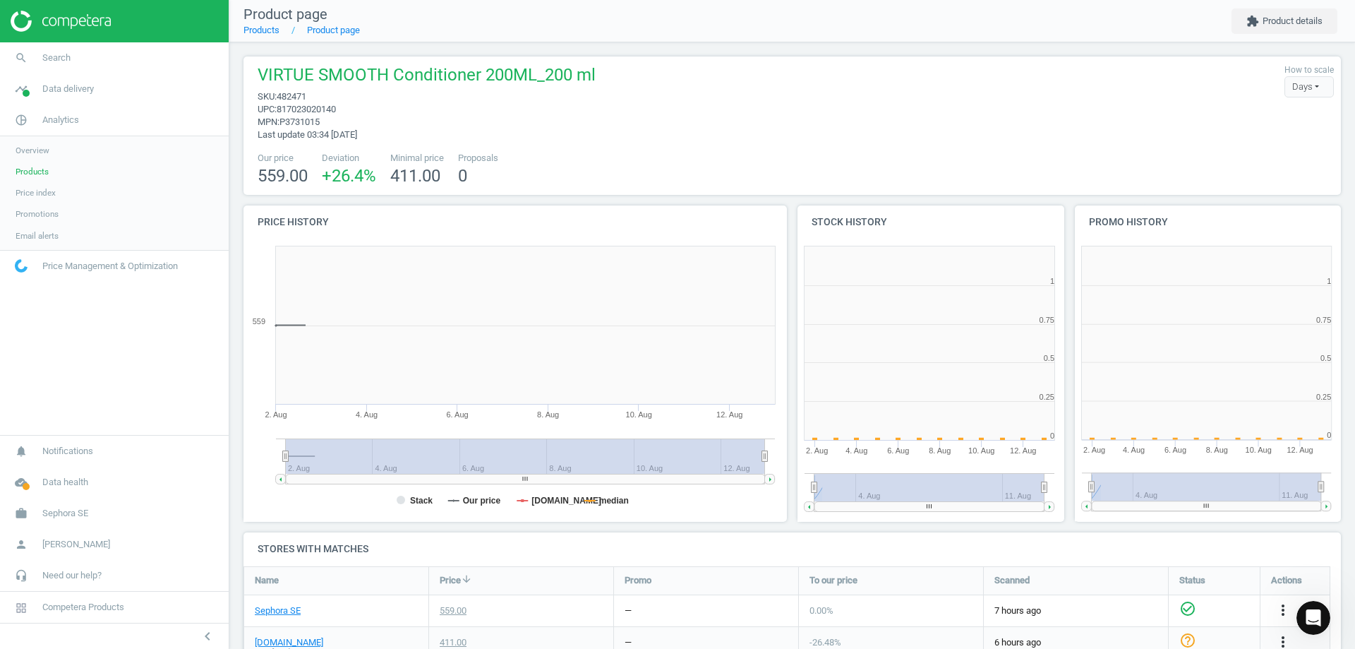
scroll to position [304, 286]
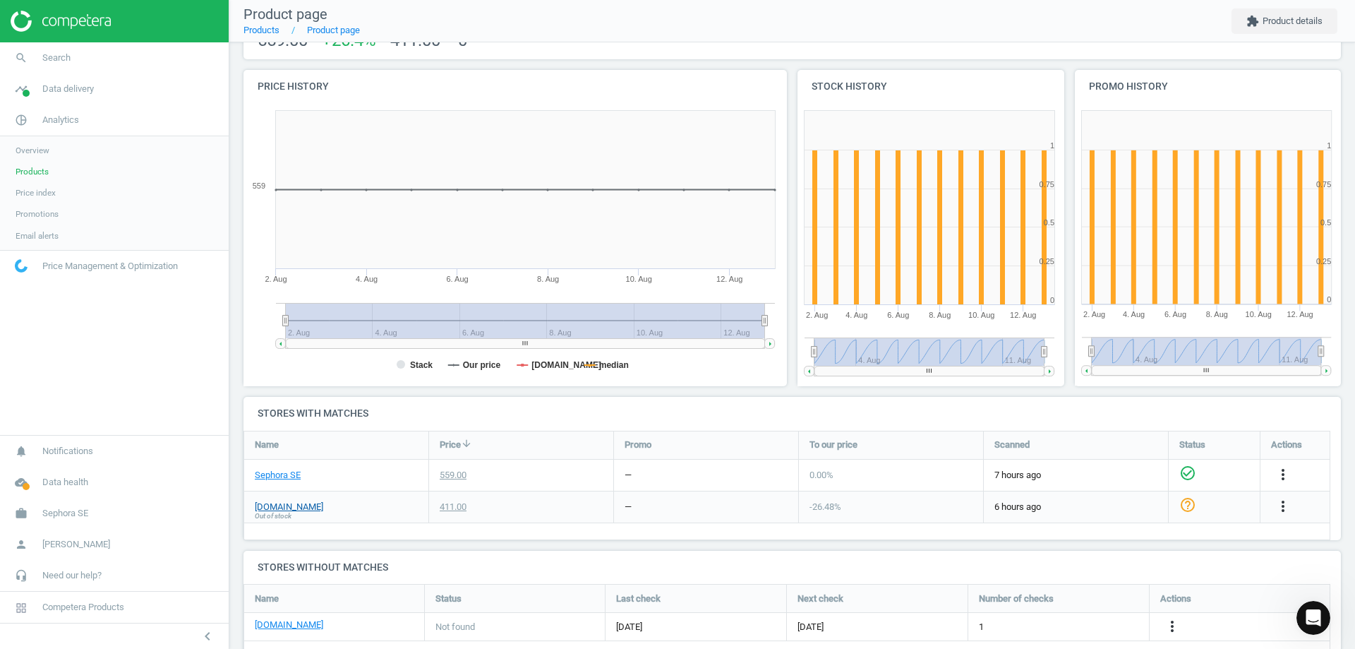
click at [279, 505] on link "[DOMAIN_NAME]" at bounding box center [289, 506] width 68 height 13
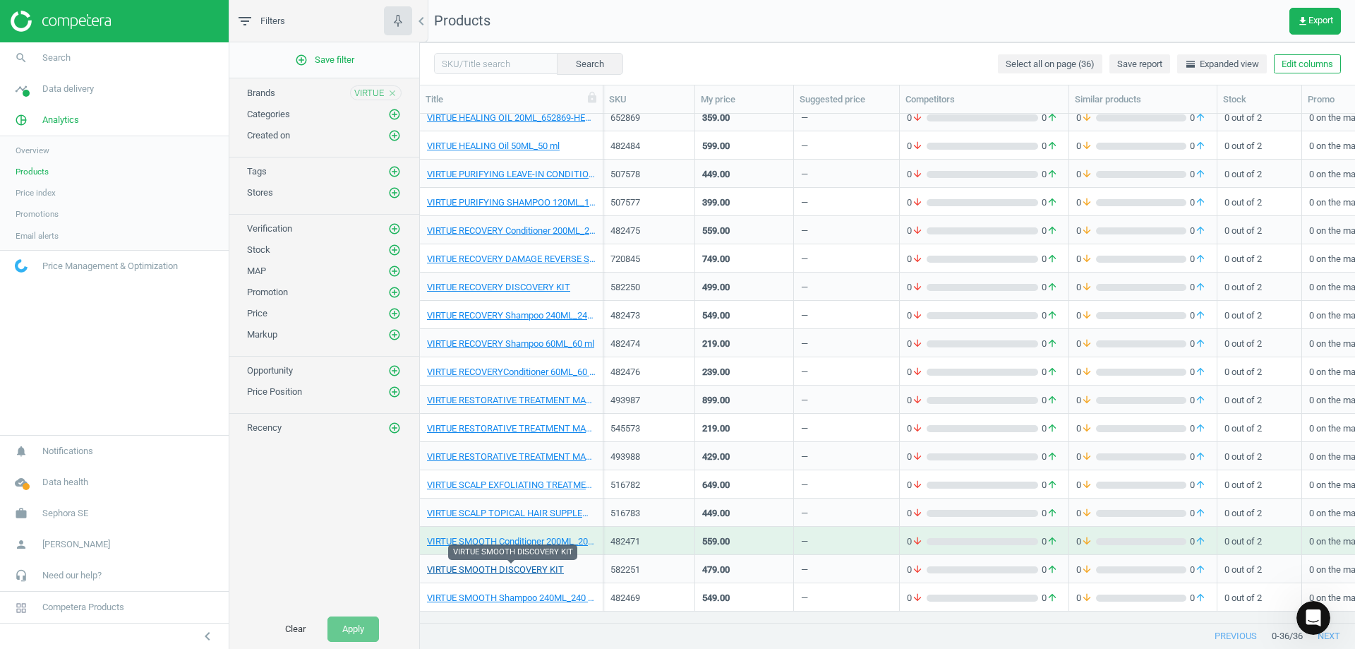
click at [558, 568] on link "VIRTUE SMOOTH DISCOVERY KIT" at bounding box center [495, 569] width 137 height 13
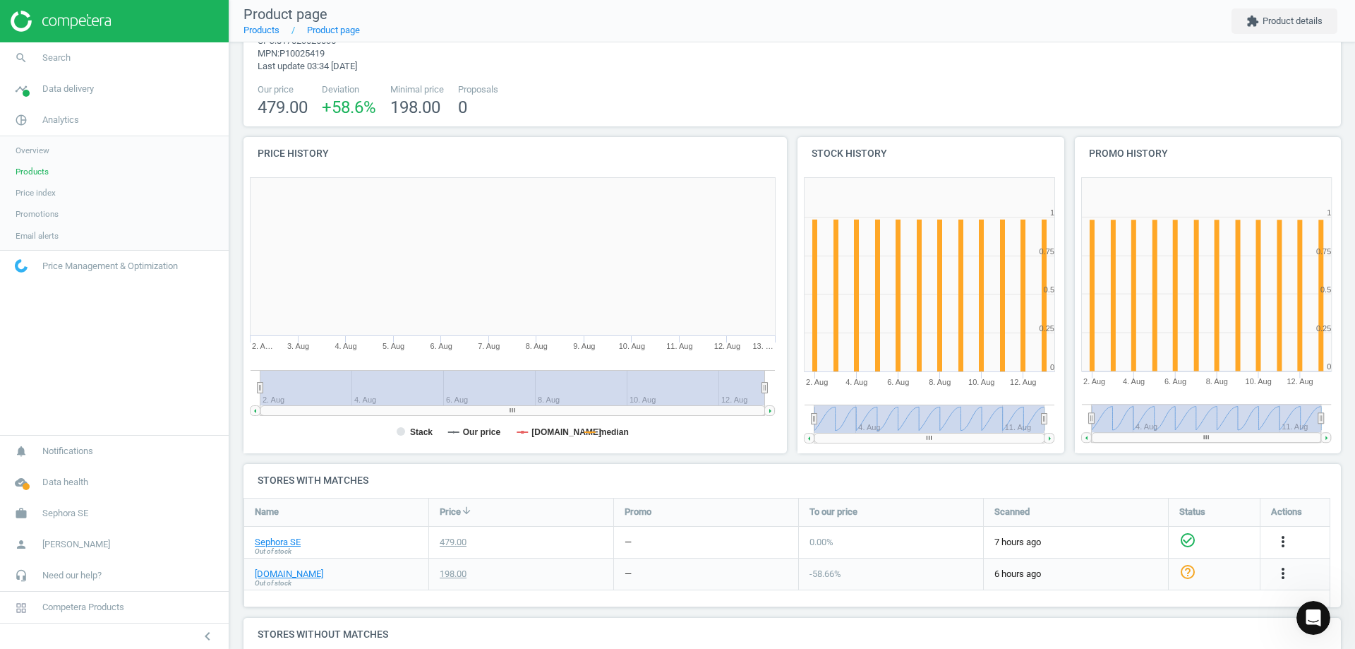
scroll to position [69, 0]
click at [287, 572] on link "[DOMAIN_NAME]" at bounding box center [289, 573] width 68 height 13
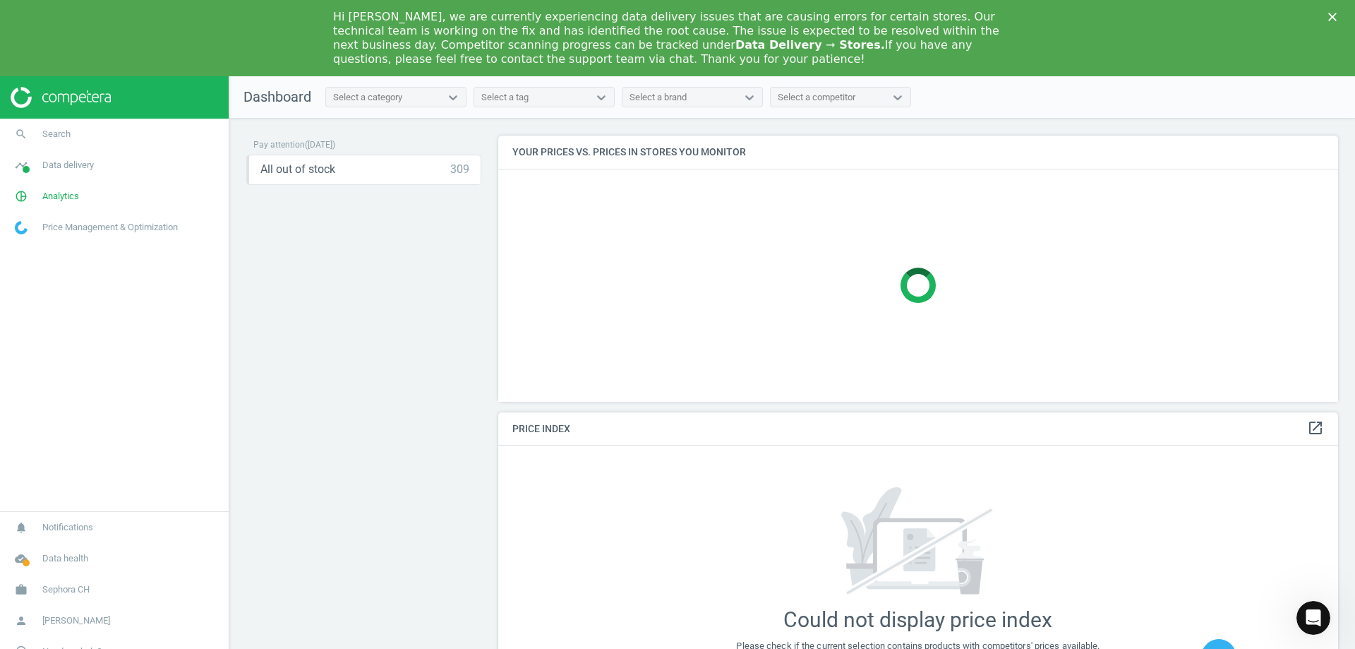
scroll to position [358, 851]
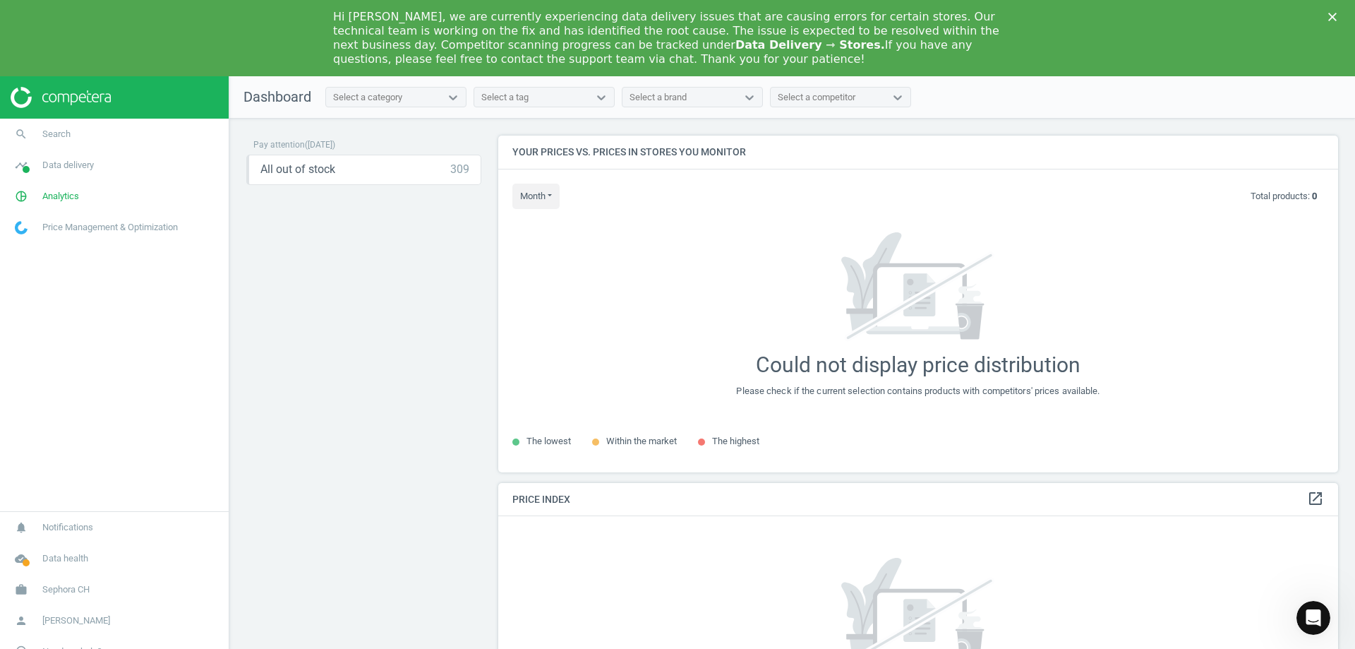
click at [1336, 17] on icon "Close" at bounding box center [1333, 17] width 8 height 8
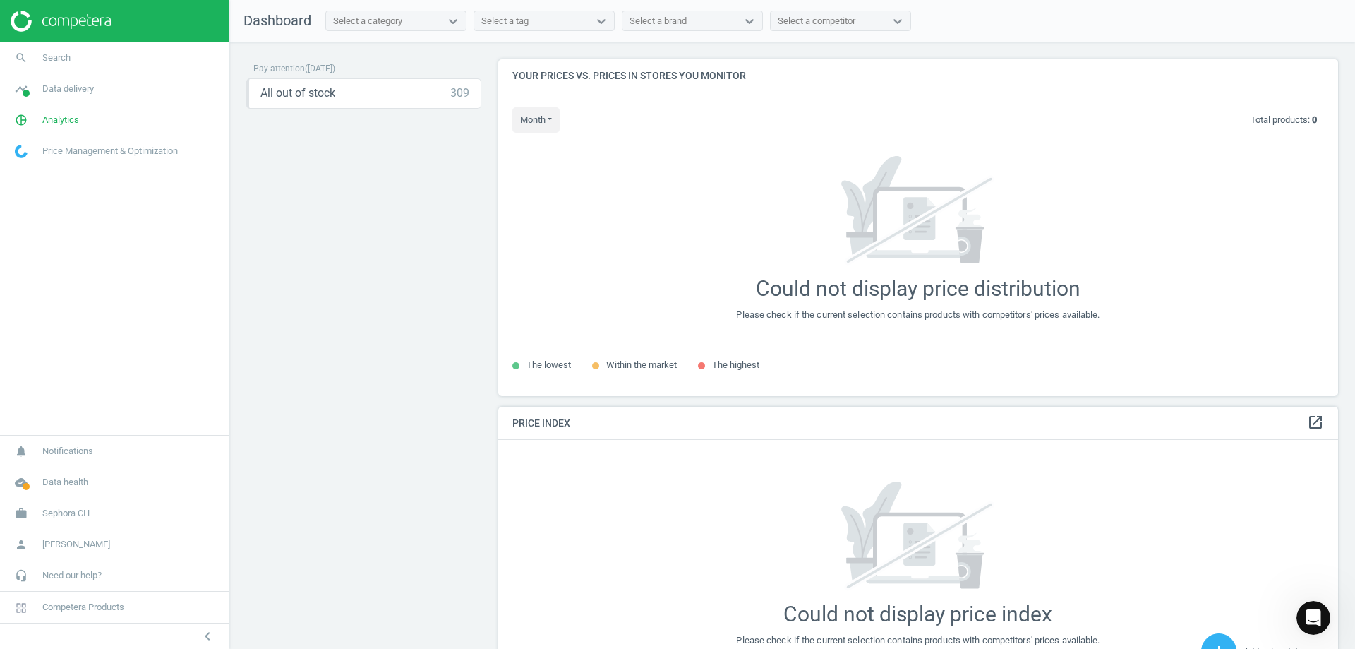
click at [330, 260] on div "Pay attention ( 13.08.25 ) All out of stock 309 keyboard_arrow_down get_app sto…" at bounding box center [363, 349] width 235 height 580
click at [50, 120] on span "Analytics" at bounding box center [60, 120] width 37 height 13
click at [37, 174] on span "Products" at bounding box center [32, 171] width 33 height 11
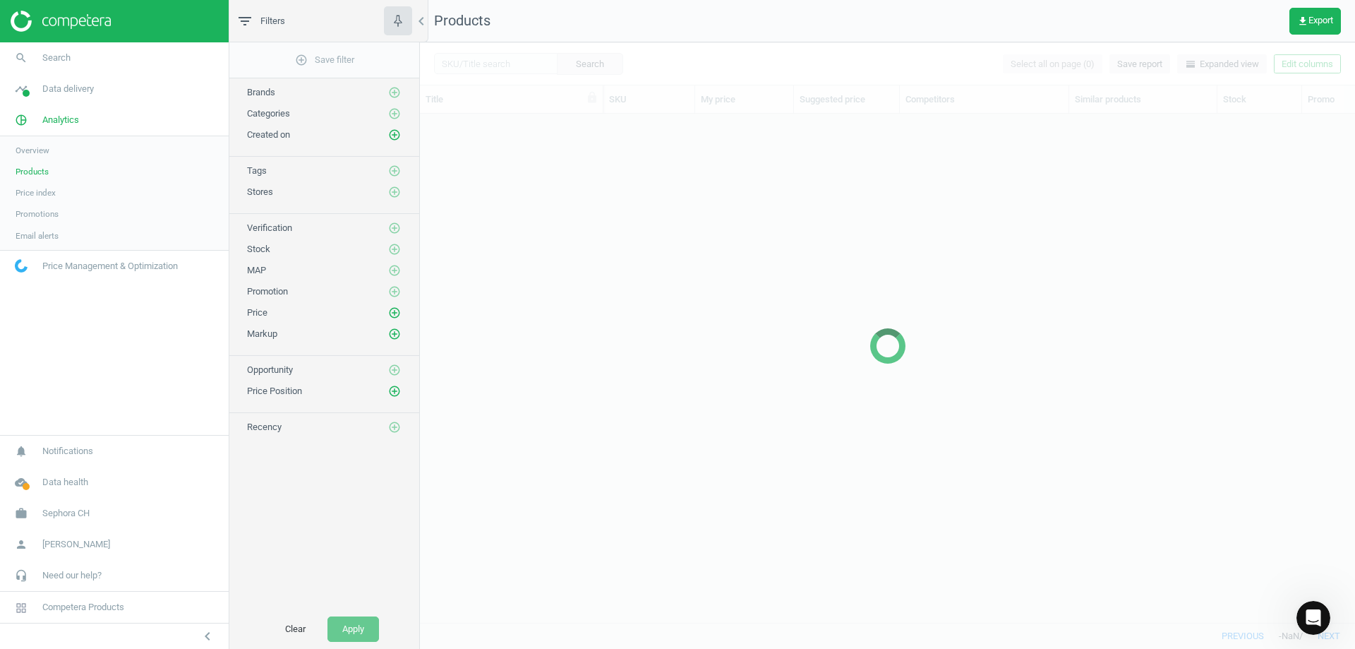
scroll to position [487, 925]
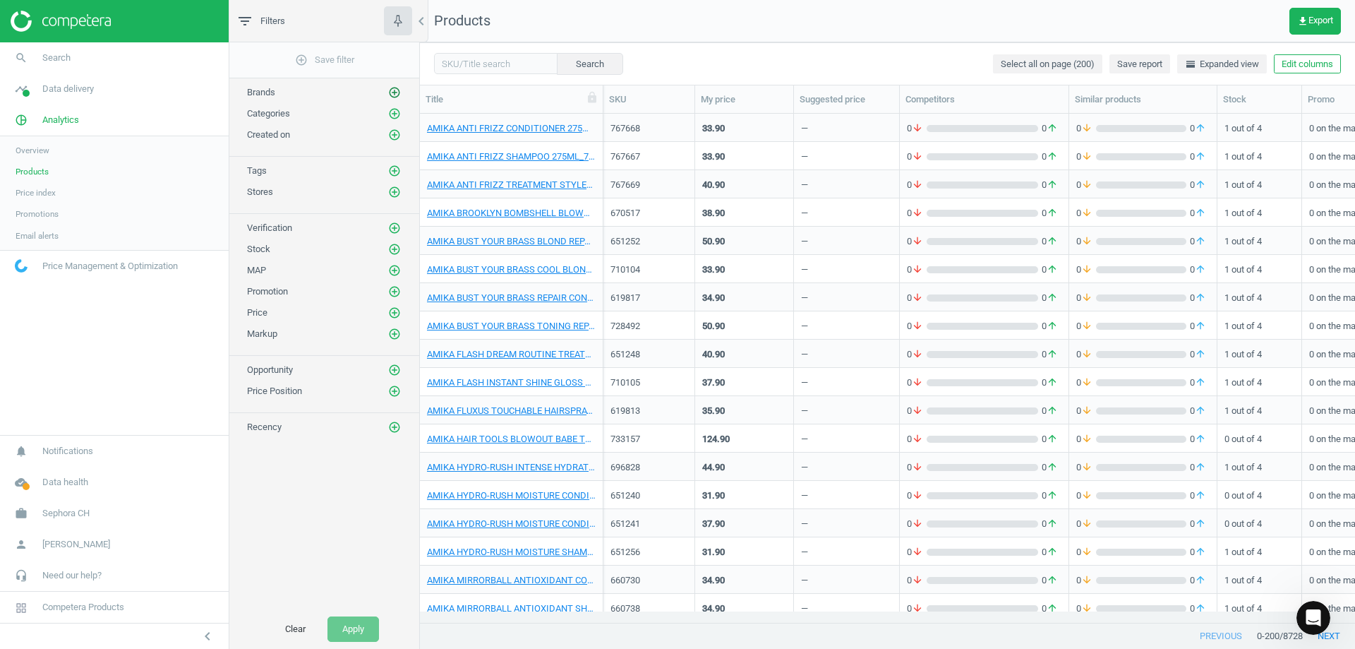
click at [398, 95] on icon "add_circle_outline" at bounding box center [394, 92] width 13 height 13
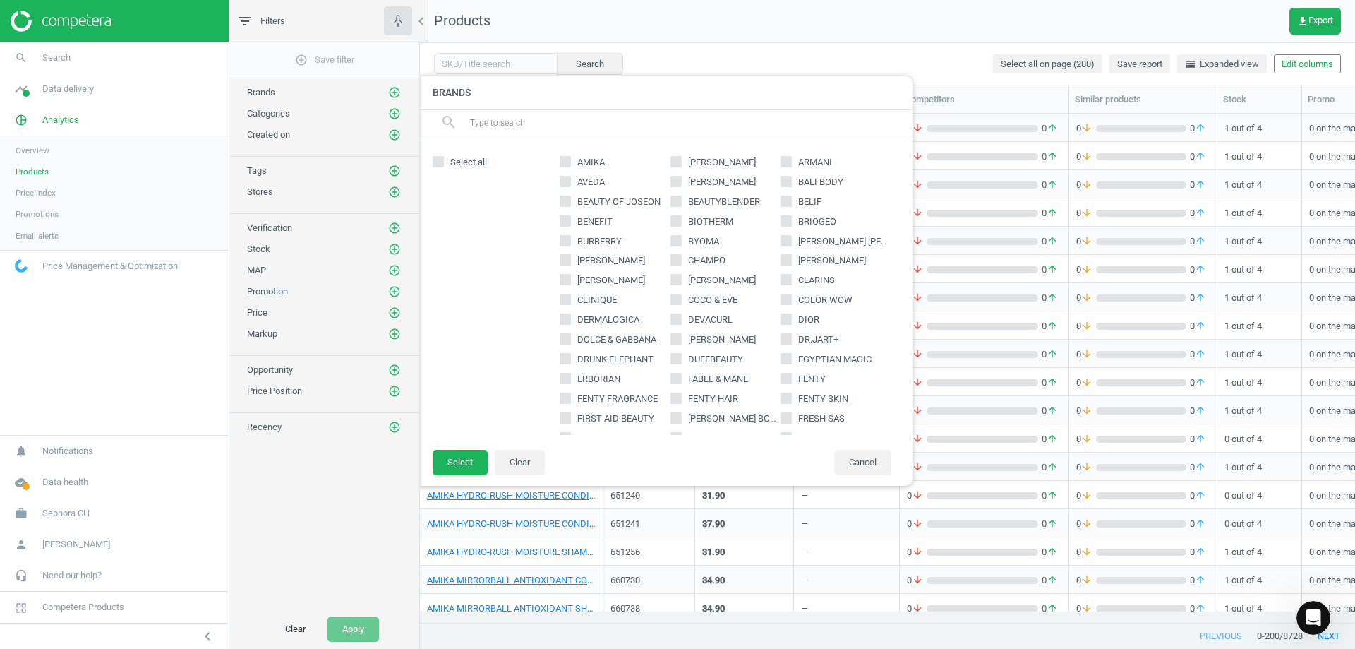
click at [535, 133] on input "text" at bounding box center [685, 123] width 433 height 23
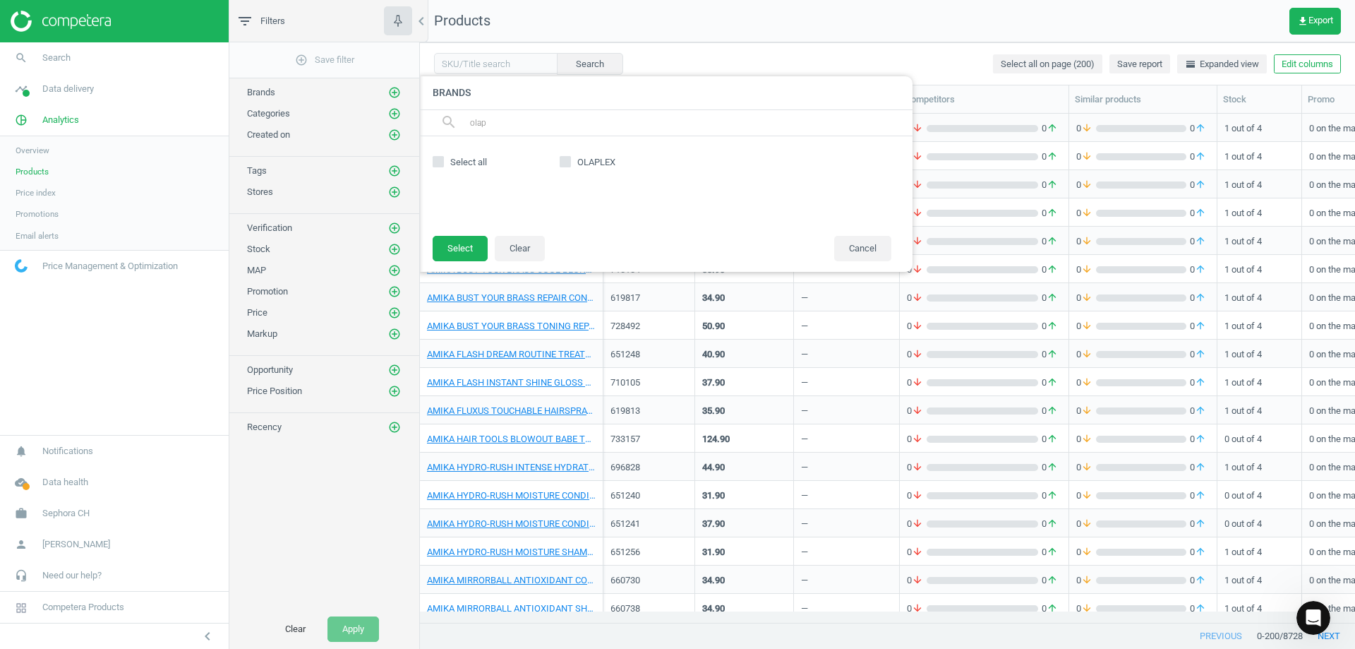
type input "olap"
click at [580, 159] on span "OLAPLEX" at bounding box center [597, 162] width 44 height 13
click at [570, 159] on input "OLAPLEX" at bounding box center [565, 161] width 9 height 9
checkbox input "true"
click at [475, 247] on button "Select" at bounding box center [460, 248] width 55 height 25
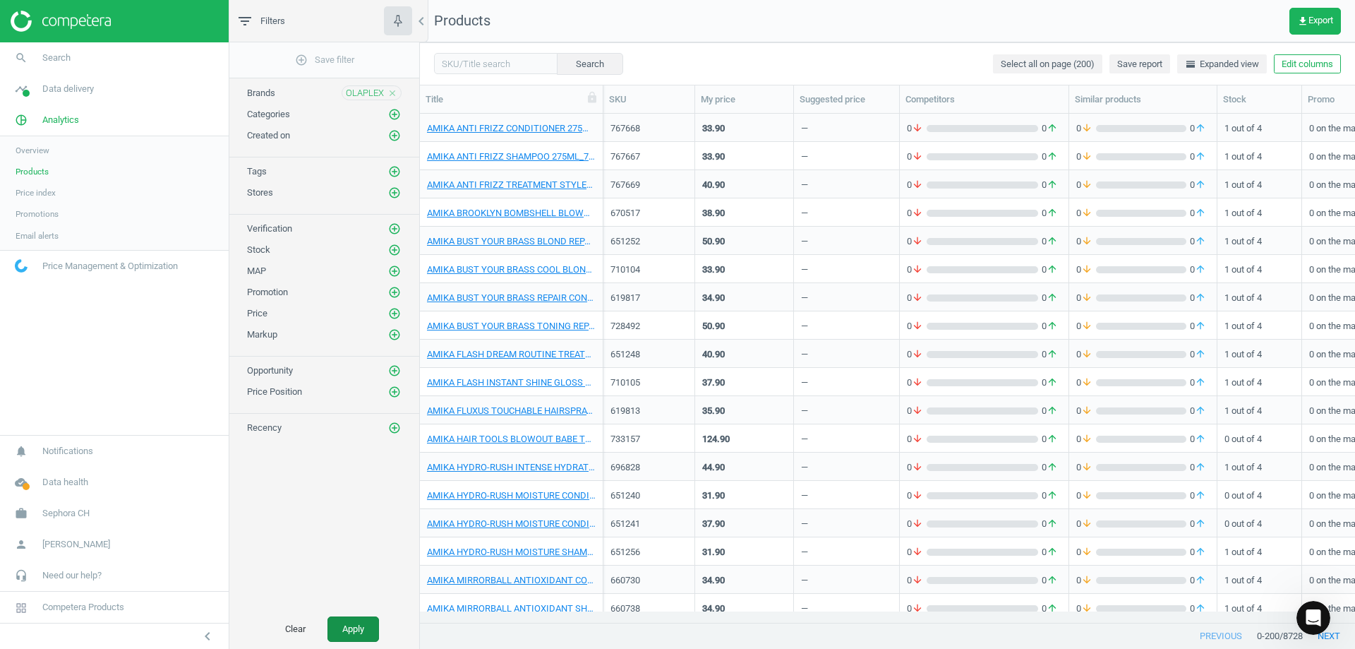
click at [361, 635] on button "Apply" at bounding box center [354, 628] width 52 height 25
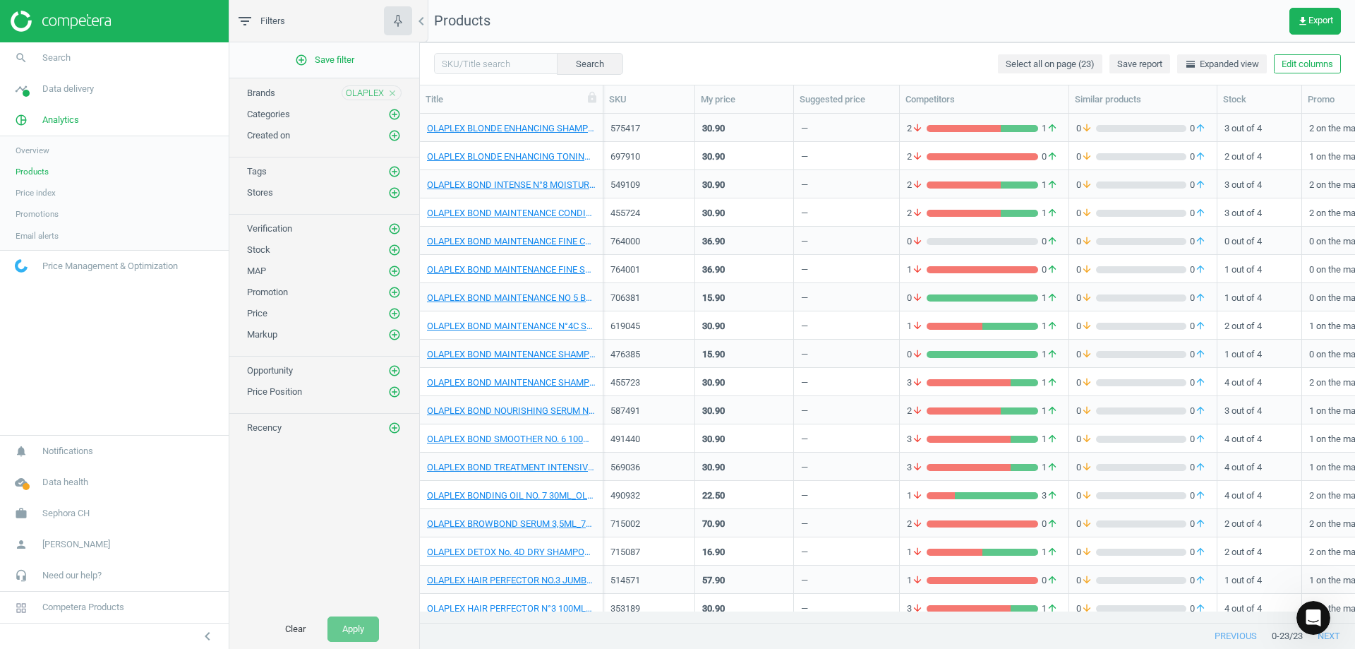
click at [536, 192] on div "OLAPLEX BOND INTENSE N°8 MOISTURE MASK_549109-BOND INTENSE N°8 MOISTURE MASK" at bounding box center [511, 188] width 169 height 18
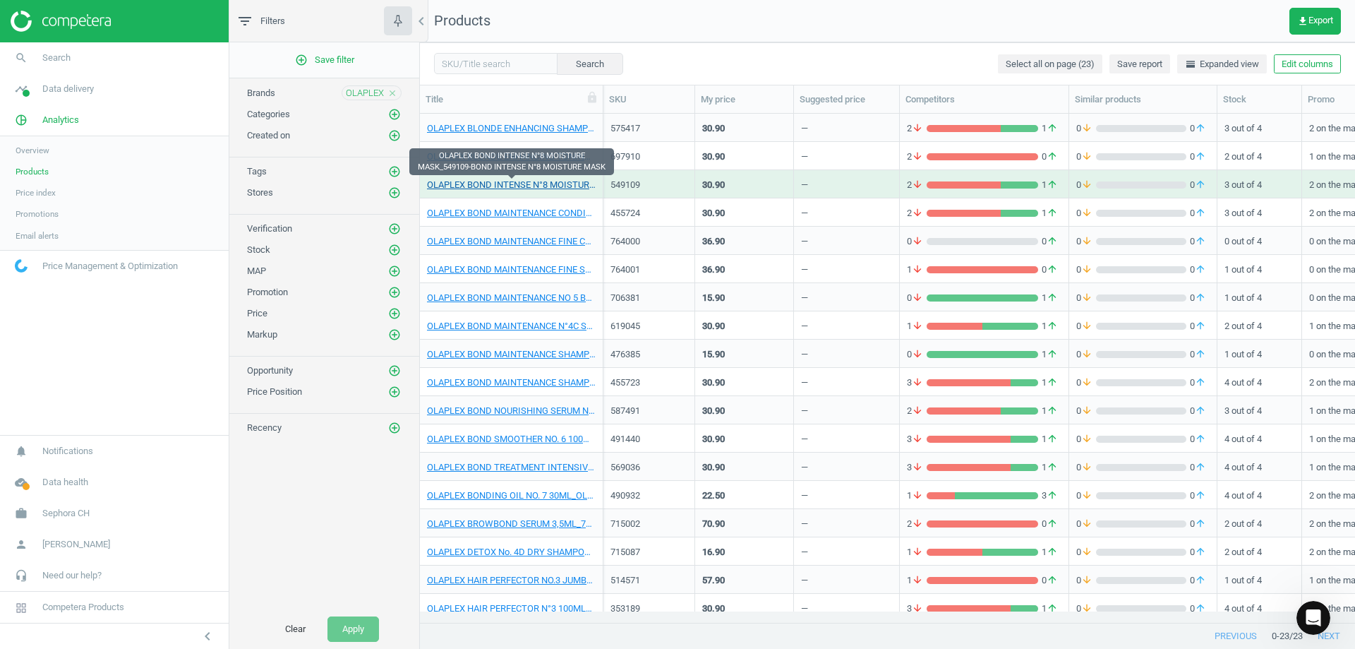
click at [564, 179] on link "OLAPLEX BOND INTENSE N°8 MOISTURE MASK_549109-BOND INTENSE N°8 MOISTURE MASK" at bounding box center [511, 185] width 169 height 13
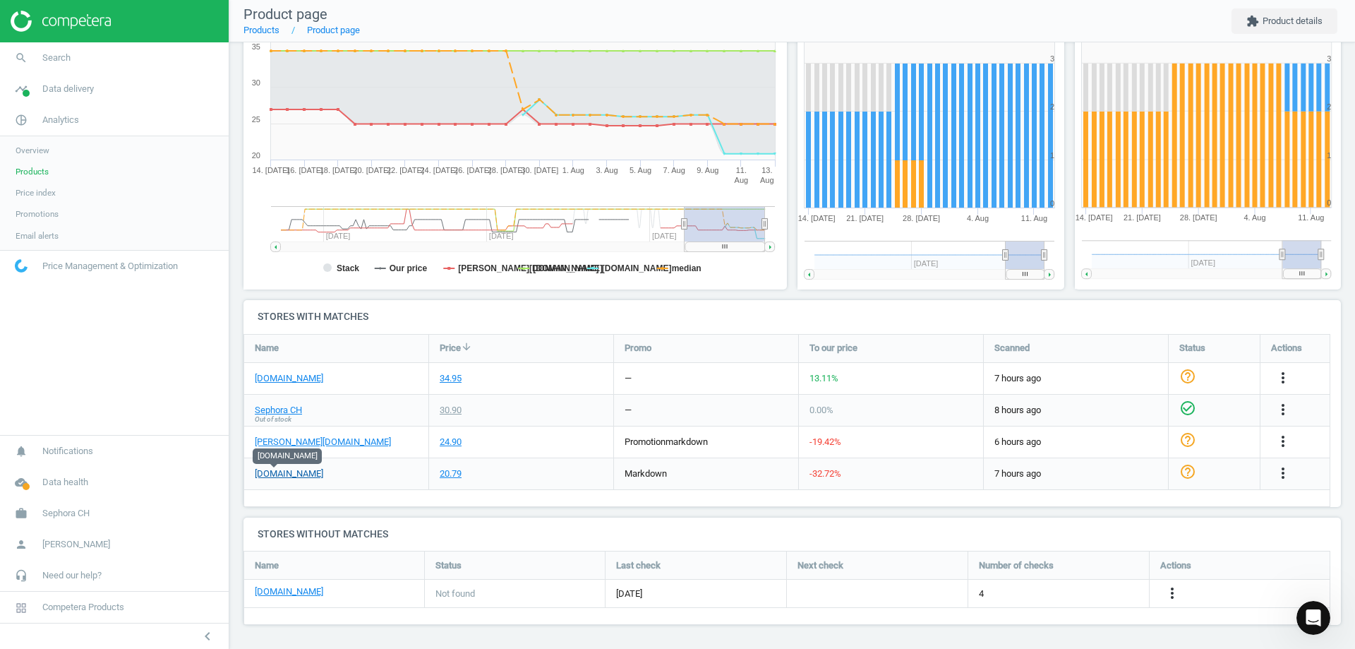
click at [280, 474] on link "flaconi.ch" at bounding box center [289, 473] width 68 height 13
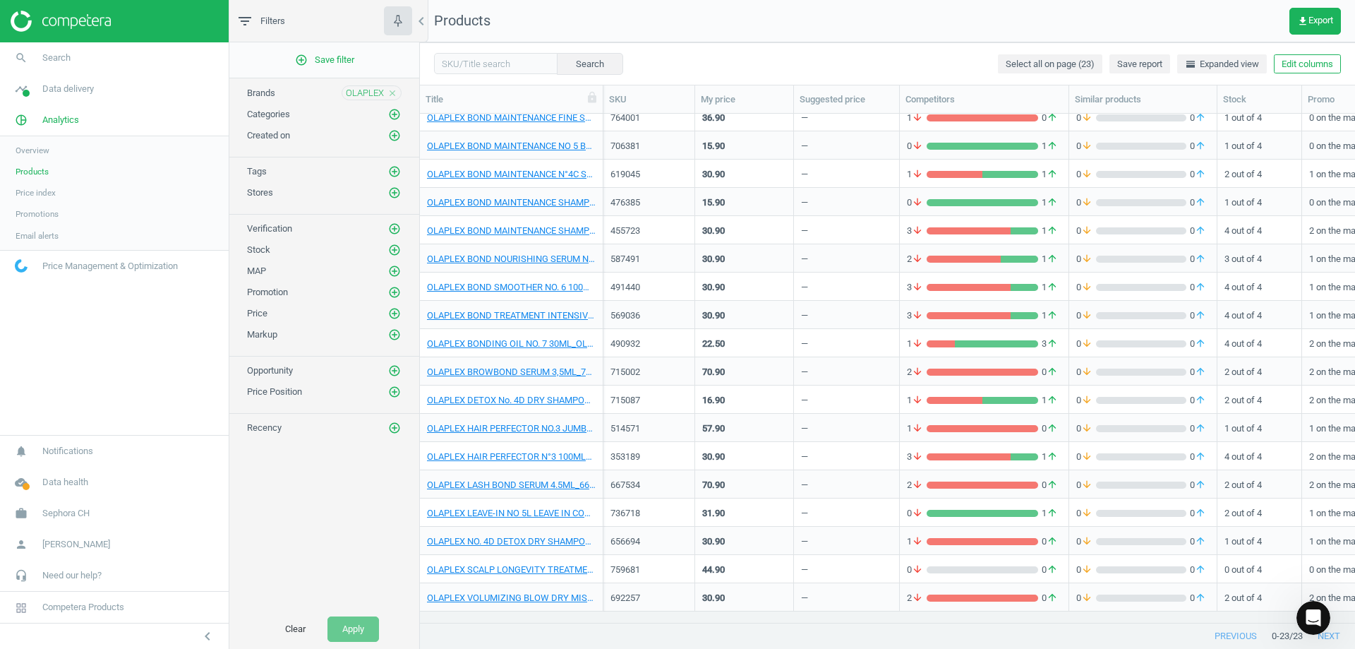
scroll to position [151, 0]
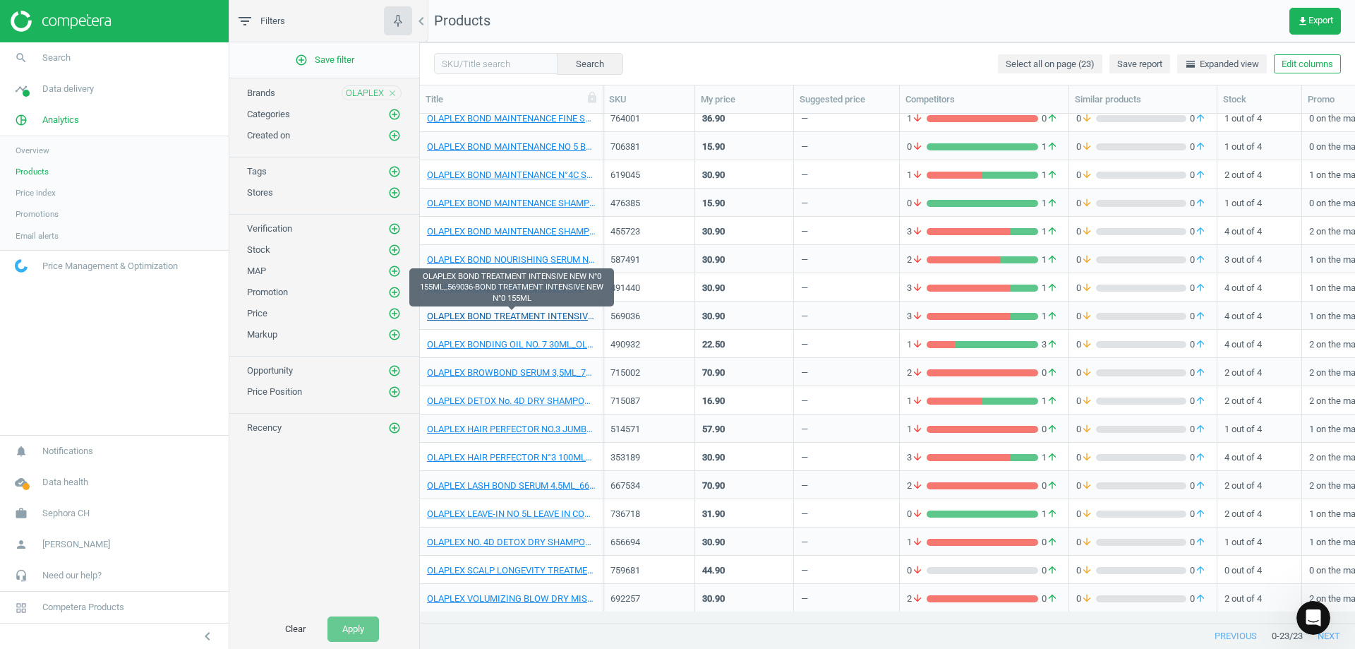
click at [558, 318] on link "OLAPLEX BOND TREATMENT INTENSIVE NEW N°0 155ML_569036-BOND TREATMENT INTENSIVE …" at bounding box center [511, 316] width 169 height 13
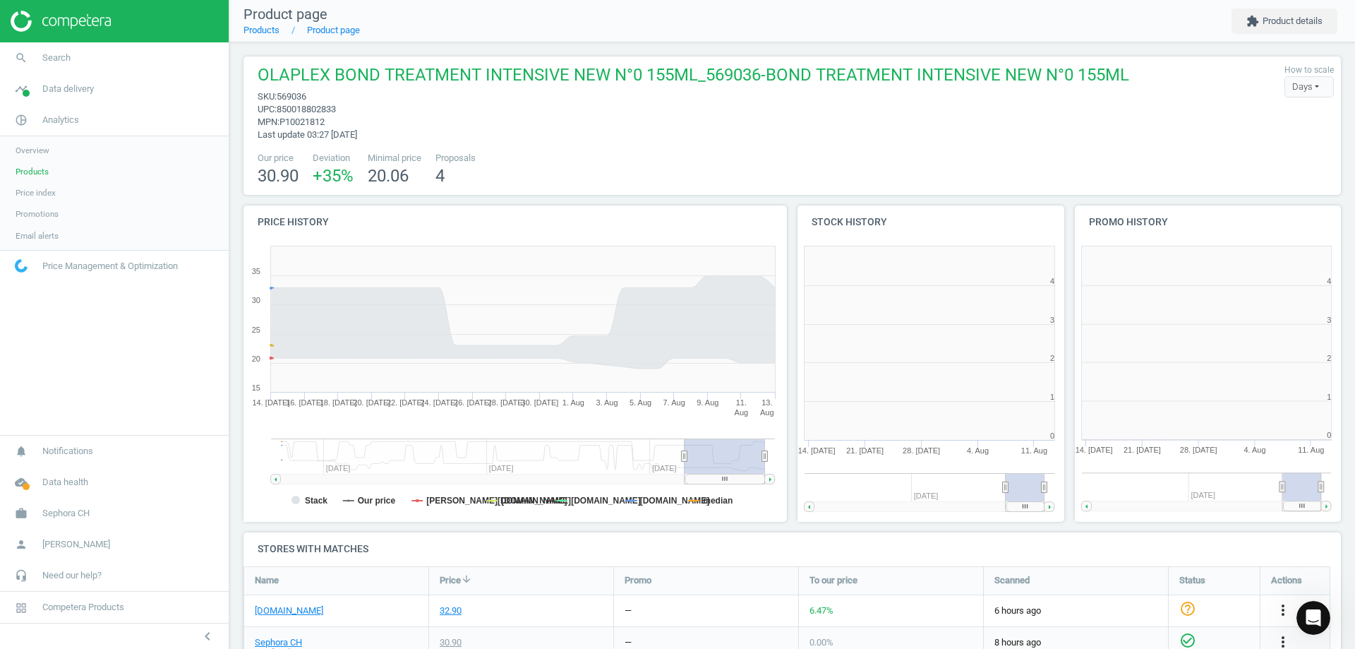
scroll to position [304, 286]
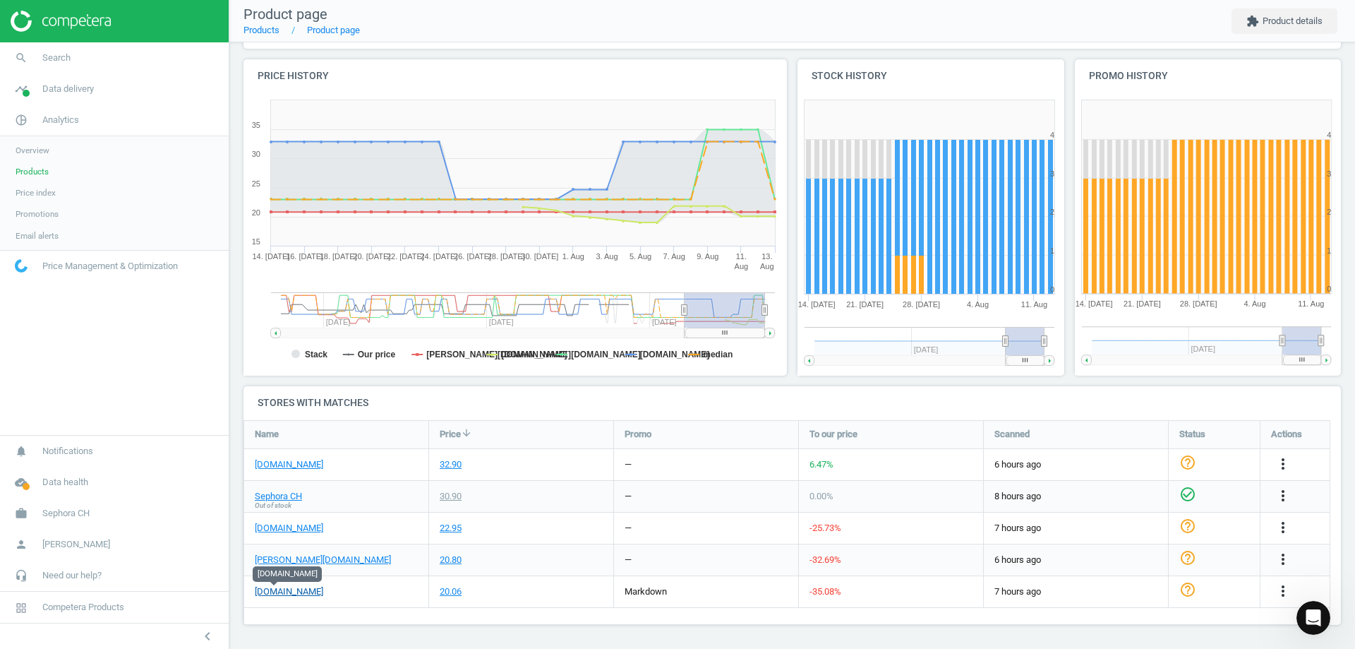
click at [282, 589] on link "flaconi.ch" at bounding box center [289, 591] width 68 height 13
click at [282, 591] on link "flaconi.ch" at bounding box center [289, 591] width 68 height 13
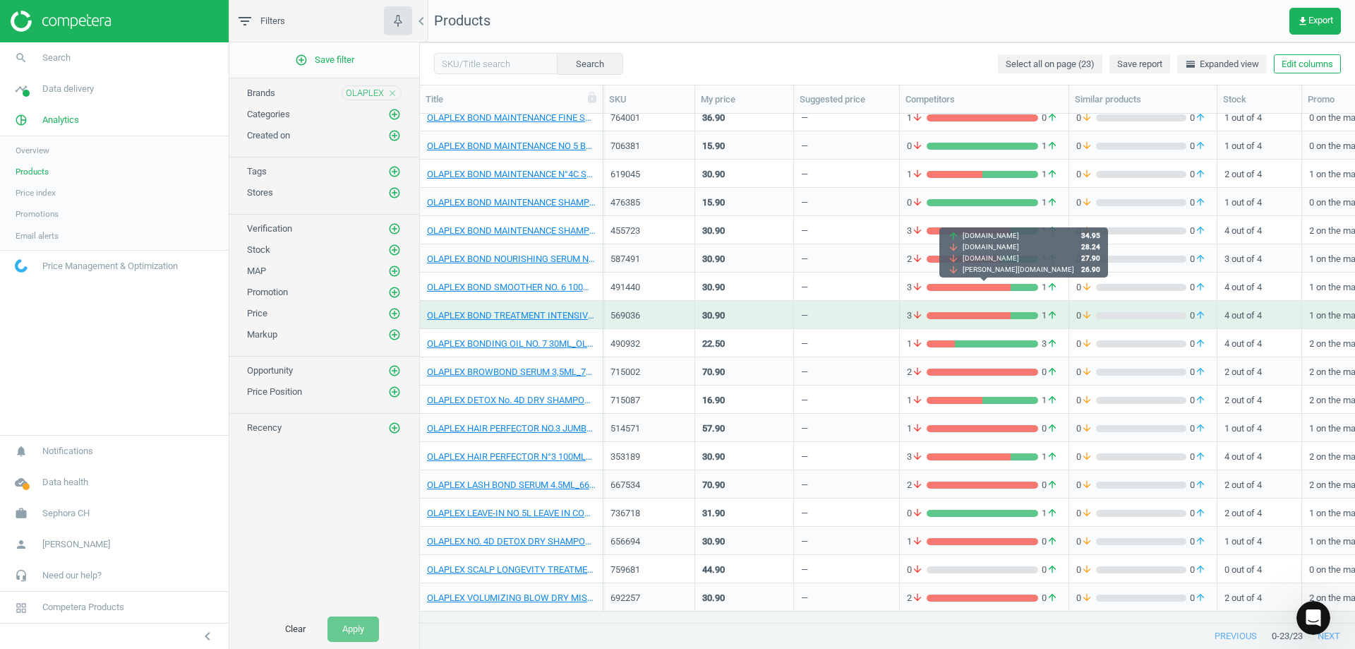
scroll to position [152, 0]
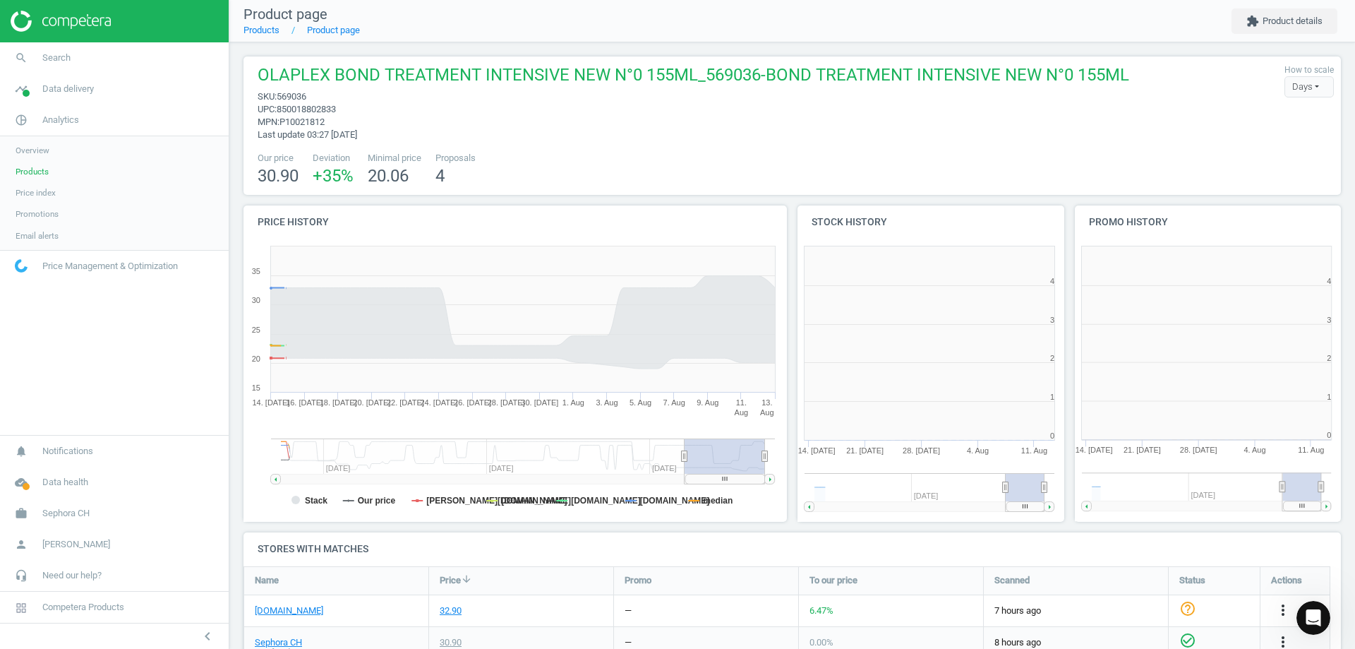
scroll to position [304, 286]
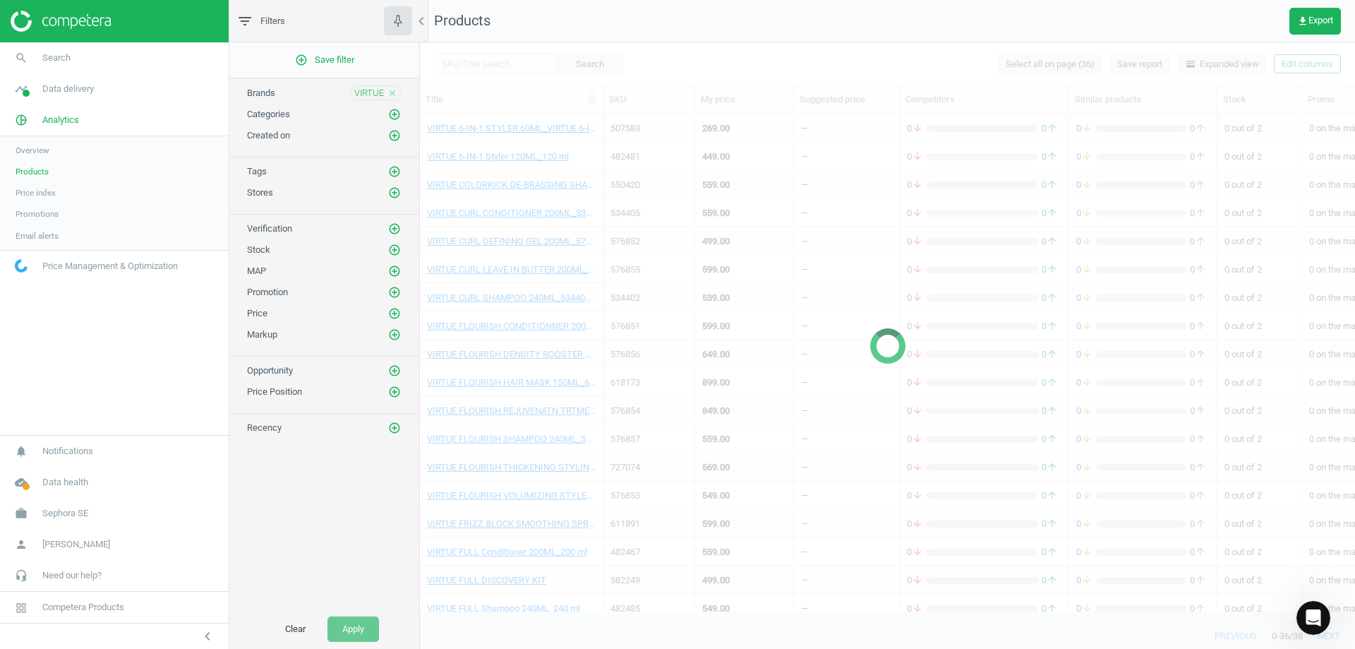
scroll to position [491, 0]
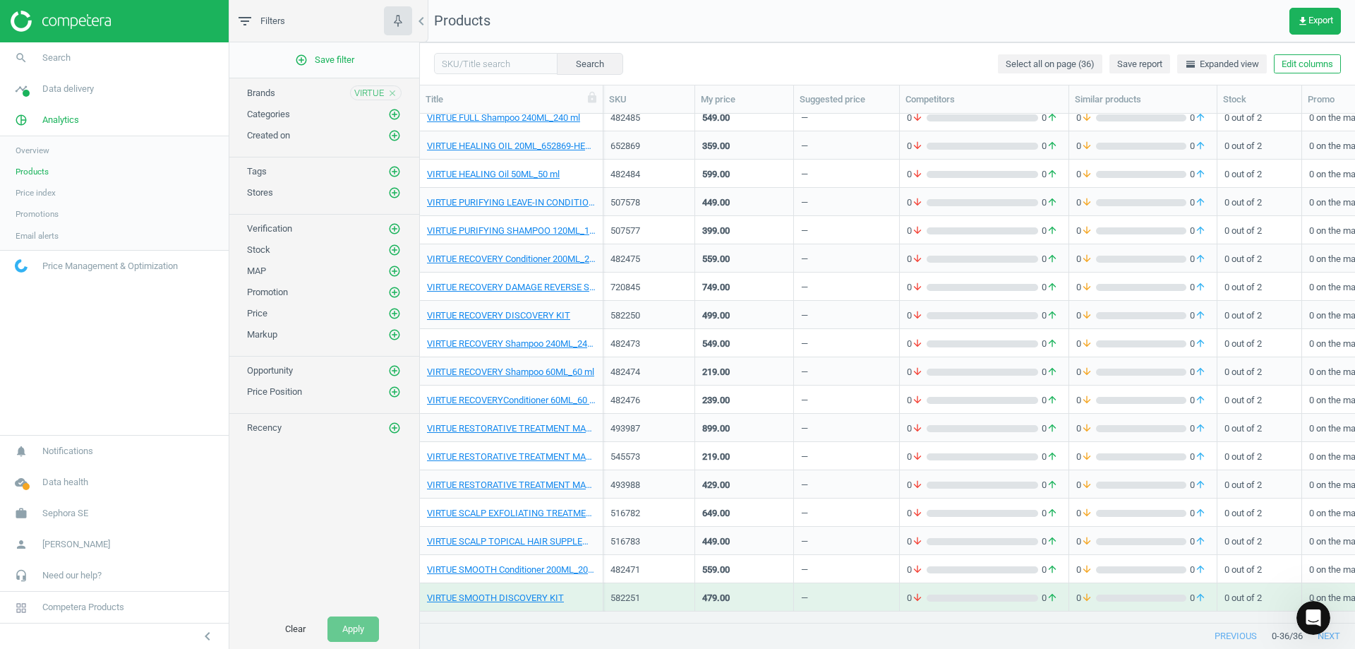
click at [391, 93] on icon "close" at bounding box center [393, 93] width 10 height 10
click at [391, 93] on icon "add_circle_outline" at bounding box center [394, 92] width 13 height 13
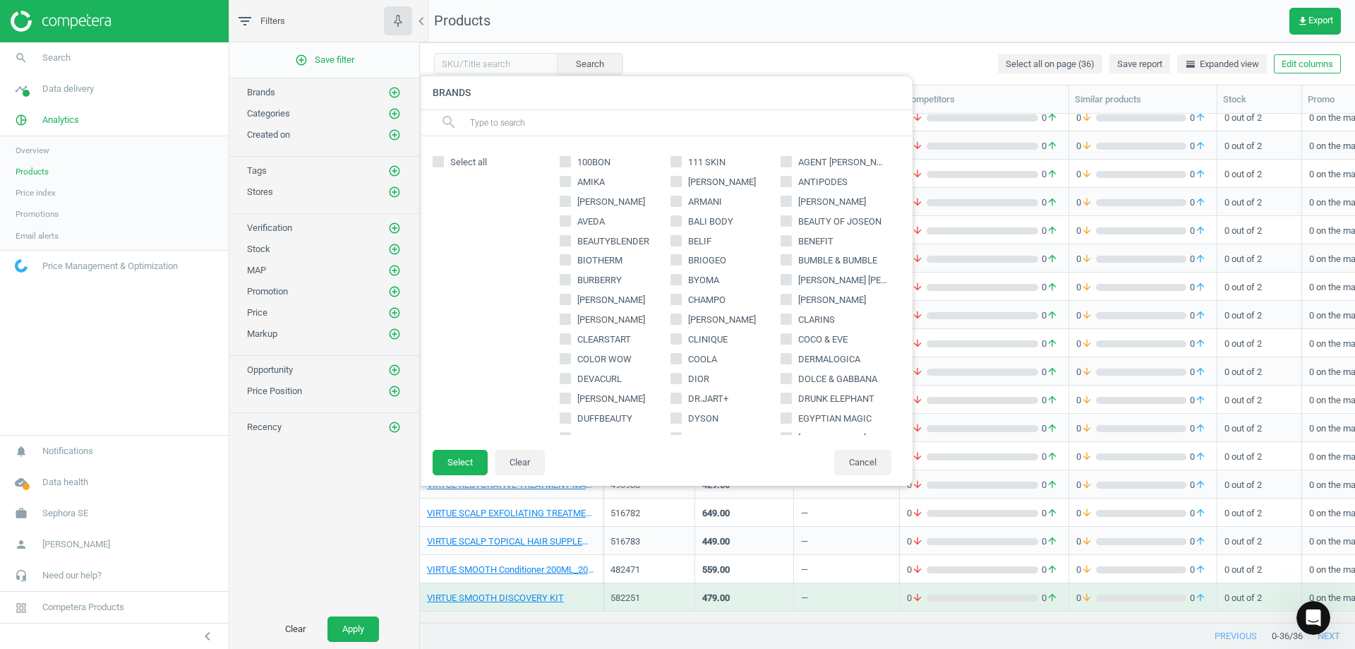
click at [488, 120] on input "text" at bounding box center [685, 123] width 433 height 23
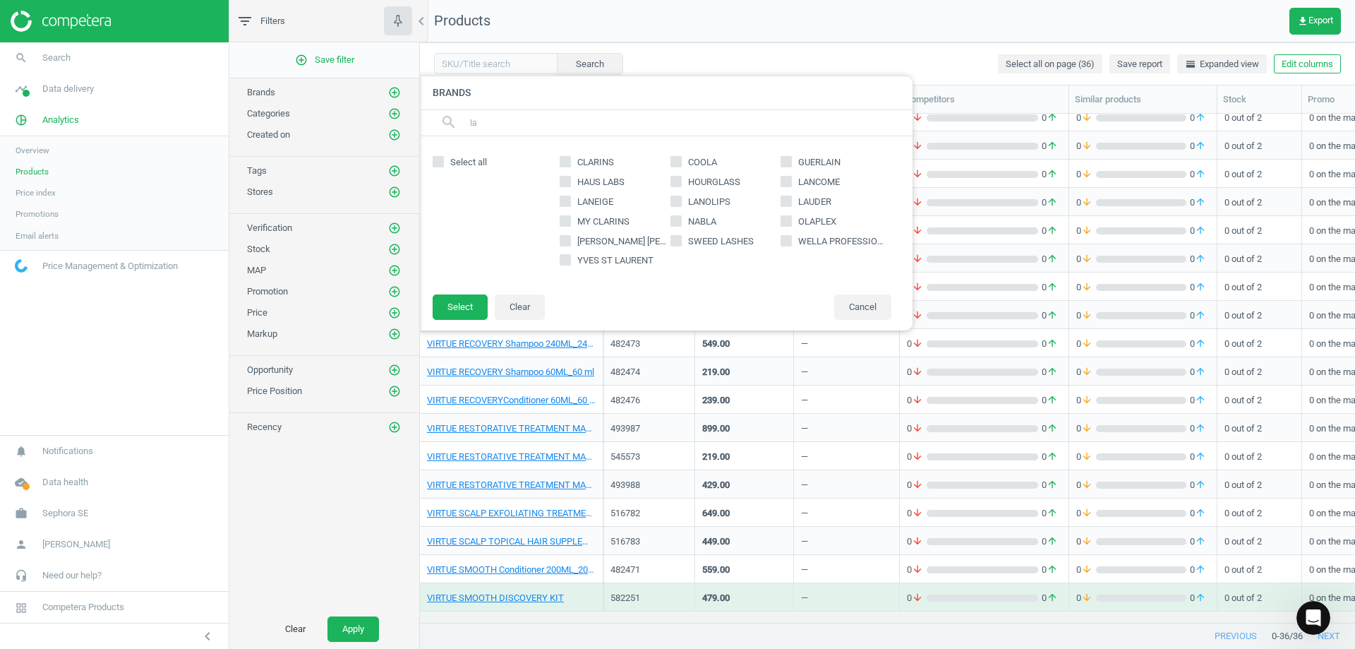
click at [486, 203] on div at bounding box center [493, 207] width 120 height 71
click at [560, 108] on h4 "Brands" at bounding box center [666, 92] width 494 height 33
click at [558, 121] on input "la" at bounding box center [685, 123] width 433 height 23
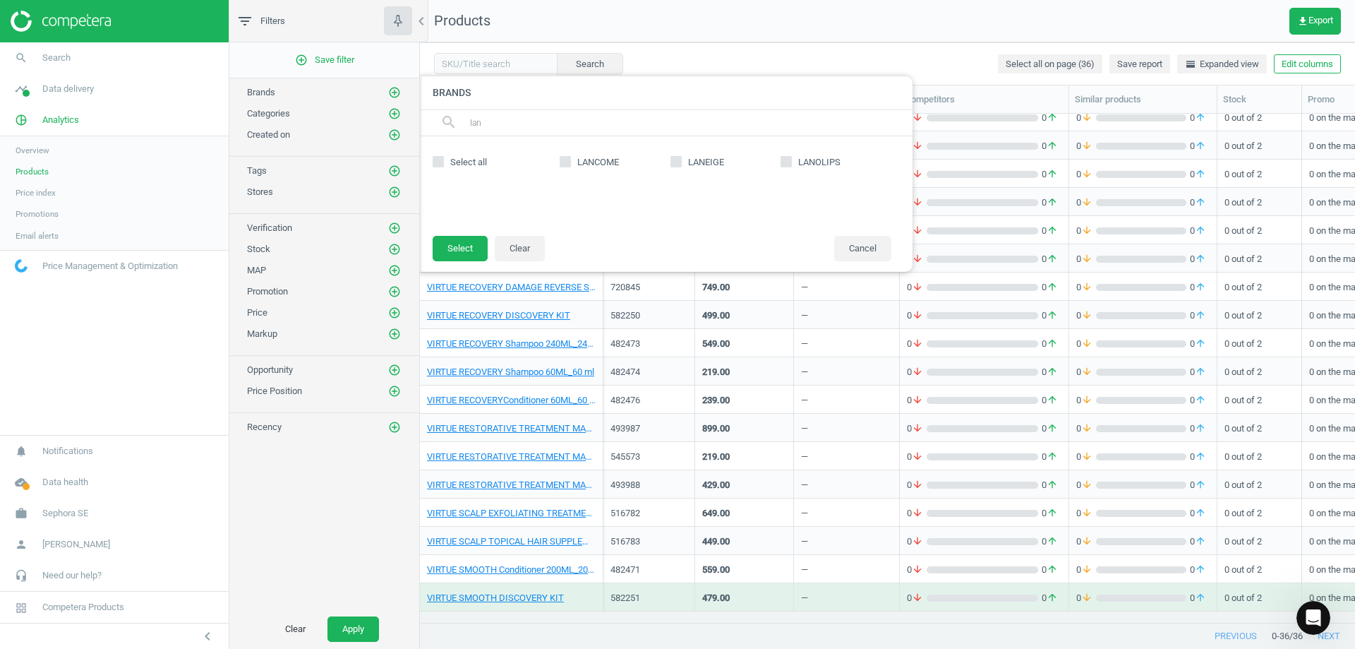
type input "lan"
click at [695, 159] on span "LANEIGE" at bounding box center [706, 162] width 42 height 13
click at [680, 159] on input "LANEIGE" at bounding box center [675, 161] width 9 height 9
checkbox input "true"
click at [449, 248] on button "Select" at bounding box center [460, 248] width 55 height 25
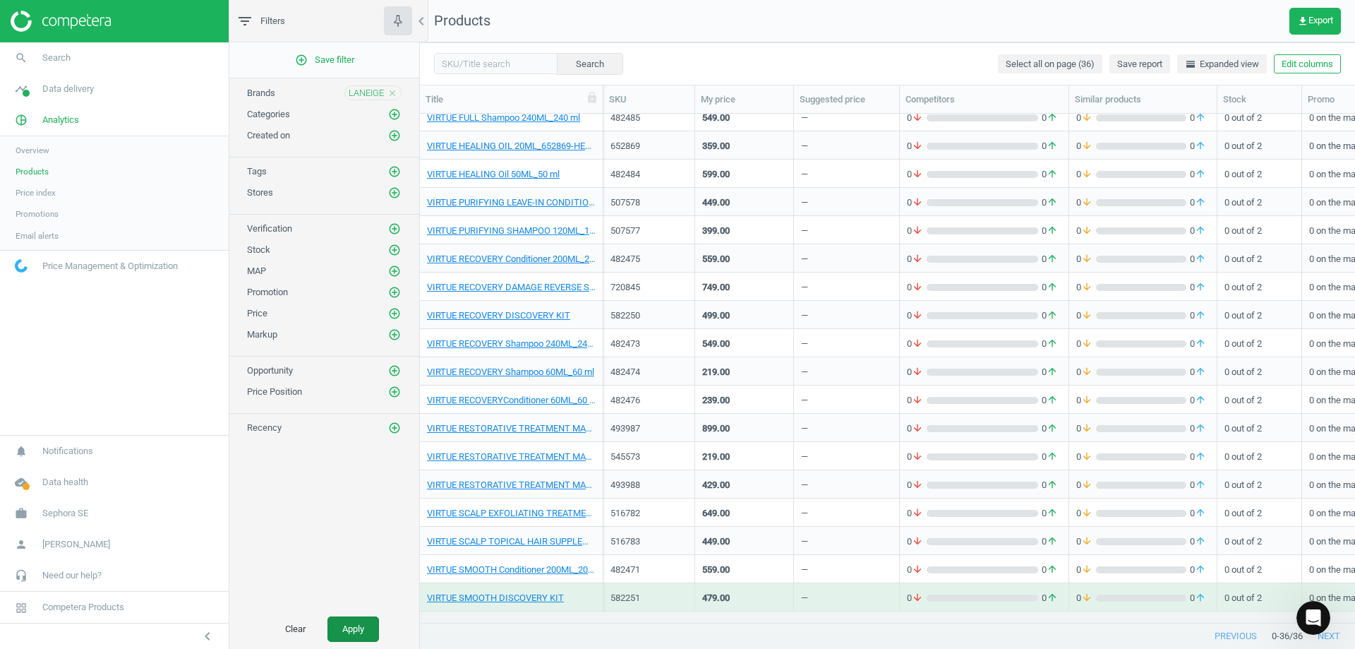
click at [358, 626] on button "Apply" at bounding box center [354, 628] width 52 height 25
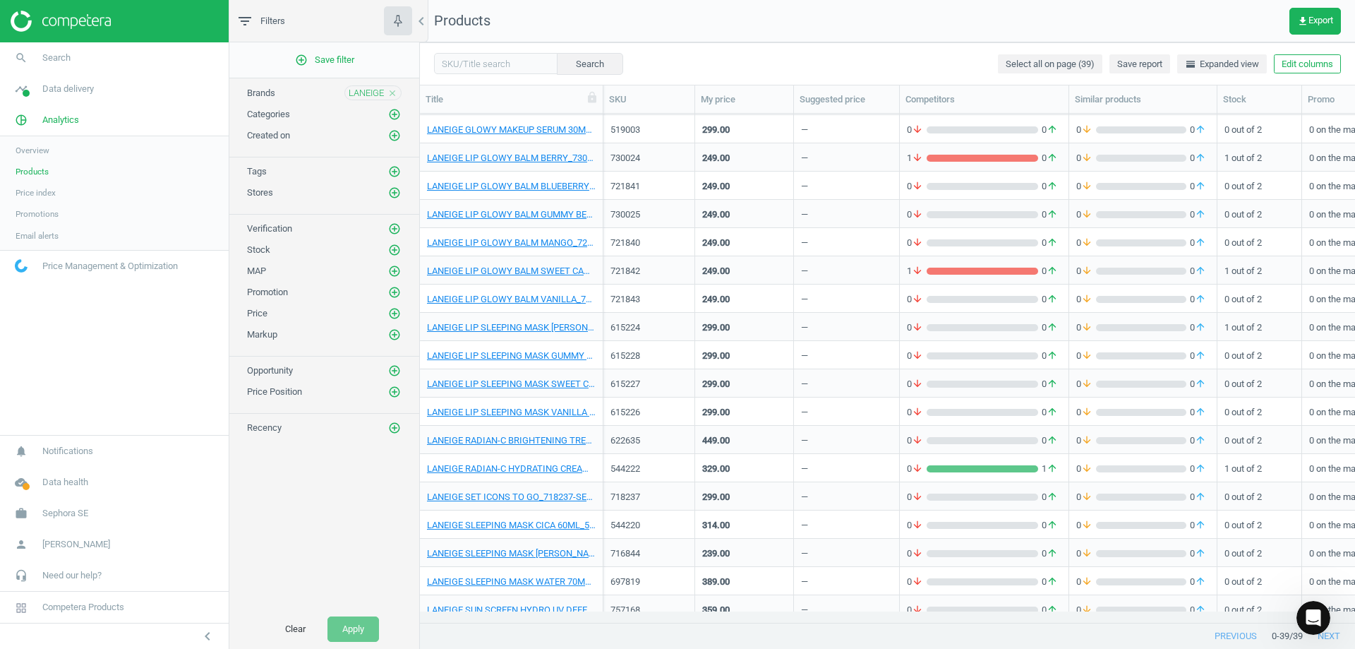
scroll to position [308, 0]
click at [511, 157] on link "LANEIGE LIP GLOWY BALM BERRY_730024-LIP GLOWY BALM [PERSON_NAME] (NEW)" at bounding box center [511, 158] width 169 height 13
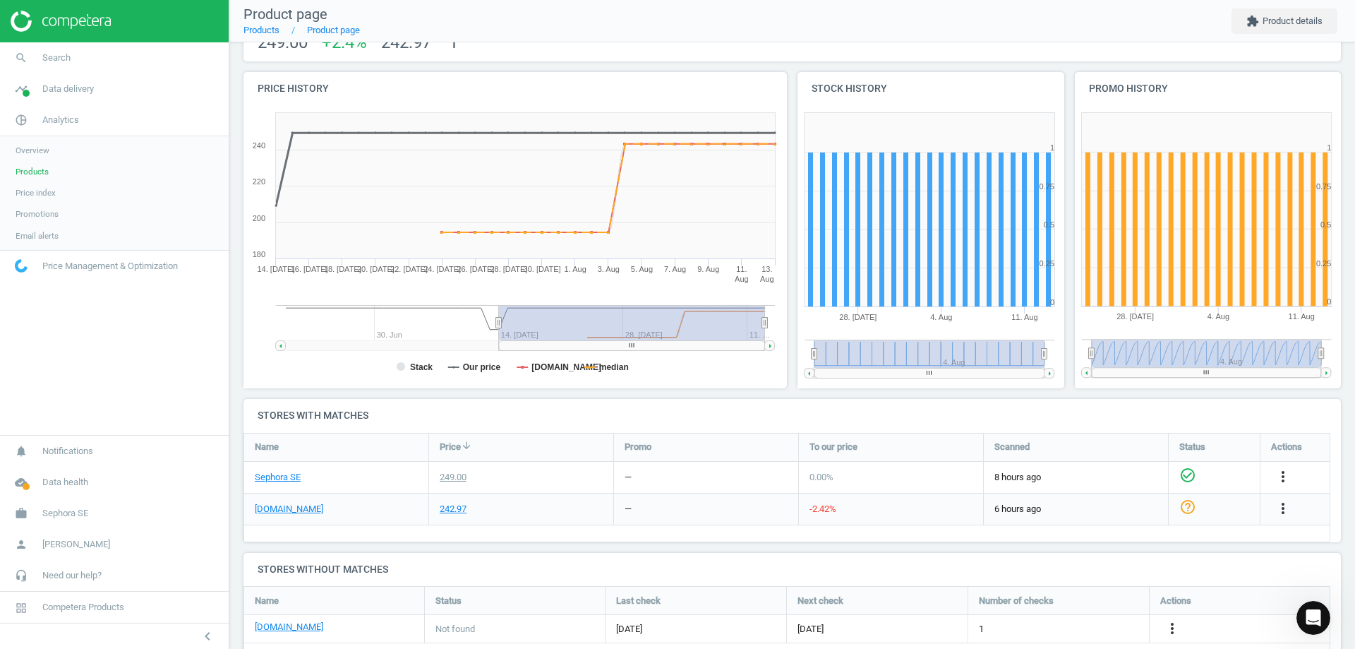
scroll to position [134, 0]
click at [28, 52] on icon "search" at bounding box center [21, 57] width 27 height 27
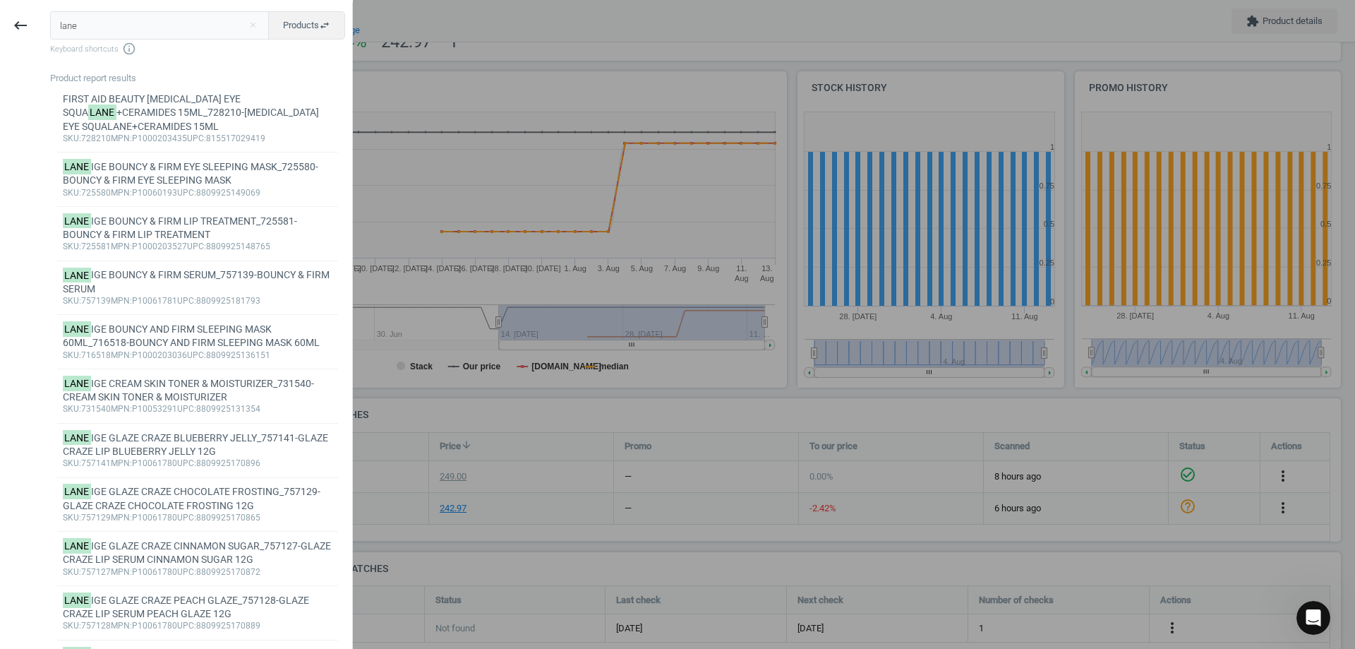
click at [115, 38] on input "lane" at bounding box center [160, 25] width 220 height 28
click at [138, 23] on input "lane" at bounding box center [160, 25] width 220 height 28
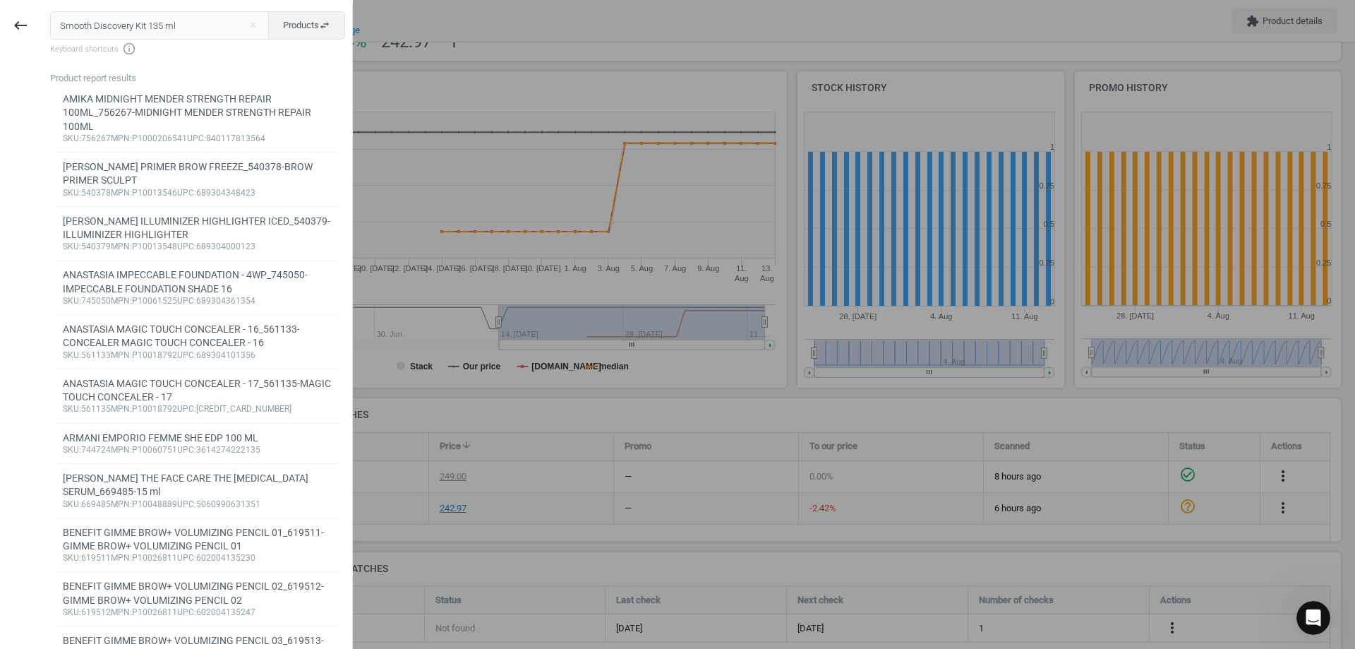
type input "Smooth Discovery Kit 135 ml"
click at [415, 188] on div at bounding box center [677, 324] width 1355 height 649
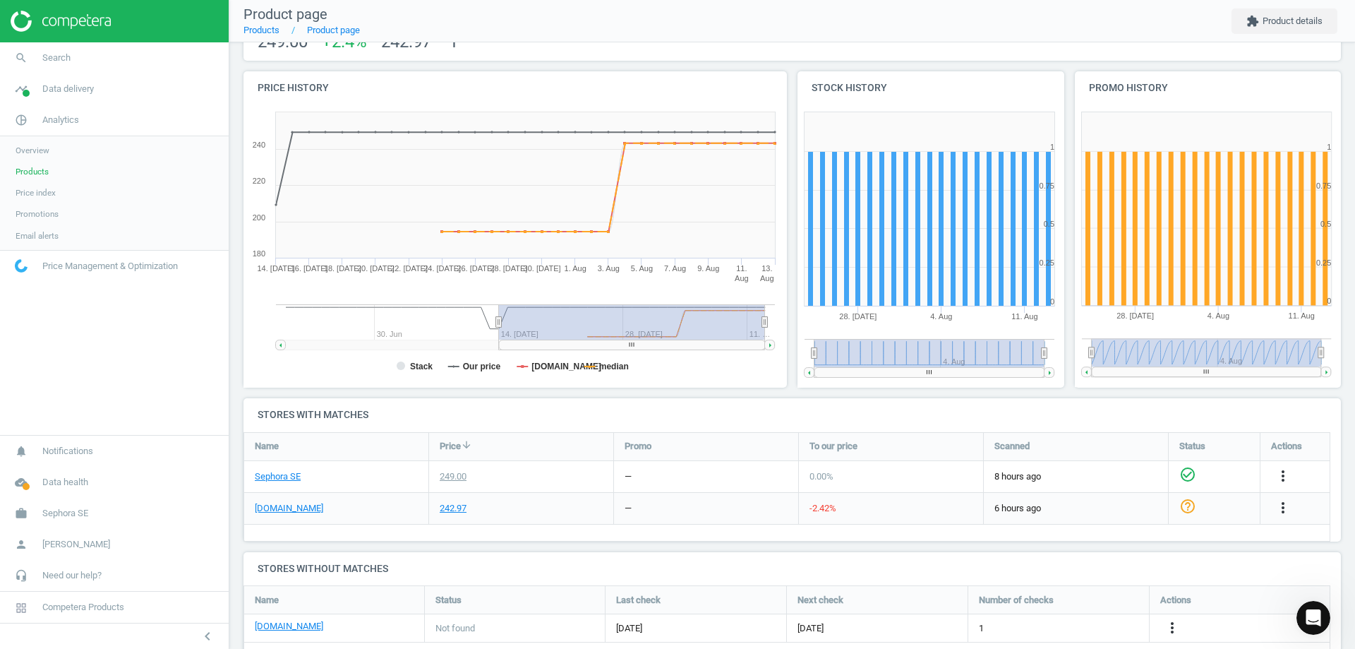
click at [39, 174] on span "Products" at bounding box center [32, 171] width 33 height 11
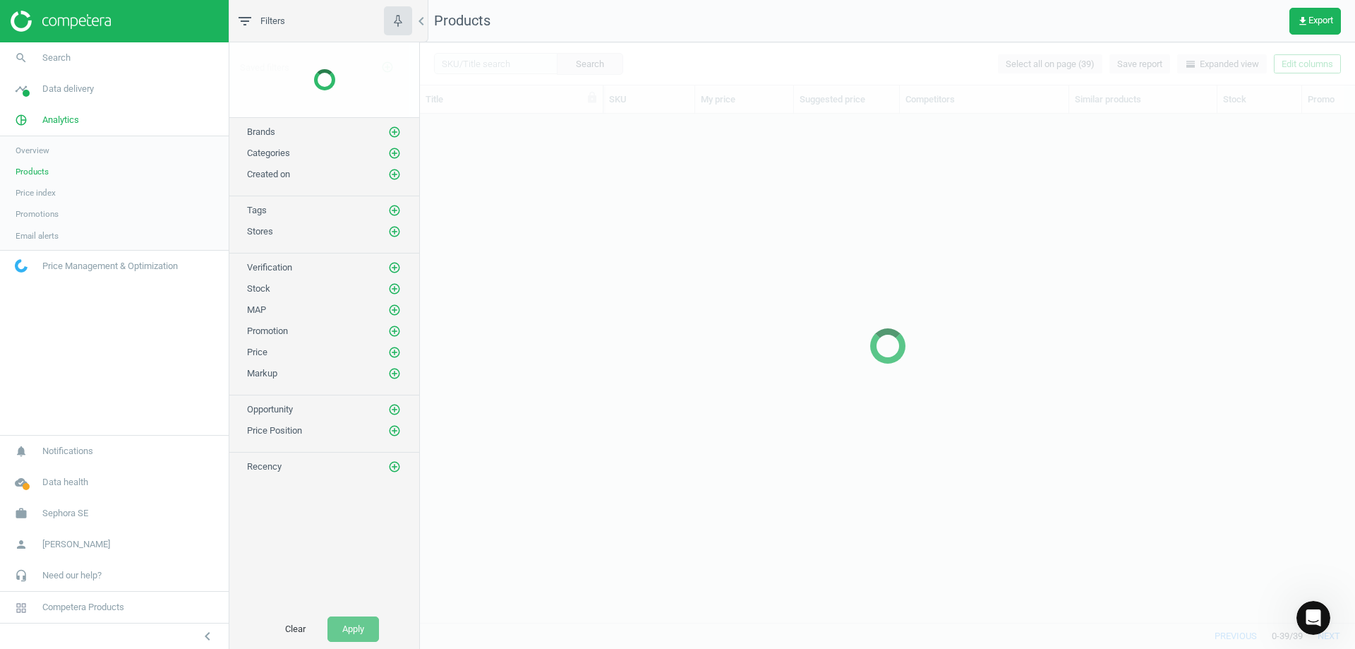
scroll to position [487, 925]
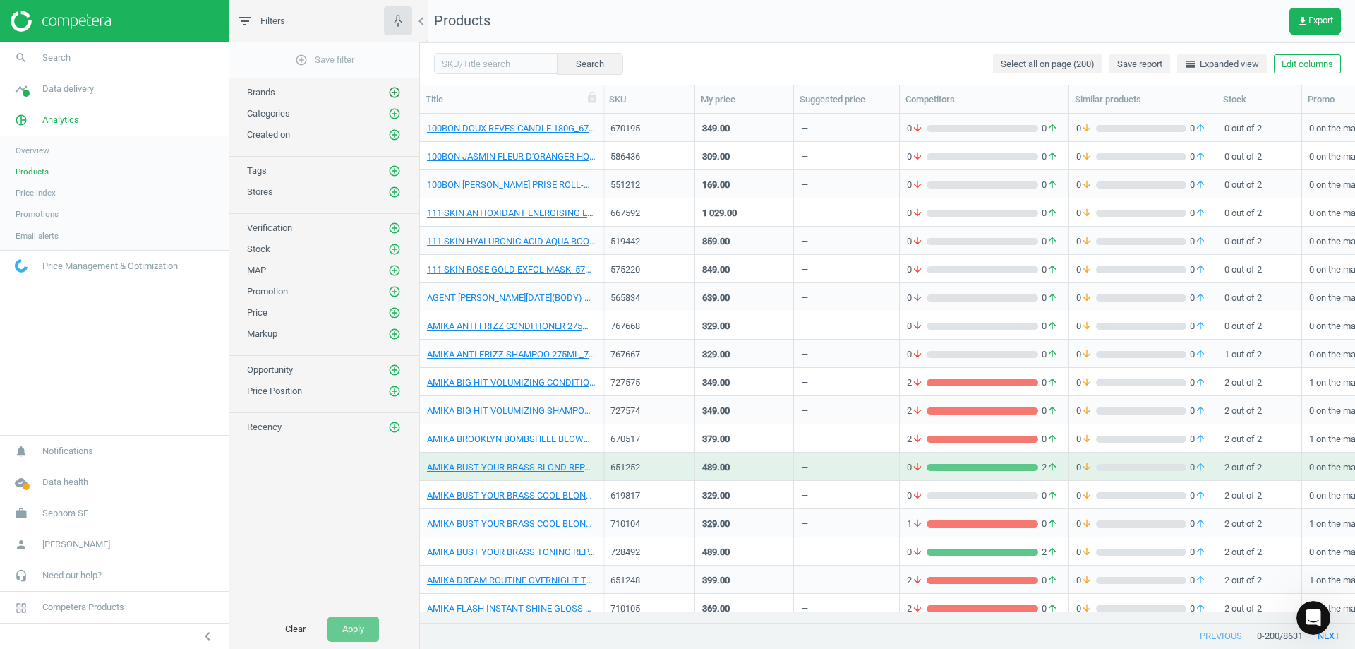
click at [394, 90] on icon "add_circle_outline" at bounding box center [394, 92] width 13 height 13
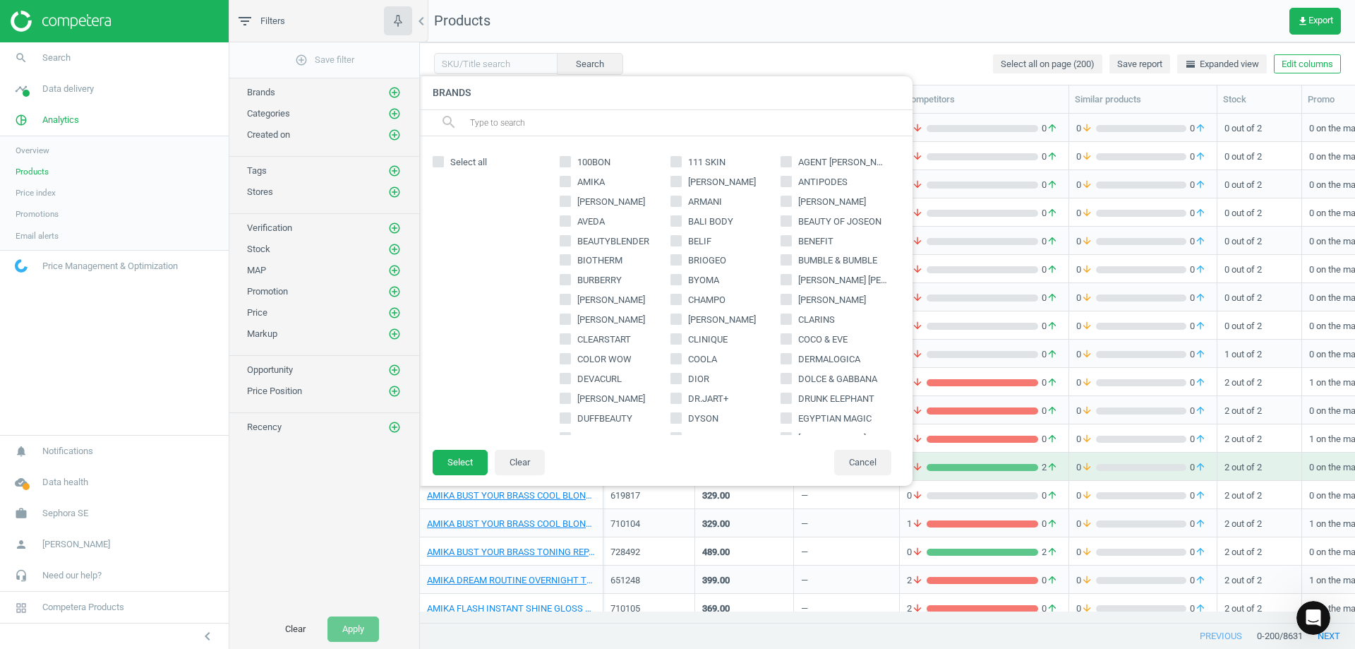
click at [498, 122] on input "text" at bounding box center [685, 123] width 433 height 23
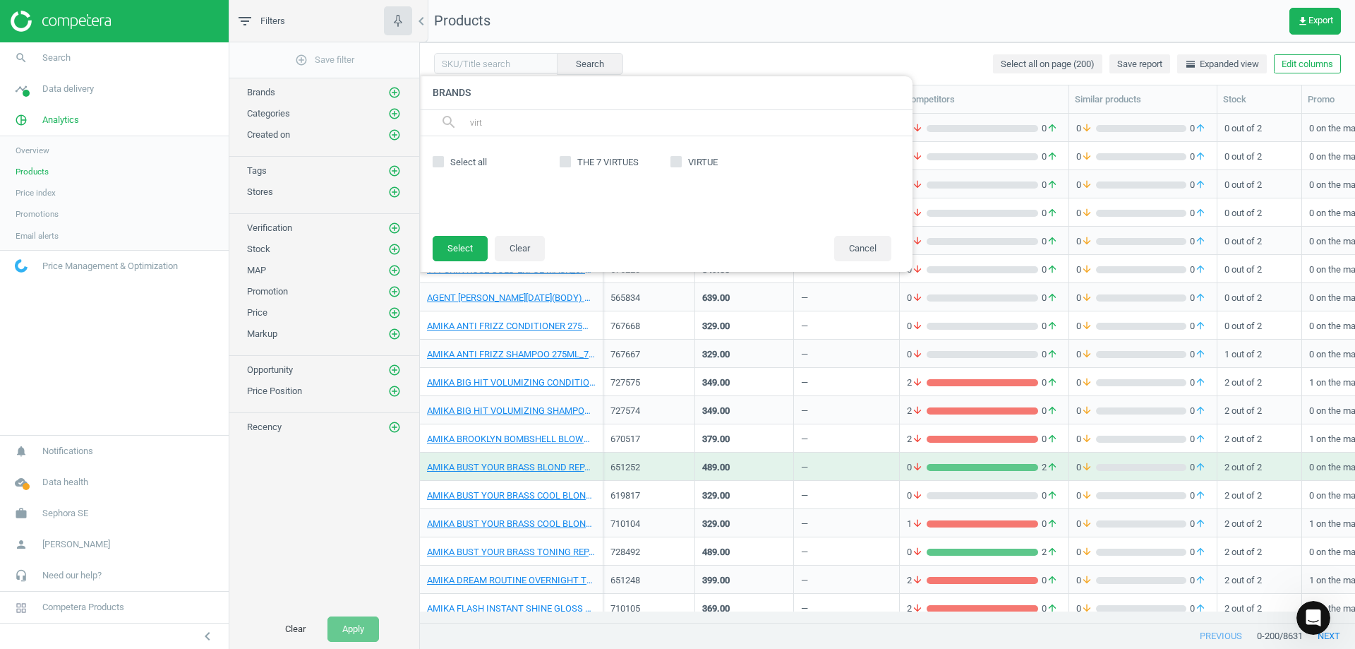
type input "virt"
click at [678, 165] on input "VIRTUE" at bounding box center [675, 161] width 9 height 9
checkbox input "true"
click at [468, 253] on button "Select" at bounding box center [460, 248] width 55 height 25
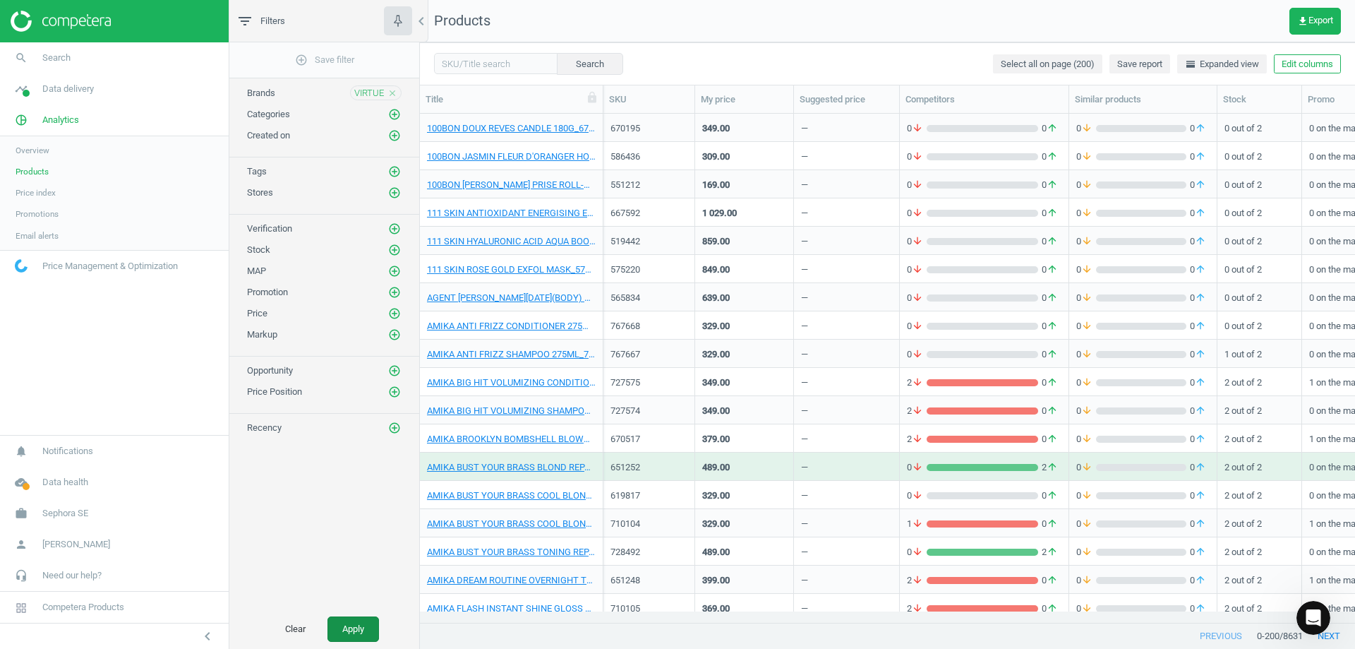
click at [352, 621] on button "Apply" at bounding box center [354, 628] width 52 height 25
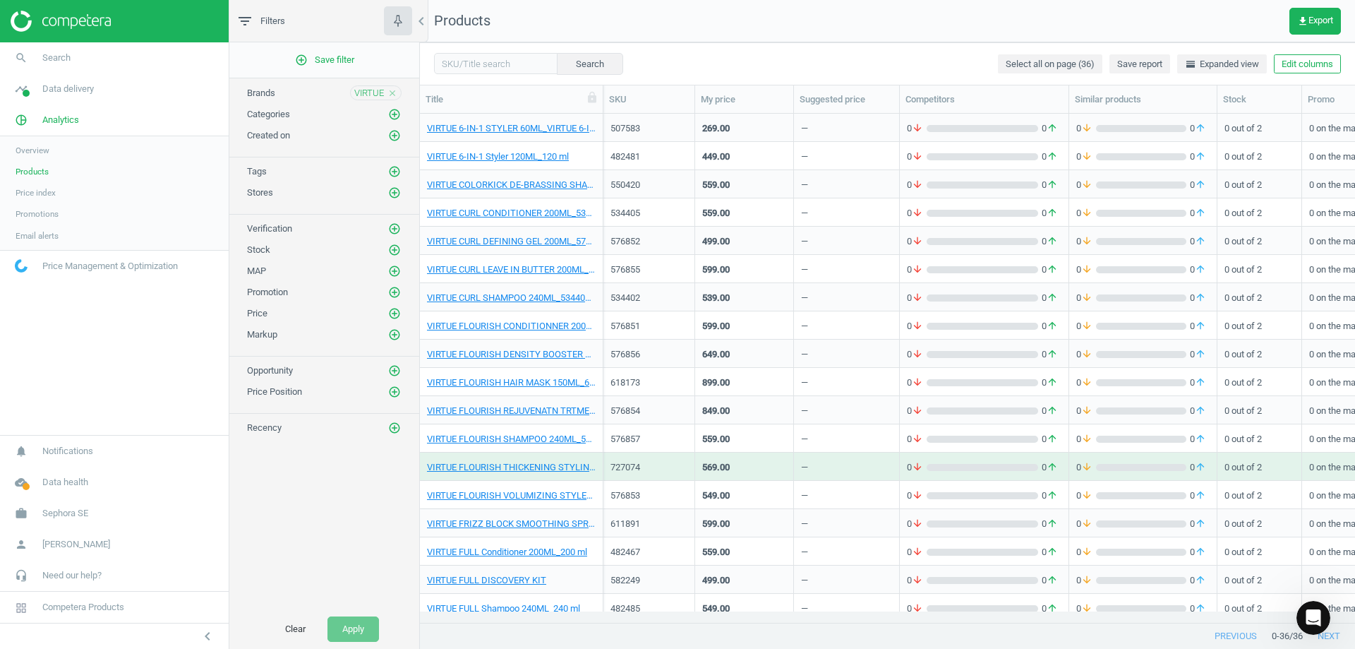
scroll to position [519, 0]
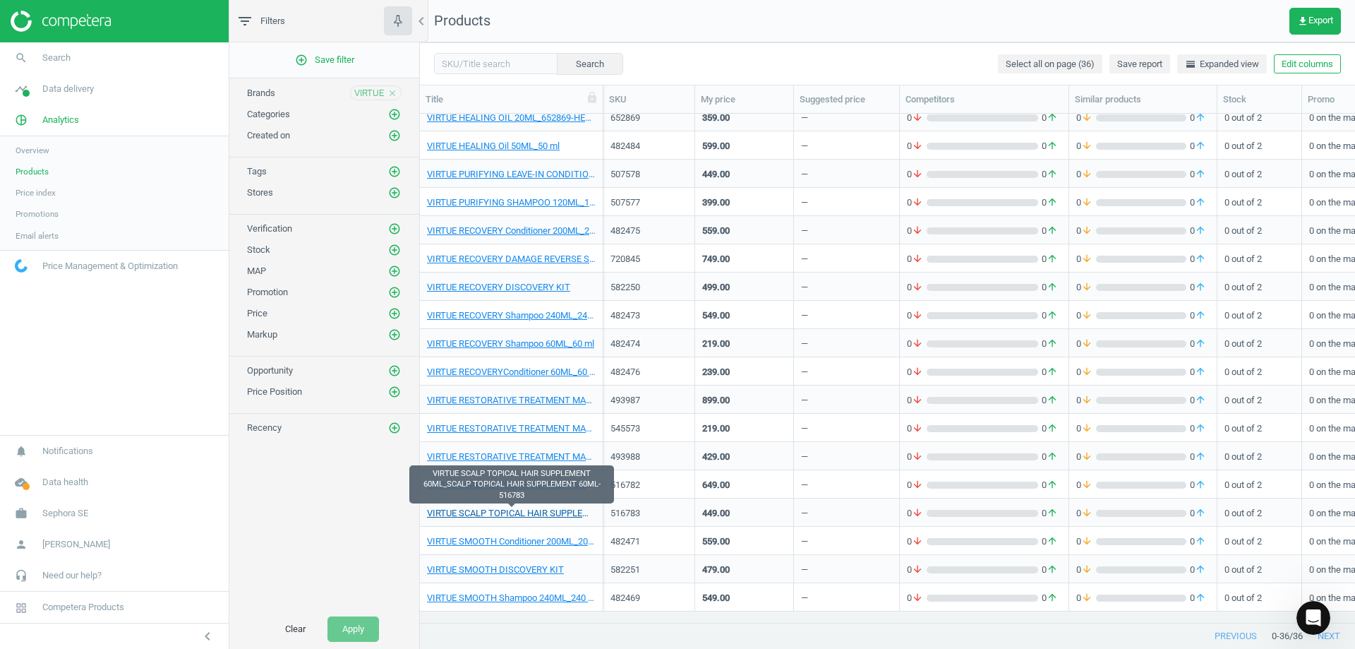
click at [536, 515] on link "VIRTUE SCALP TOPICAL HAIR SUPPLEMENT 60ML_SCALP TOPICAL HAIR SUPPLEMENT 60ML-51…" at bounding box center [511, 513] width 169 height 13
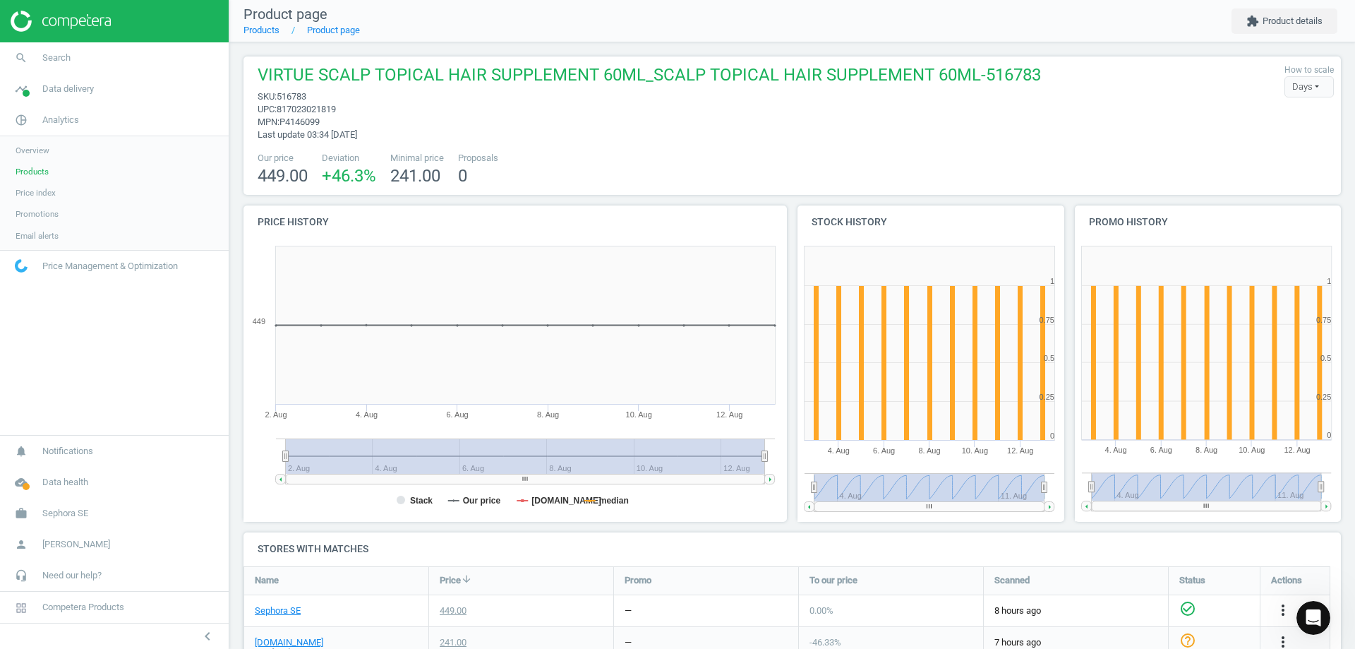
scroll to position [169, 0]
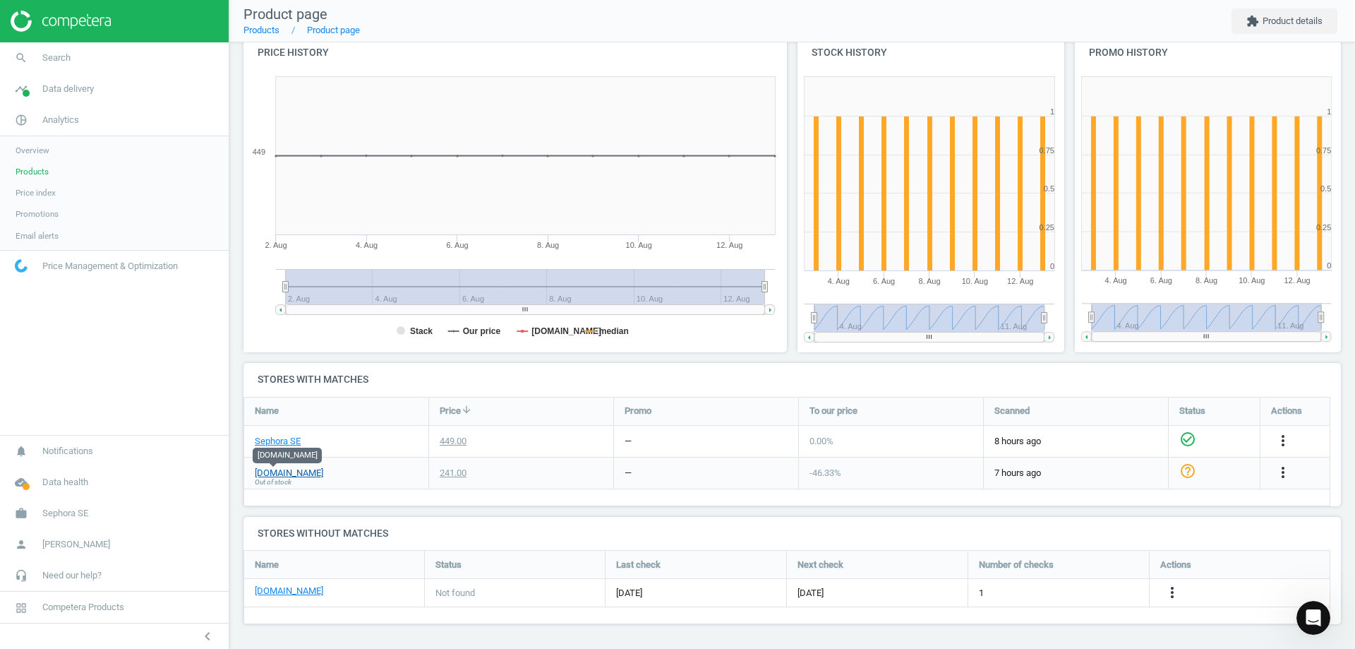
click at [285, 474] on link "[DOMAIN_NAME]" at bounding box center [289, 473] width 68 height 13
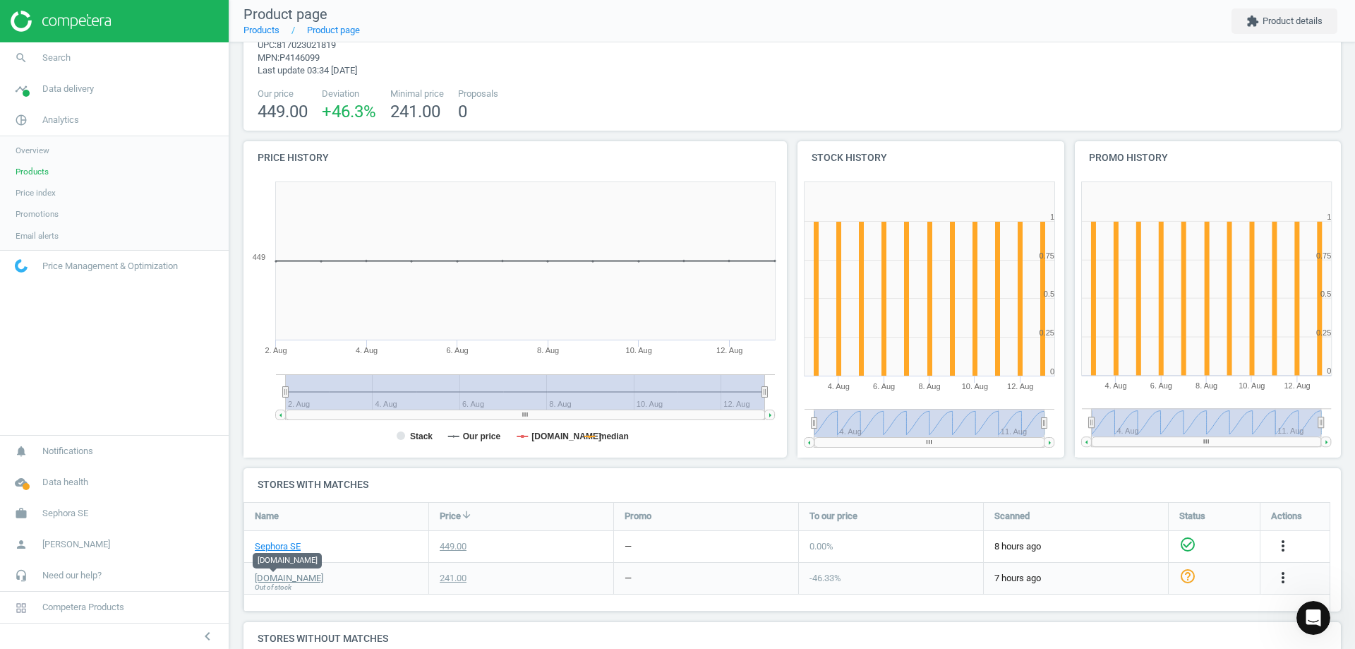
scroll to position [16, 0]
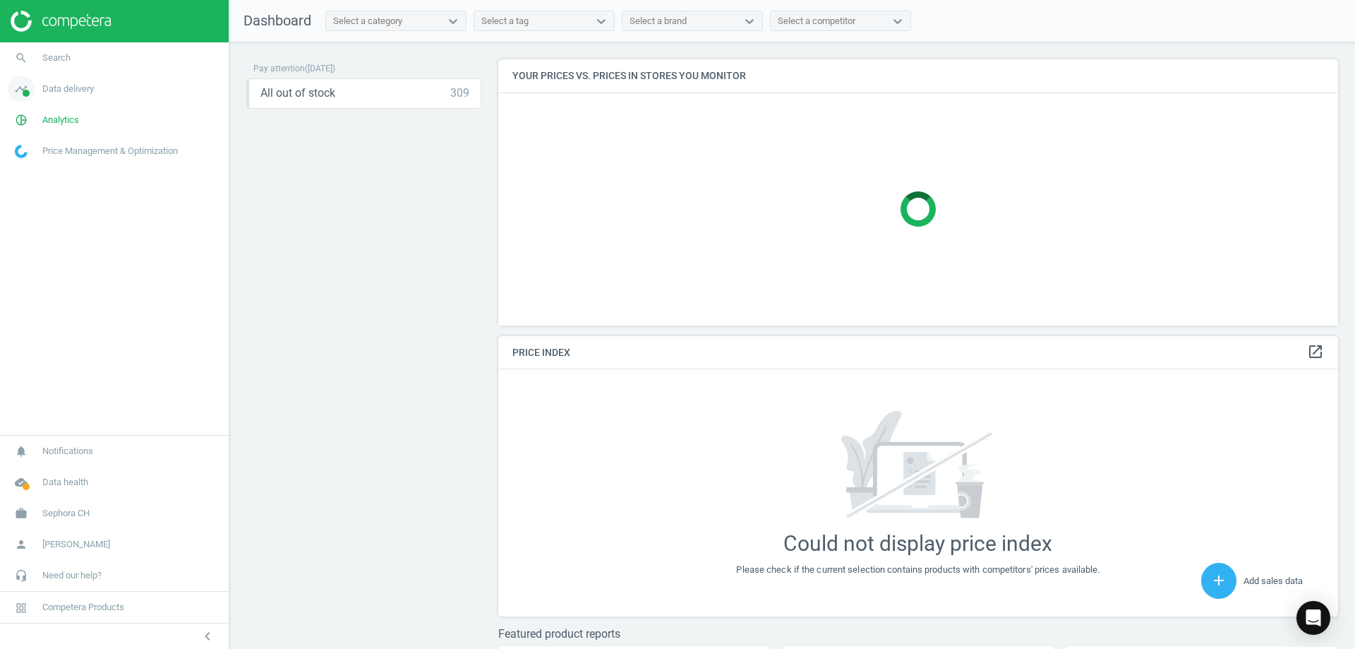
scroll to position [358, 851]
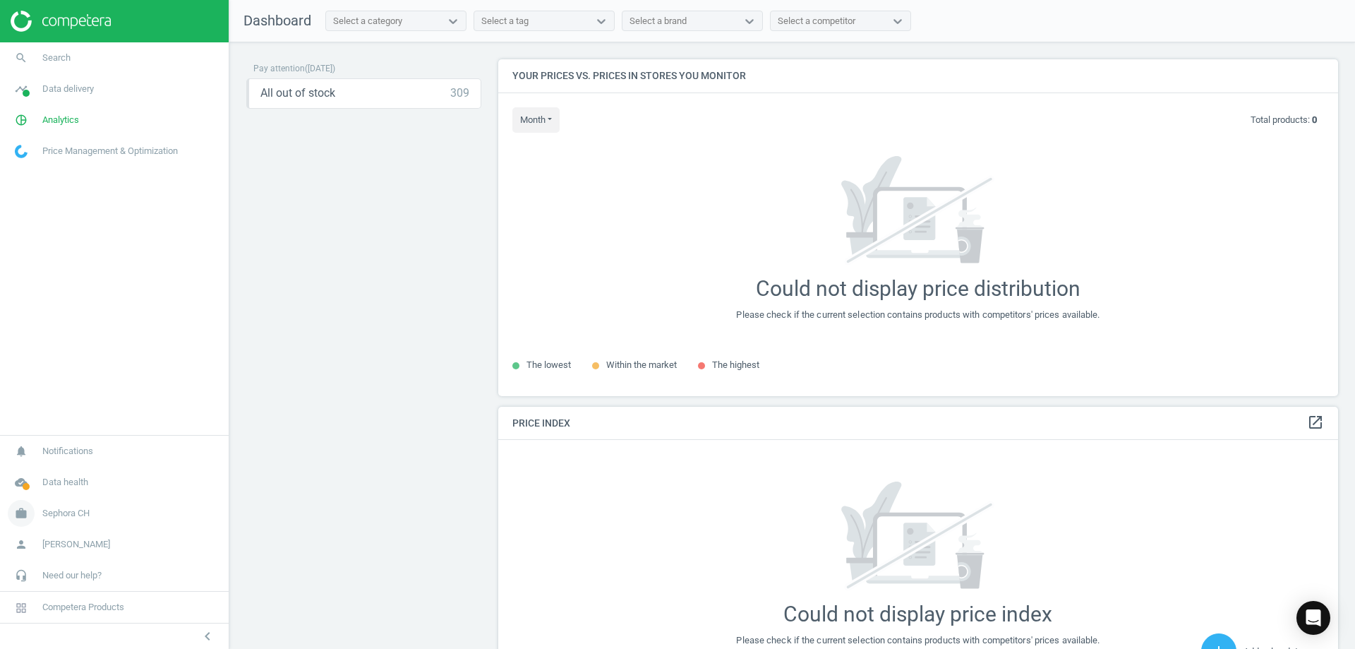
click at [59, 520] on link "work Sephora CH" at bounding box center [114, 513] width 229 height 31
click at [68, 477] on link "Switch campaign" at bounding box center [114, 471] width 229 height 21
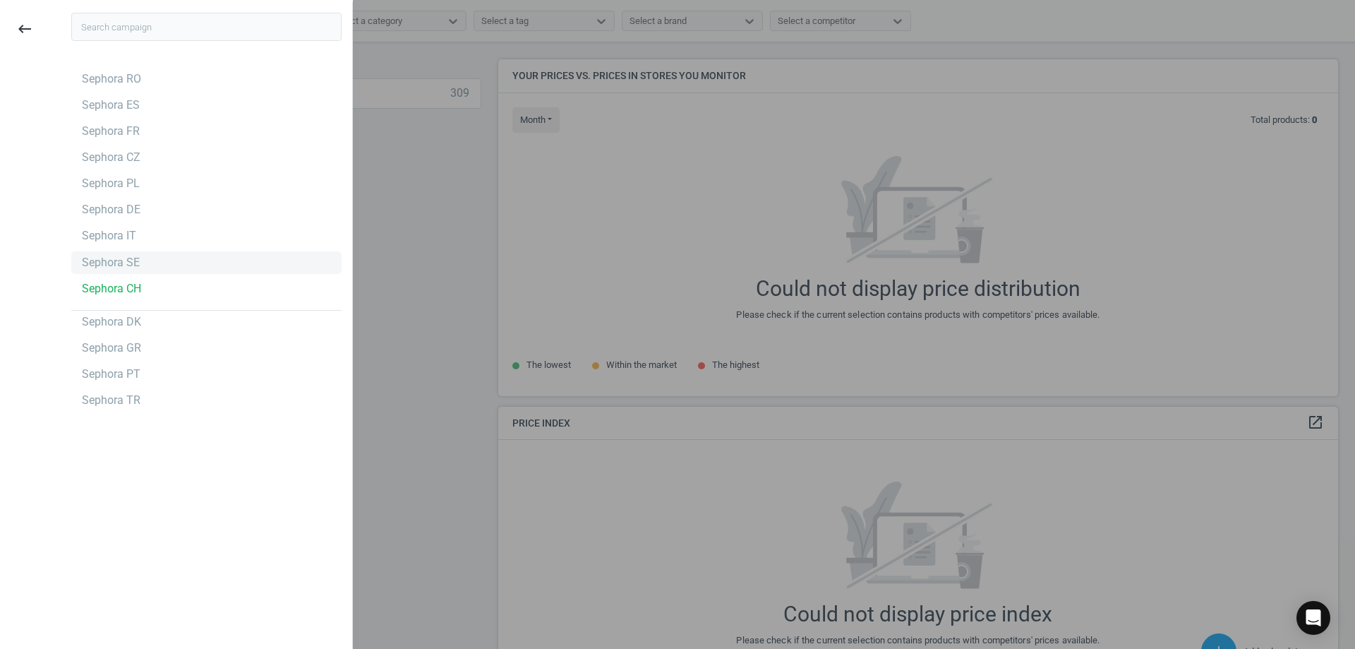
click at [205, 261] on div "Sephora SE" at bounding box center [206, 262] width 270 height 23
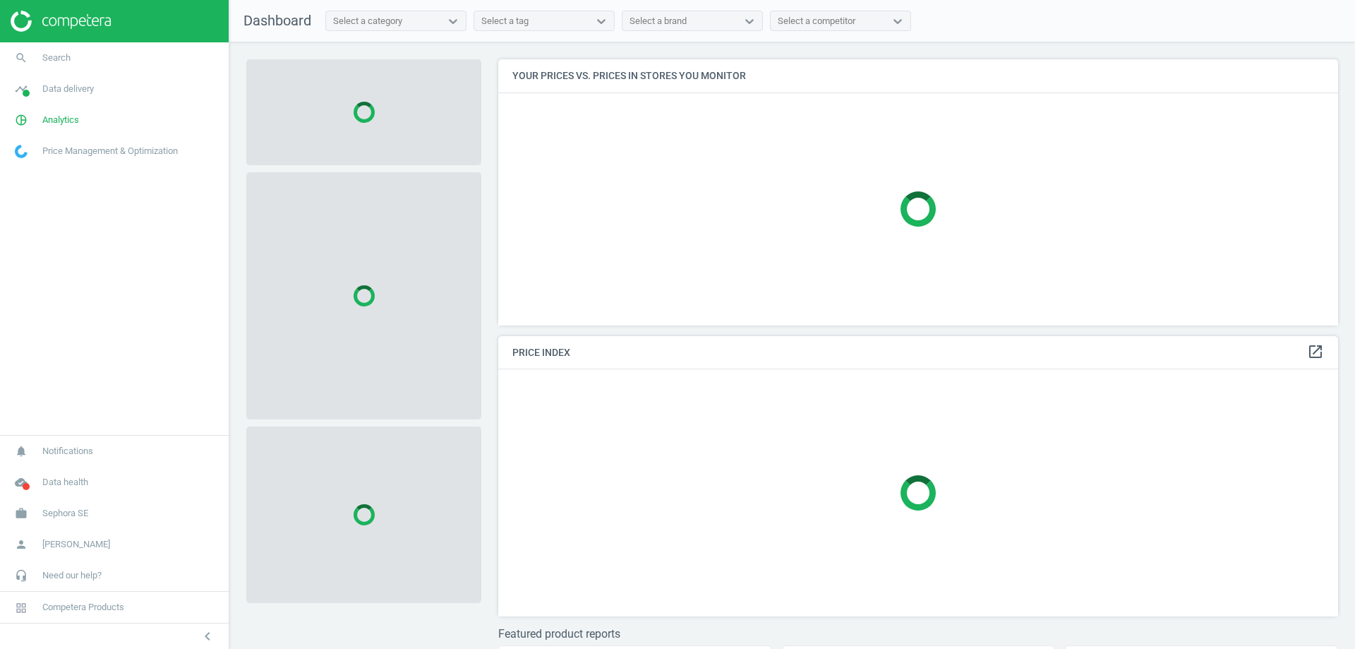
scroll to position [287, 851]
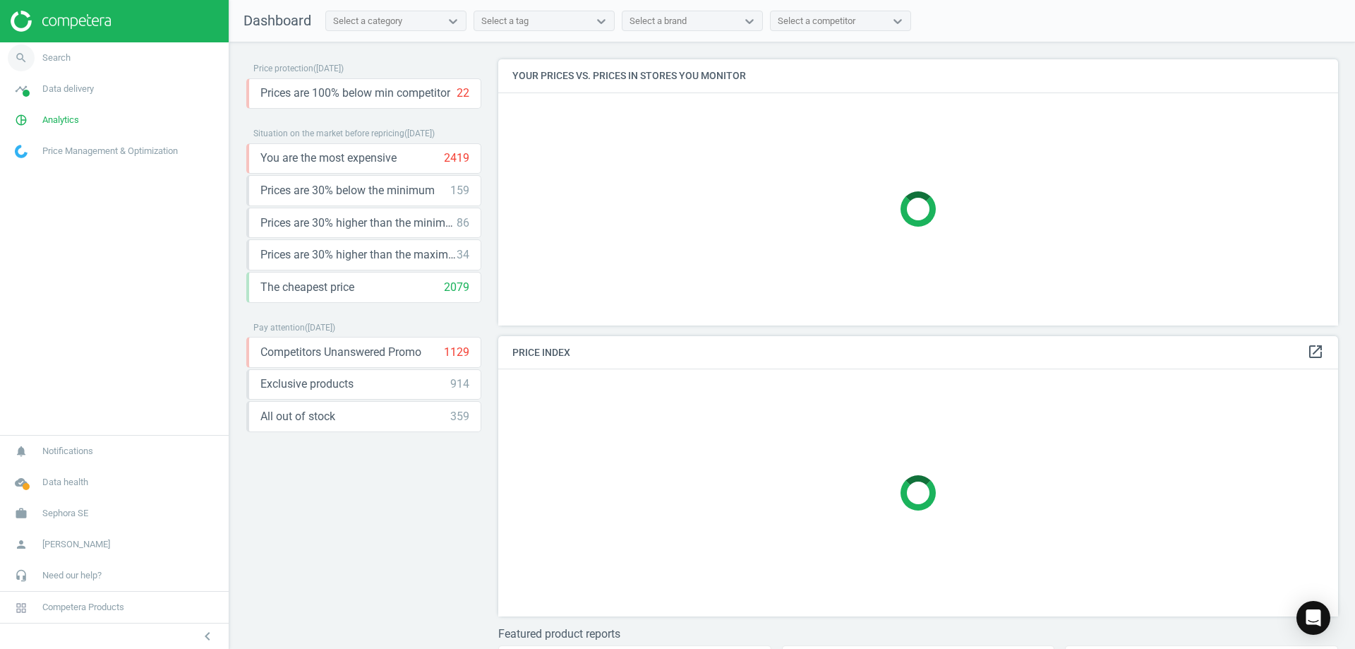
click at [57, 64] on span "Search" at bounding box center [56, 58] width 28 height 13
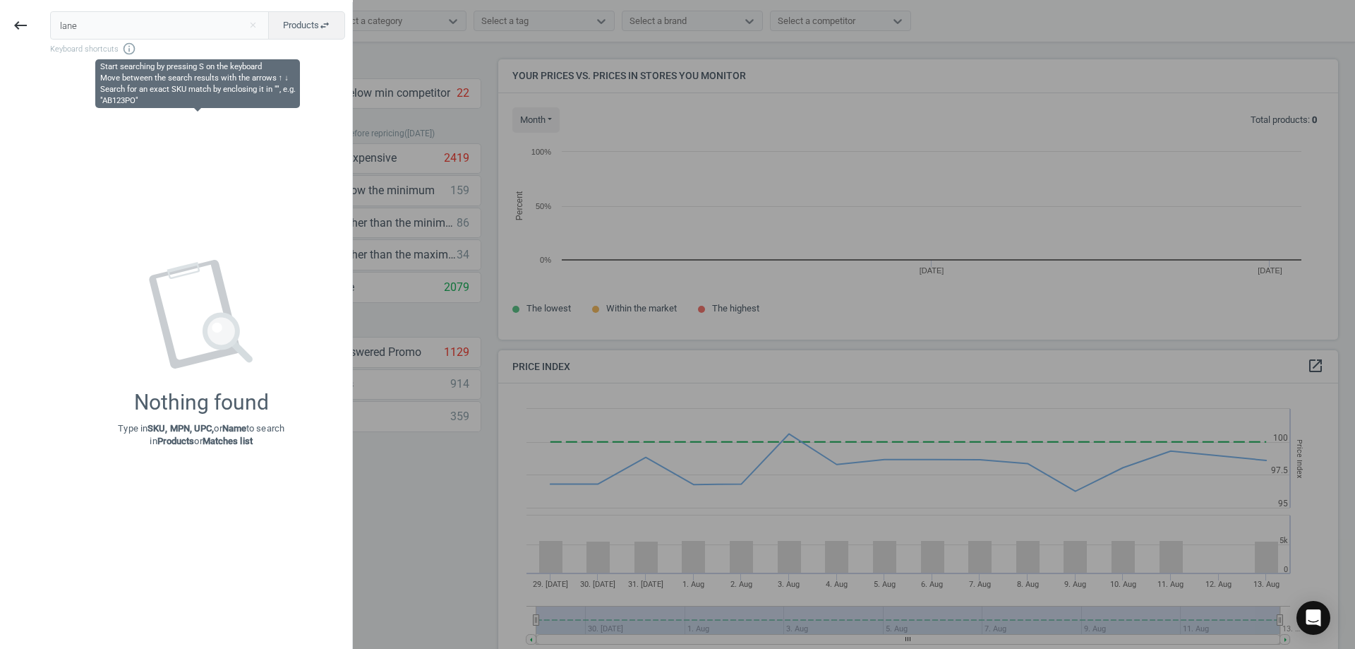
scroll to position [301, 851]
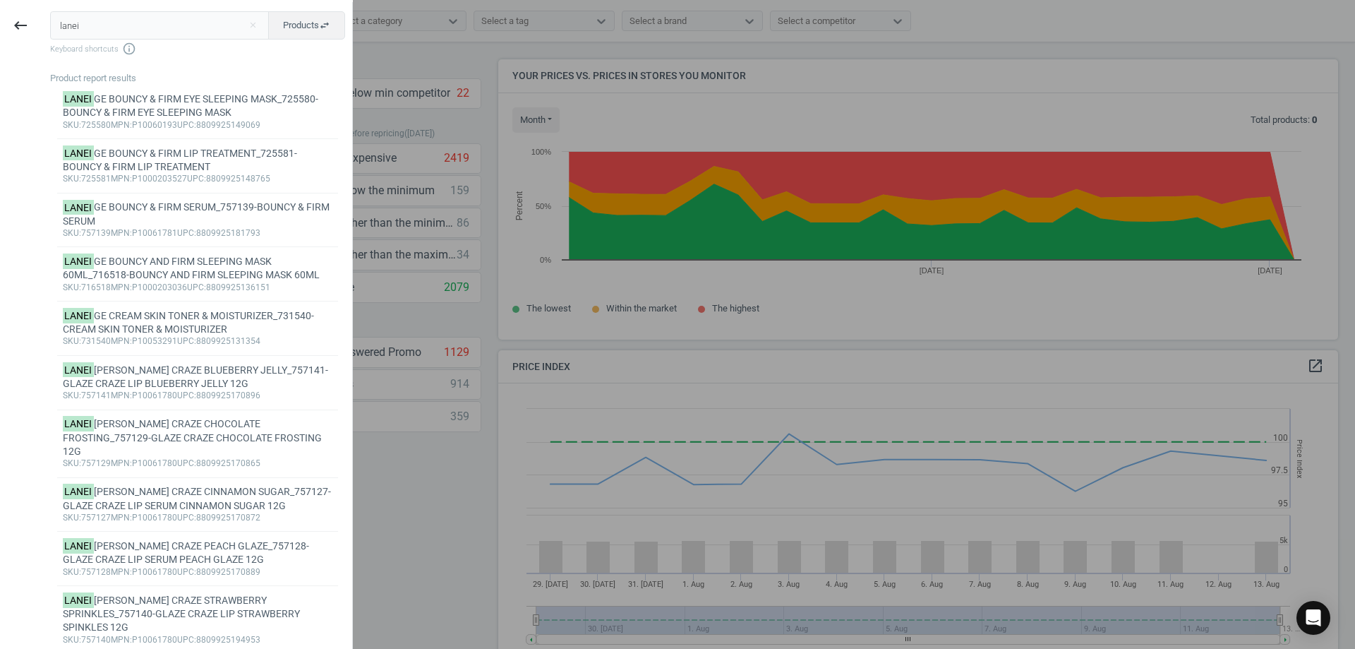
type input "lanei"
click at [442, 100] on div at bounding box center [677, 324] width 1355 height 649
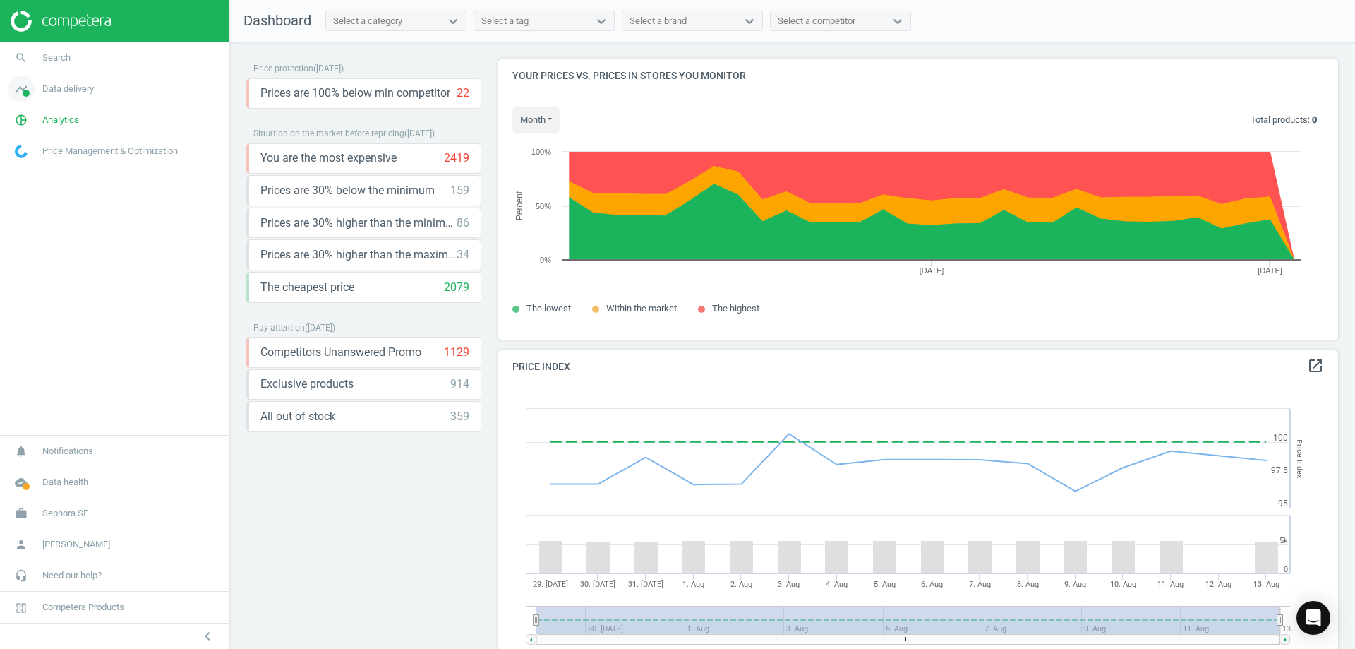
click at [80, 94] on span "Data delivery" at bounding box center [68, 89] width 52 height 13
click at [57, 272] on span "Analytics" at bounding box center [60, 277] width 37 height 13
click at [43, 170] on span "Products" at bounding box center [32, 171] width 33 height 11
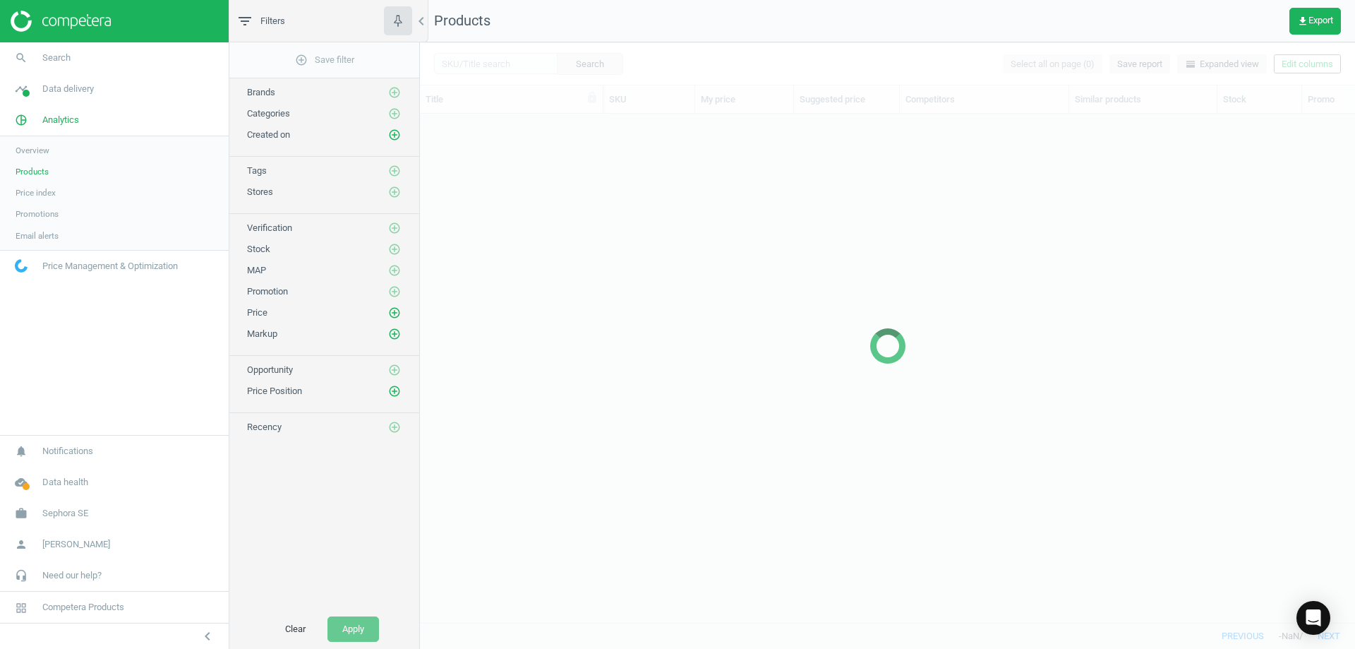
scroll to position [487, 925]
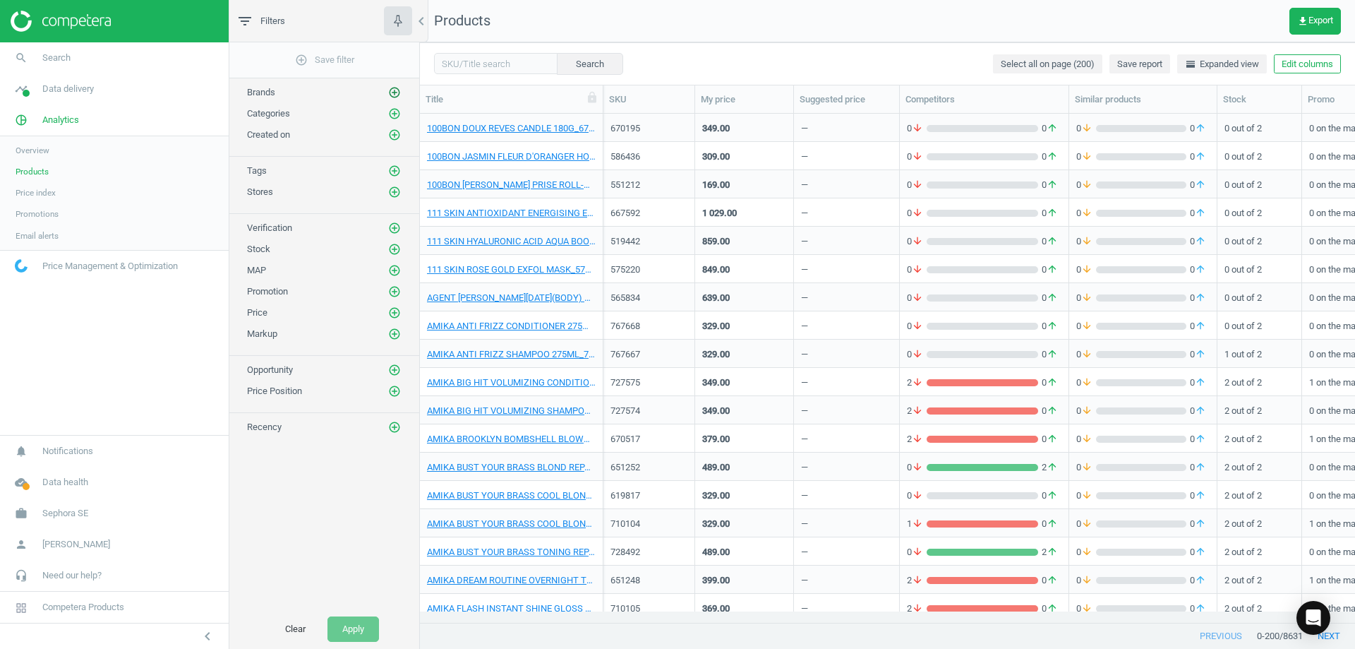
click at [397, 95] on icon "add_circle_outline" at bounding box center [394, 92] width 13 height 13
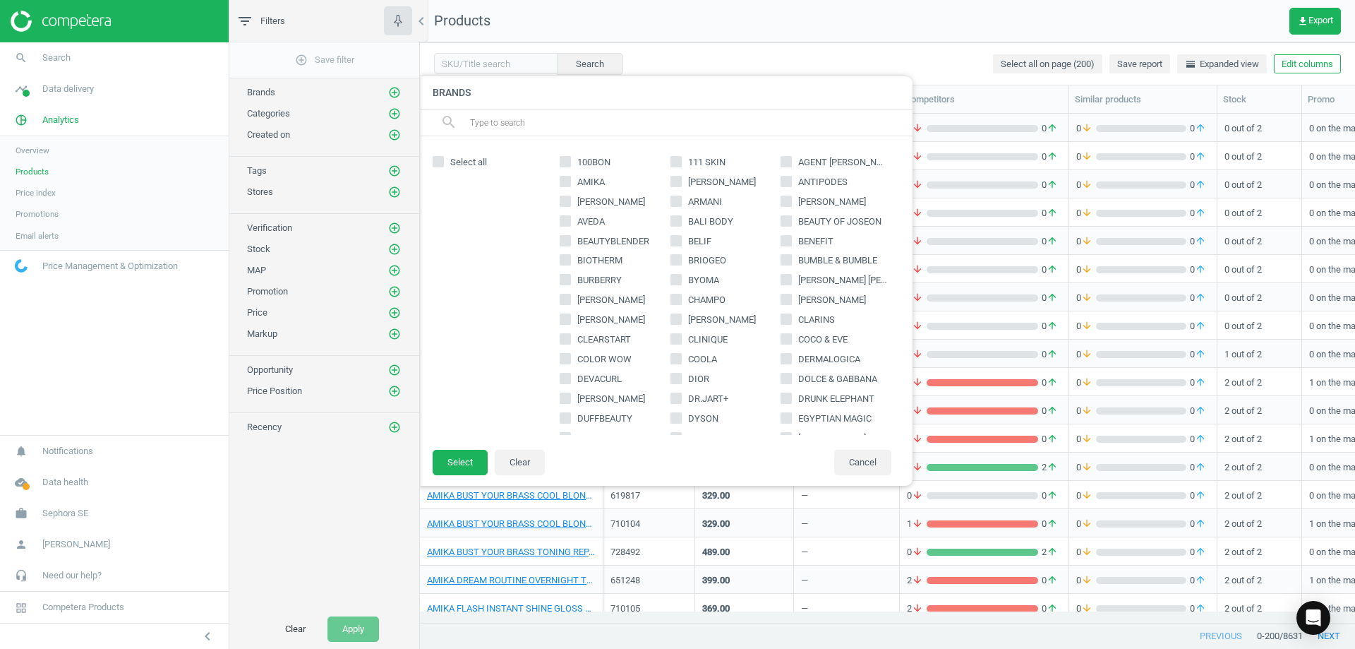
click at [542, 133] on input "text" at bounding box center [685, 123] width 433 height 23
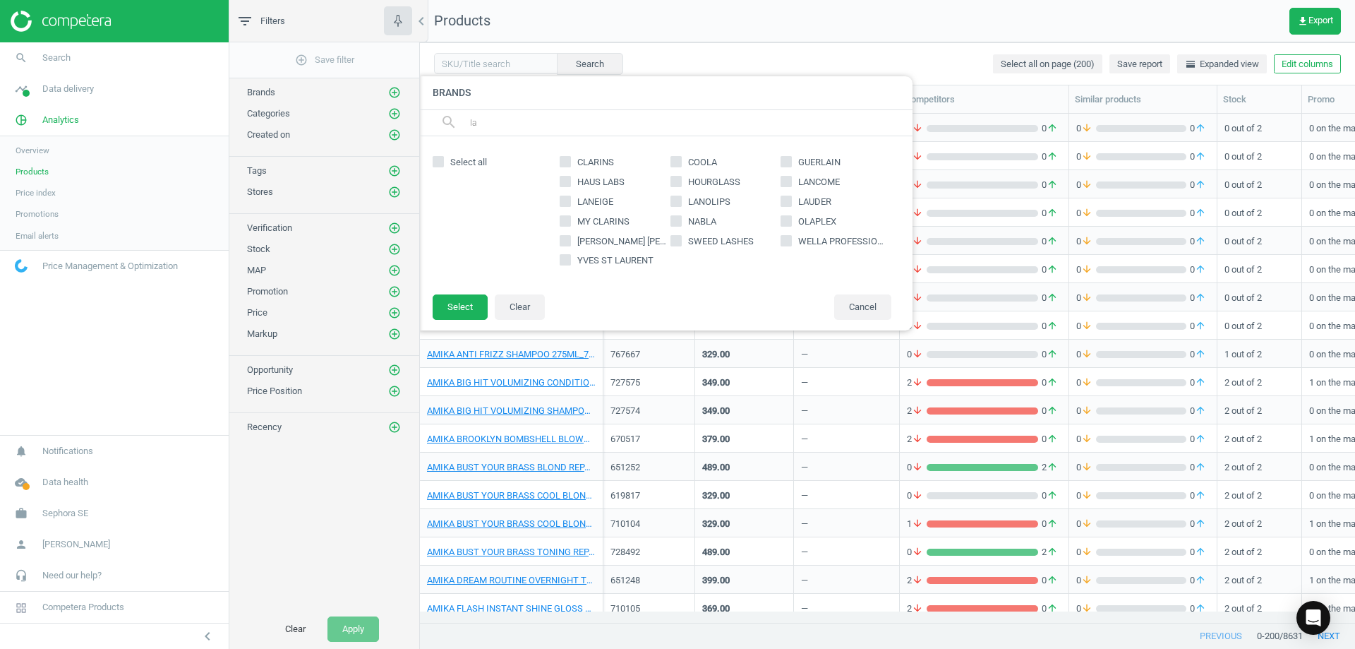
type input "LANEIGE"
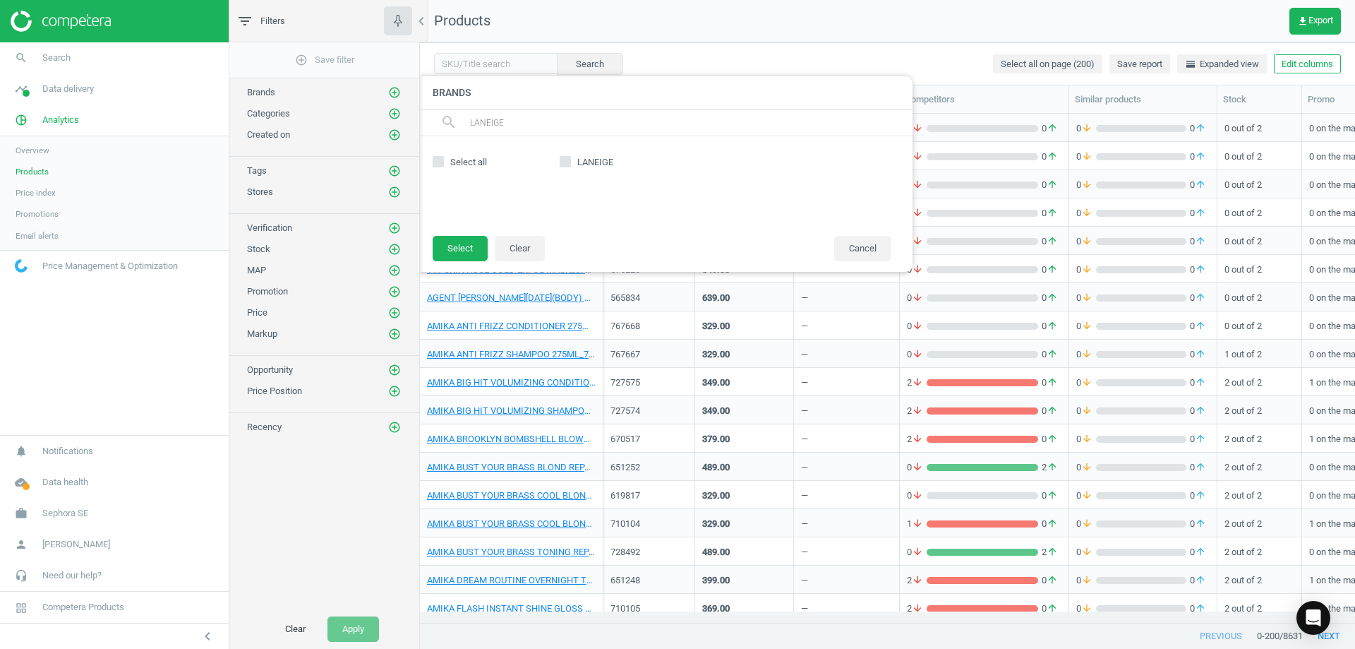
click at [593, 162] on span "LANEIGE" at bounding box center [596, 162] width 42 height 13
click at [570, 162] on input "LANEIGE" at bounding box center [565, 161] width 9 height 9
checkbox input "true"
click at [465, 256] on button "Select" at bounding box center [460, 248] width 55 height 25
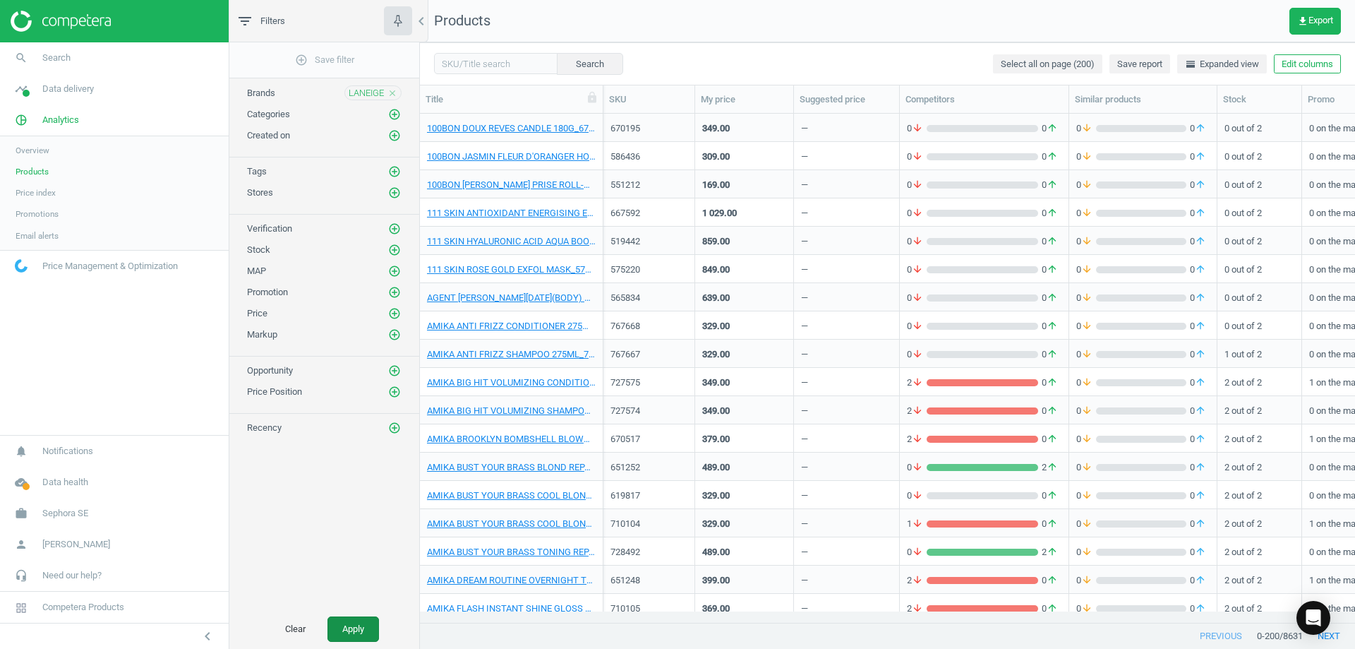
click at [352, 632] on button "Apply" at bounding box center [354, 628] width 52 height 25
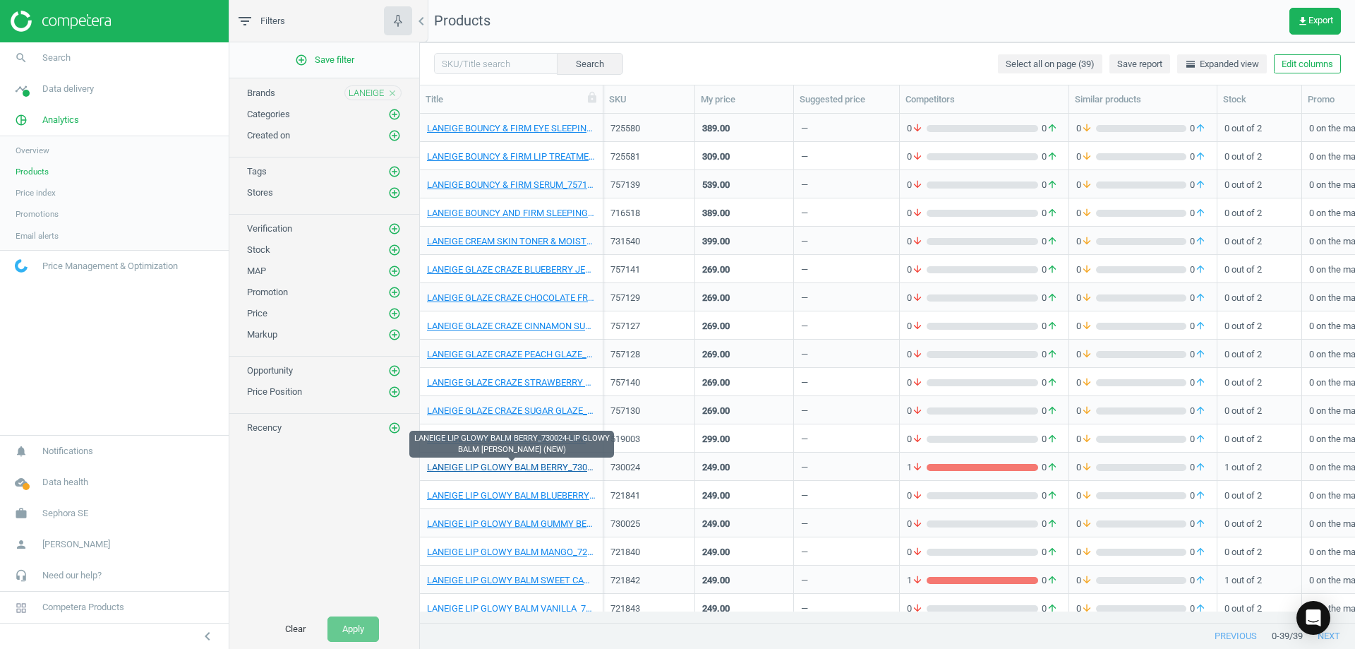
click at [539, 464] on link "LANEIGE LIP GLOWY BALM BERRY_730024-LIP GLOWY BALM [PERSON_NAME] (NEW)" at bounding box center [511, 467] width 169 height 13
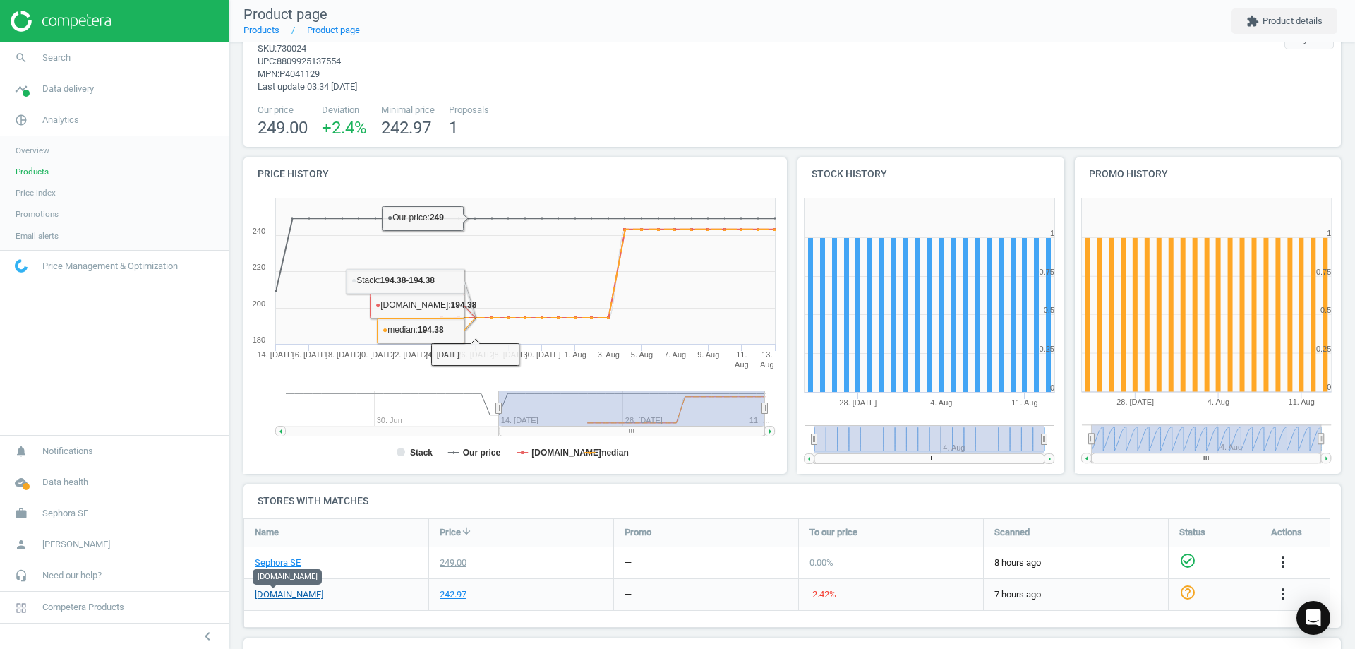
click at [268, 594] on link "[DOMAIN_NAME]" at bounding box center [289, 594] width 68 height 13
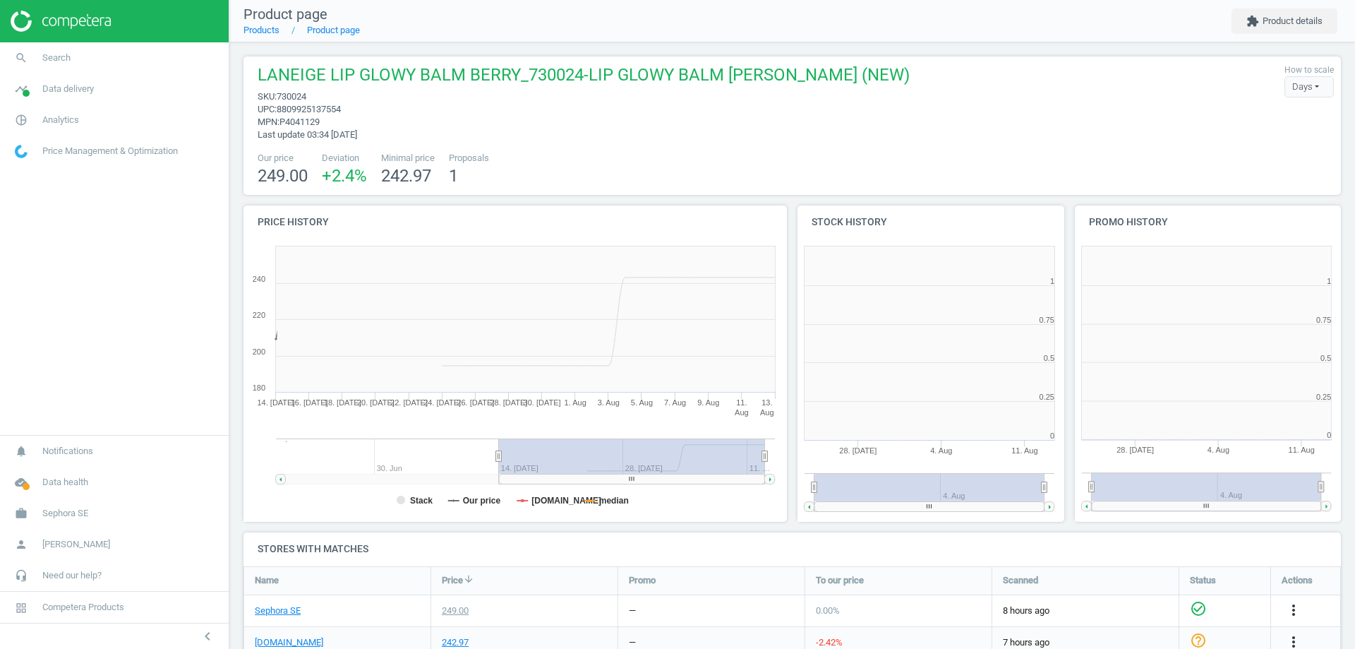
scroll to position [304, 286]
